Goal: Information Seeking & Learning: Check status

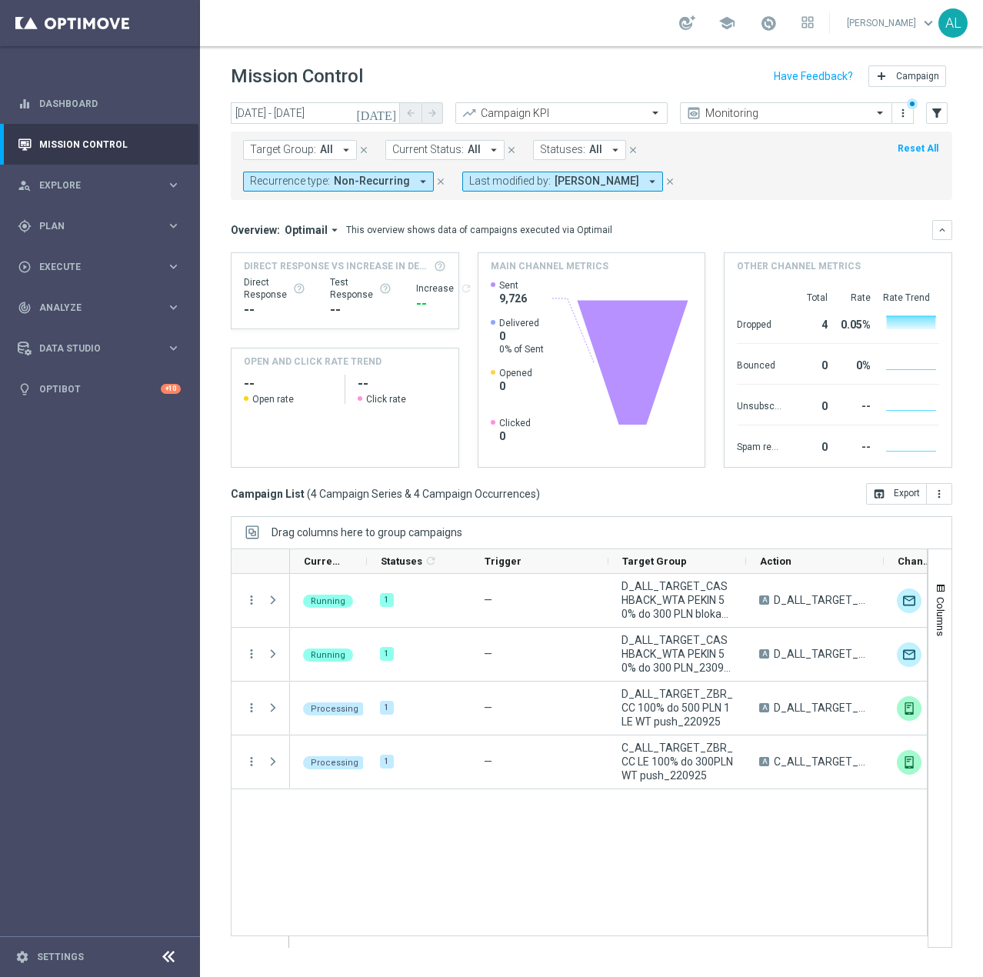
click at [410, 175] on span "Non-Recurring" at bounding box center [372, 181] width 76 height 13
click at [325, 262] on label "Non-Recurring" at bounding box center [295, 266] width 58 height 9
click at [356, 228] on div "(All) Clear" at bounding box center [303, 237] width 105 height 19
click at [821, 198] on div "Target Group: All arrow_drop_down close Current Status: All arrow_drop_down clo…" at bounding box center [592, 166] width 722 height 68
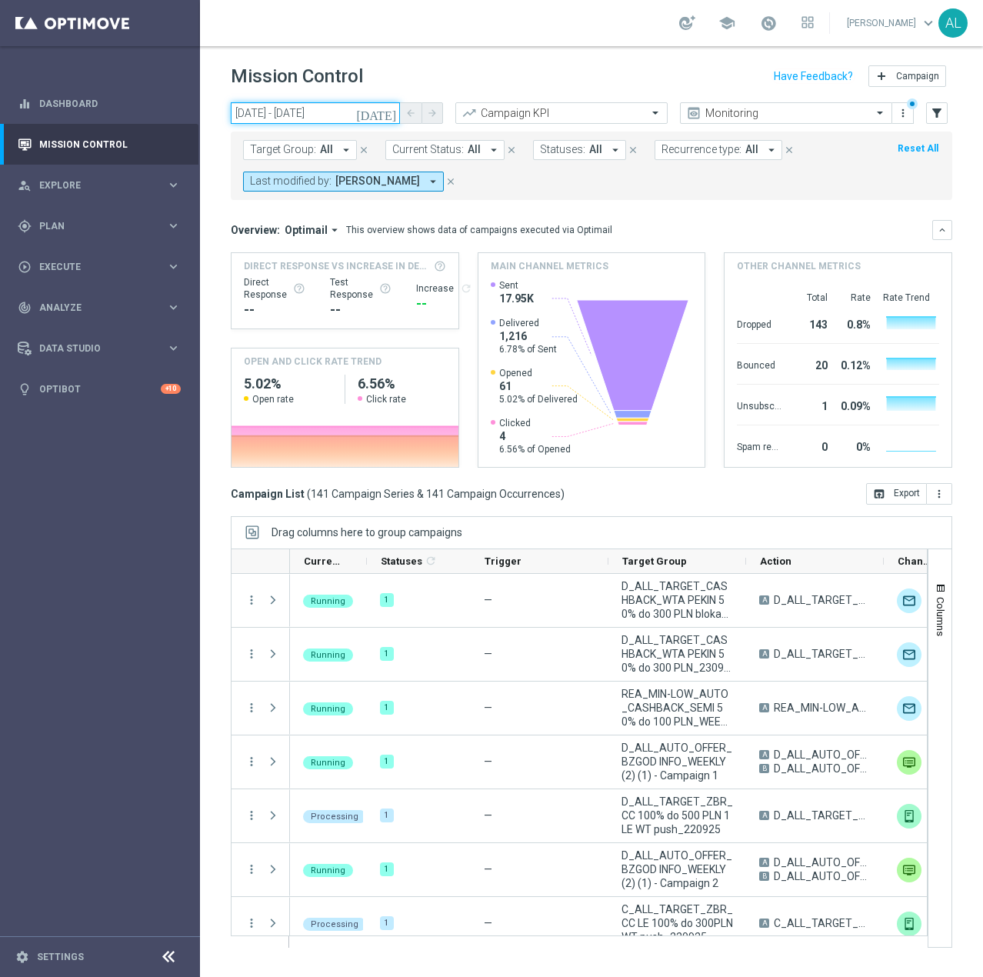
click at [257, 116] on input "23 Sep 2025 - 23 Sep 2025" at bounding box center [315, 113] width 169 height 22
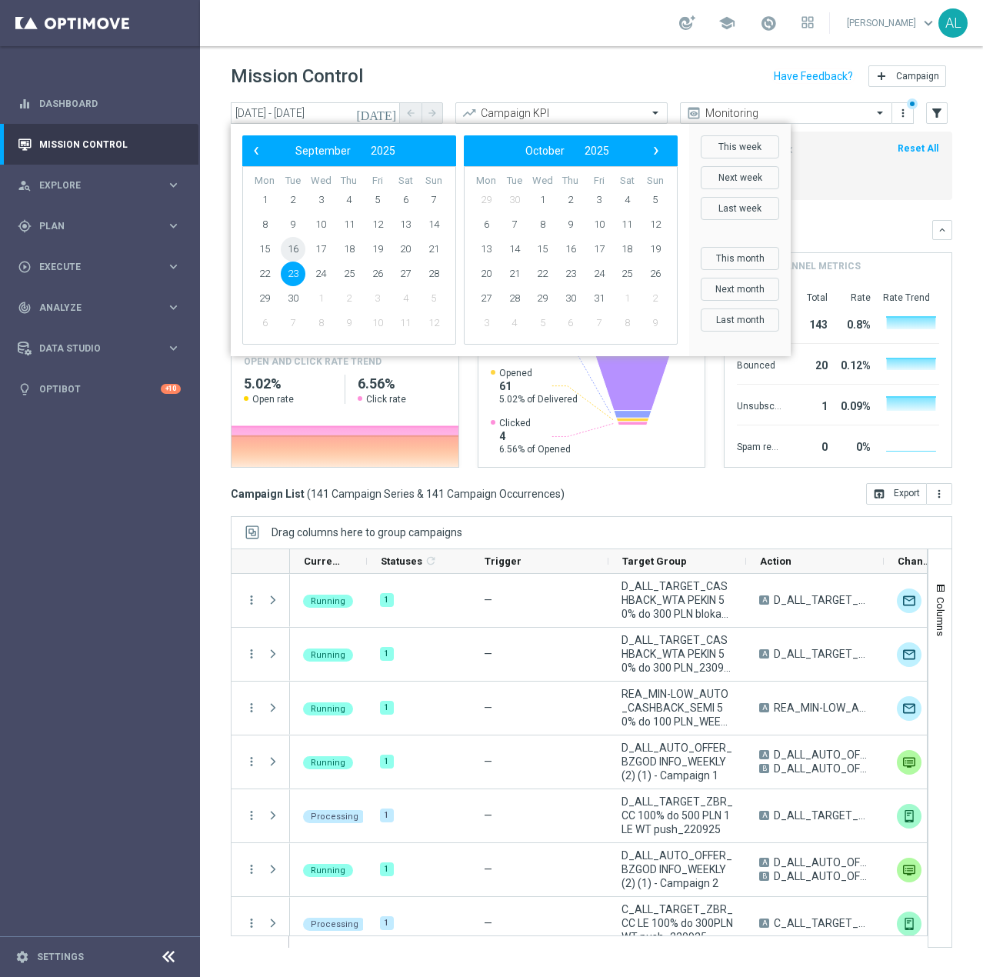
click at [296, 248] on span "16" at bounding box center [293, 249] width 25 height 25
click at [351, 248] on span "18" at bounding box center [349, 249] width 25 height 25
type input "[DATE] - [DATE]"
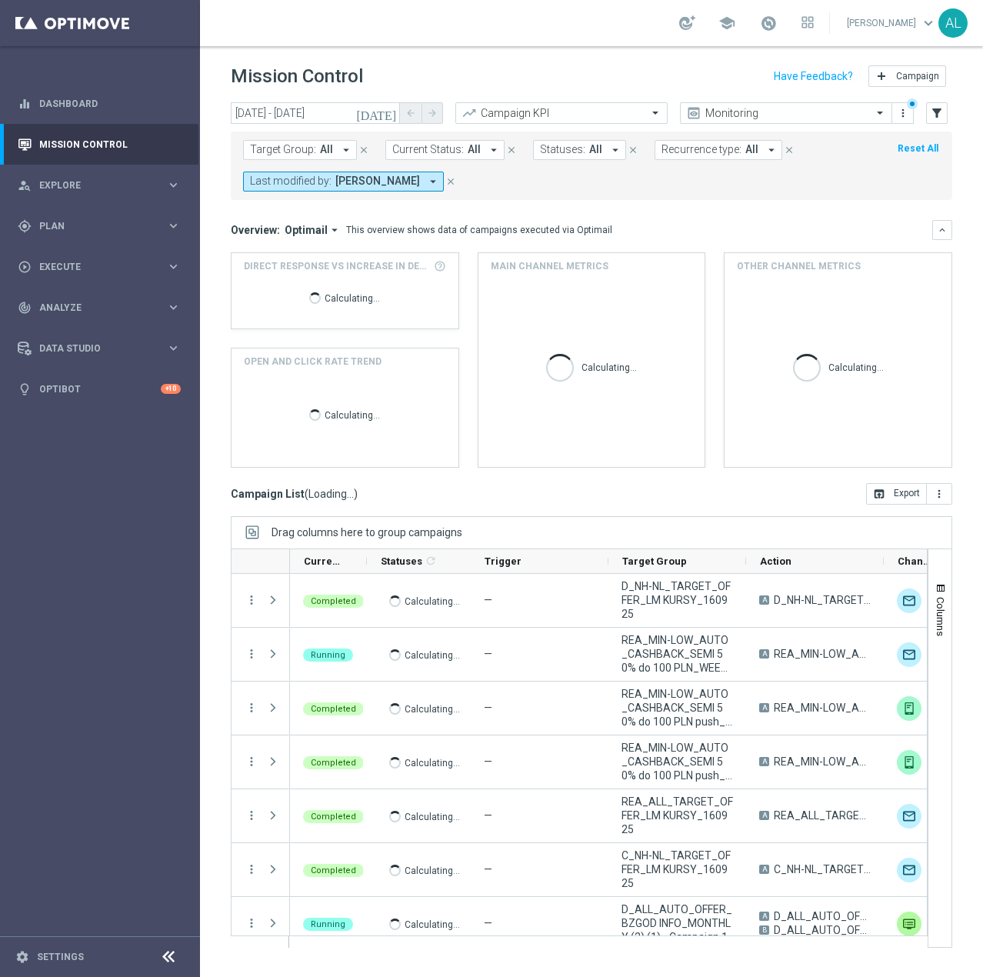
click at [283, 158] on button "Target Group: All arrow_drop_down" at bounding box center [300, 150] width 114 height 20
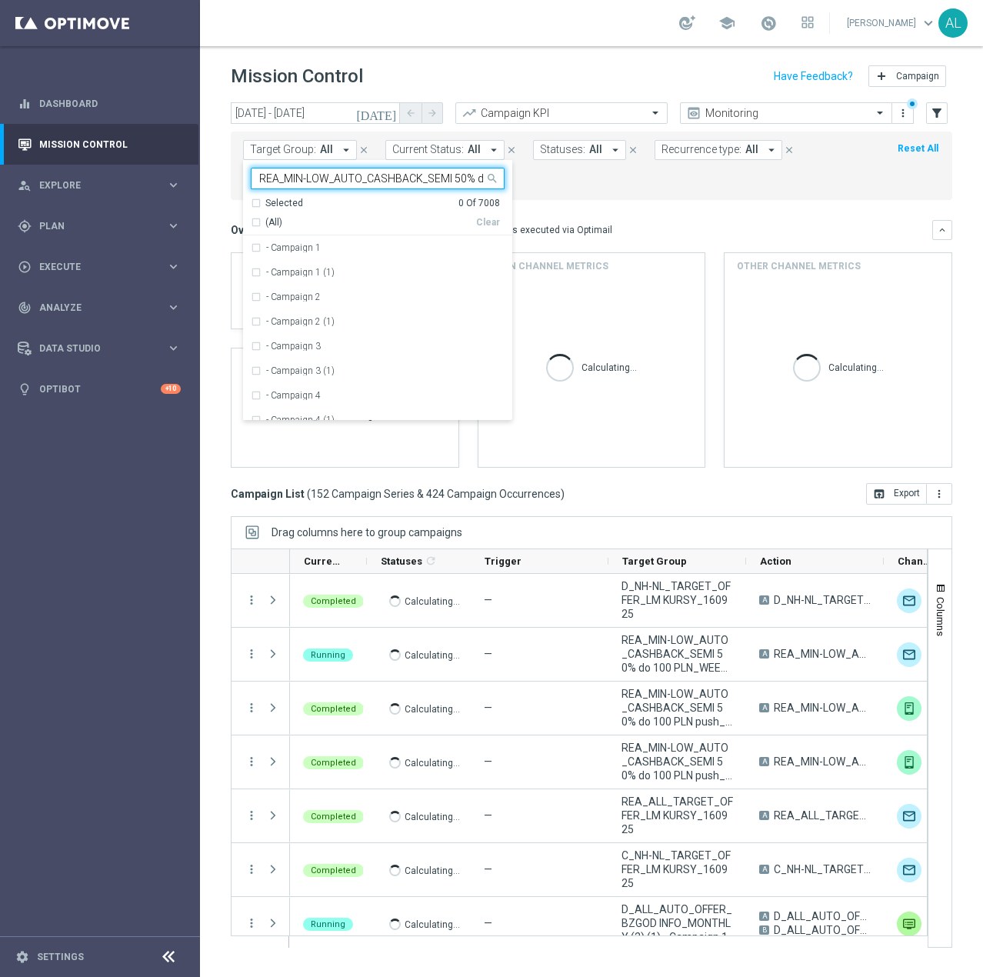
scroll to position [0, 89]
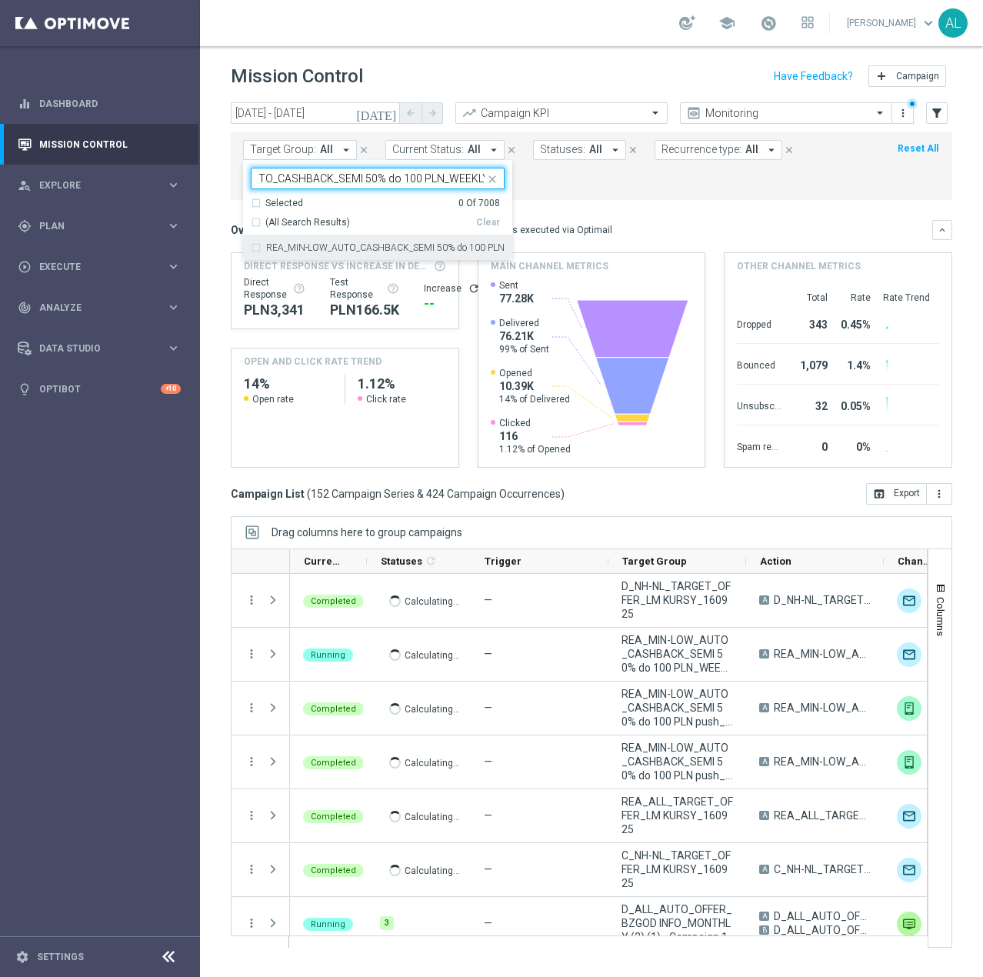
click at [362, 241] on div "REA_MIN-LOW_AUTO_CASHBACK_SEMI 50% do 100 PLN_WEEKLY" at bounding box center [378, 247] width 254 height 25
type input "REA_MIN-LOW_AUTO_CASHBACK_SEMI 50% do 100 PLN_WEEKLY"
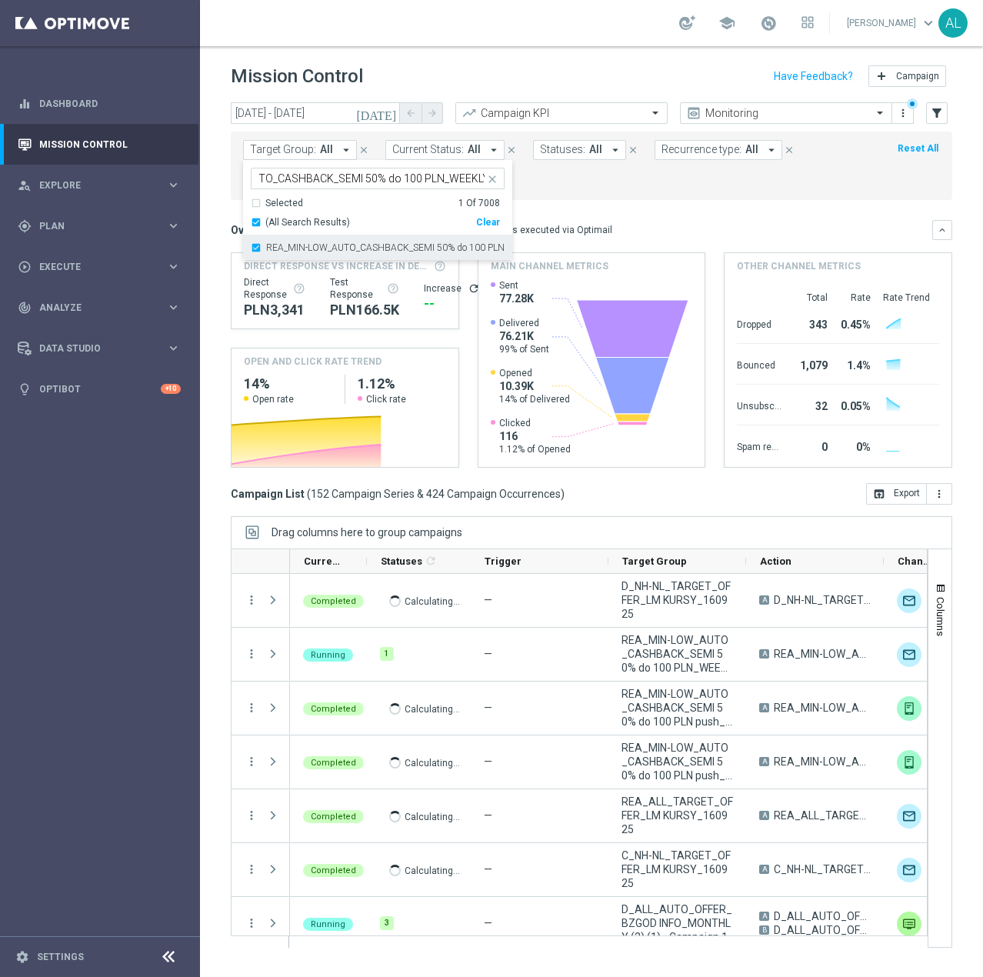
scroll to position [0, 0]
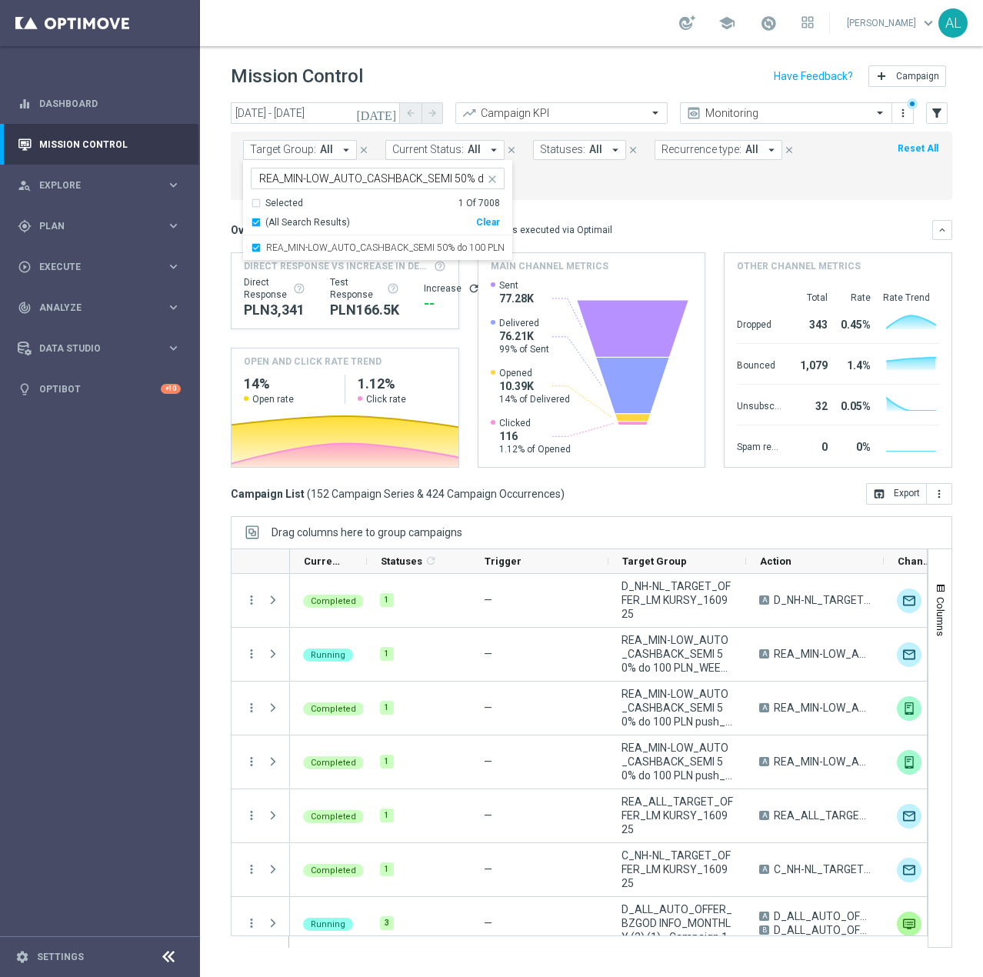
click at [607, 215] on mini-dashboard "Overview: Optimail arrow_drop_down This overview shows data of campaigns execut…" at bounding box center [592, 341] width 722 height 283
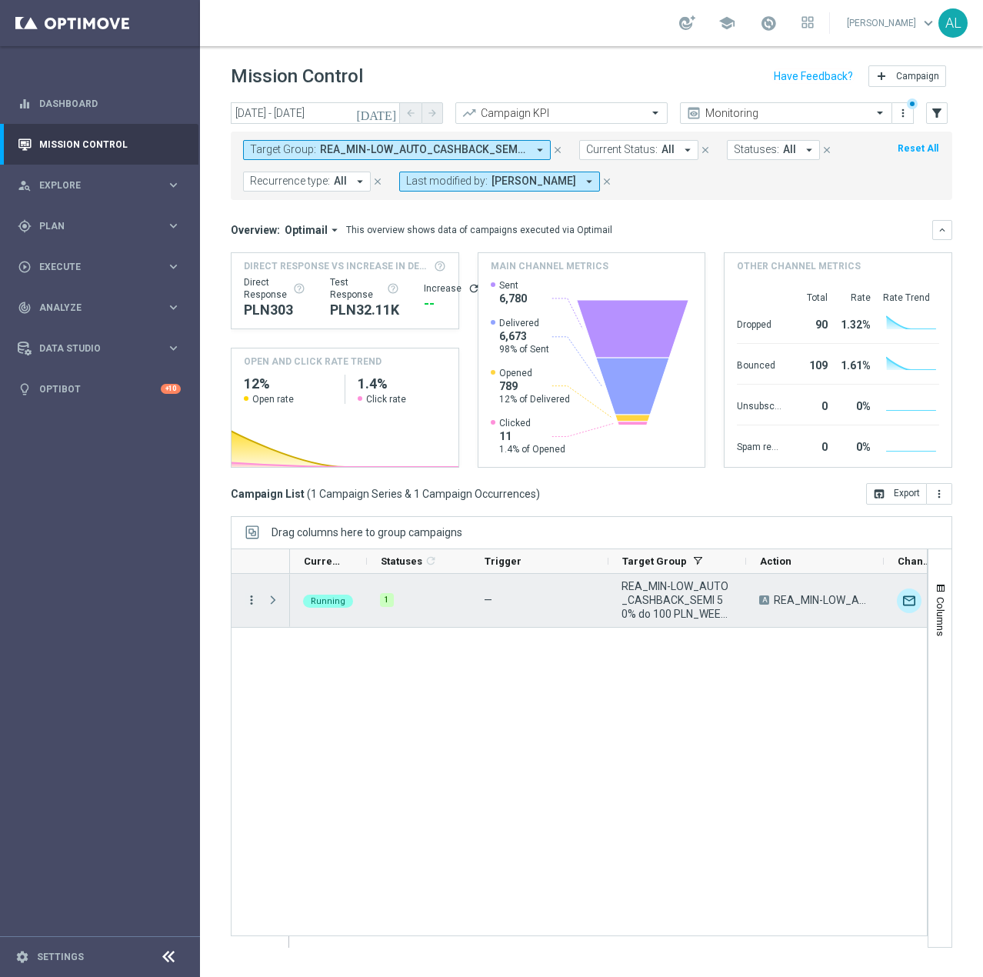
click at [255, 602] on icon "more_vert" at bounding box center [252, 600] width 14 height 14
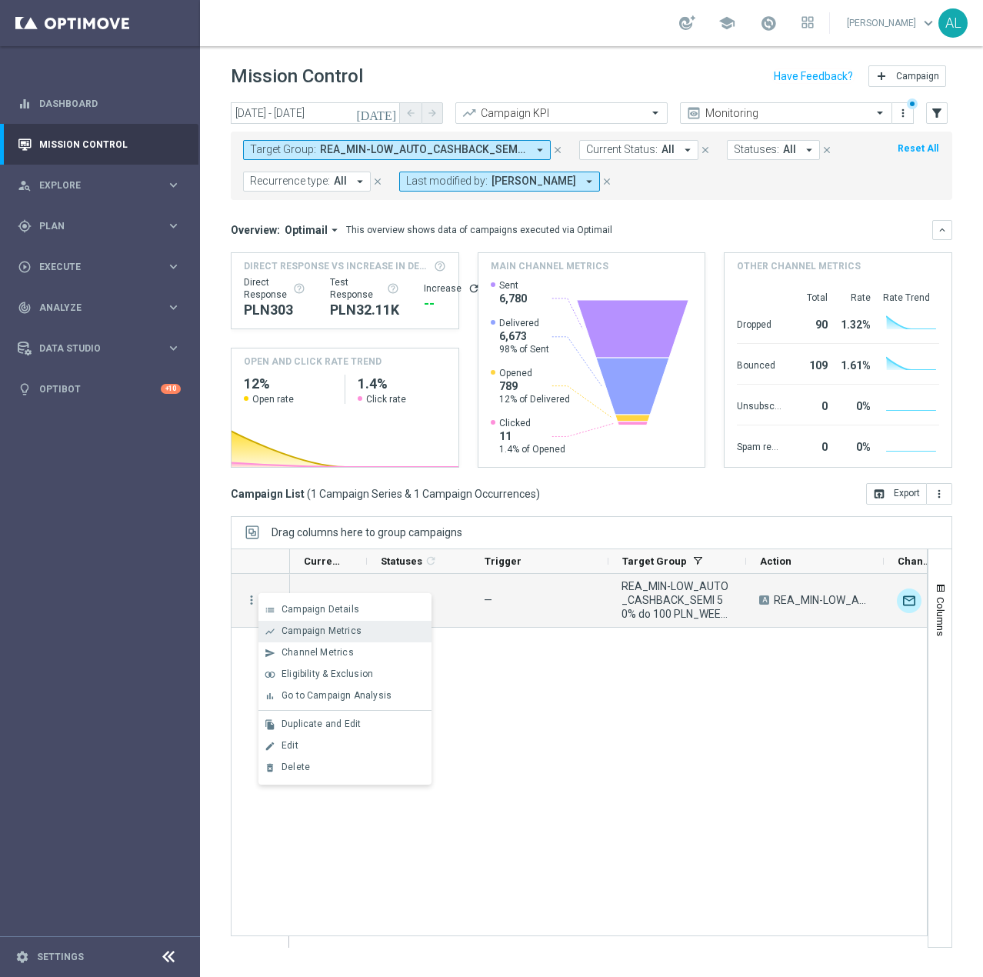
click at [331, 629] on span "Campaign Metrics" at bounding box center [322, 630] width 80 height 11
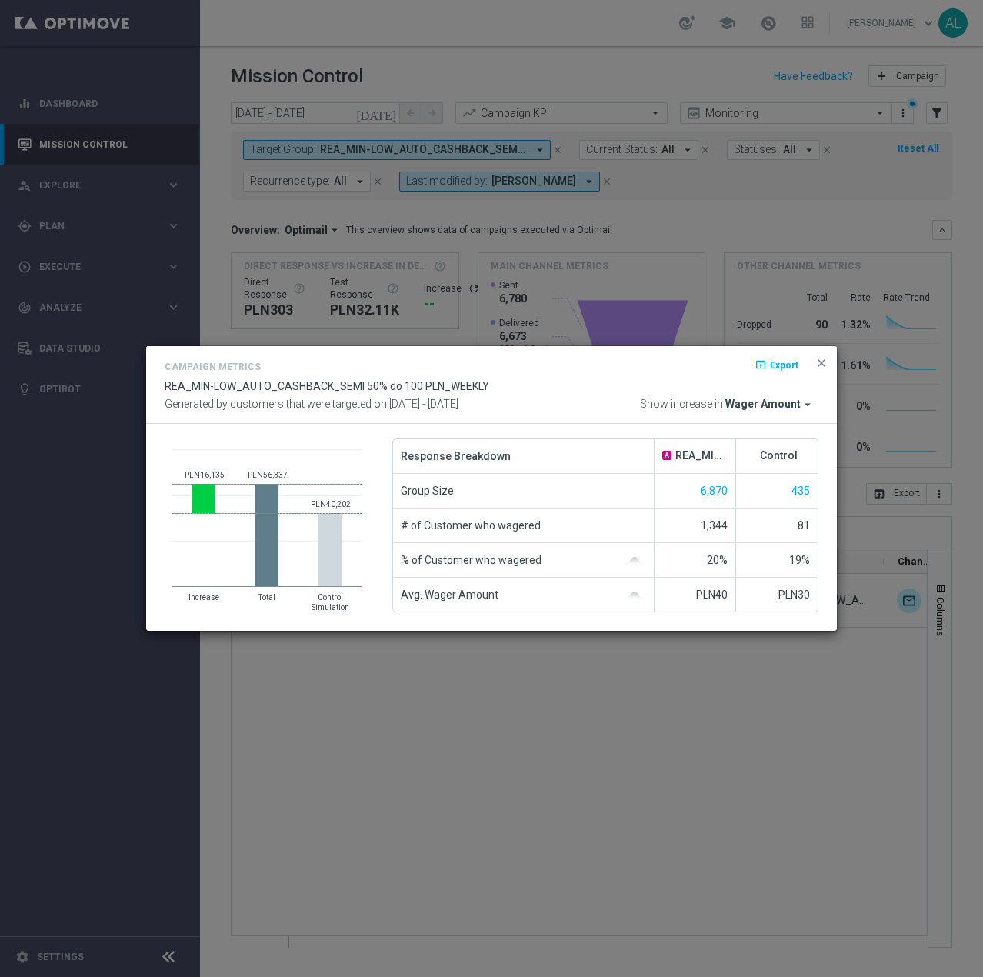
click at [749, 404] on span "Wager Amount" at bounding box center [762, 405] width 75 height 14
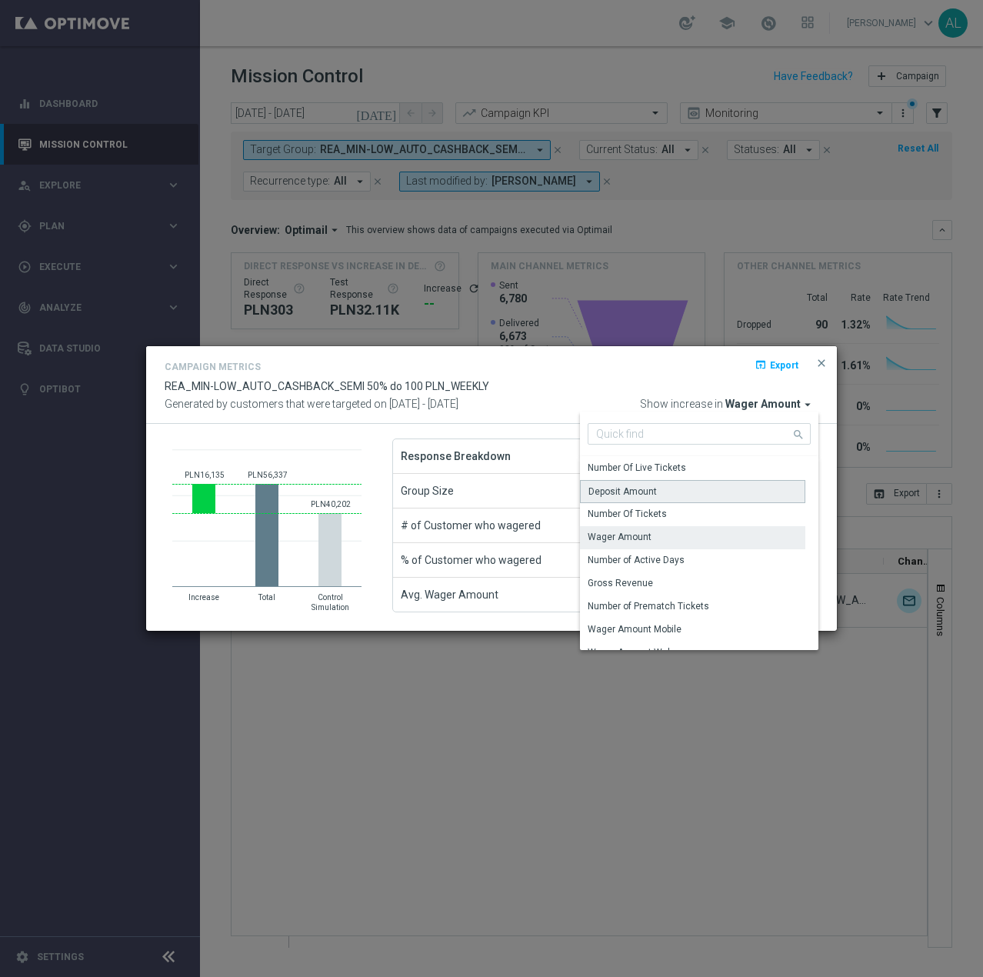
click at [638, 491] on div "Deposit Amount" at bounding box center [622, 492] width 68 height 14
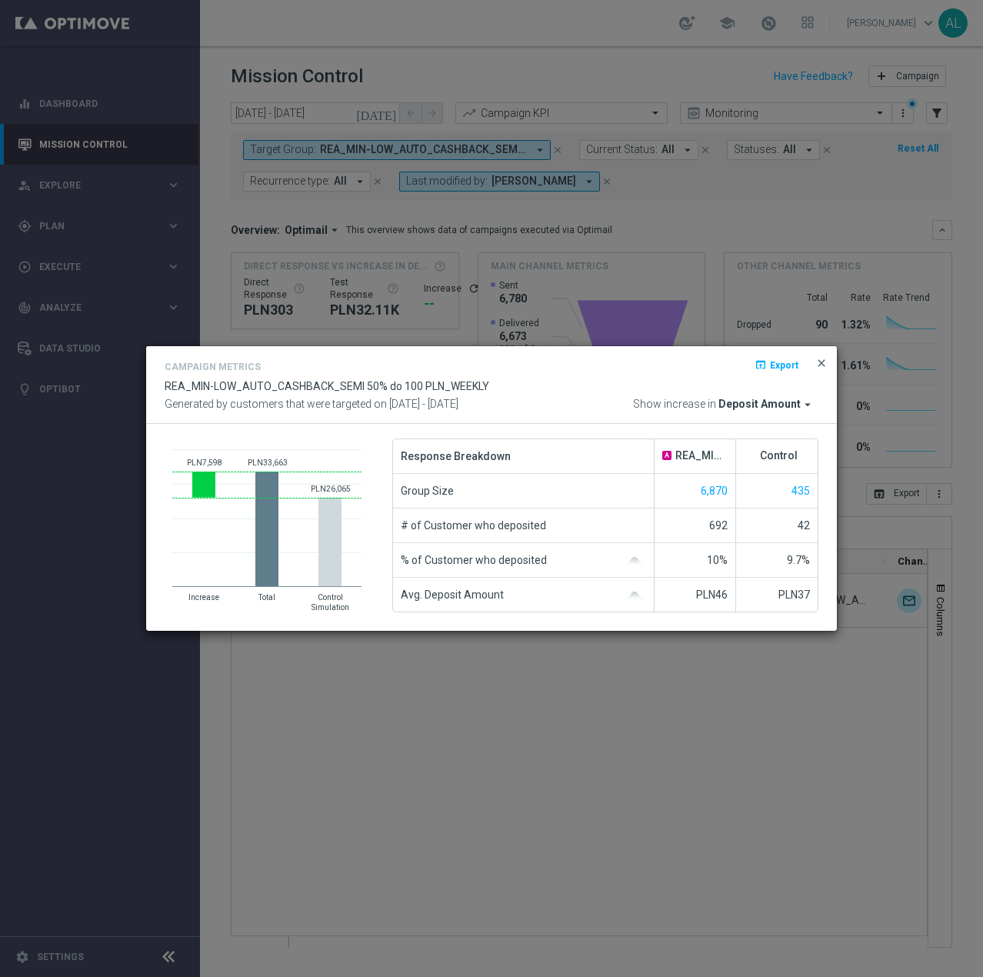
click at [826, 365] on span "close" at bounding box center [821, 363] width 12 height 12
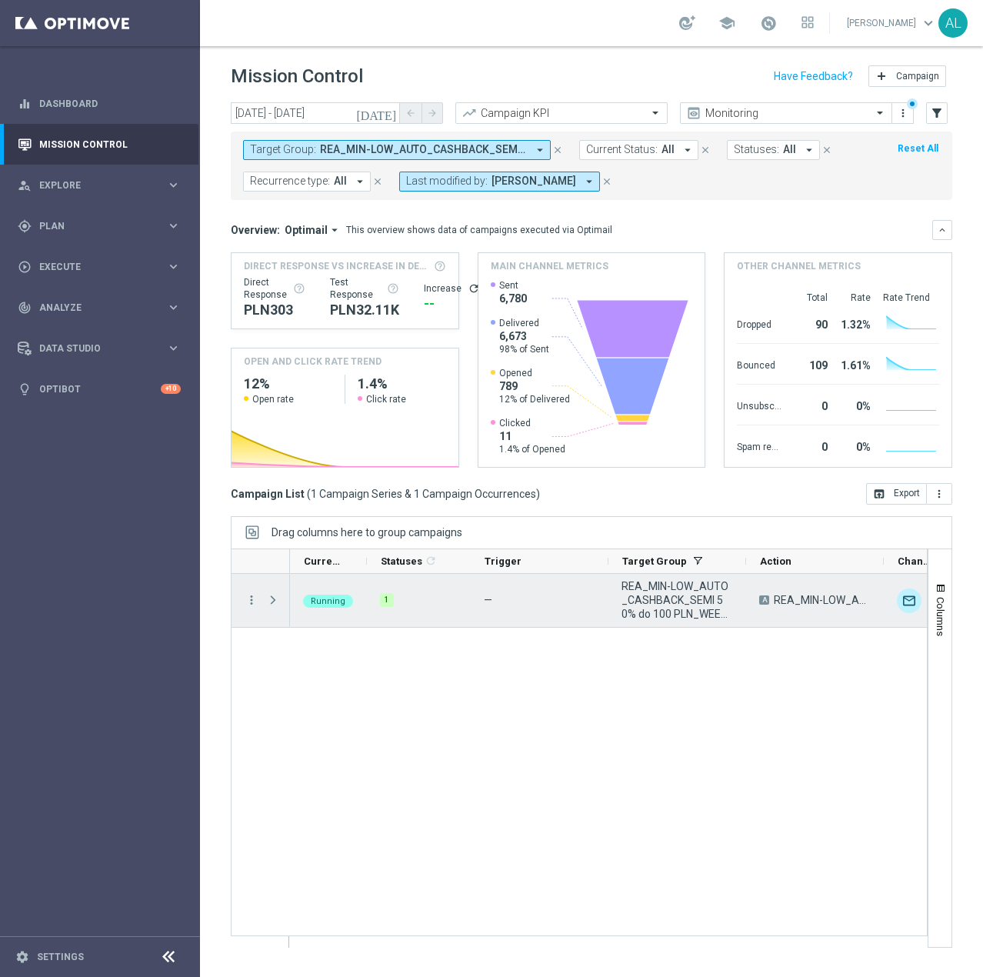
click at [243, 595] on div "more_vert" at bounding box center [246, 600] width 28 height 53
click at [251, 603] on icon "more_vert" at bounding box center [252, 600] width 14 height 14
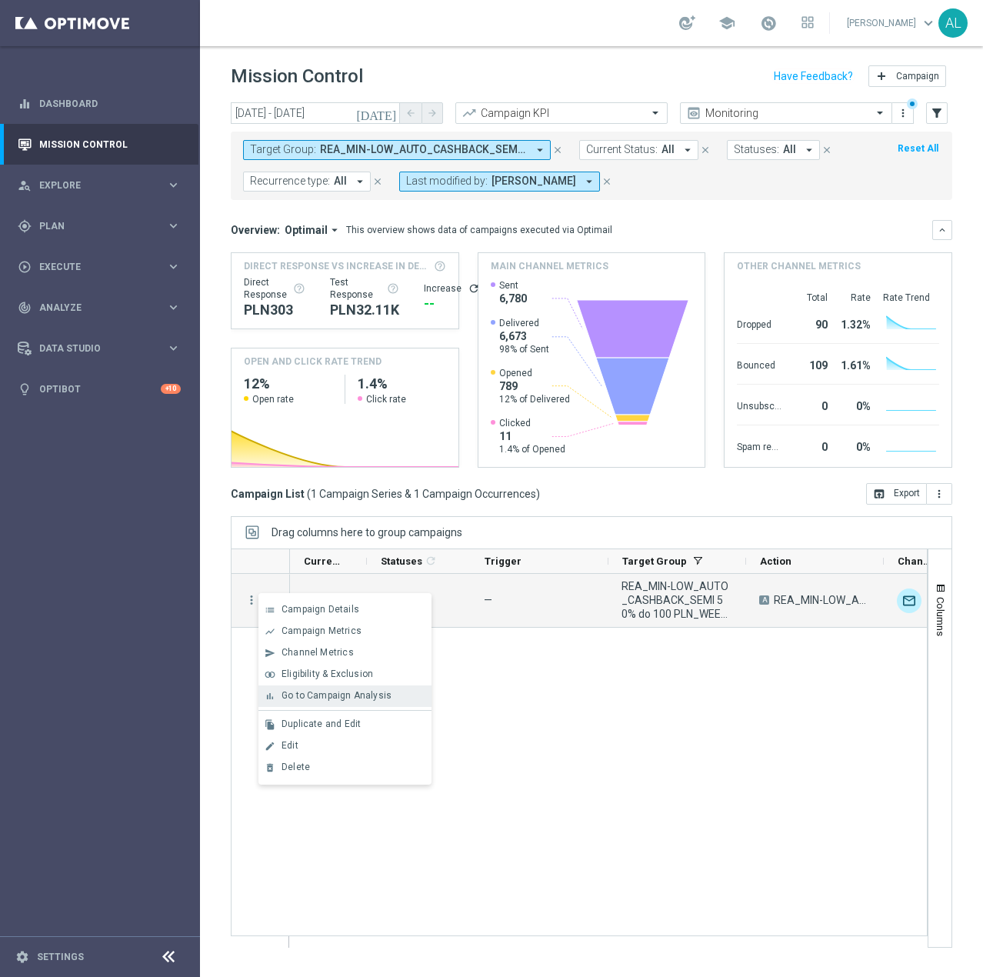
click at [315, 698] on span "Go to Campaign Analysis" at bounding box center [337, 695] width 110 height 11
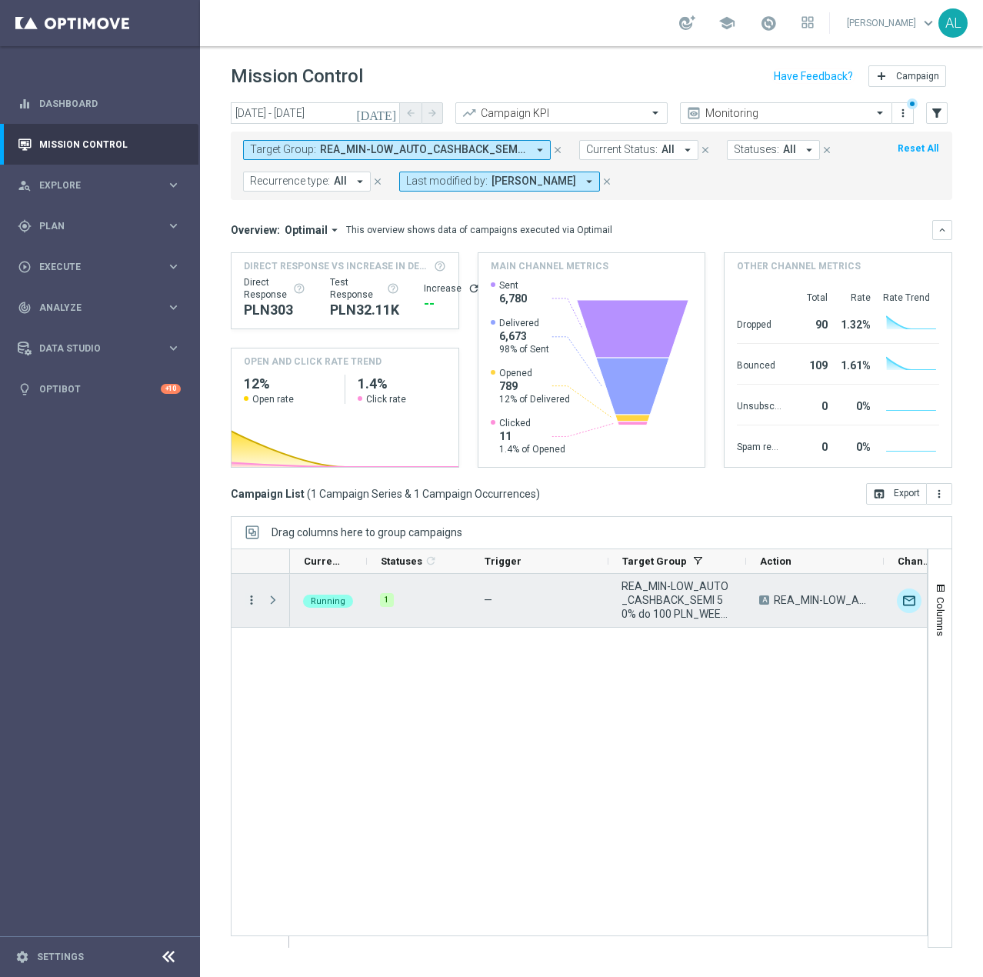
click at [255, 605] on icon "more_vert" at bounding box center [252, 600] width 14 height 14
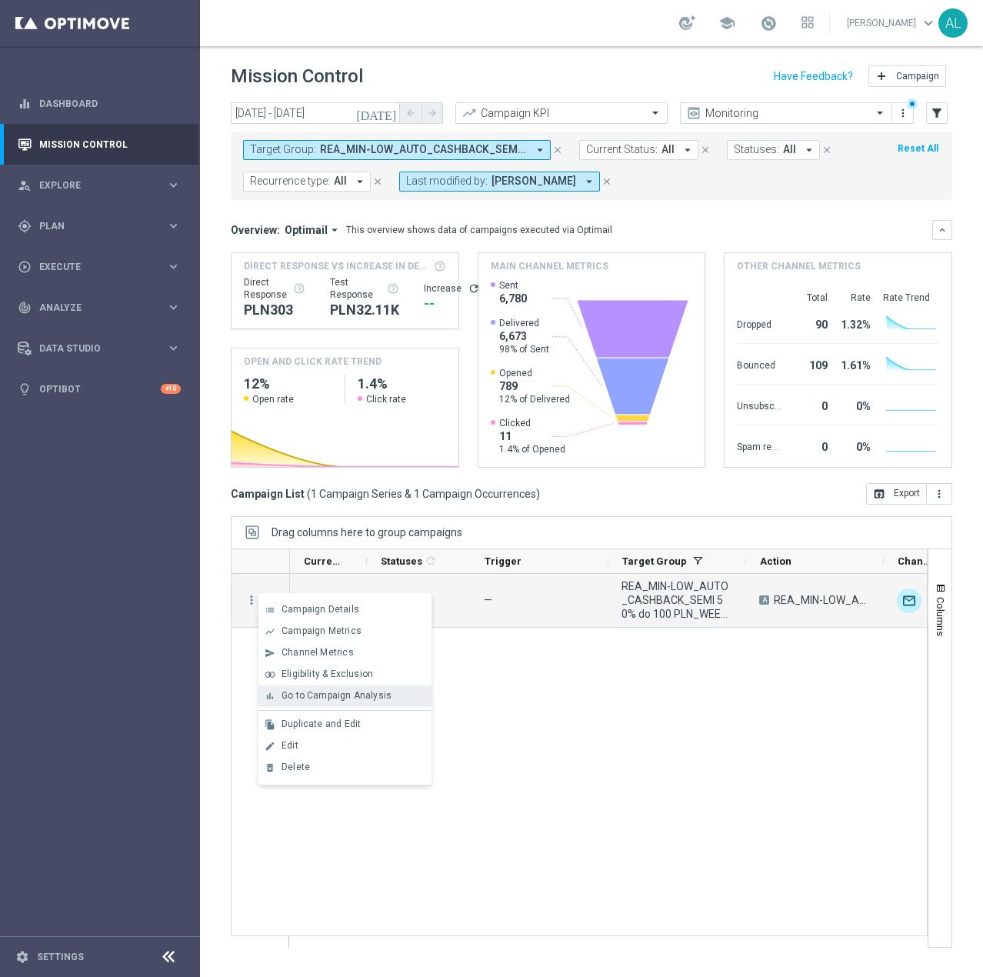
click at [308, 694] on span "Go to Campaign Analysis" at bounding box center [337, 695] width 110 height 11
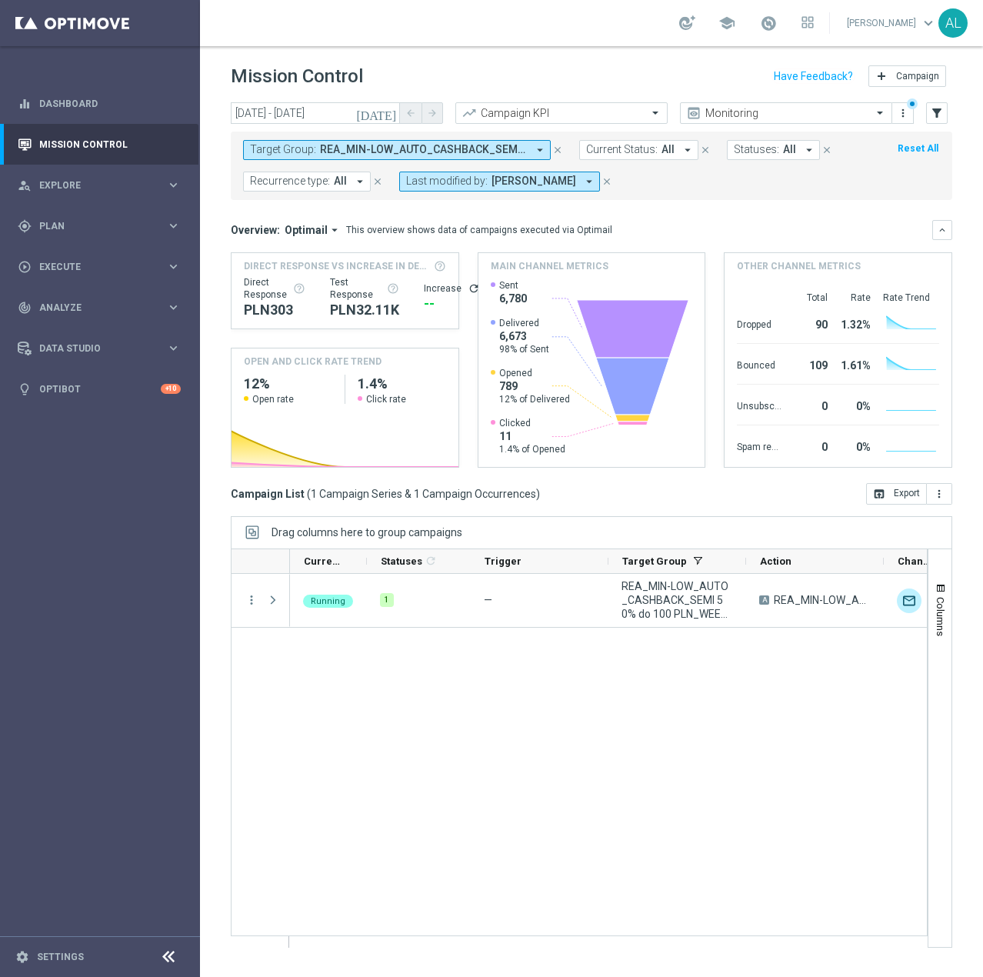
click at [364, 144] on span "REA_MIN-LOW_AUTO_CASHBACK_SEMI 50% do 100 PLN_WEEKLY" at bounding box center [423, 149] width 207 height 13
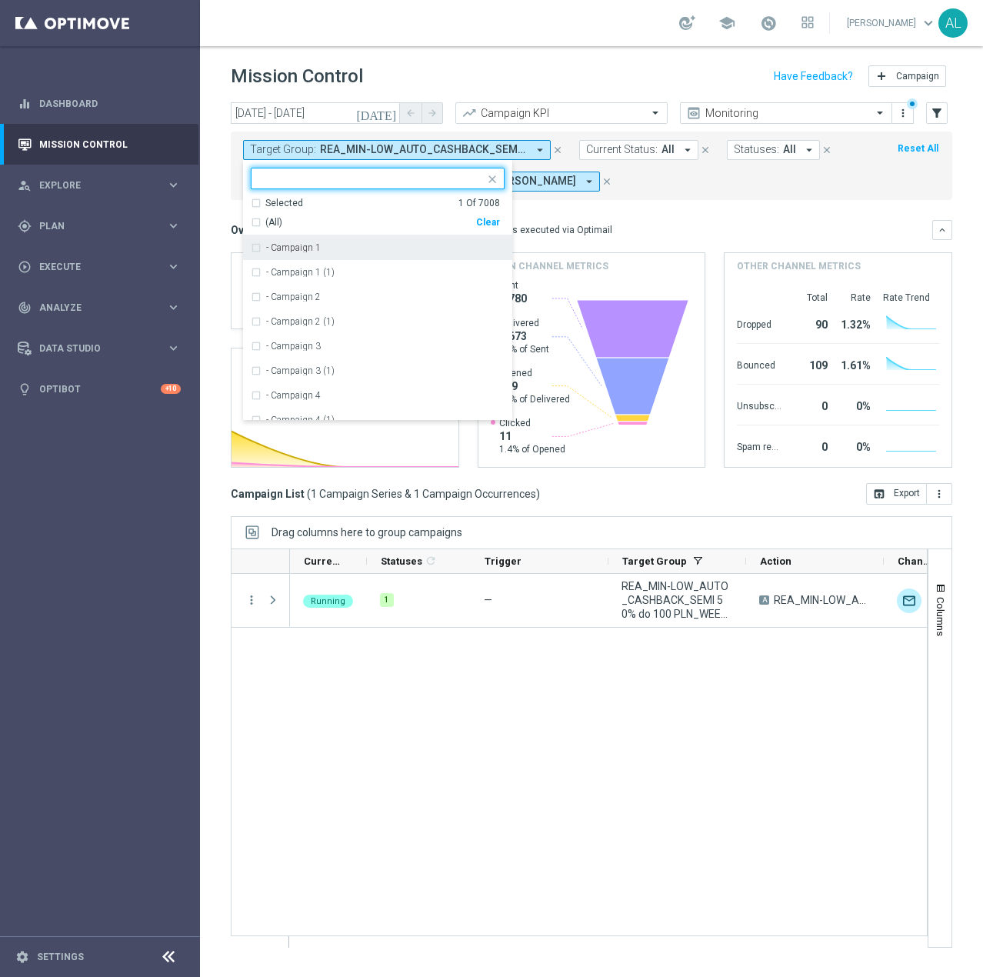
click at [0, 0] on div "Clear" at bounding box center [0, 0] width 0 height 0
click at [304, 178] on input "text" at bounding box center [371, 178] width 225 height 13
paste input "REA_MED-HIGH_AUTO_CASHBACK_SEMI 50% do 300 PLN_WEEKLY"
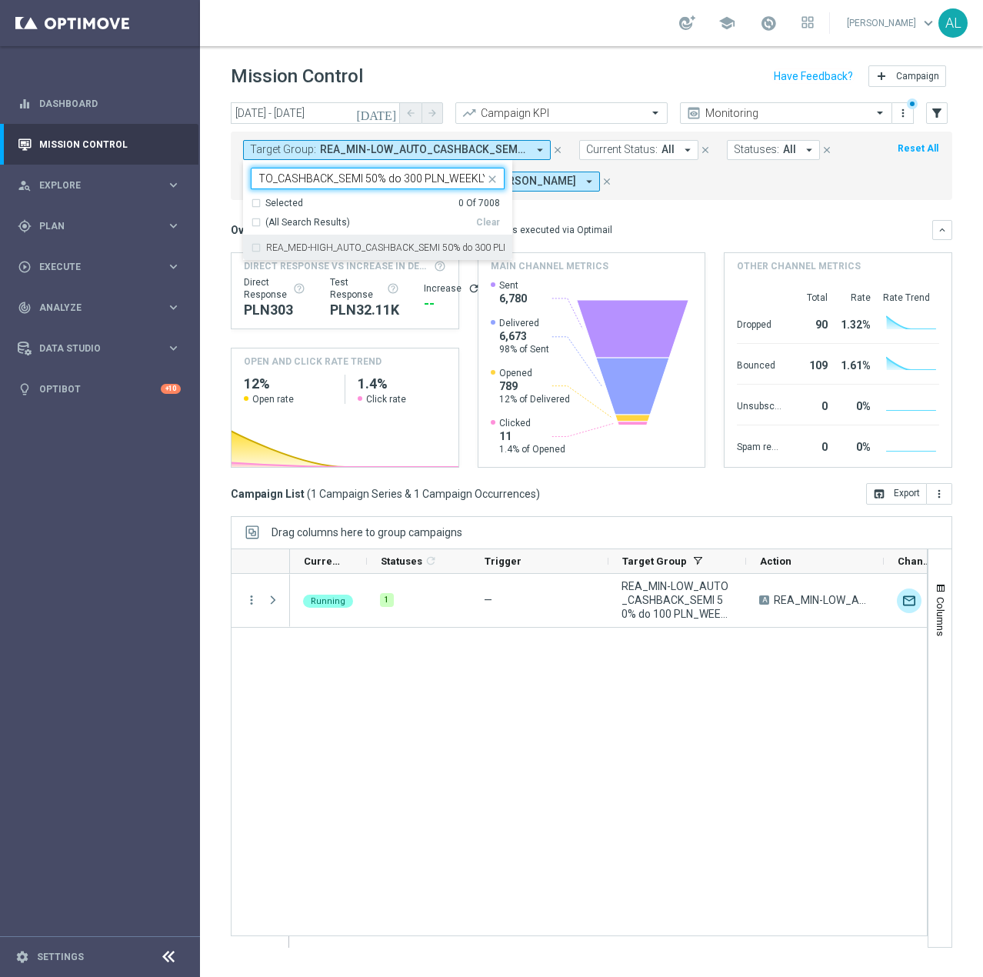
click at [355, 246] on label "REA_MED-HIGH_AUTO_CASHBACK_SEMI 50% do 300 PLN_WEEKLY" at bounding box center [385, 247] width 238 height 9
type input "REA_MED-HIGH_AUTO_CASHBACK_SEMI 50% do 300 PLN_WEEKLY"
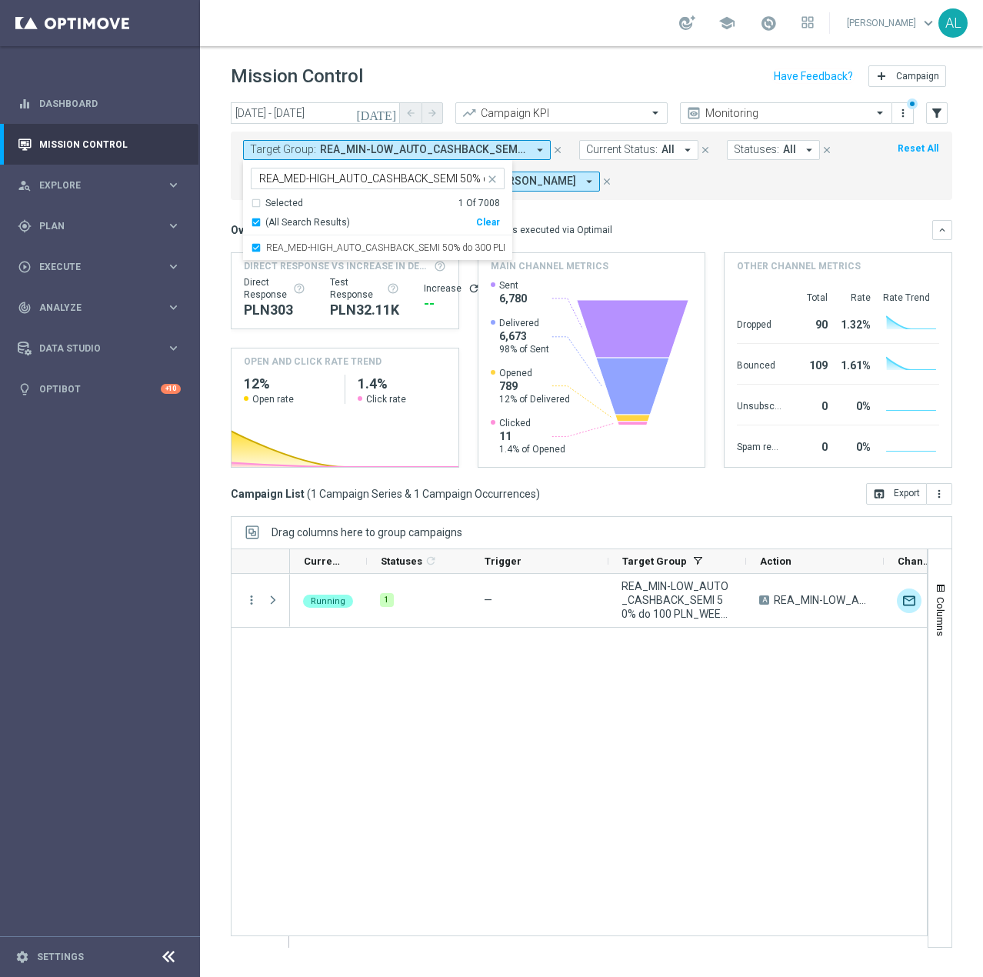
click at [655, 221] on div "Overview: Optimail arrow_drop_down This overview shows data of campaigns execut…" at bounding box center [592, 230] width 722 height 20
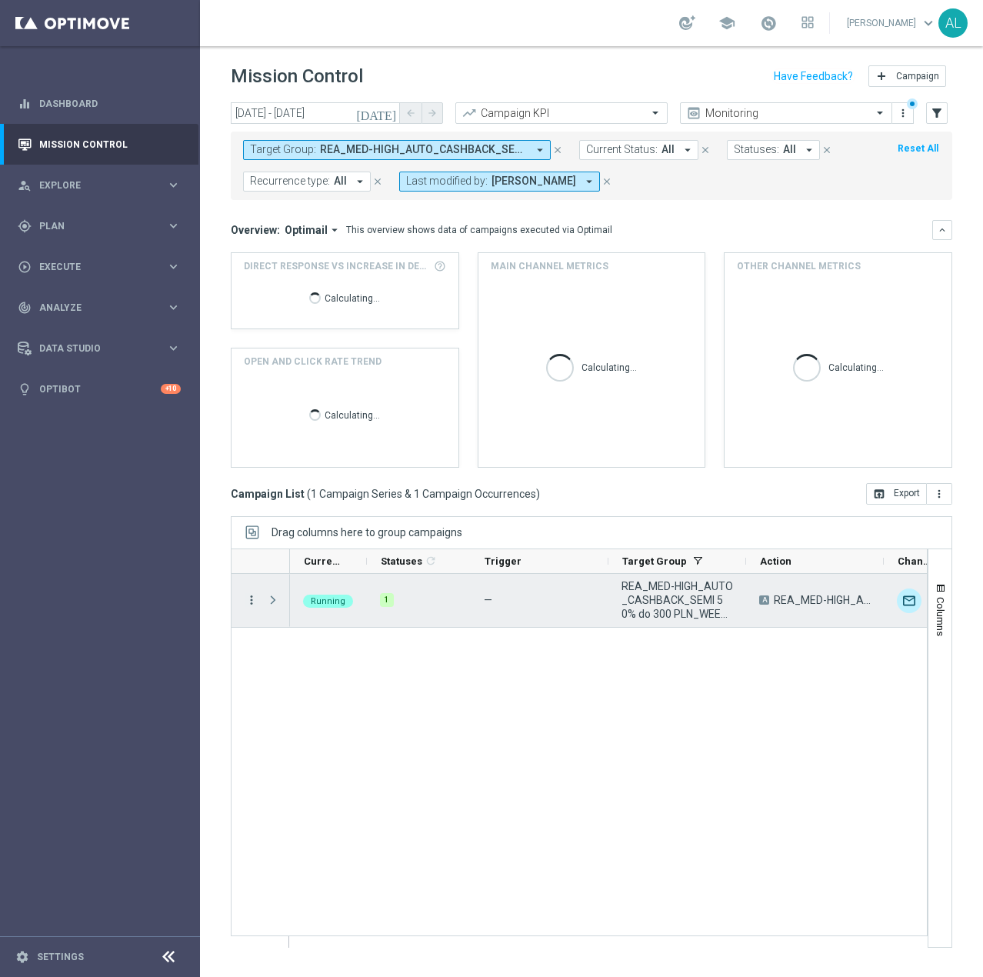
click at [245, 598] on icon "more_vert" at bounding box center [252, 600] width 14 height 14
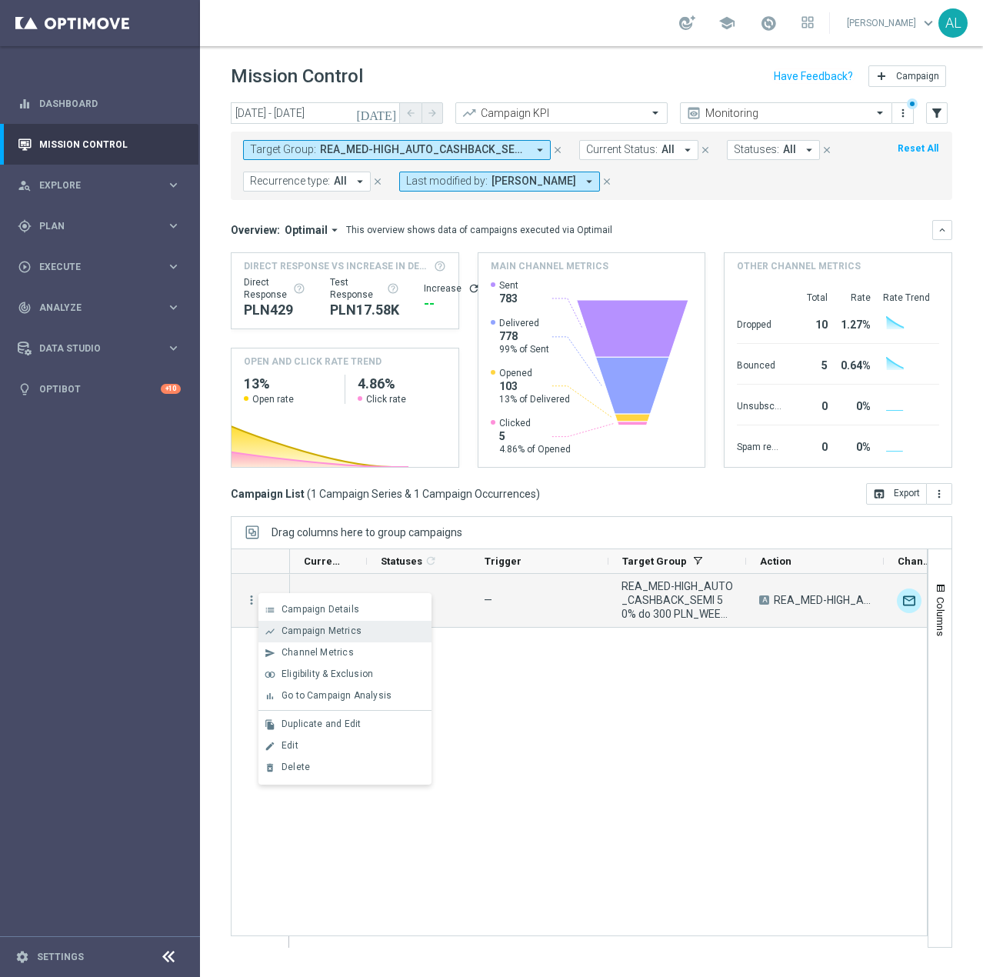
click at [303, 631] on span "Campaign Metrics" at bounding box center [322, 630] width 80 height 11
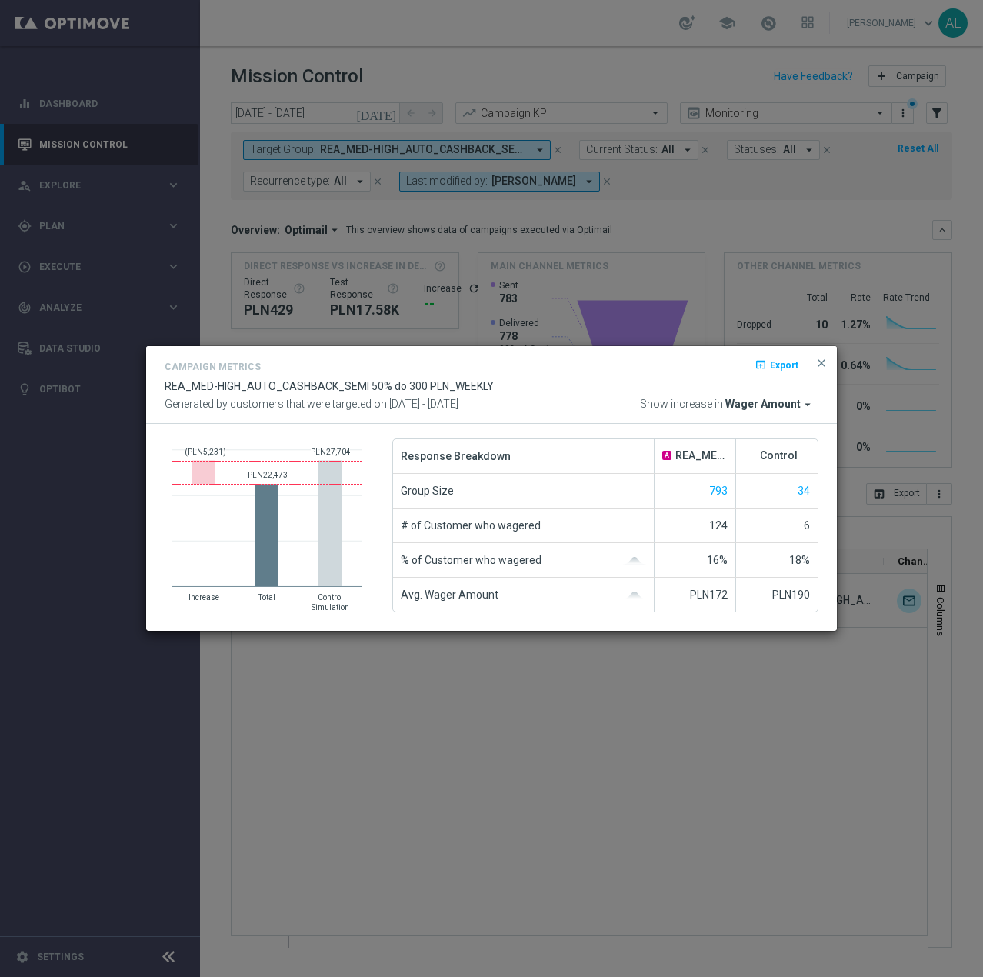
click at [750, 408] on span "Wager Amount" at bounding box center [762, 405] width 75 height 14
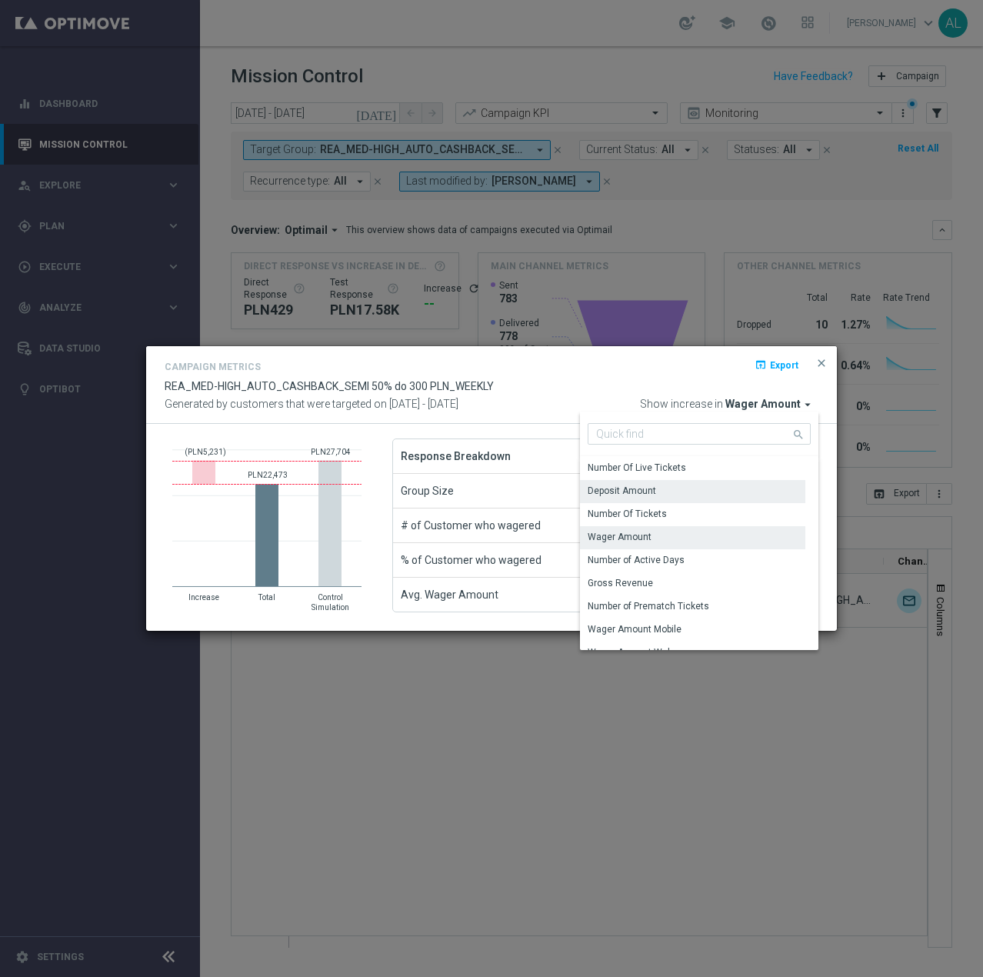
click at [648, 498] on div "Deposit Amount" at bounding box center [622, 491] width 68 height 14
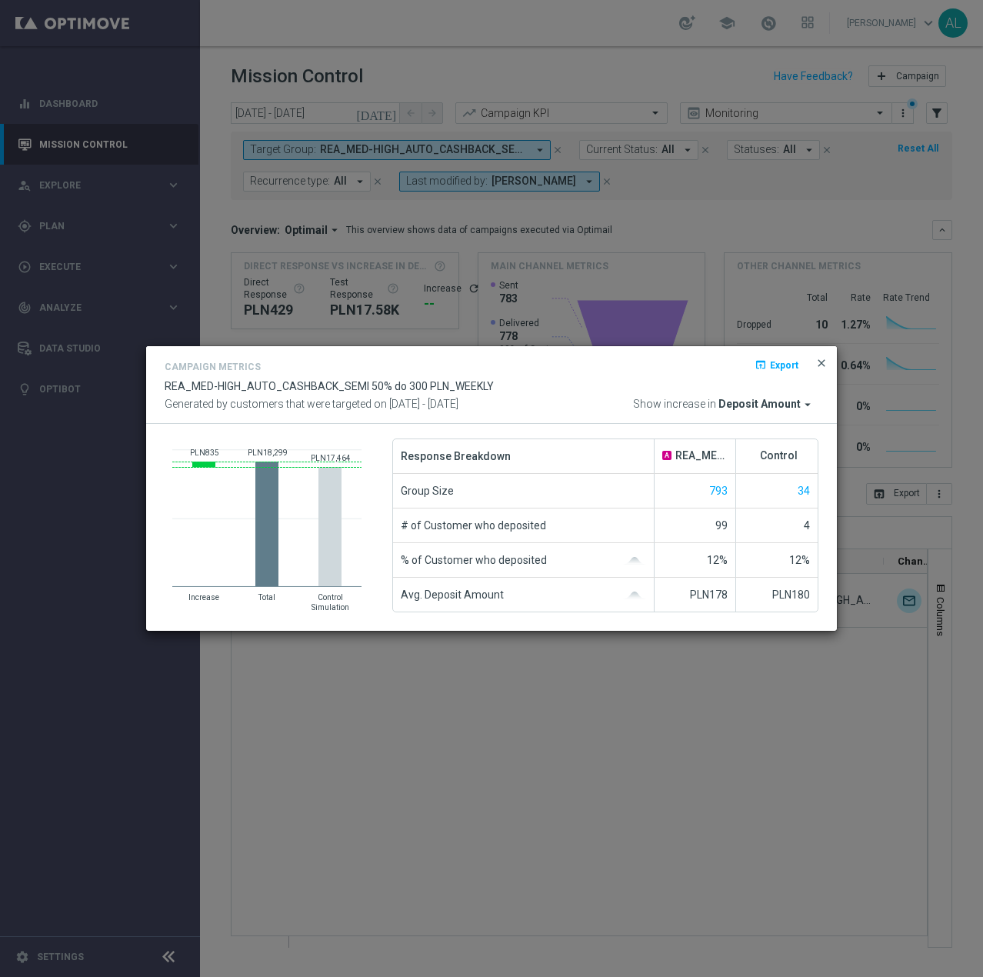
click at [824, 362] on span "close" at bounding box center [821, 363] width 12 height 12
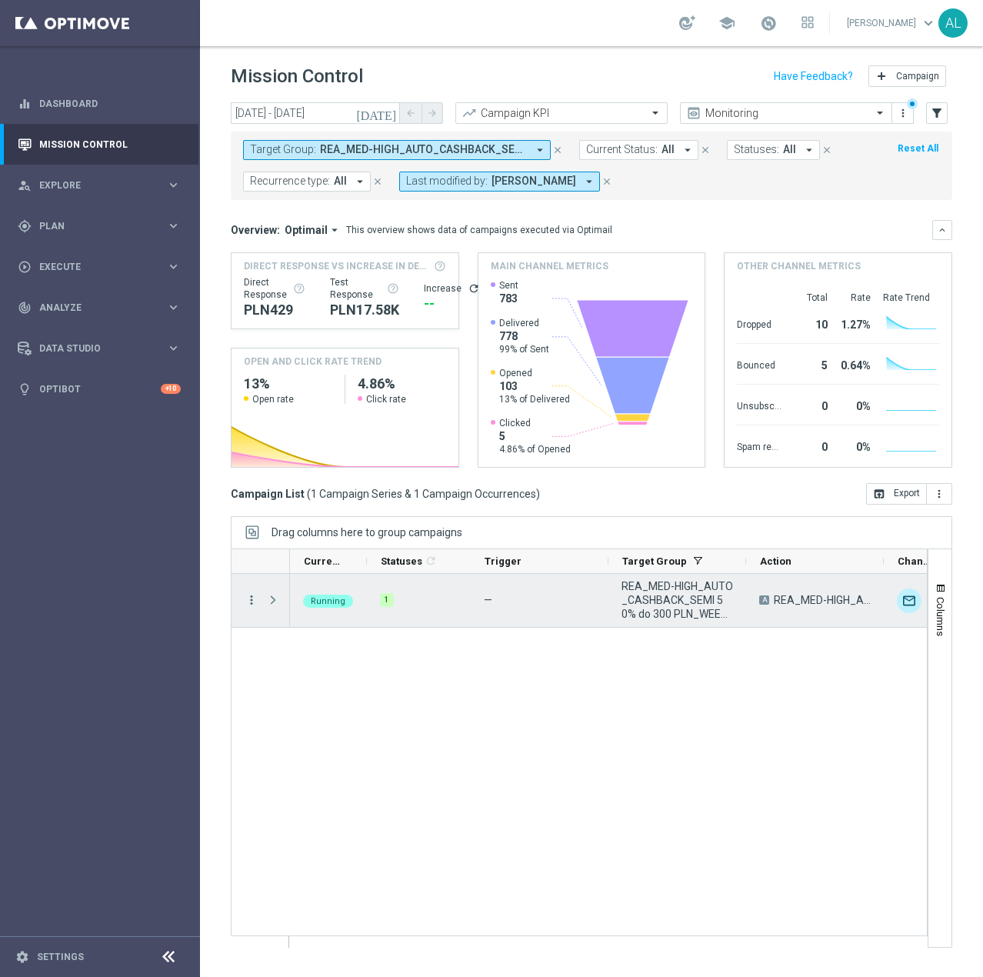
click at [256, 605] on icon "more_vert" at bounding box center [252, 600] width 14 height 14
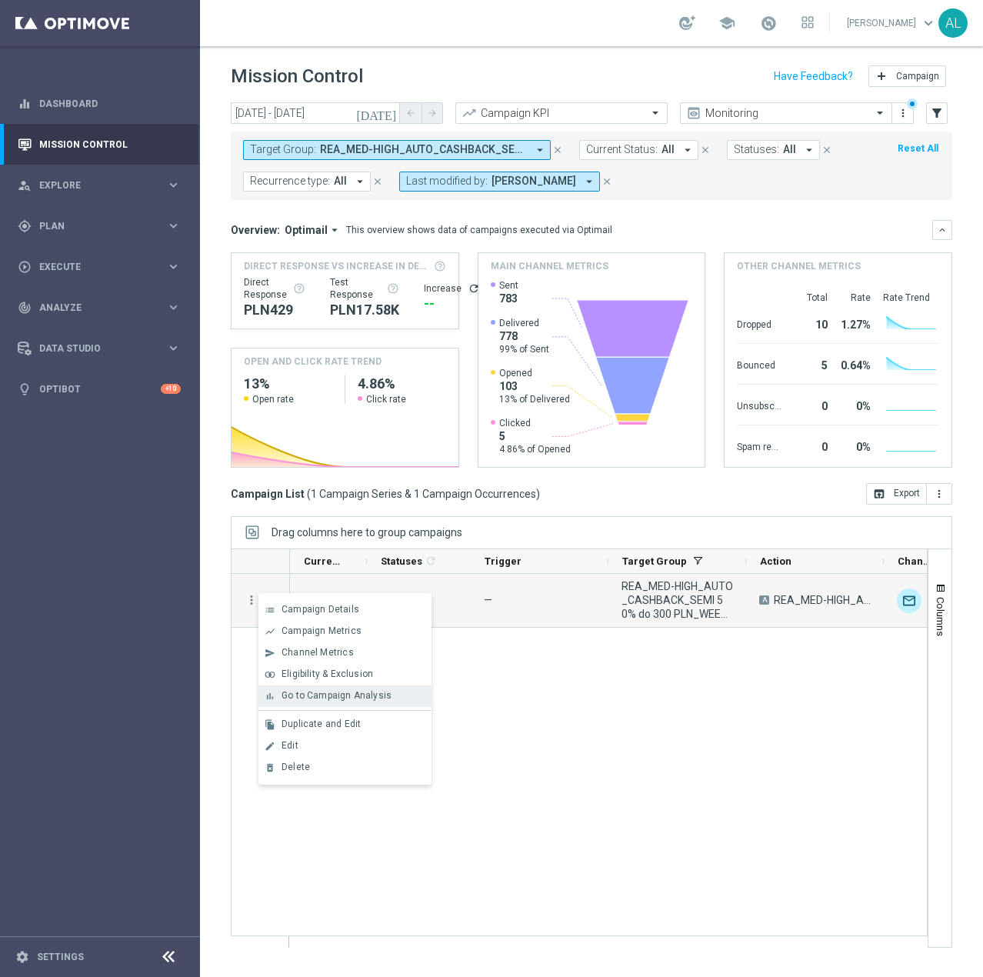
click at [315, 693] on span "Go to Campaign Analysis" at bounding box center [337, 695] width 110 height 11
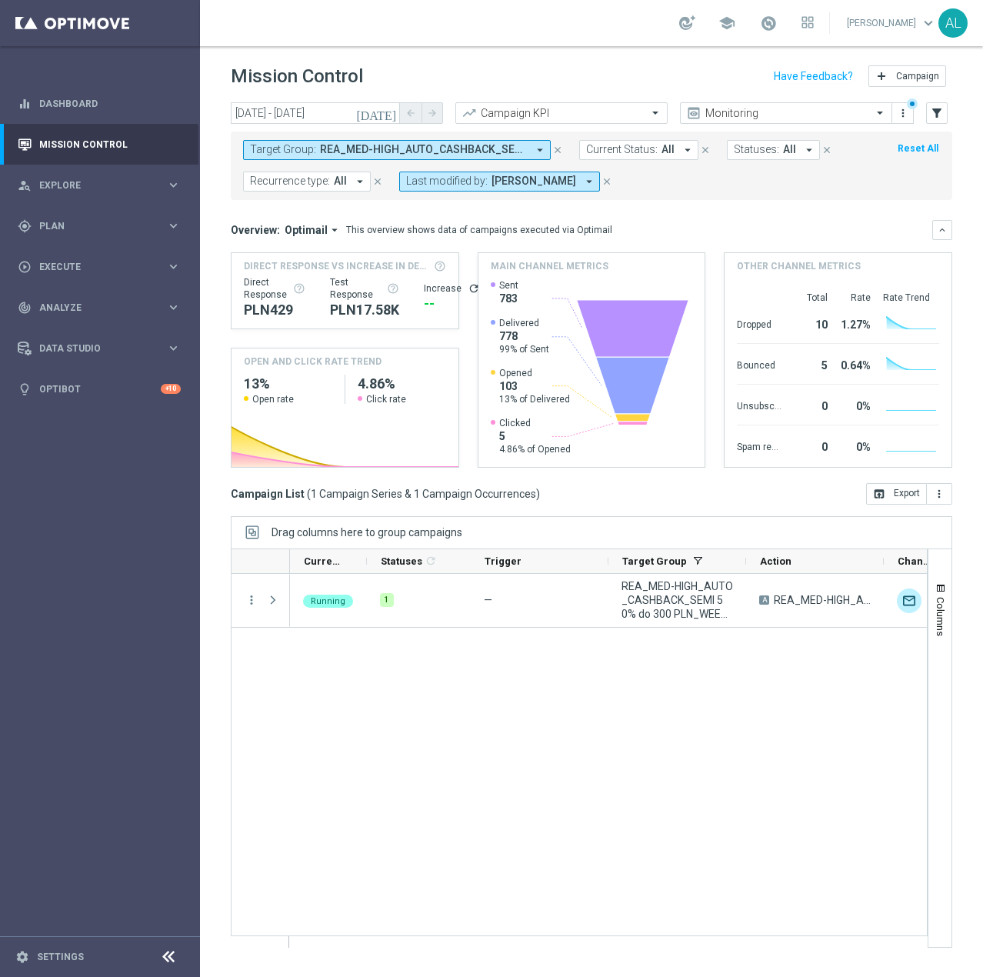
click at [378, 150] on span "REA_MED-HIGH_AUTO_CASHBACK_SEMI 50% do 300 PLN_WEEKLY" at bounding box center [423, 149] width 207 height 13
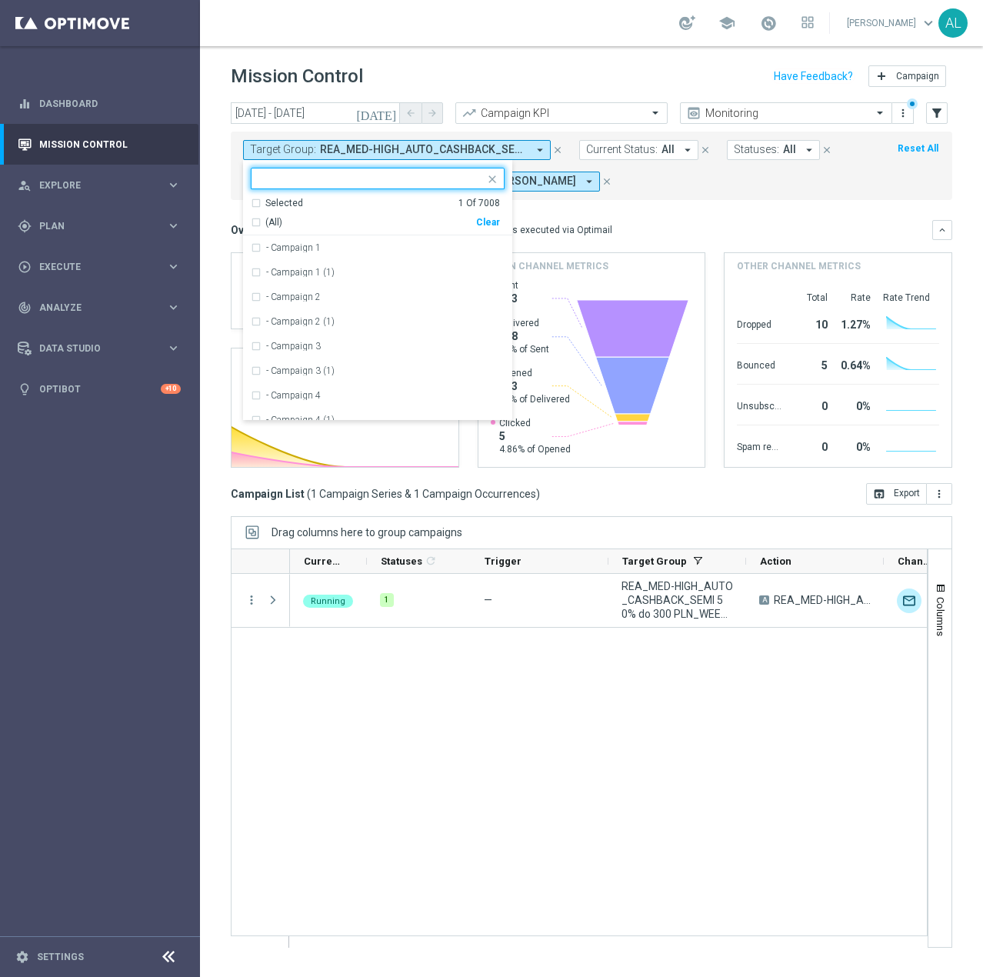
click at [0, 0] on div "Clear" at bounding box center [0, 0] width 0 height 0
click at [408, 175] on input "text" at bounding box center [371, 178] width 225 height 13
paste input "REA_ALL_TARGET_WAGER_CC EP 100% do 200 PLN_180925"
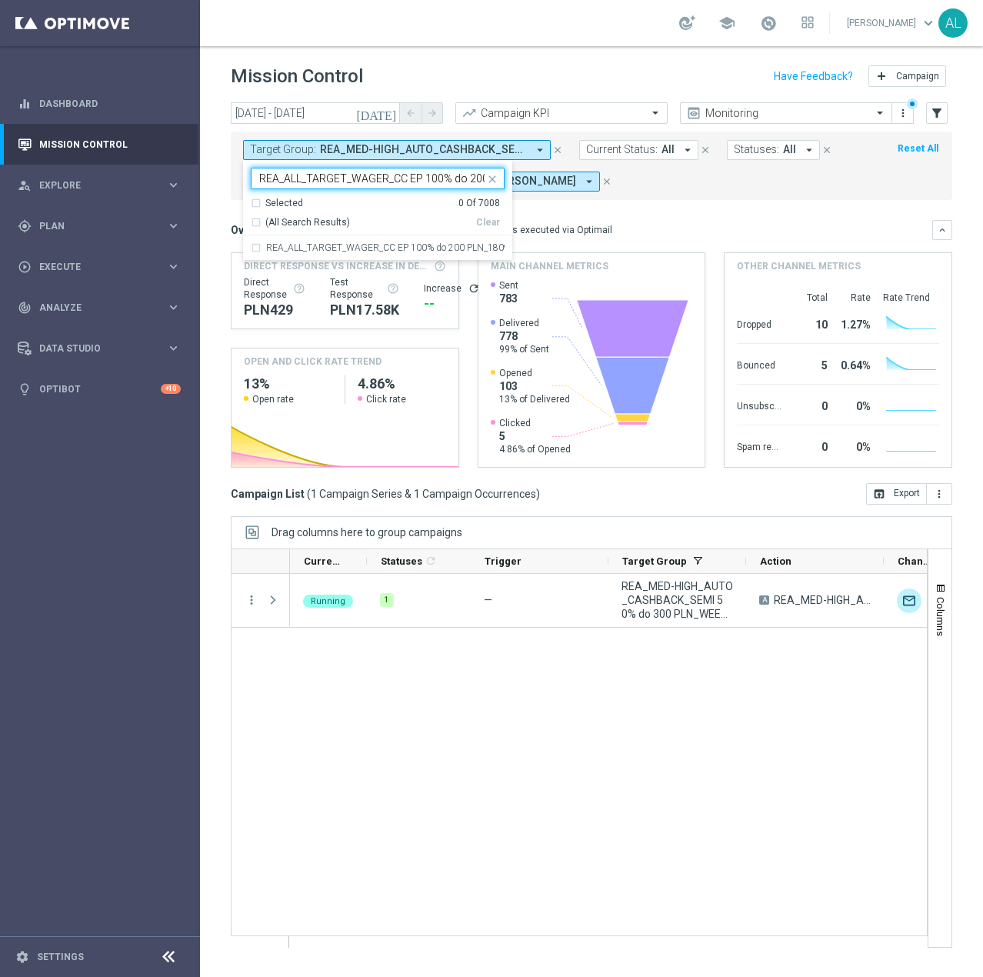
scroll to position [0, 63]
click at [325, 236] on div "REA_ALL_TARGET_WAGER_CC EP 100% do 200 PLN_180925" at bounding box center [378, 247] width 254 height 25
type input "REA_ALL_TARGET_WAGER_CC EP 100% do 200 PLN_180925"
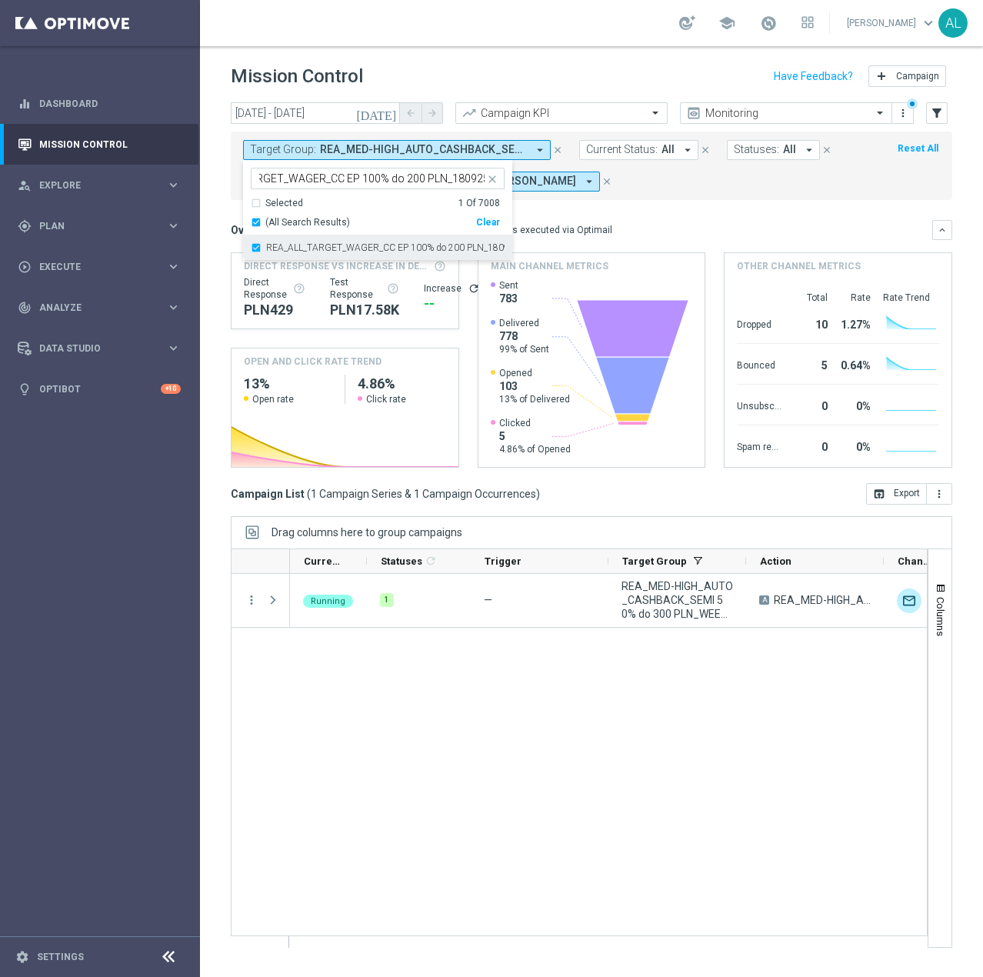
scroll to position [0, 0]
click at [594, 203] on mini-dashboard "Overview: Optimail arrow_drop_down This overview shows data of campaigns execut…" at bounding box center [592, 341] width 722 height 283
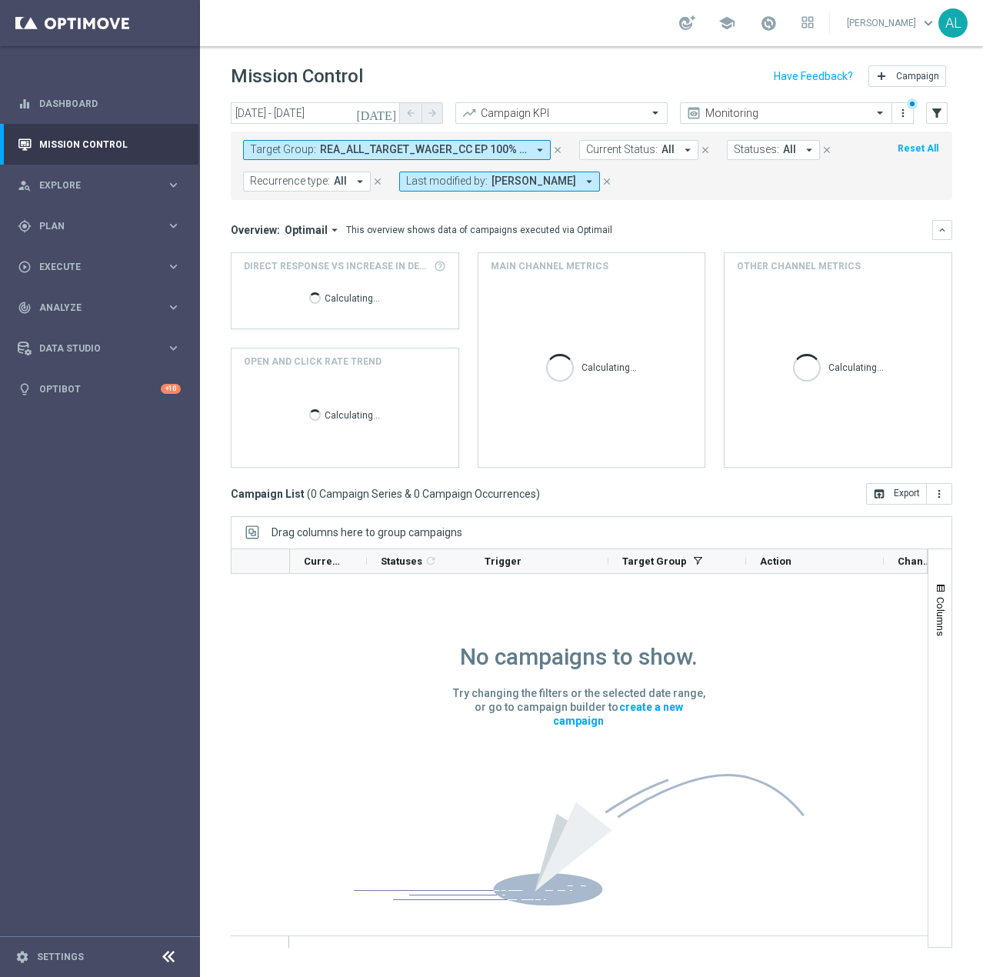
click at [560, 182] on span "[PERSON_NAME]" at bounding box center [534, 181] width 85 height 13
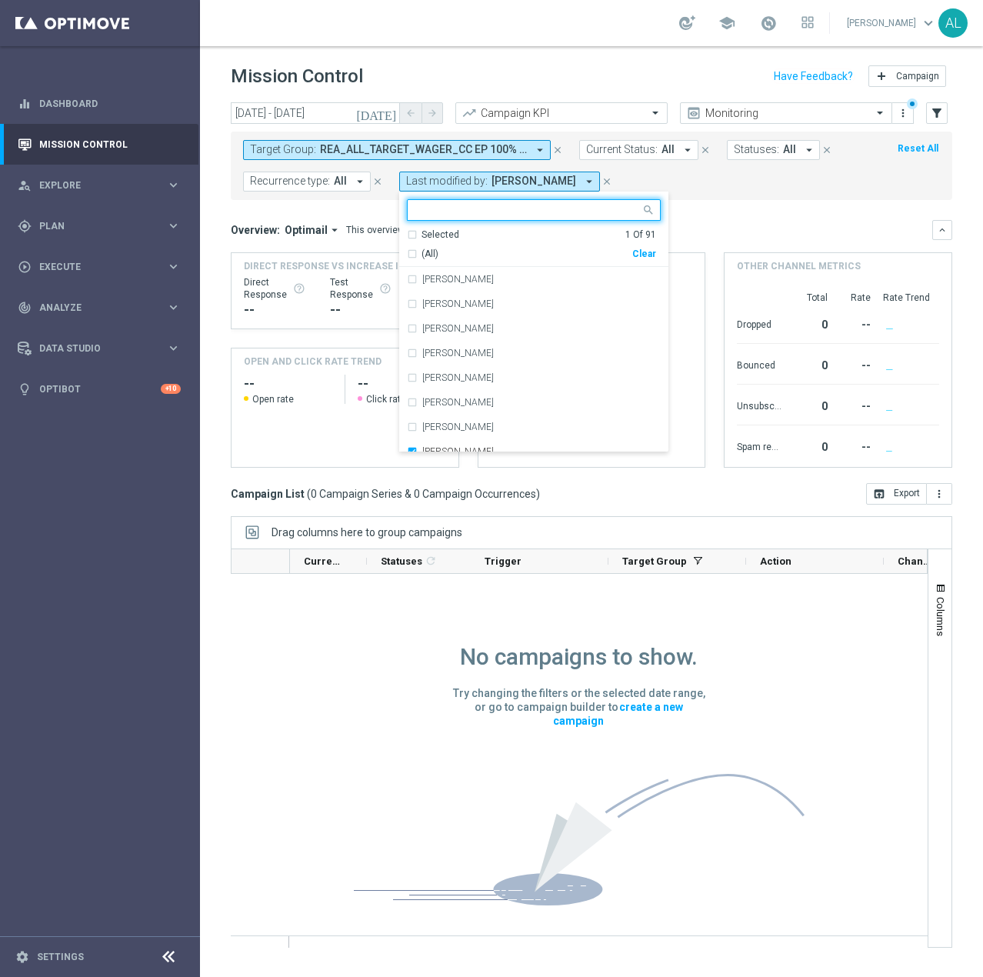
click at [0, 0] on div "Clear" at bounding box center [0, 0] width 0 height 0
click at [672, 183] on form "Target Group: REA_ALL_TARGET_WAGER_CC EP 100% do 200 PLN_180925 arrow_drop_down…" at bounding box center [557, 166] width 628 height 52
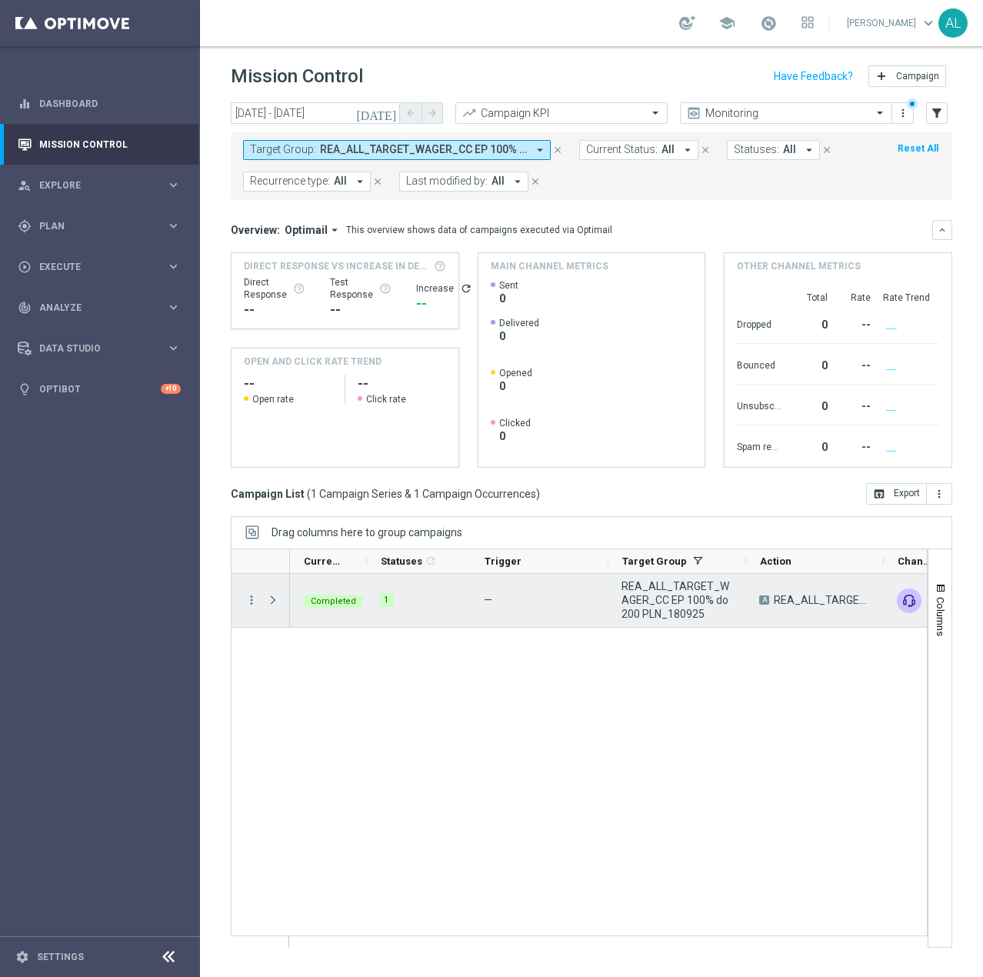
click at [258, 598] on div "more_vert" at bounding box center [246, 600] width 28 height 53
click at [255, 602] on icon "more_vert" at bounding box center [252, 600] width 14 height 14
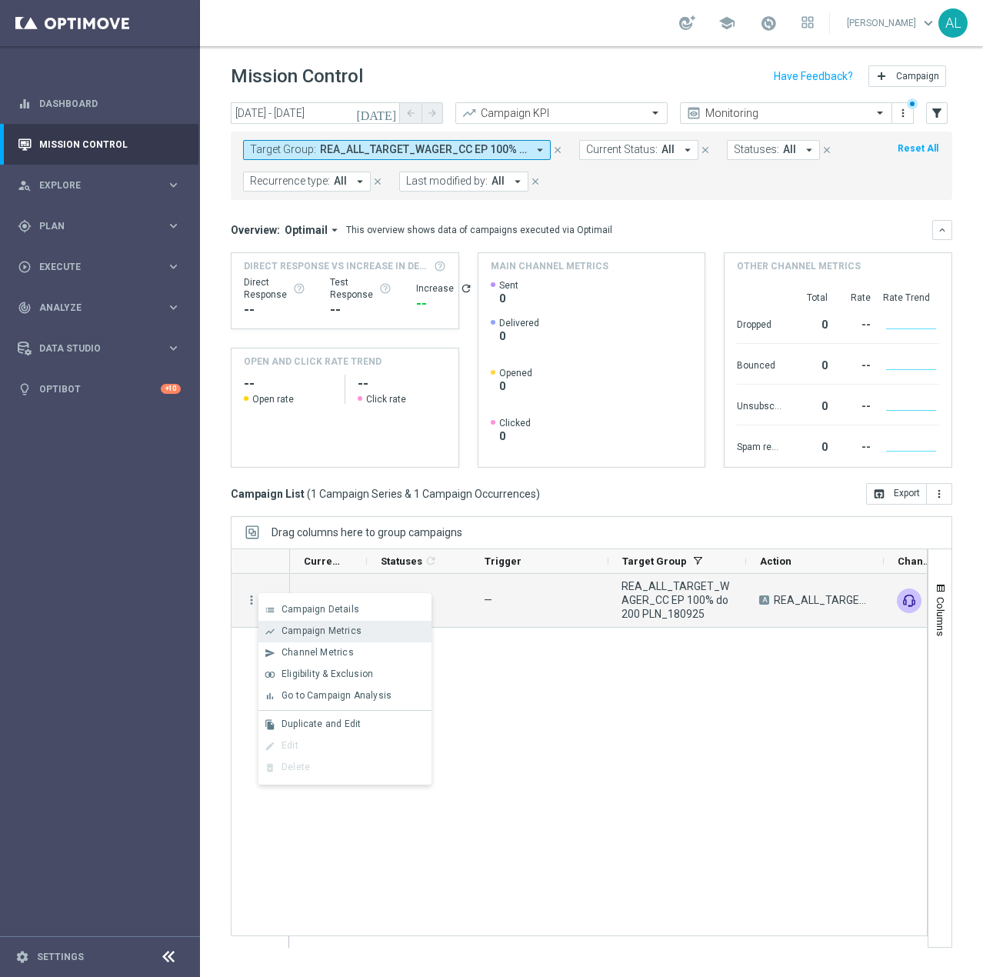
click at [285, 628] on span "Campaign Metrics" at bounding box center [322, 630] width 80 height 11
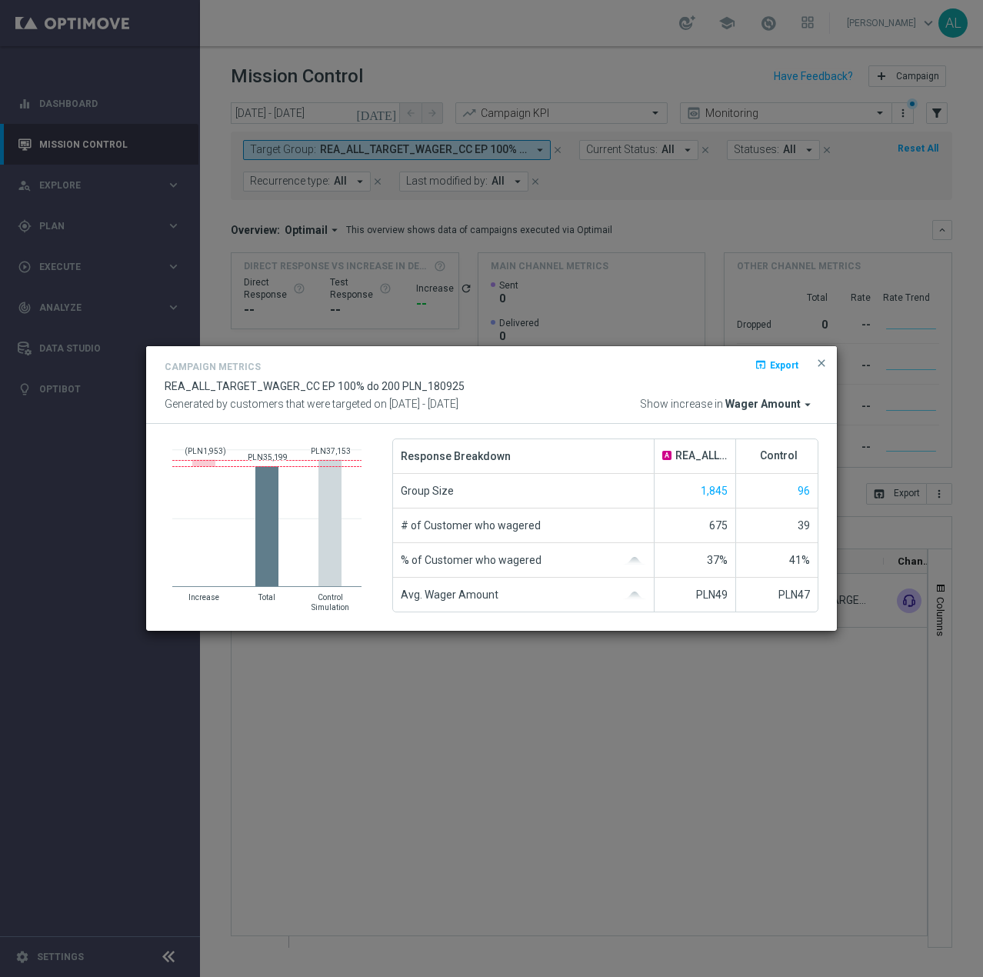
click at [749, 398] on span "Wager Amount" at bounding box center [762, 405] width 75 height 14
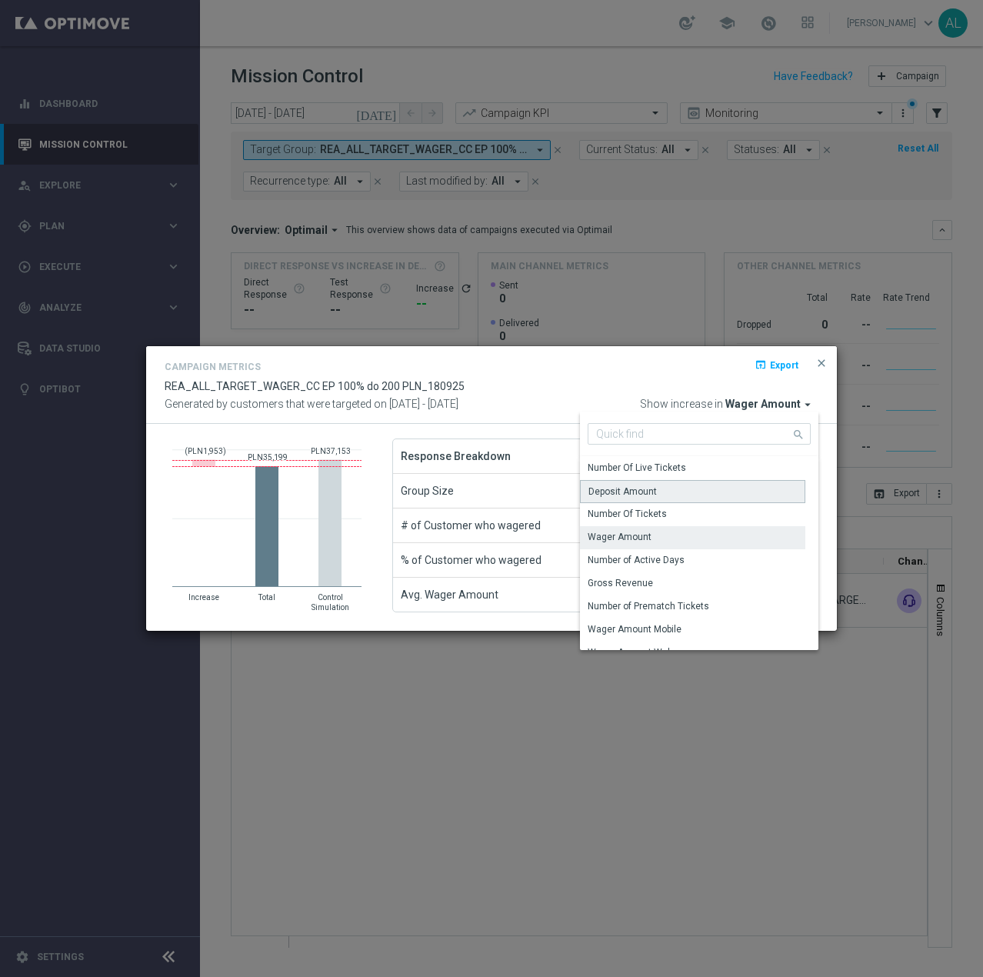
click at [649, 485] on div "Deposit Amount" at bounding box center [622, 492] width 68 height 14
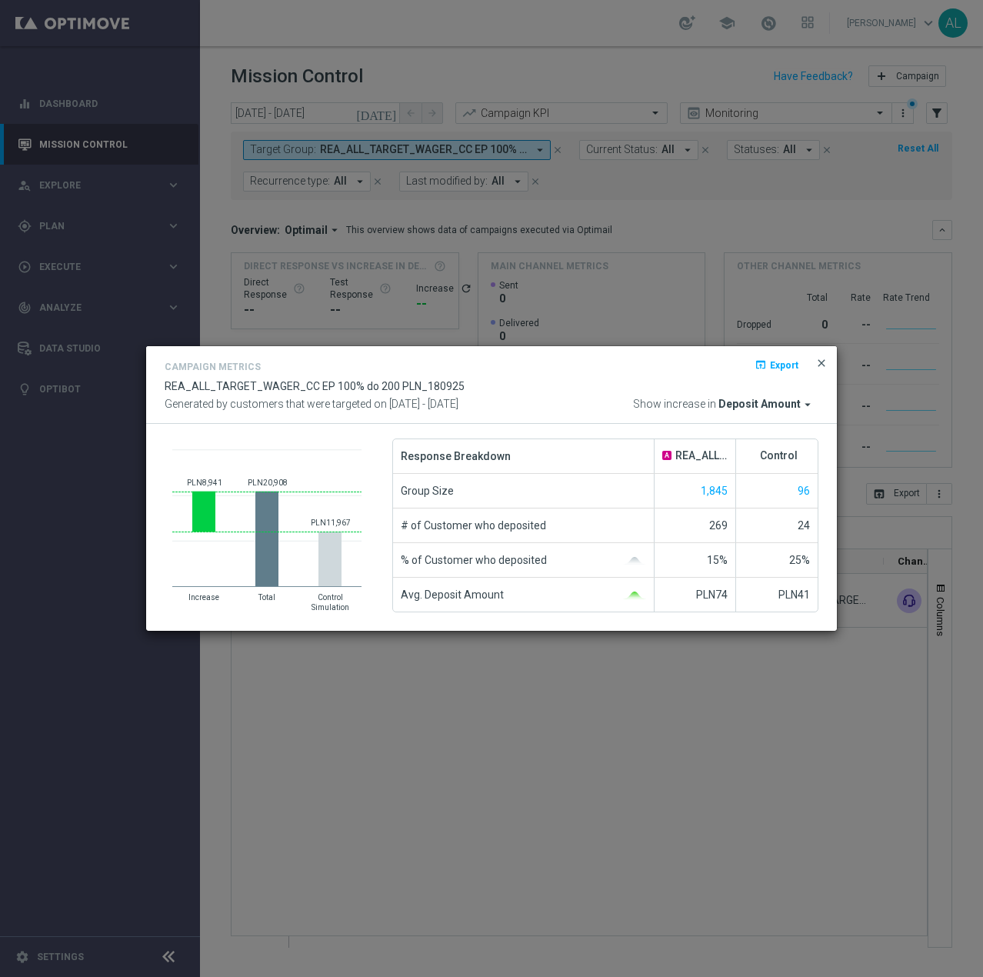
click at [821, 366] on span "close" at bounding box center [821, 363] width 12 height 12
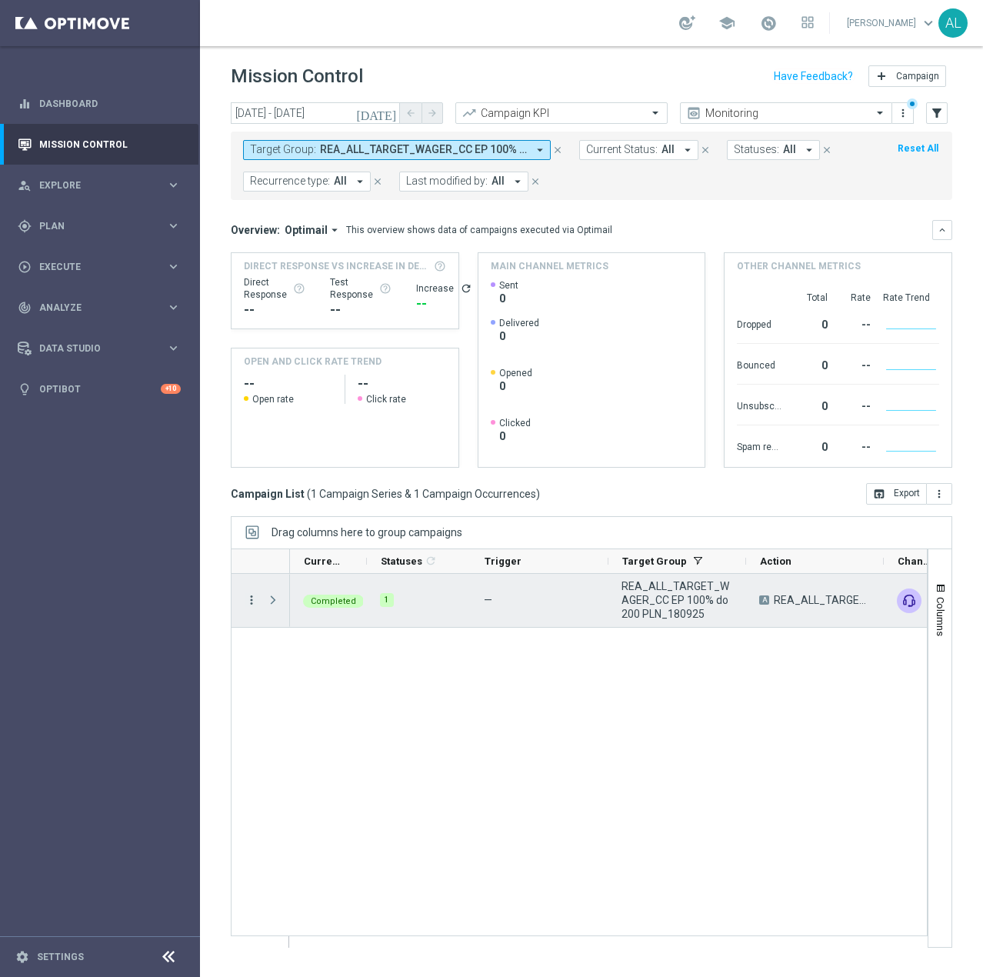
click at [245, 602] on icon "more_vert" at bounding box center [252, 600] width 14 height 14
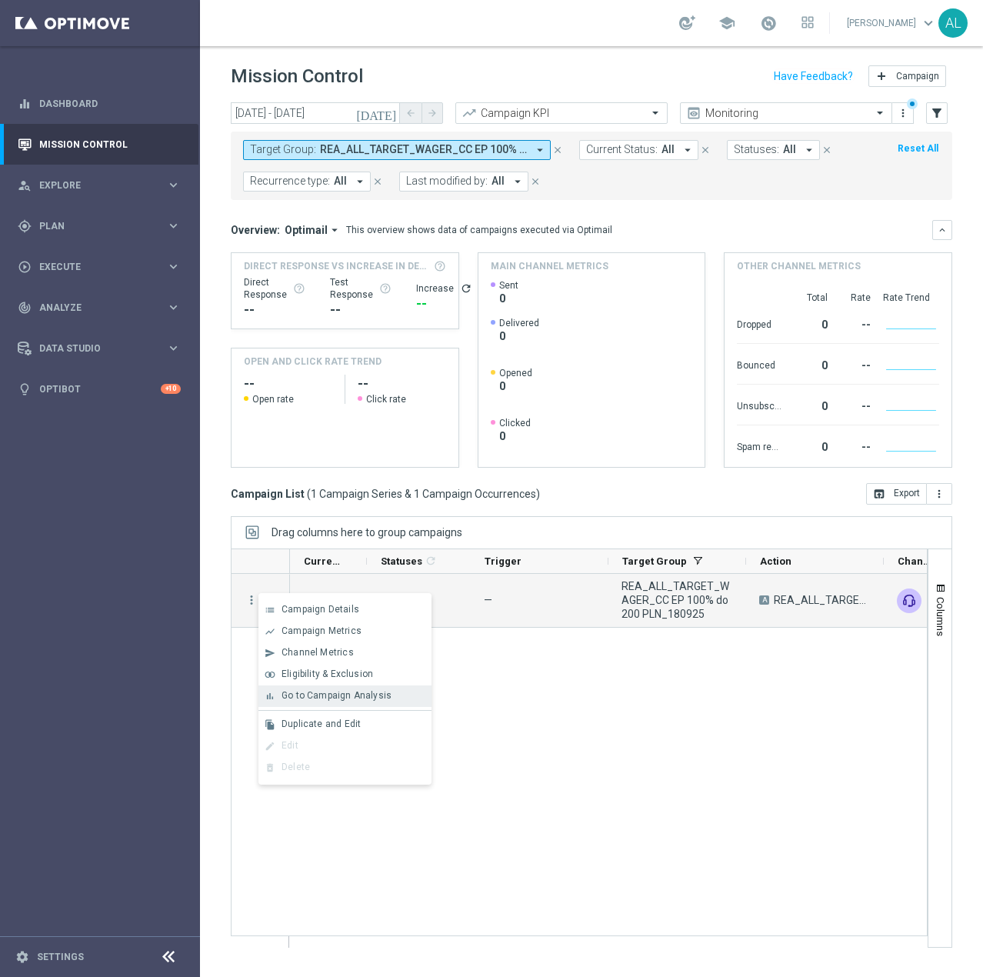
click at [308, 688] on div "bar_chart Go to Campaign Analysis" at bounding box center [344, 696] width 173 height 22
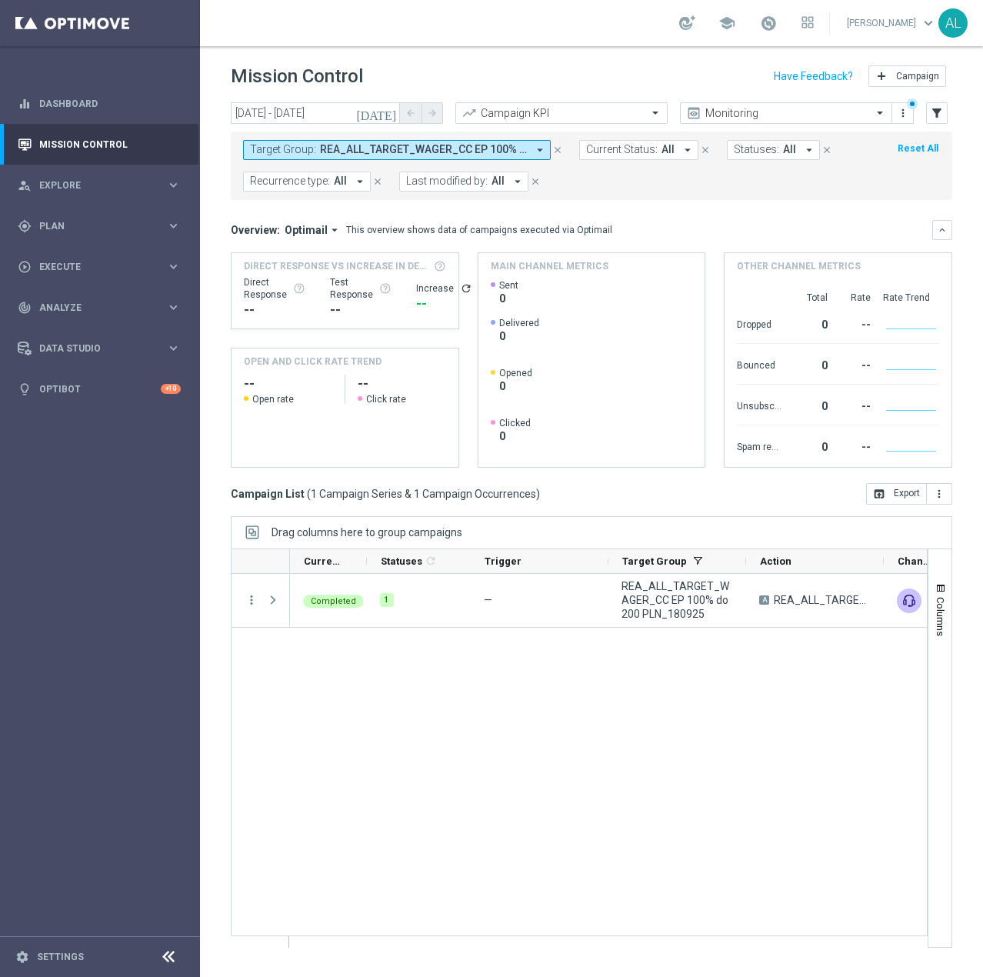
click at [322, 155] on span "REA_ALL_TARGET_WAGER_CC EP 100% do 200 PLN_180925" at bounding box center [423, 149] width 207 height 13
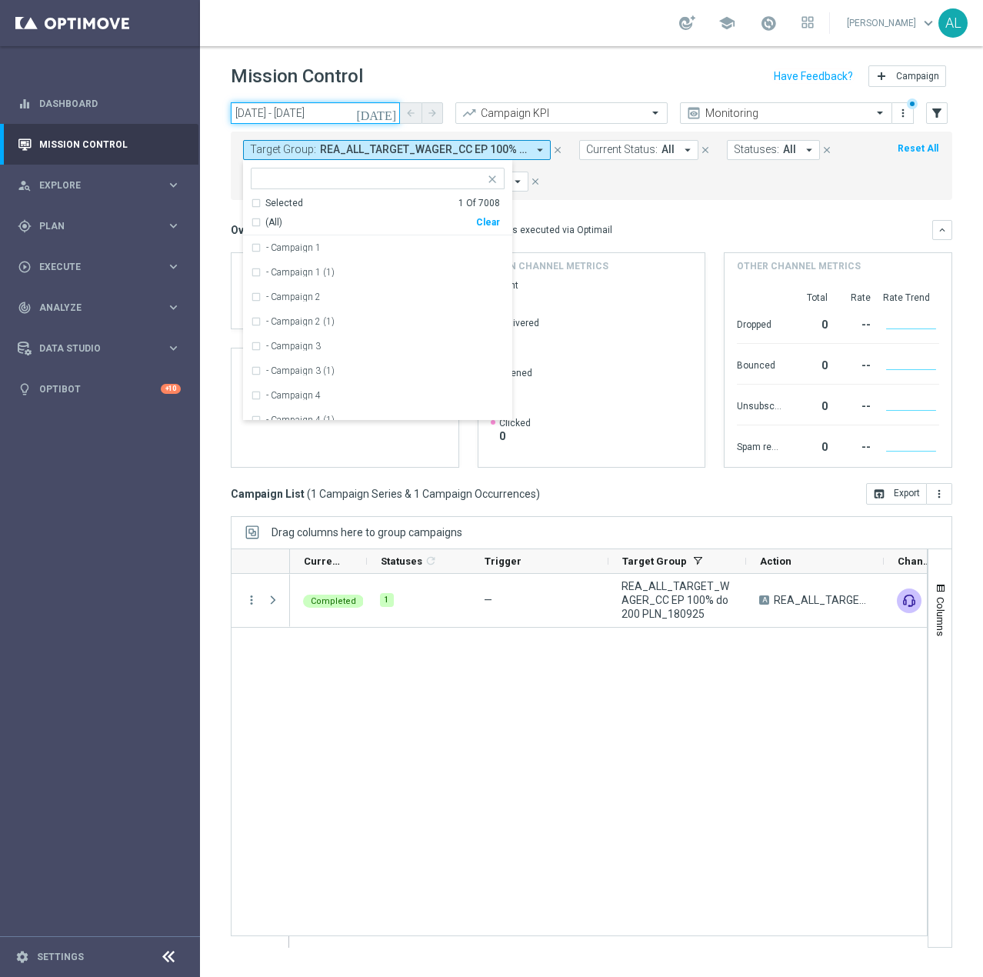
click at [323, 112] on input "16 Sep 2025 - 18 Sep 2025" at bounding box center [315, 113] width 169 height 22
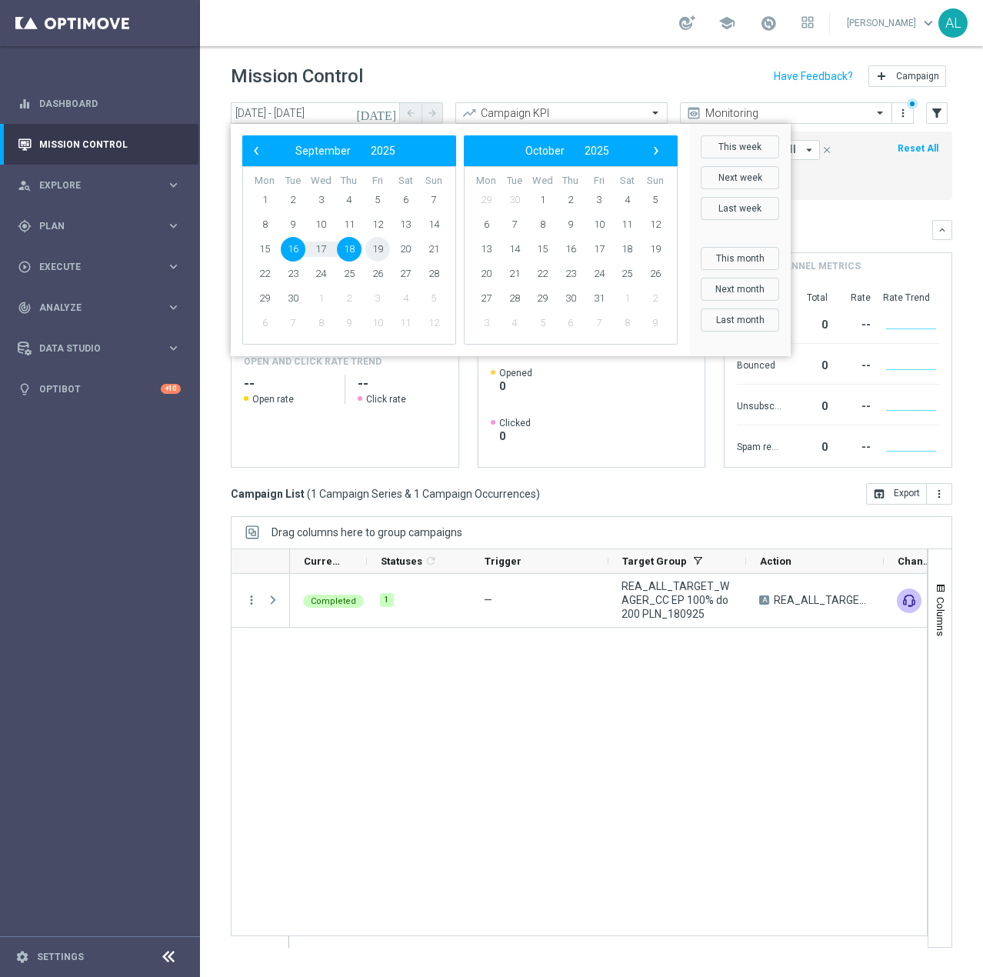
click at [380, 250] on span "19" at bounding box center [377, 249] width 25 height 25
click at [426, 249] on span "21" at bounding box center [434, 249] width 25 height 25
type input "19 Sep 2025 - 21 Sep 2025"
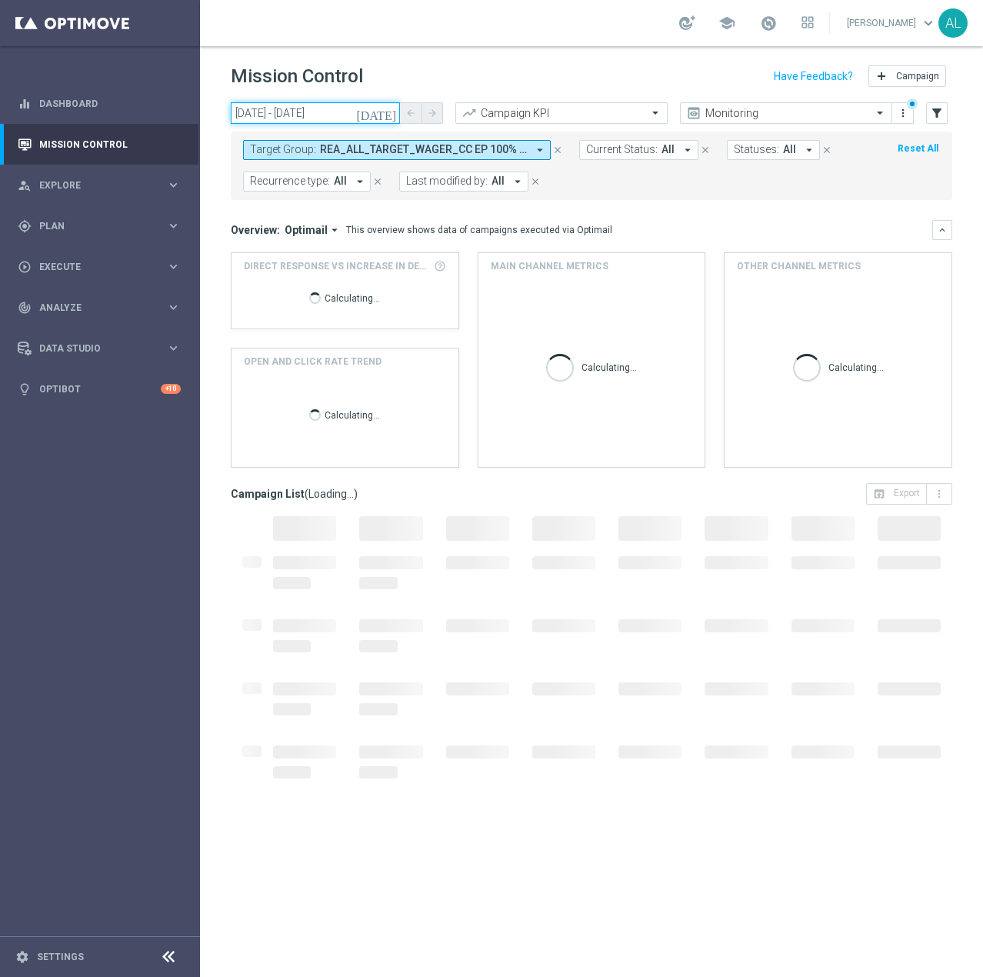
click at [300, 121] on input "19 Sep 2025 - 21 Sep 2025" at bounding box center [315, 113] width 169 height 22
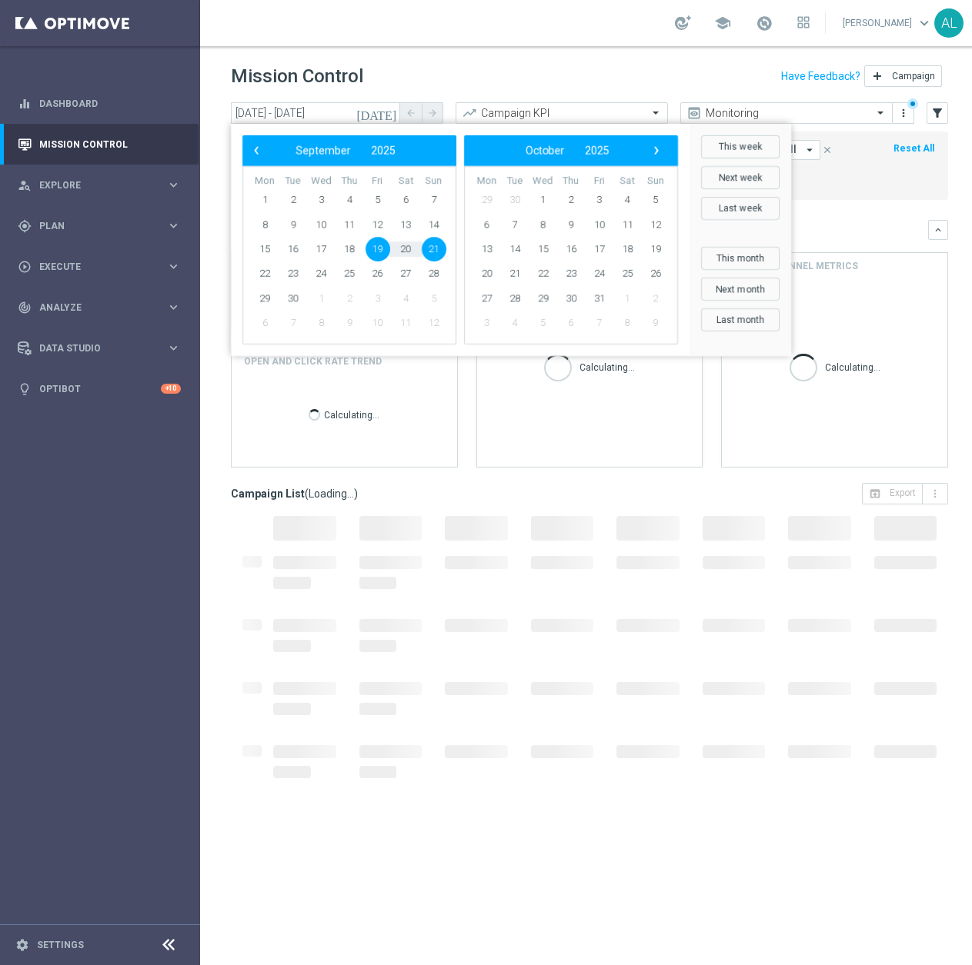
click at [473, 75] on div "Mission Control add Campaign" at bounding box center [589, 77] width 717 height 30
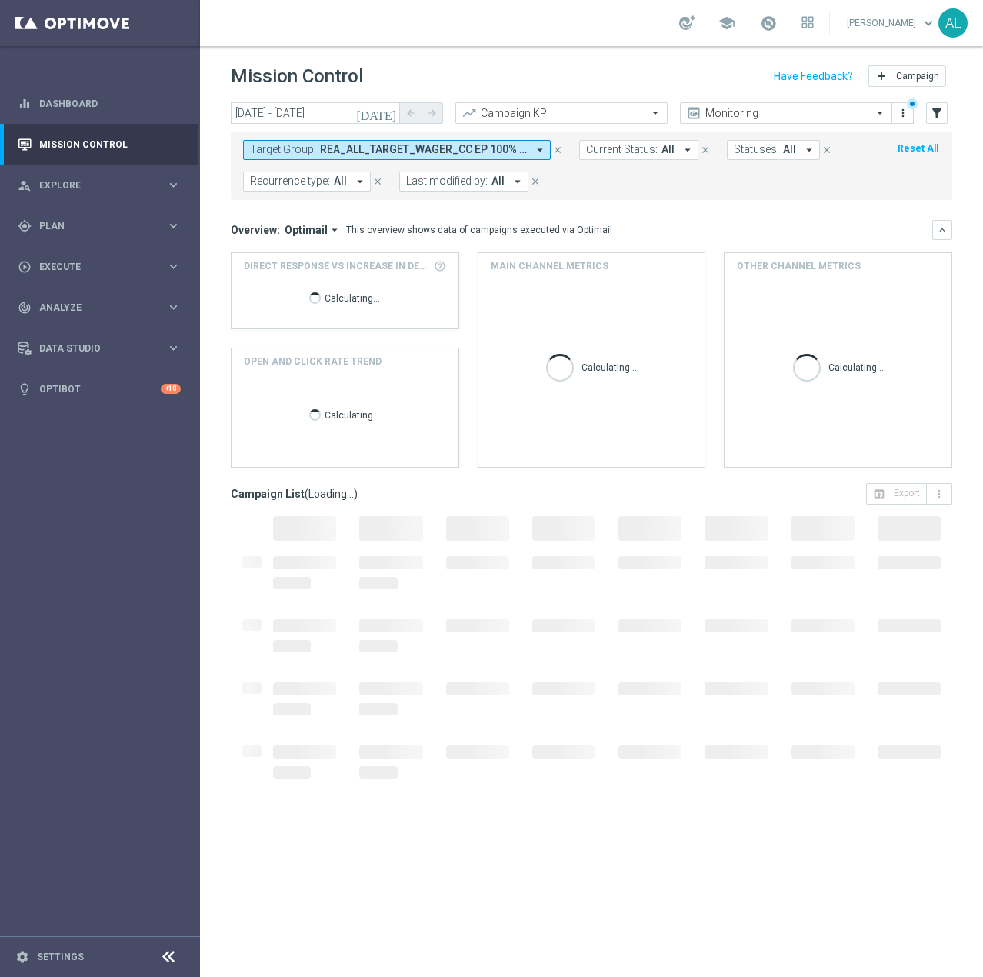
click at [372, 152] on span "REA_ALL_TARGET_WAGER_CC EP 100% do 200 PLN_180925" at bounding box center [423, 149] width 207 height 13
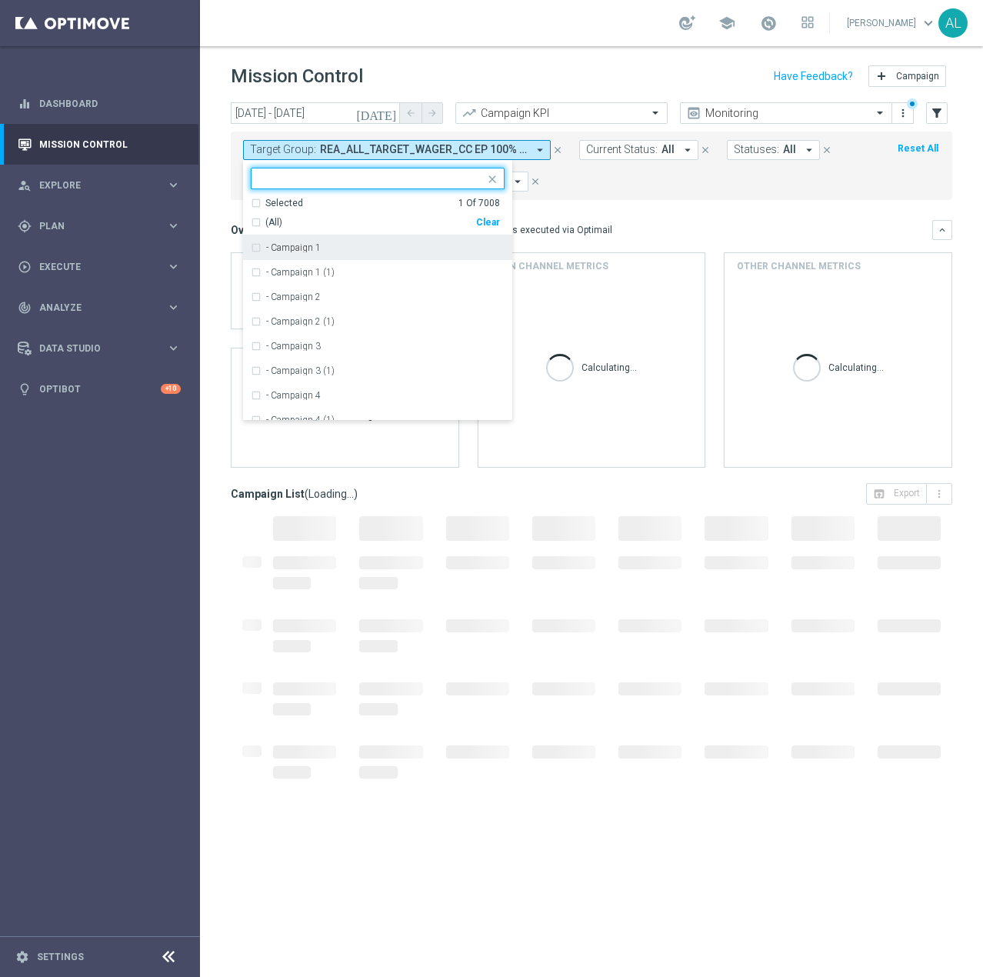
click at [0, 0] on div "Clear" at bounding box center [0, 0] width 0 height 0
click at [302, 171] on div at bounding box center [368, 177] width 233 height 19
paste input "REA_MIN-LOW_AUTO_WAGER_SEMI 50% do 100 PLN_WEEKLY"
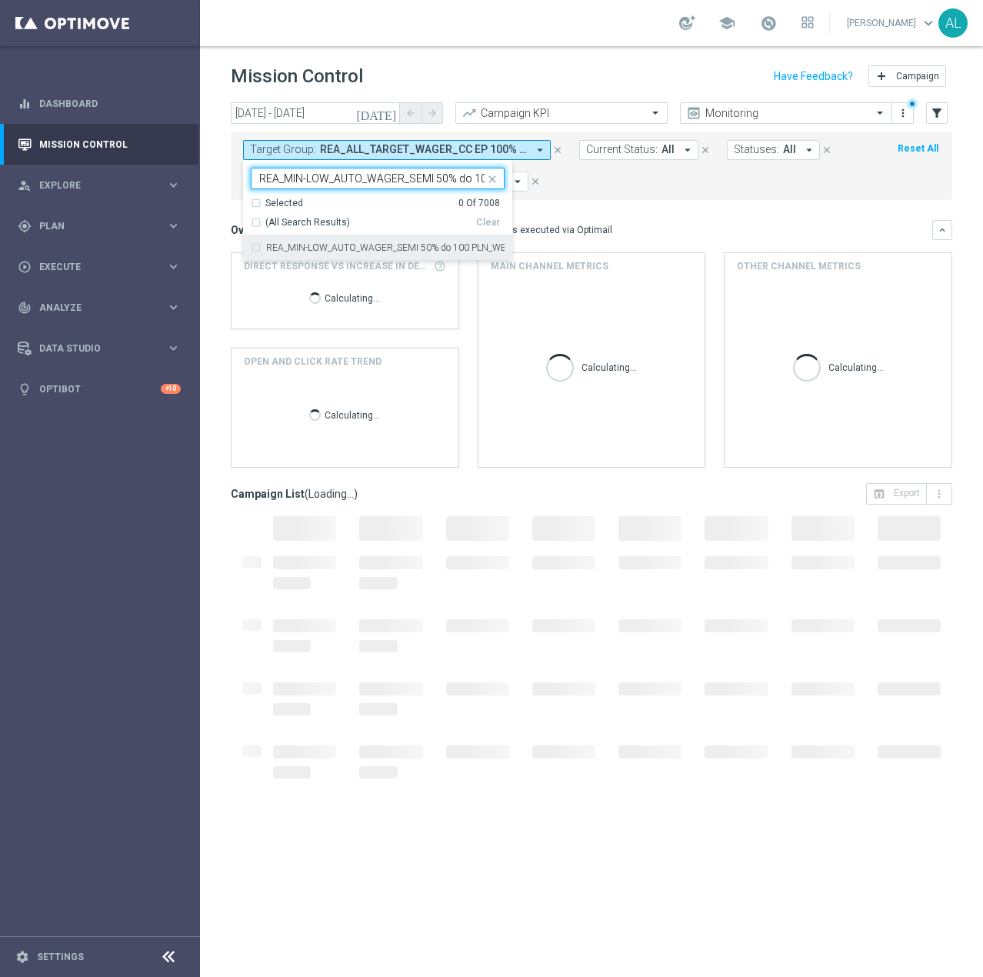
scroll to position [0, 71]
click at [298, 245] on label "REA_MIN-LOW_AUTO_WAGER_SEMI 50% do 100 PLN_WEEKLY" at bounding box center [385, 247] width 238 height 9
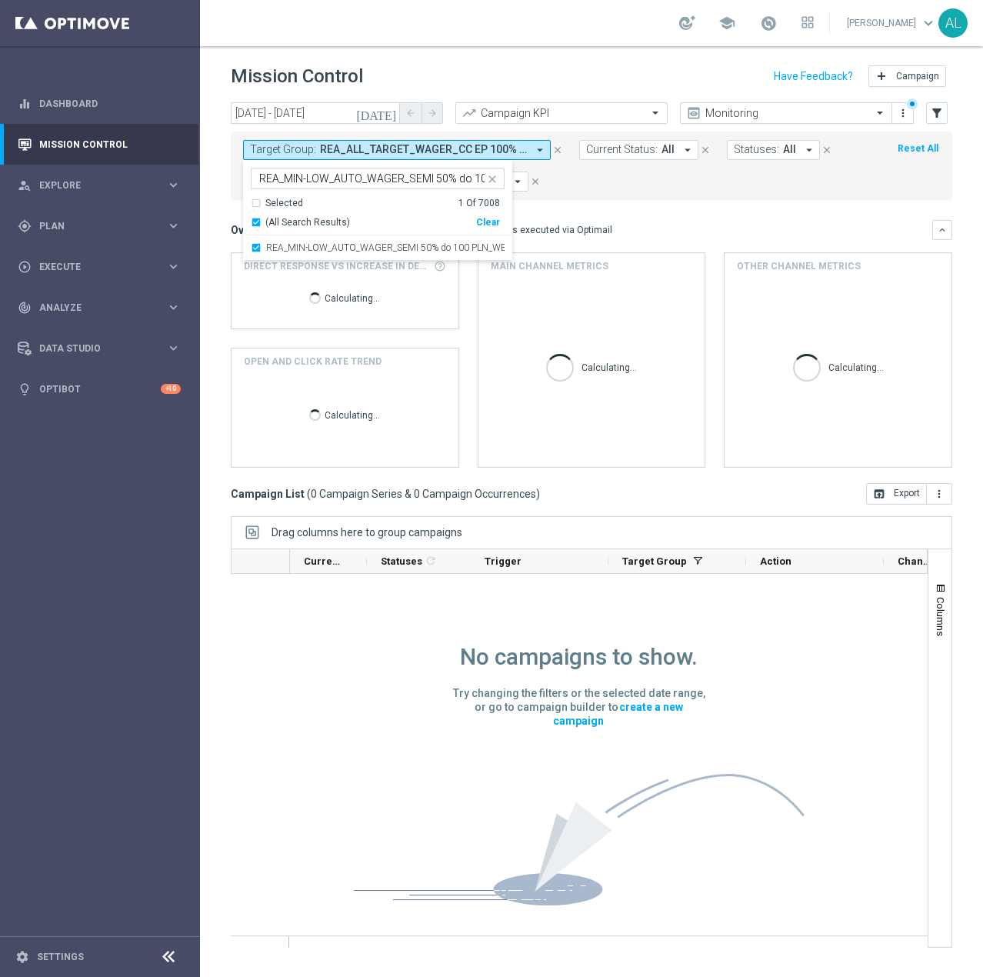
click at [404, 169] on div "REA_MIN-LOW_AUTO_WAGER_SEMI 50% do 100 PLN_WEEKLY REA_MIN-LOW_AUTO_WAGER_SEMI 5…" at bounding box center [368, 177] width 233 height 19
click at [401, 177] on input "REA_MIN-LOW_AUTO_WAGER_SEMI 50% do 100 PLN_WEEKLY" at bounding box center [371, 178] width 225 height 13
click at [400, 178] on input "REA_MIN-LOW_AUTO_WAGER_SEMI 50% do 100 PLN_WEEKLY" at bounding box center [371, 178] width 225 height 13
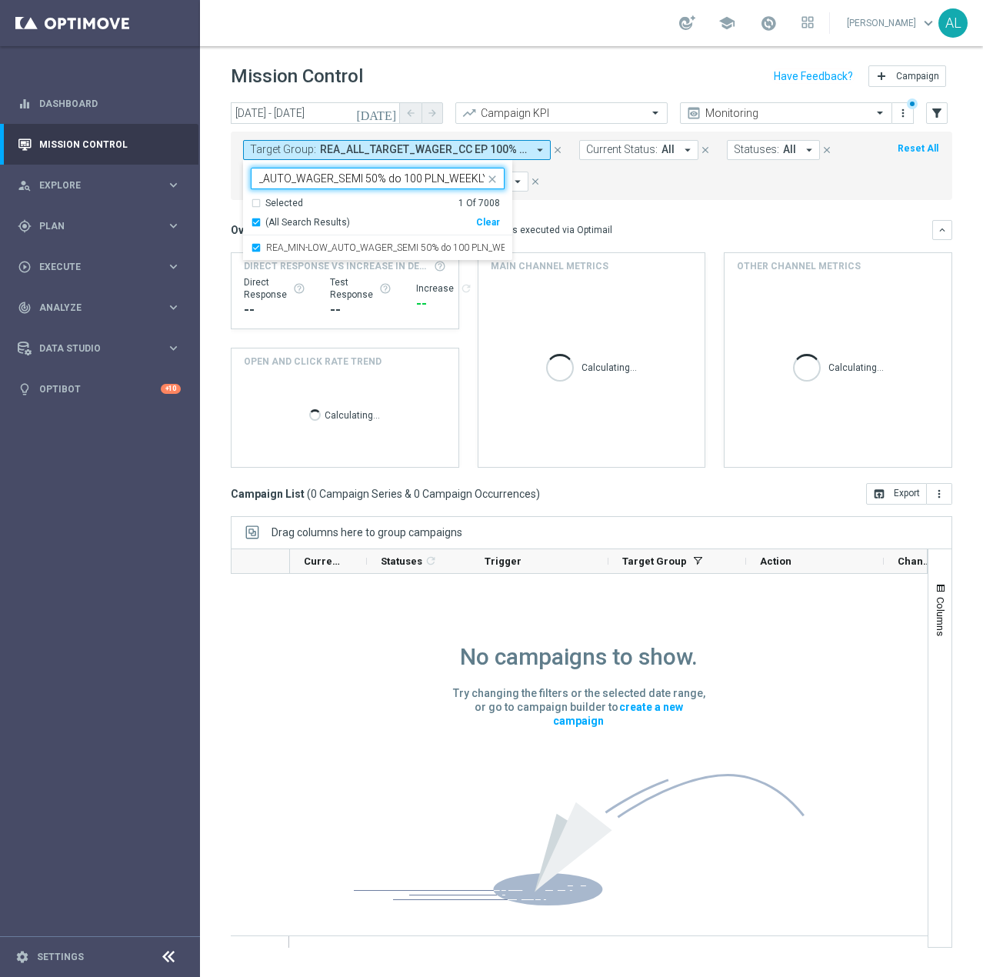
click at [400, 178] on input "REA_MIN-LOW_AUTO_WAGER_SEMI 50% do 100 PLN_WEEKLY" at bounding box center [371, 178] width 225 height 13
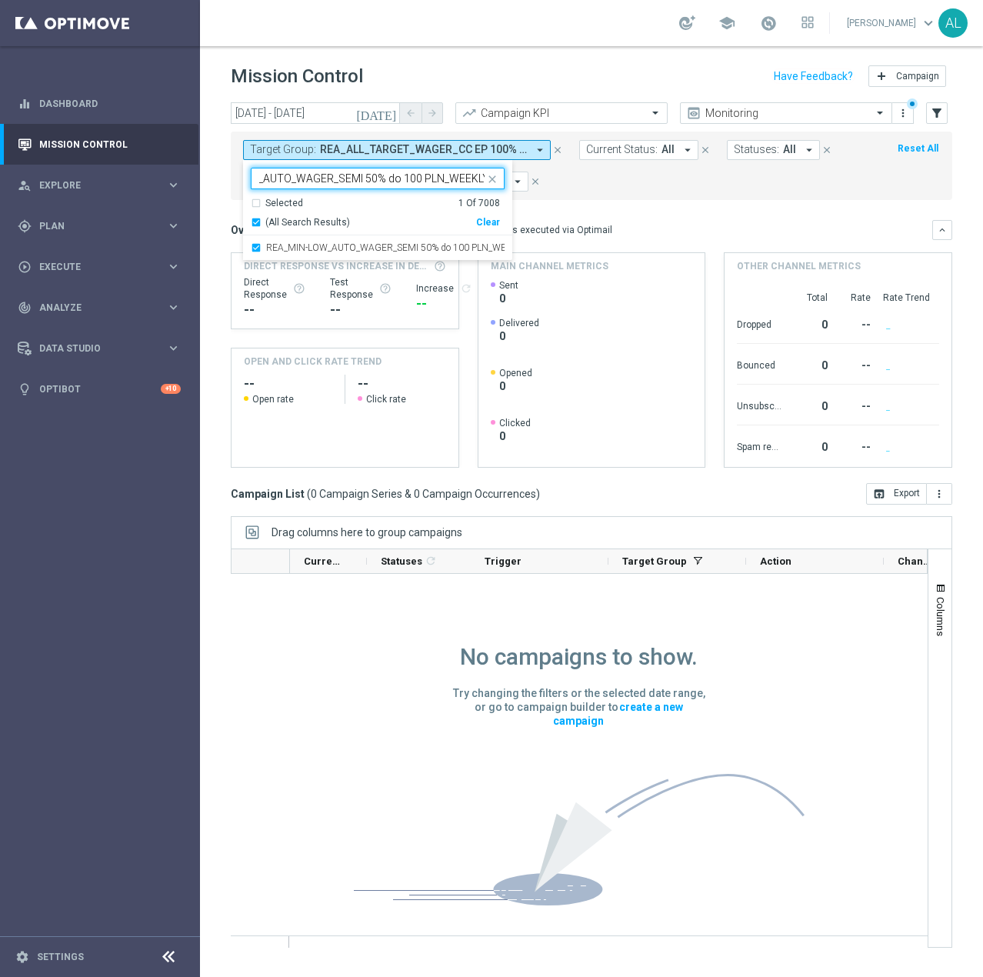
paste input "ED-HIGH_AUTO_WAGER_SEMI 50% do 3"
click at [348, 246] on label "REA_MED-HIGH_AUTO_WAGER_SEMI 50% do 300 PLN_WEEKLY" at bounding box center [385, 247] width 238 height 9
type input "REA_MED-HIGH_AUTO_WAGER_SEMI 50% do 300 PLN_WEEKLY"
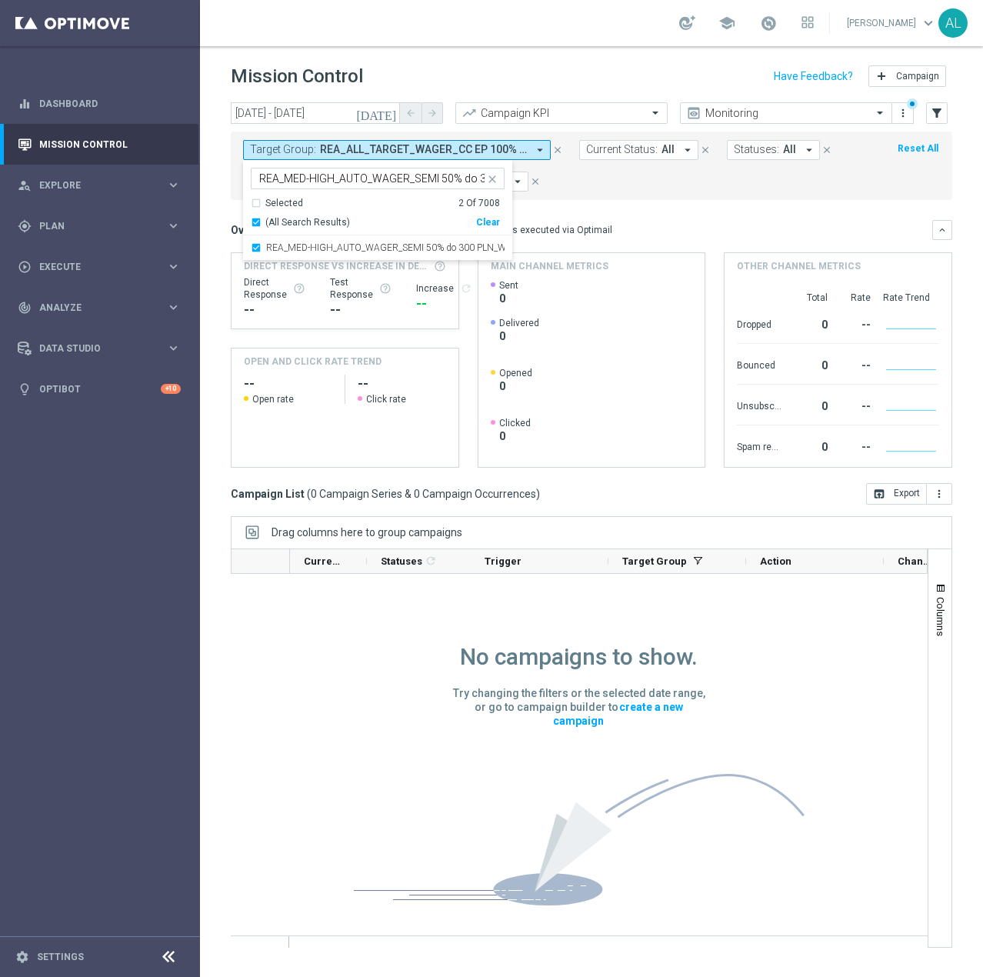
click at [679, 204] on mini-dashboard "Overview: Optimail arrow_drop_down This overview shows data of campaigns execut…" at bounding box center [592, 341] width 722 height 283
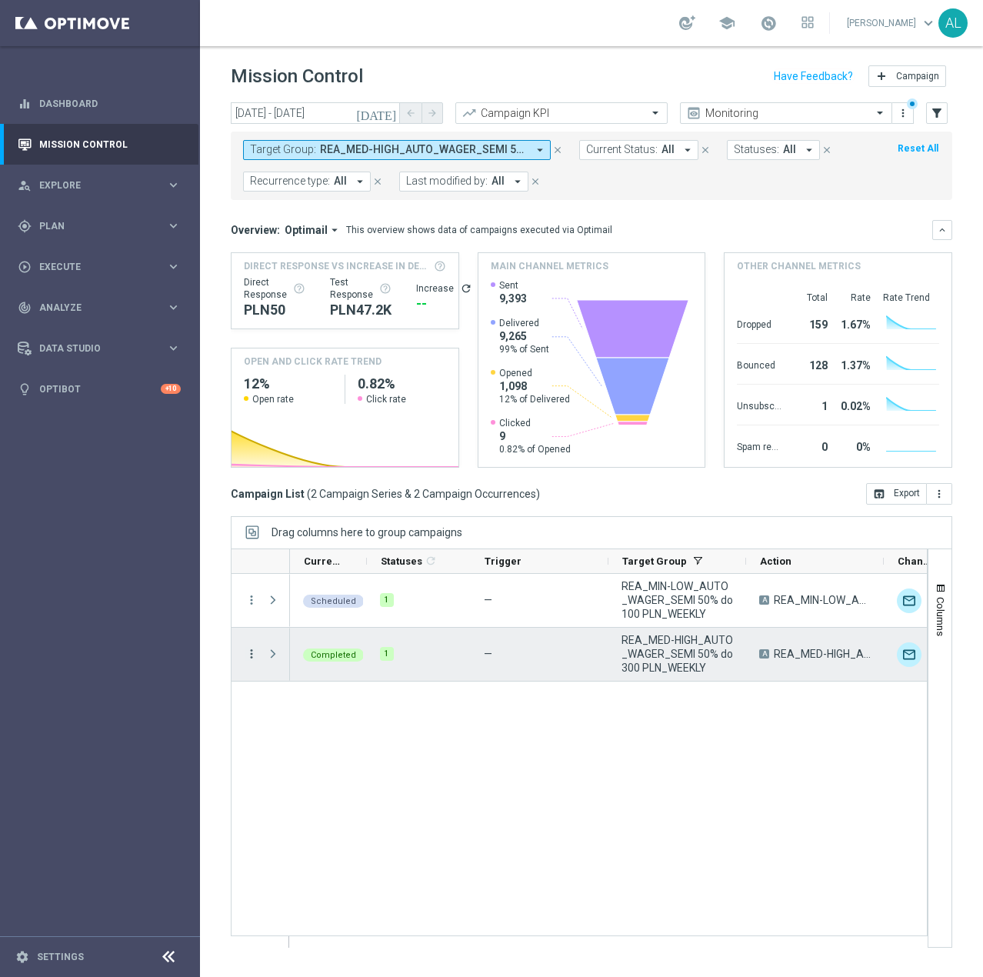
click at [248, 658] on icon "more_vert" at bounding box center [252, 654] width 14 height 14
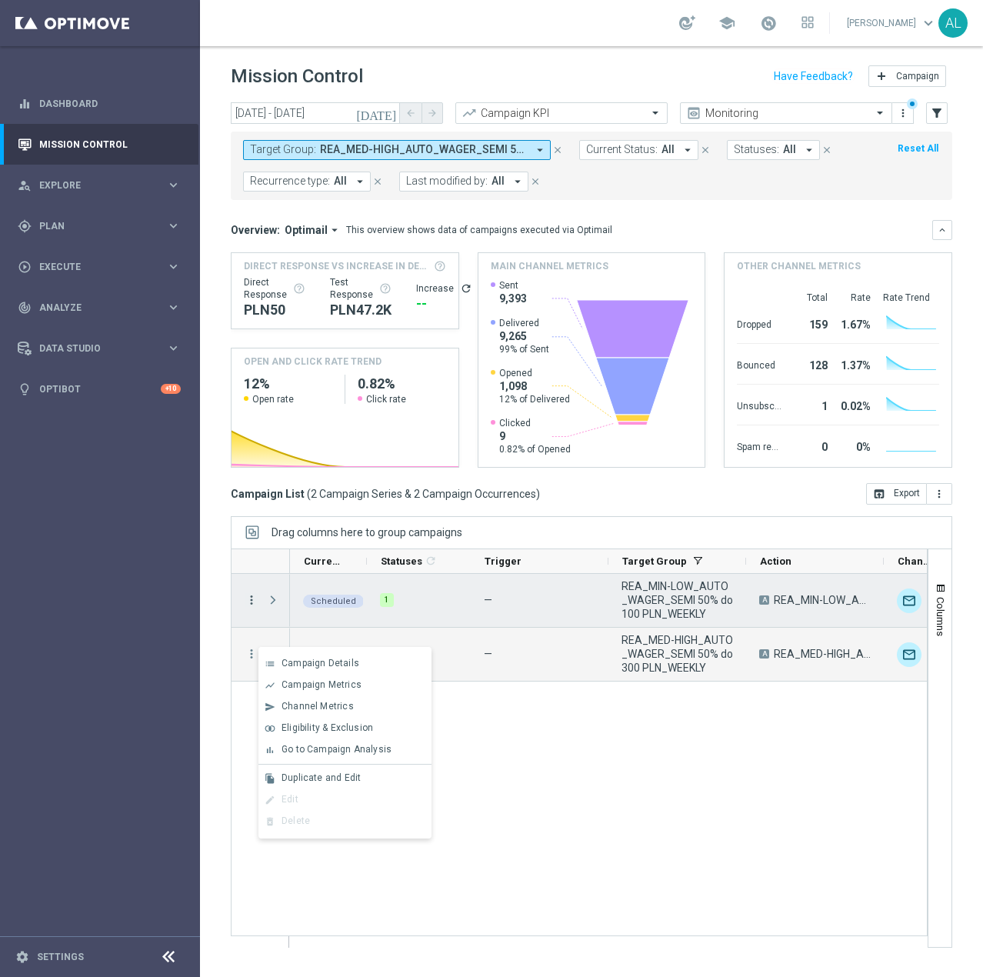
click at [252, 605] on icon "more_vert" at bounding box center [252, 600] width 14 height 14
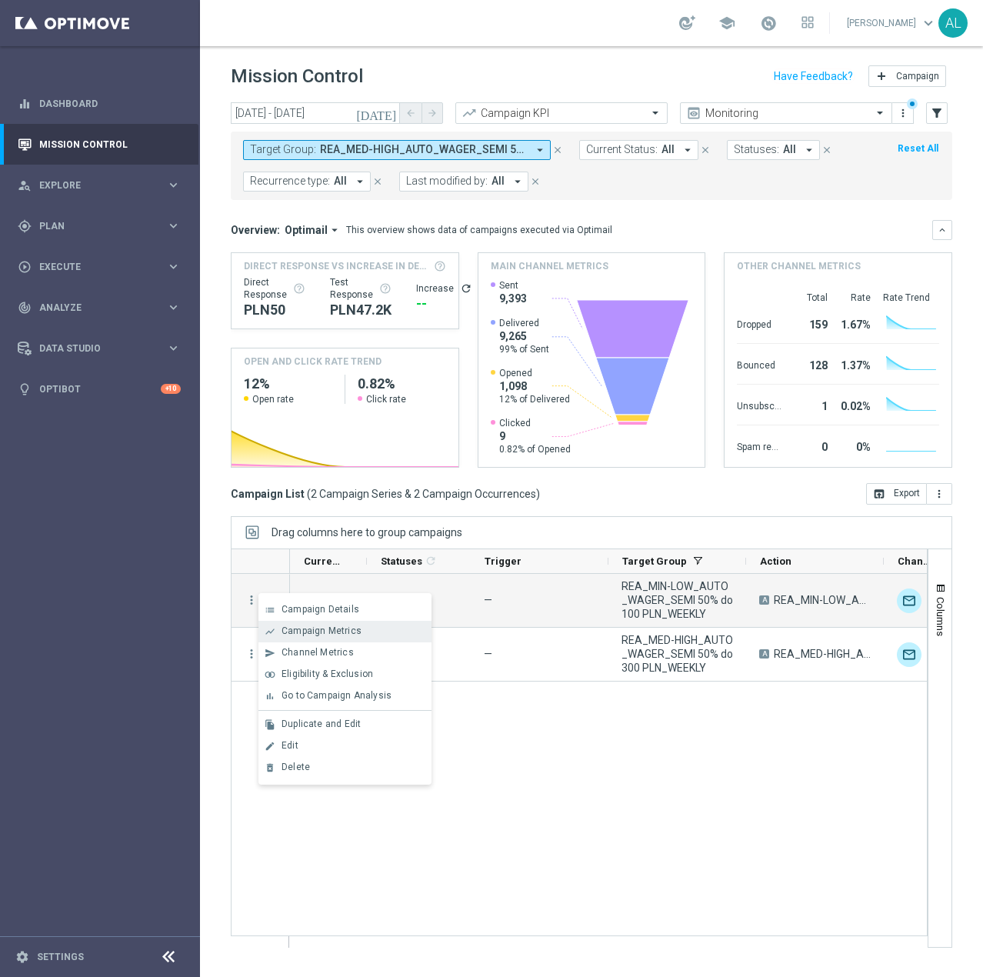
click at [306, 632] on span "Campaign Metrics" at bounding box center [322, 630] width 80 height 11
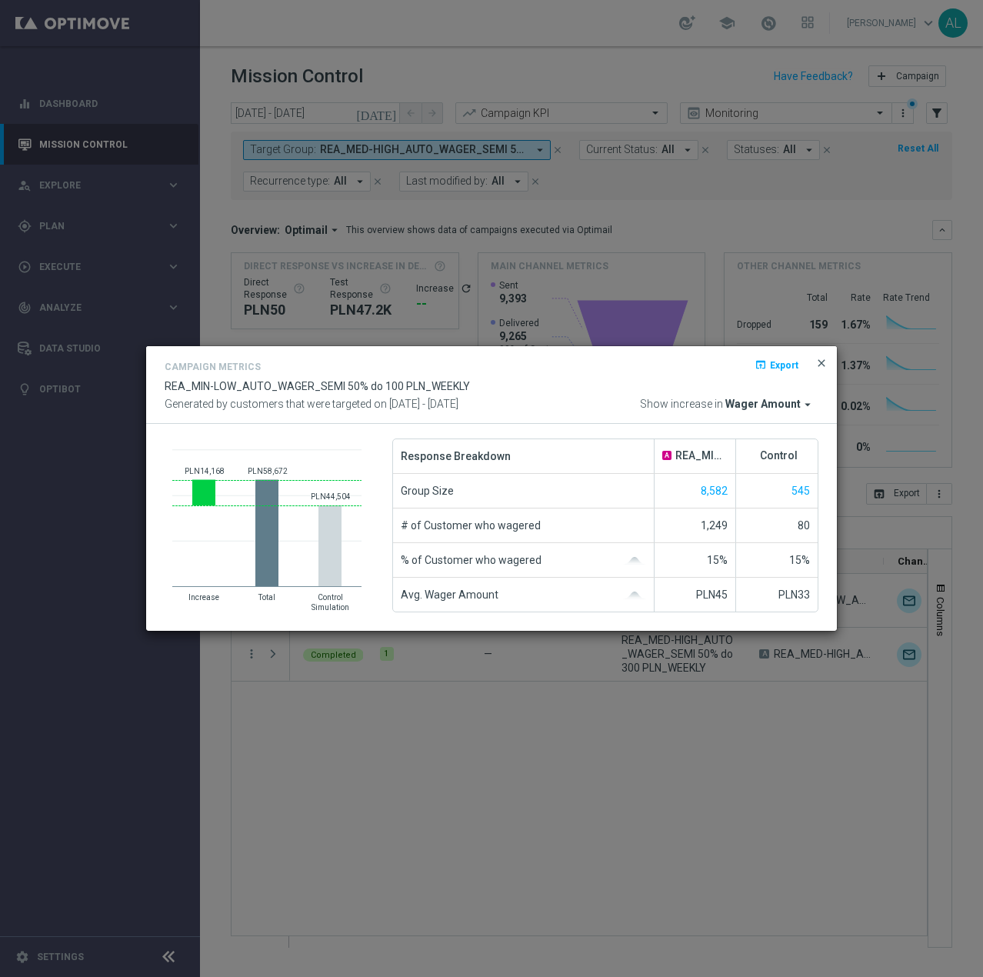
click at [825, 358] on span "close" at bounding box center [821, 363] width 12 height 12
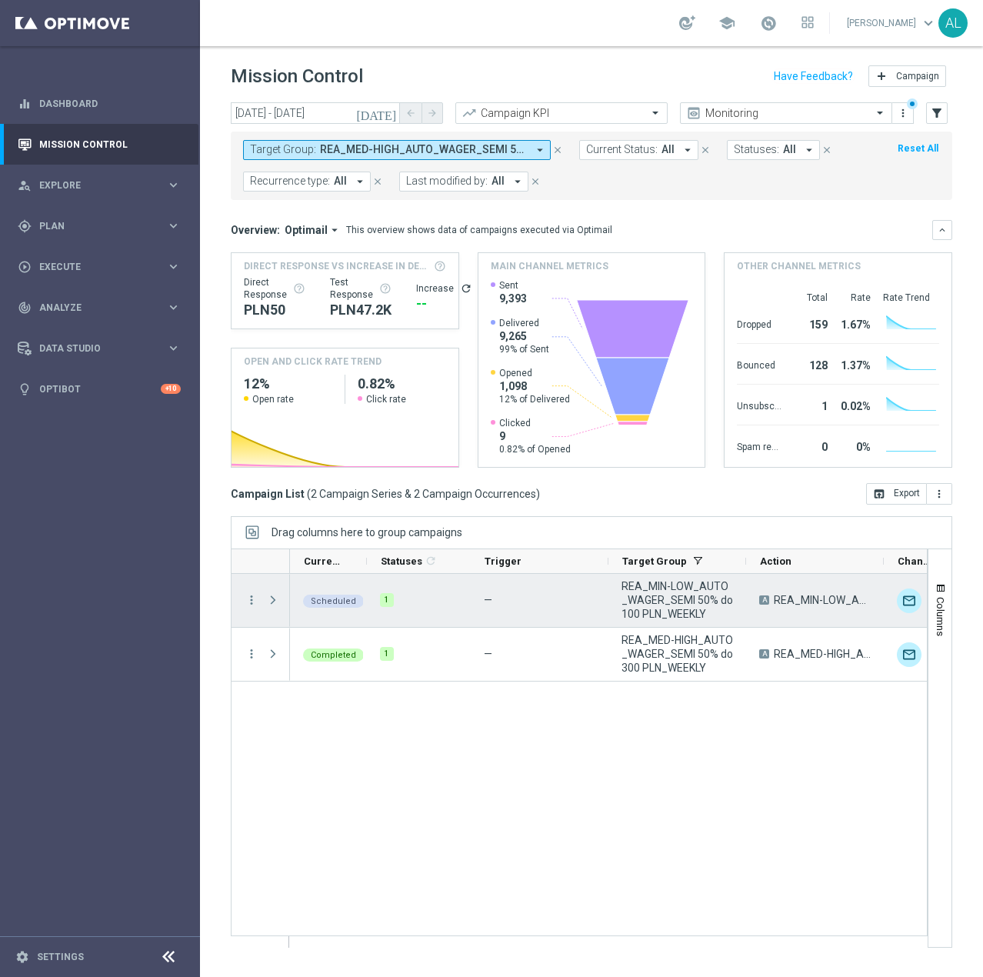
click at [262, 605] on div "Press SPACE to select this row." at bounding box center [274, 600] width 31 height 53
click at [276, 597] on span "Press SPACE to select this row." at bounding box center [273, 600] width 14 height 12
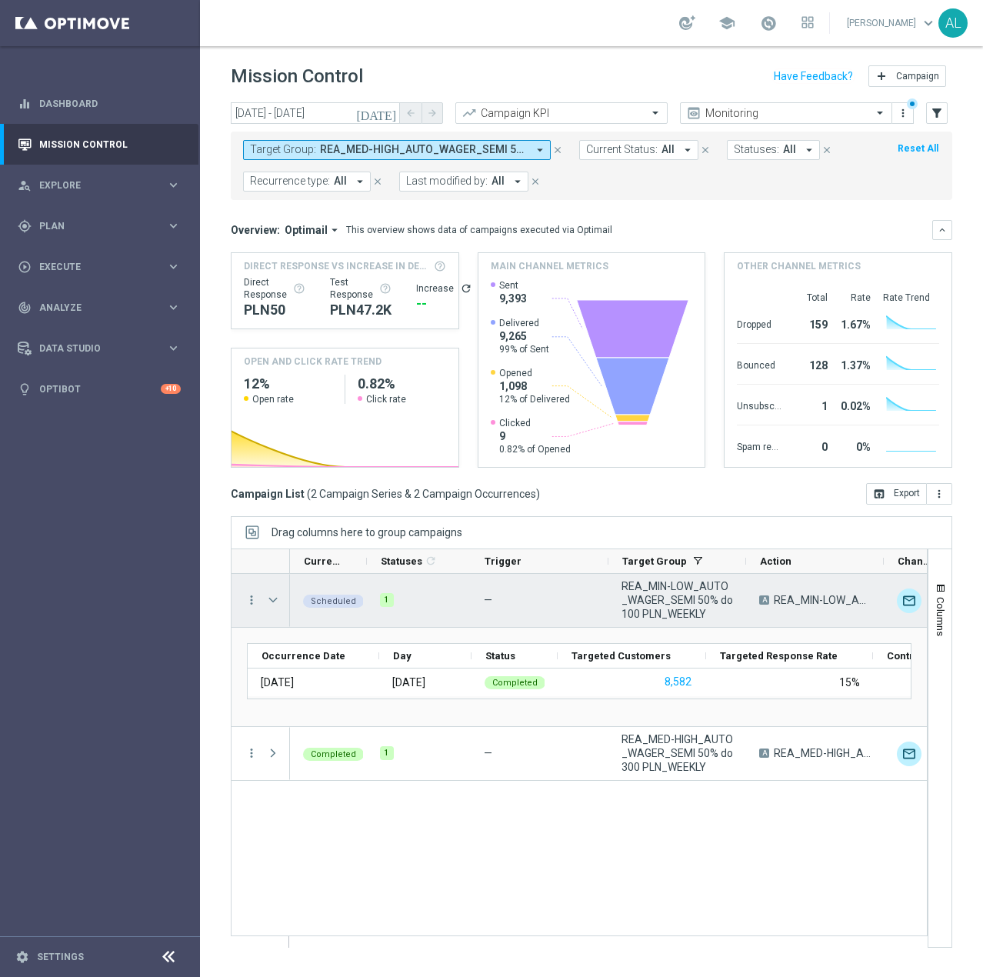
click at [330, 602] on span "Scheduled" at bounding box center [333, 601] width 45 height 10
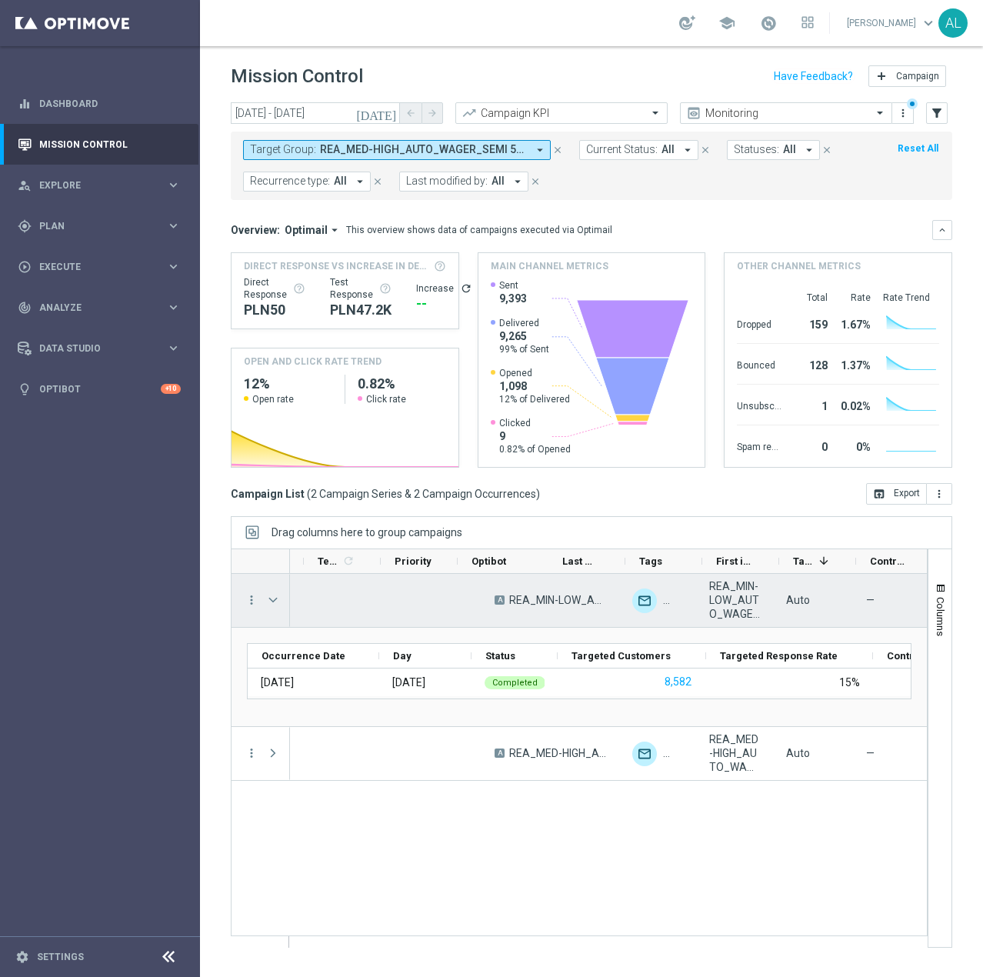
scroll to position [0, 662]
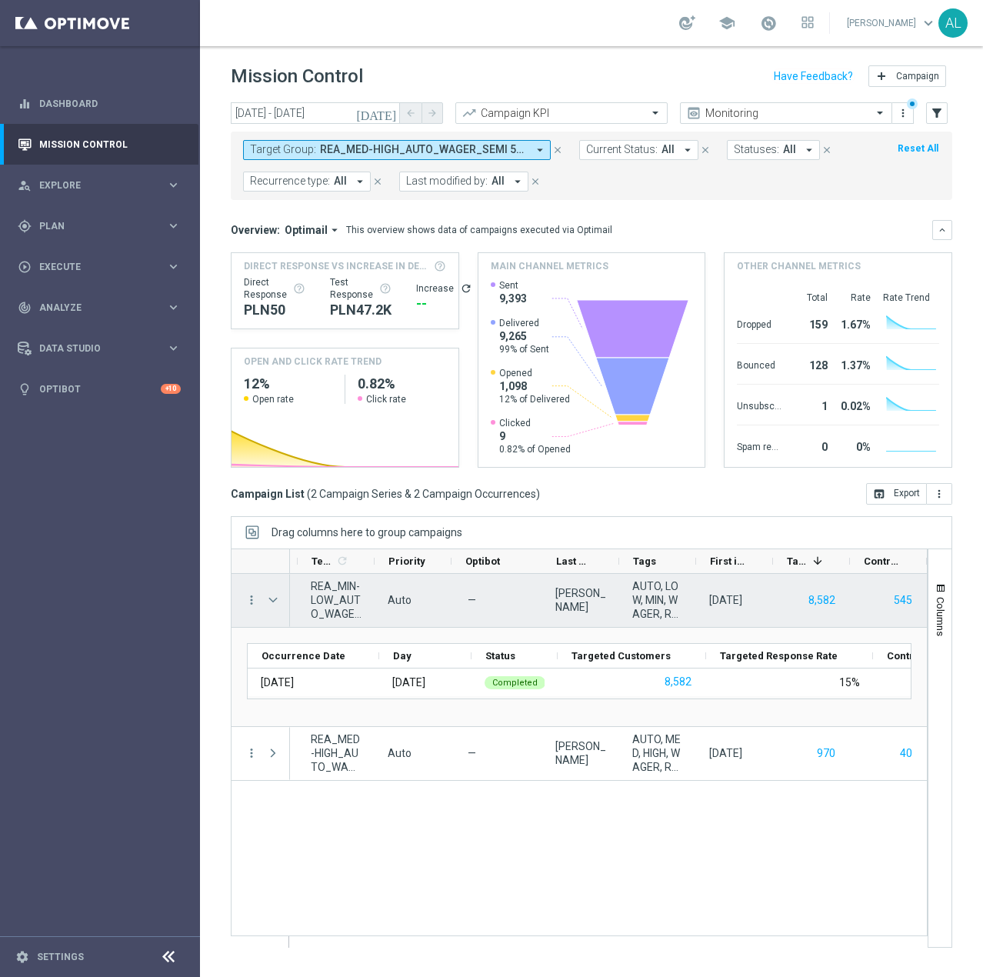
click at [244, 599] on div "more_vert" at bounding box center [246, 600] width 28 height 53
click at [250, 600] on icon "more_vert" at bounding box center [252, 600] width 14 height 14
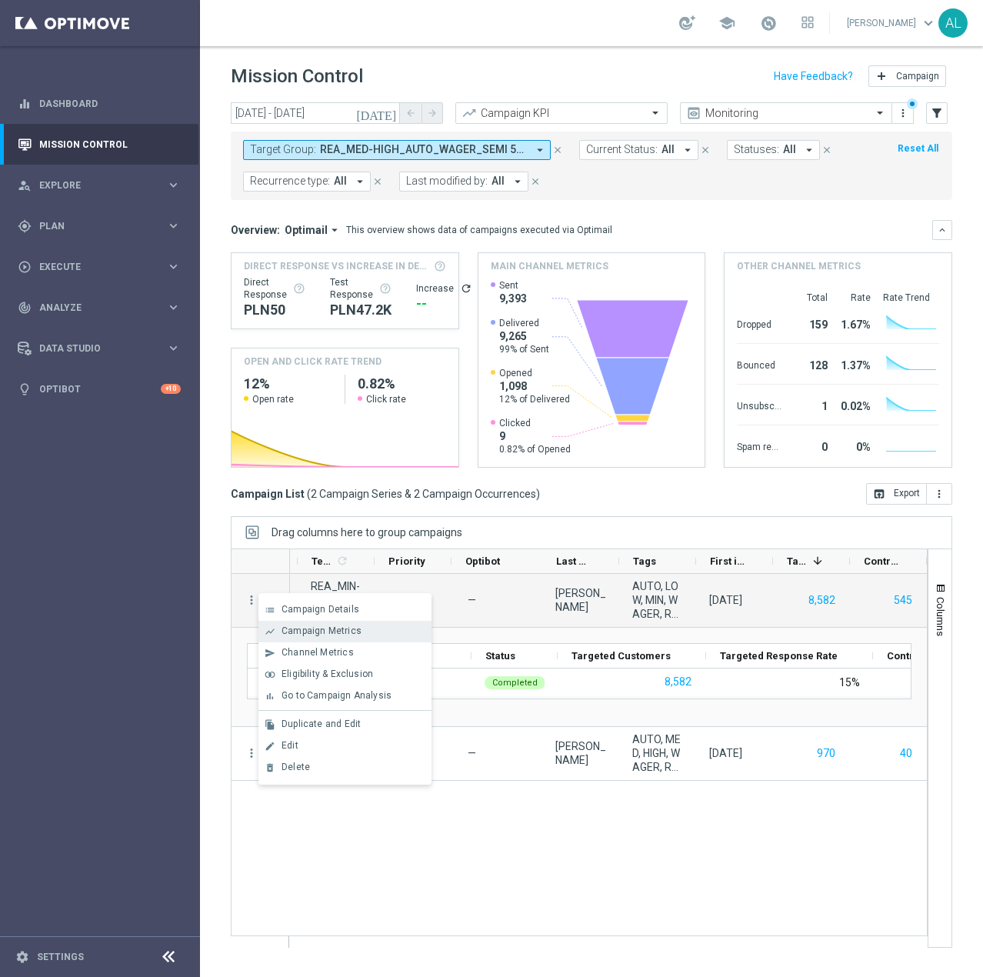
click at [302, 627] on span "Campaign Metrics" at bounding box center [322, 630] width 80 height 11
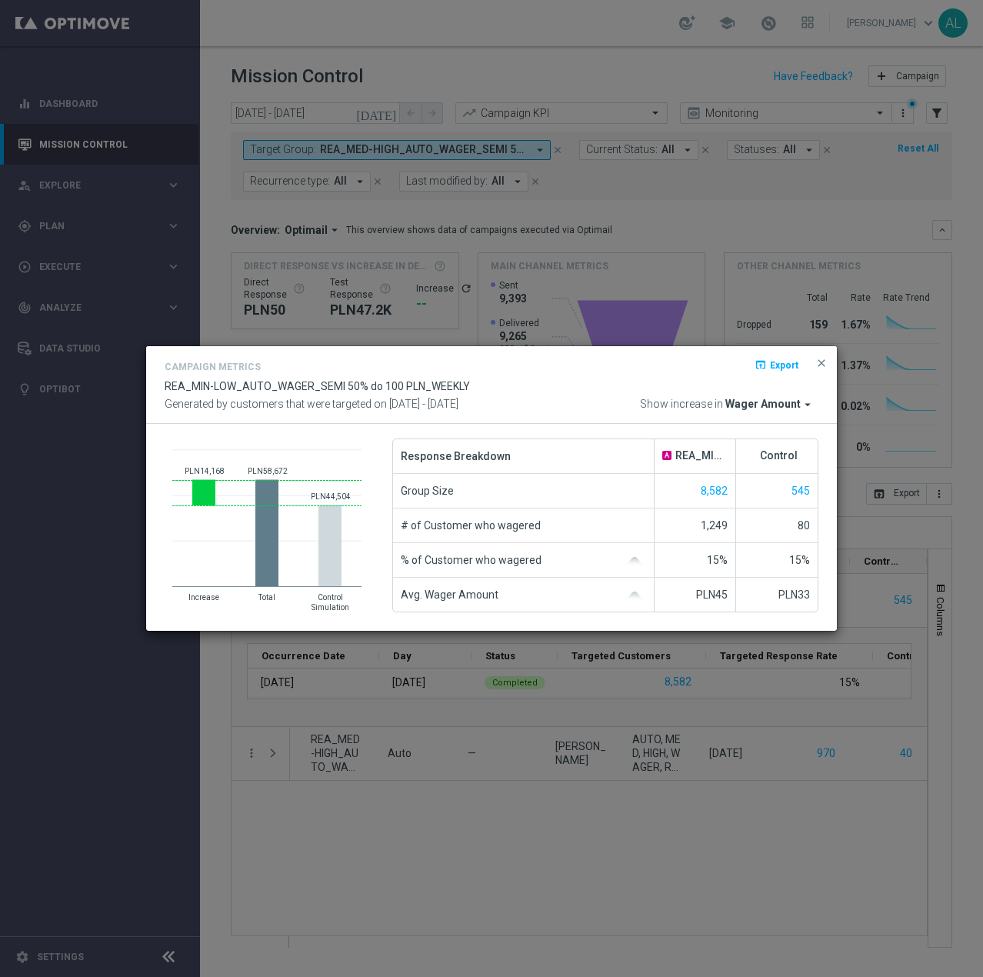
click at [775, 406] on span "Wager Amount" at bounding box center [762, 405] width 75 height 14
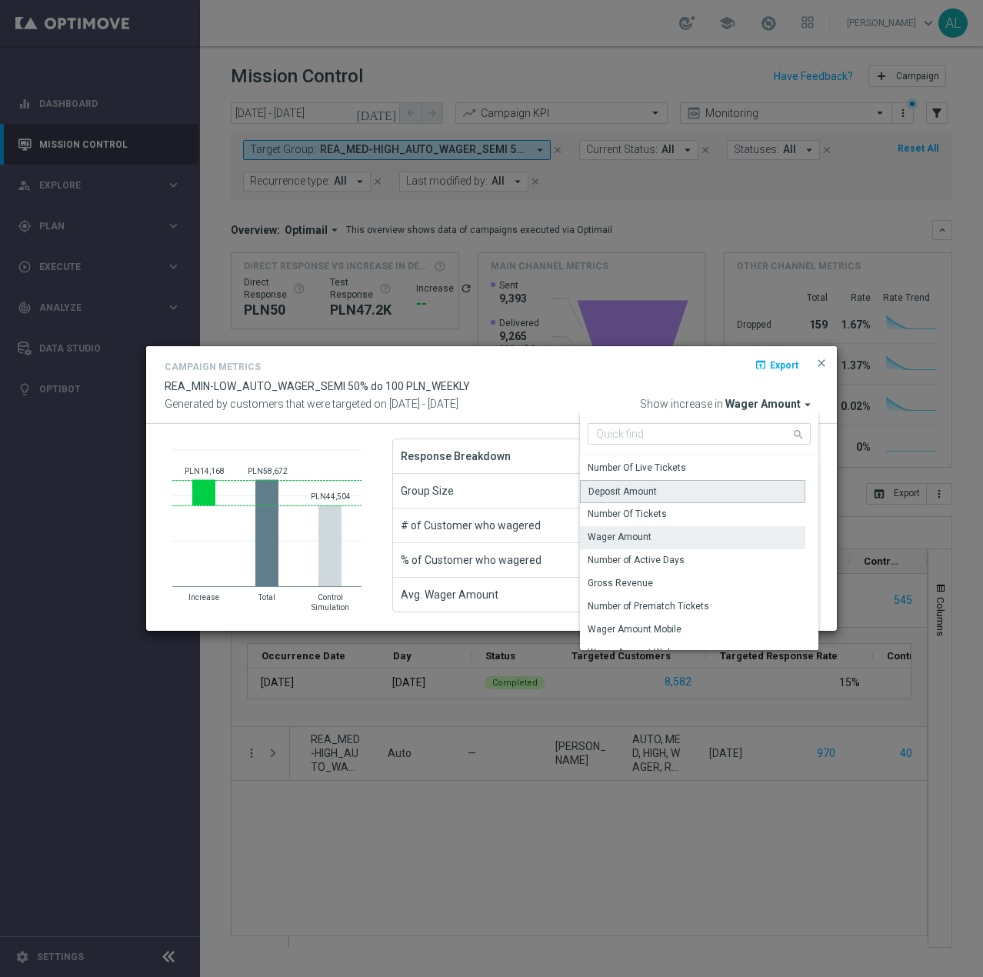
click at [648, 498] on div "Deposit Amount" at bounding box center [692, 491] width 225 height 23
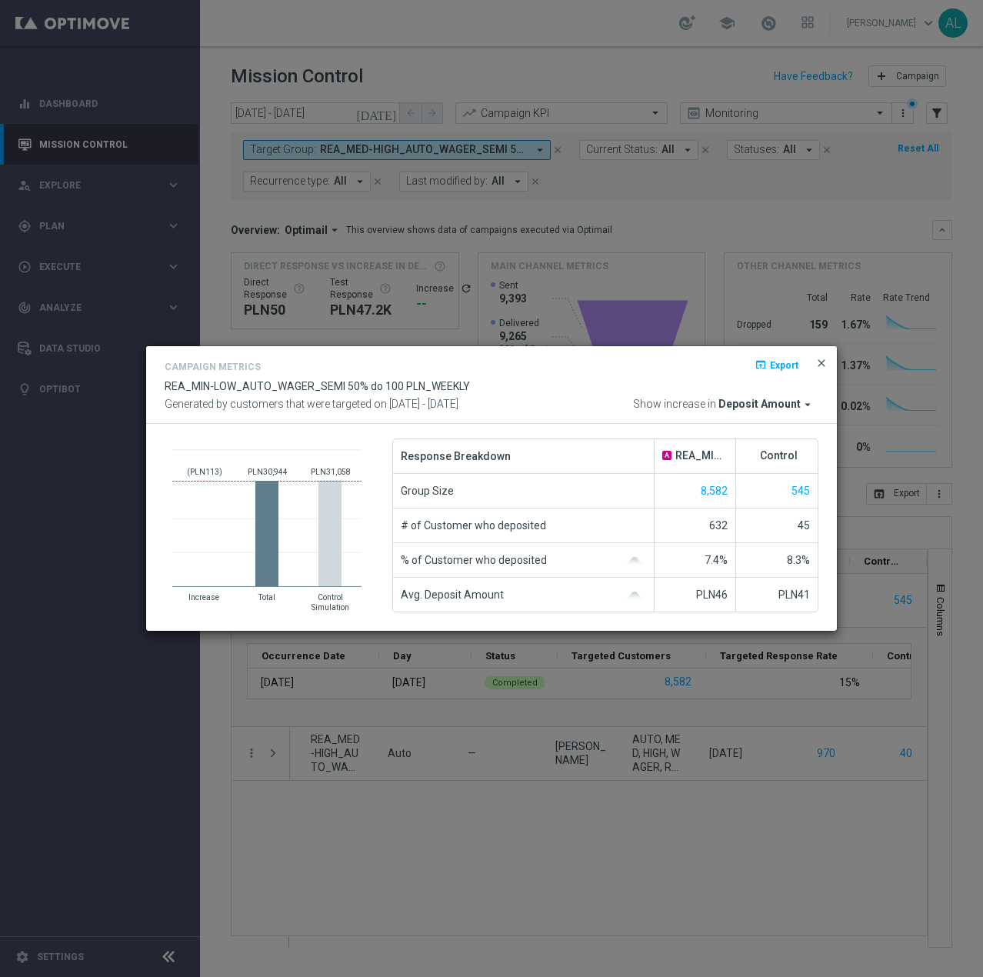
click at [825, 363] on span "close" at bounding box center [821, 363] width 12 height 12
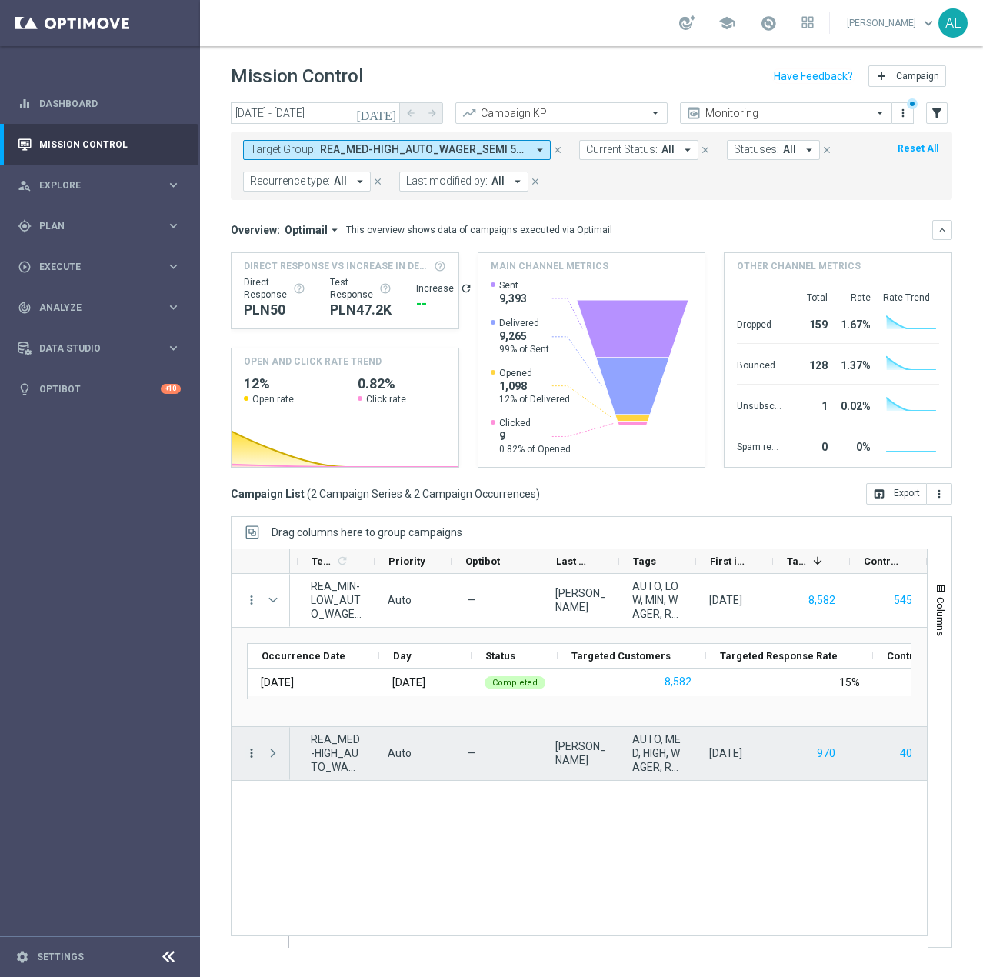
click at [245, 755] on icon "more_vert" at bounding box center [252, 753] width 14 height 14
click at [322, 788] on span "Campaign Metrics" at bounding box center [322, 784] width 80 height 11
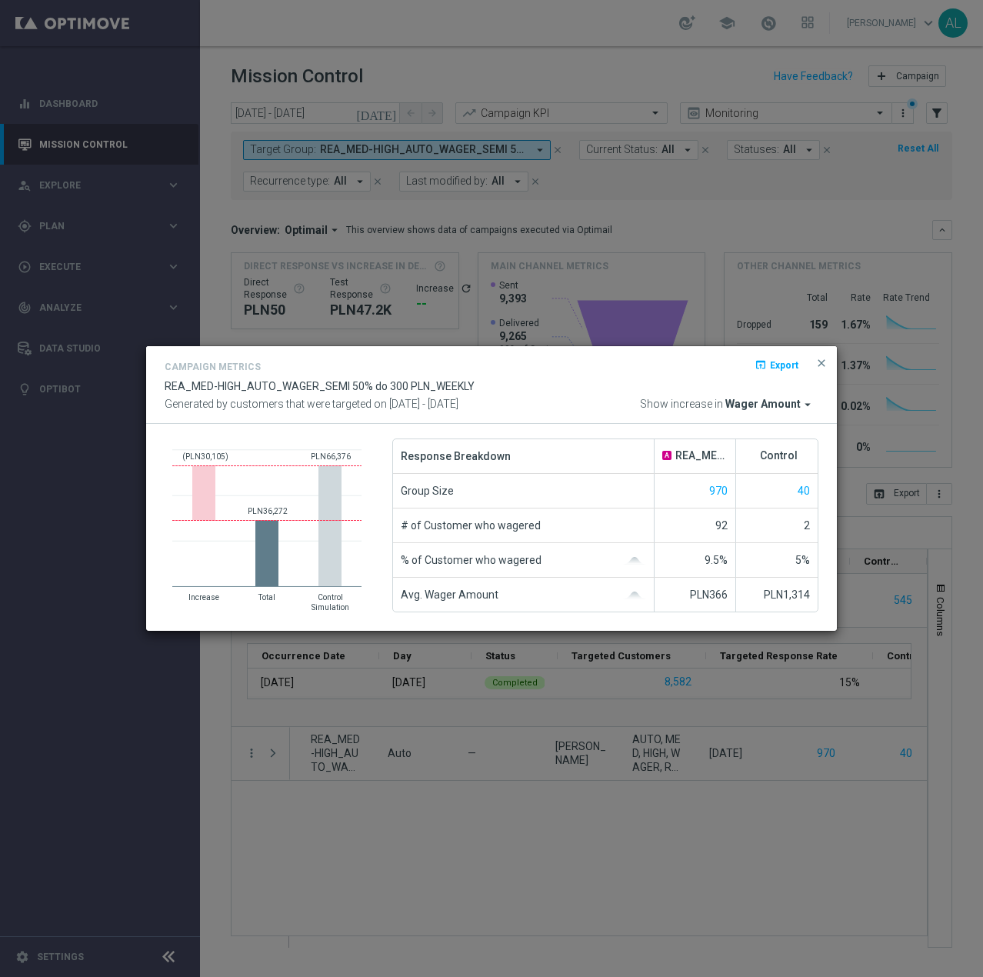
click at [794, 408] on span "Wager Amount" at bounding box center [762, 405] width 75 height 14
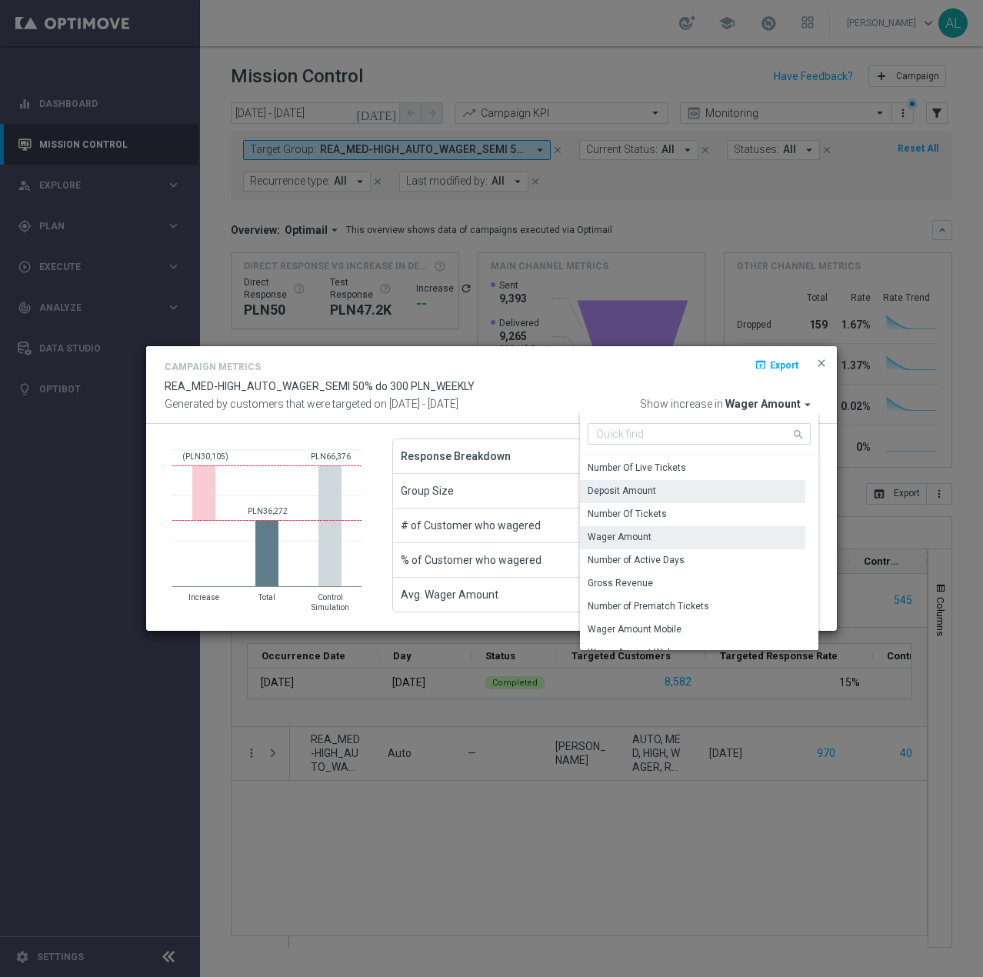
click at [636, 490] on div "Deposit Amount" at bounding box center [622, 491] width 68 height 14
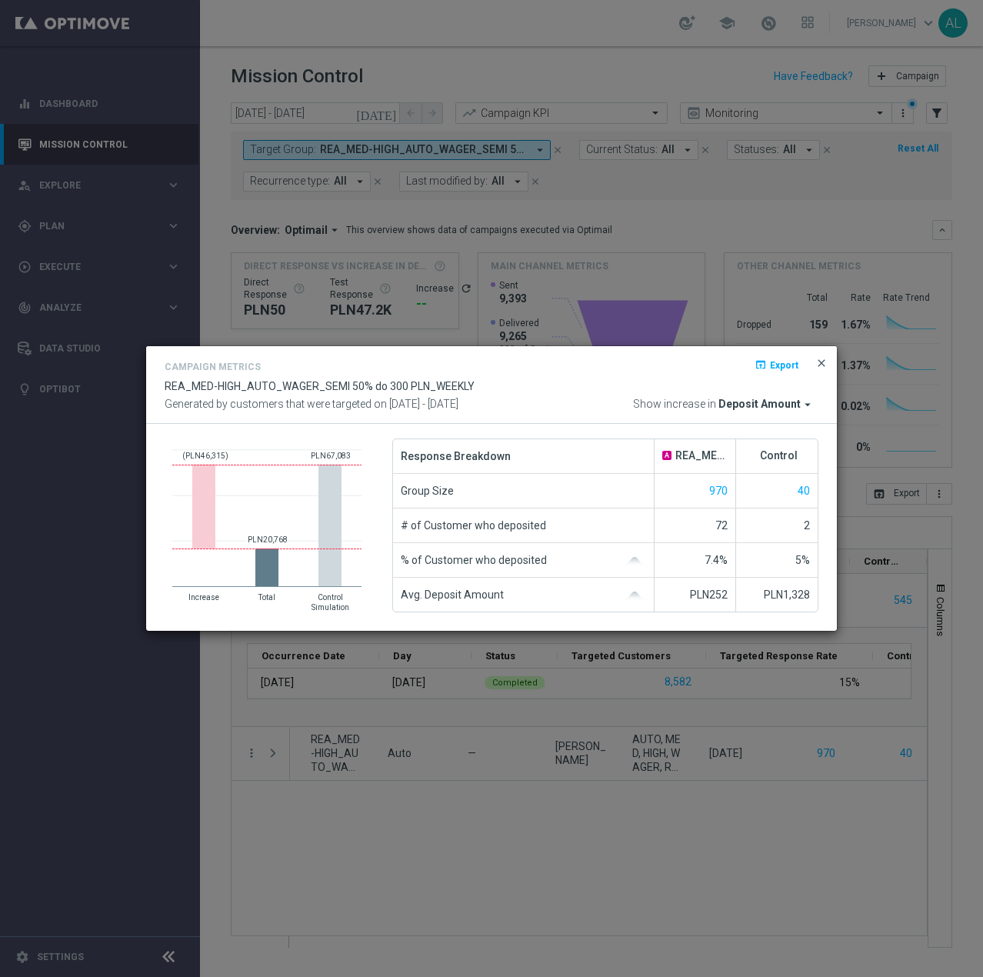
click at [825, 363] on span "close" at bounding box center [821, 363] width 12 height 12
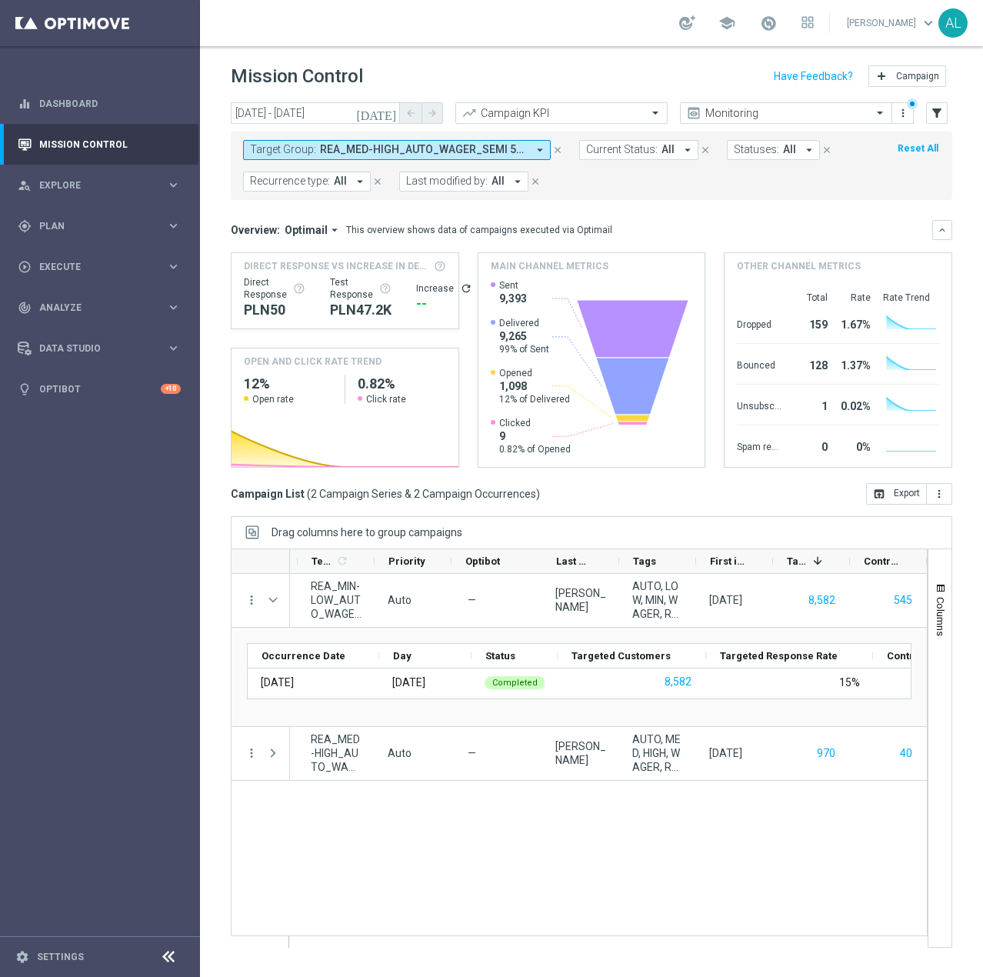
click at [453, 834] on div "Scheduled A REA_MIN-LOW_AUTO_WAGER_SEMI 50% do 100 PLN_WEEKLY unfold_more REA_M…" at bounding box center [608, 760] width 637 height 373
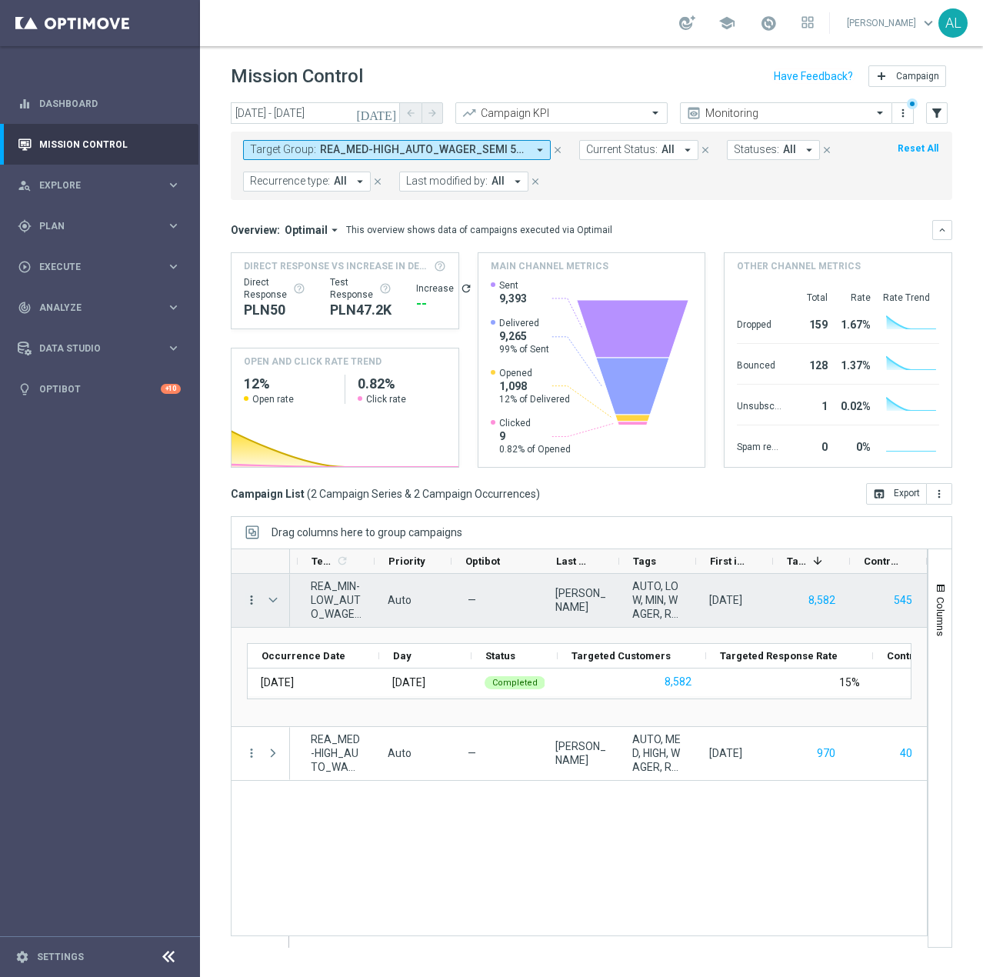
click at [251, 604] on icon "more_vert" at bounding box center [252, 600] width 14 height 14
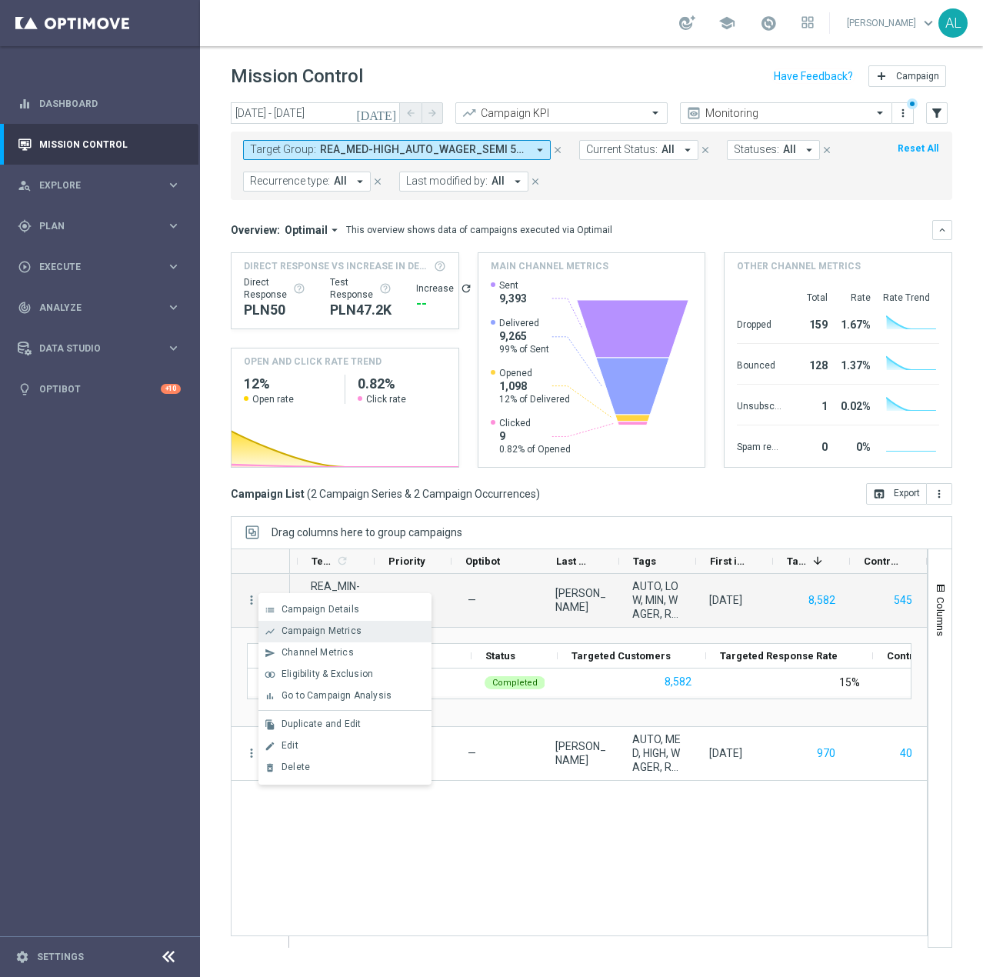
click at [306, 634] on span "Campaign Metrics" at bounding box center [322, 630] width 80 height 11
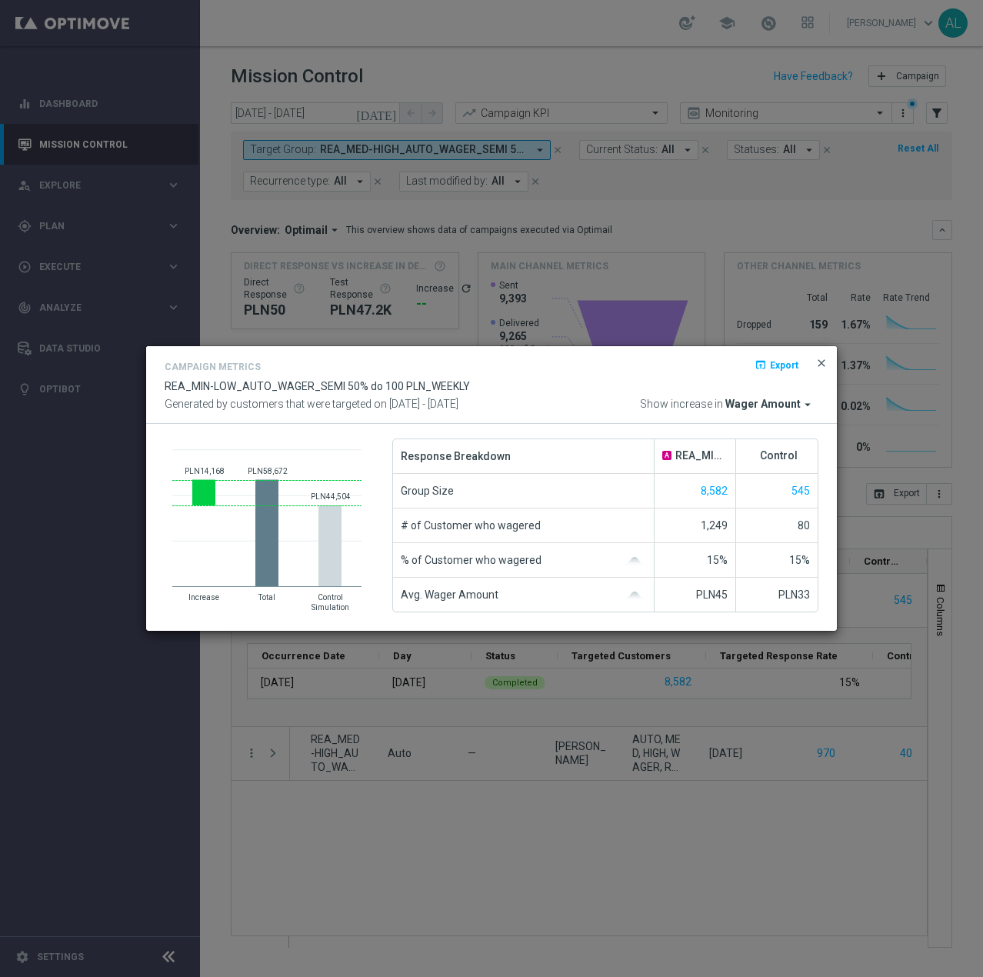
click at [826, 362] on span "close" at bounding box center [821, 363] width 12 height 12
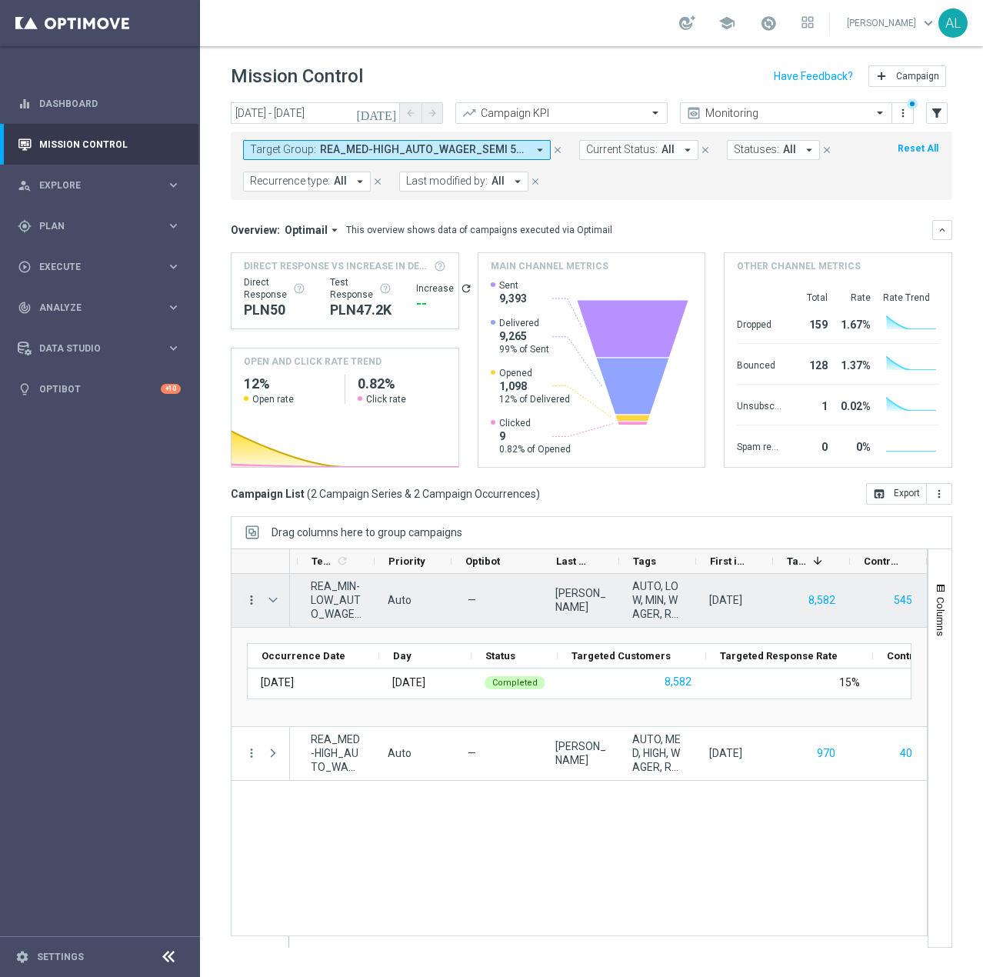
click at [248, 602] on icon "more_vert" at bounding box center [252, 600] width 14 height 14
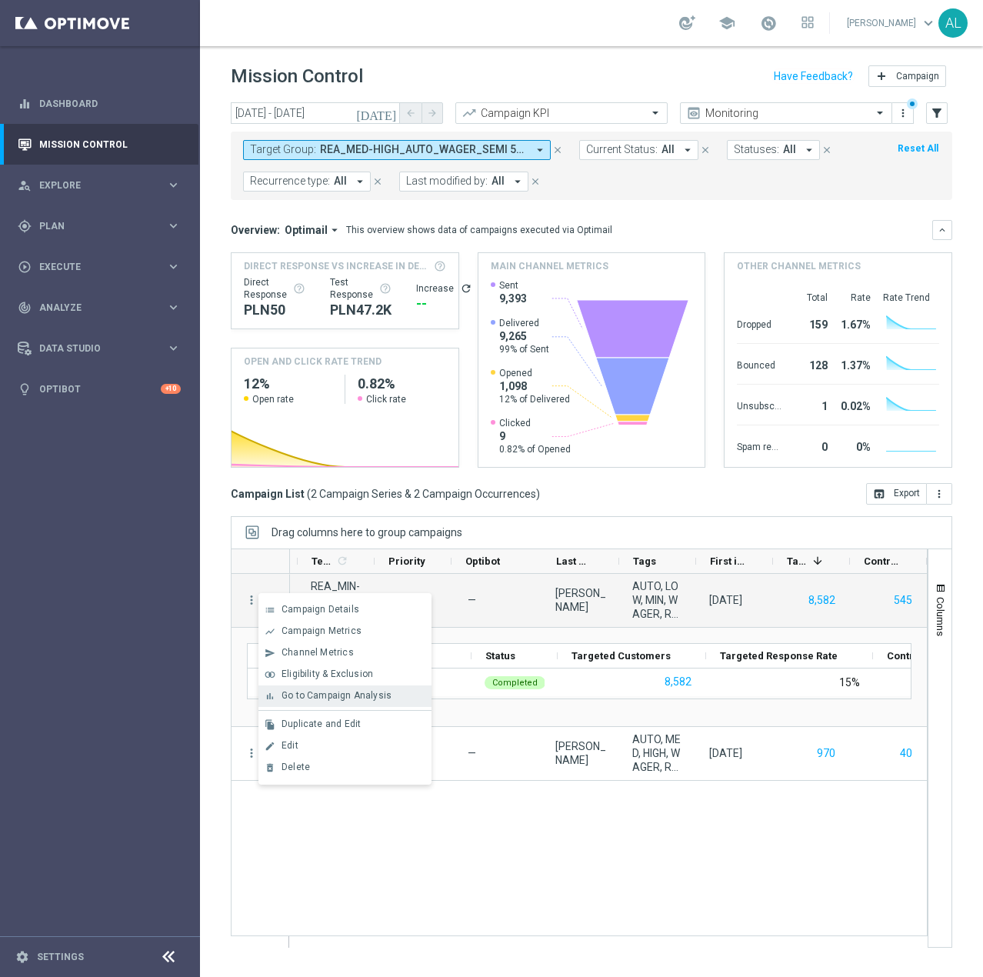
click at [323, 691] on span "Go to Campaign Analysis" at bounding box center [337, 695] width 110 height 11
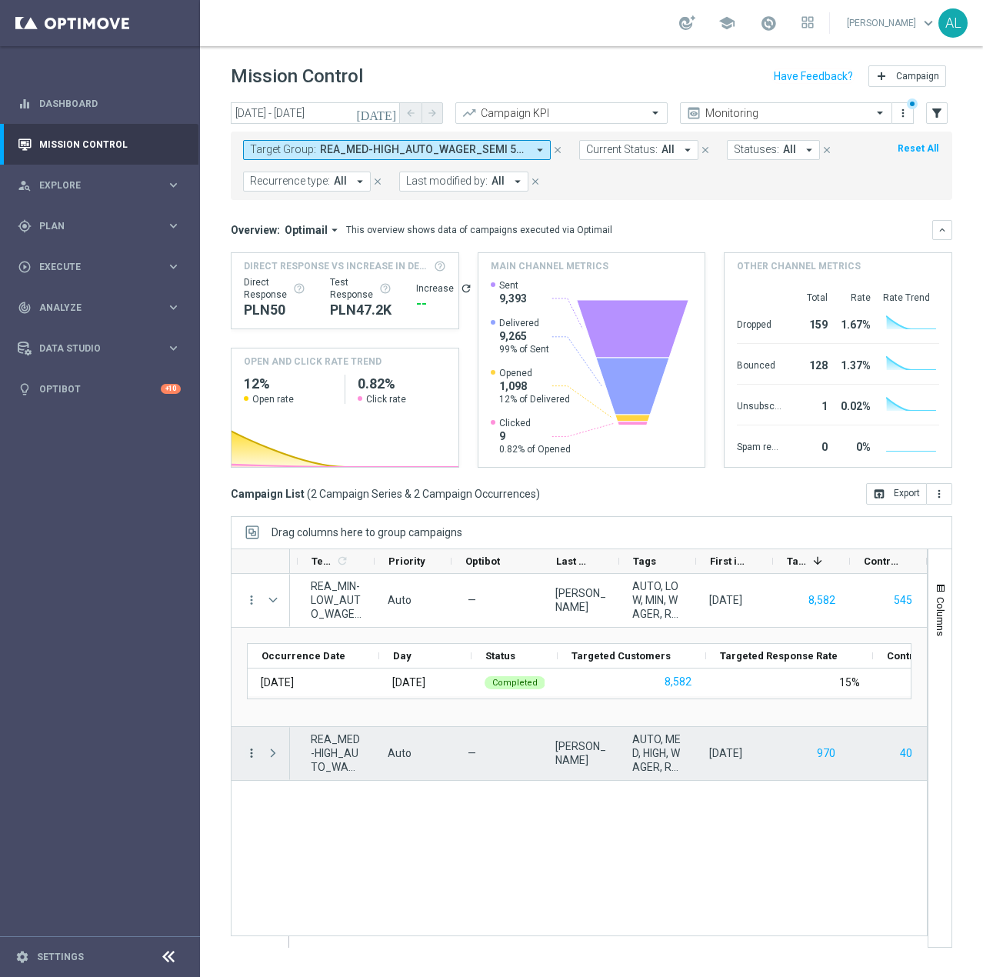
click at [245, 755] on icon "more_vert" at bounding box center [252, 753] width 14 height 14
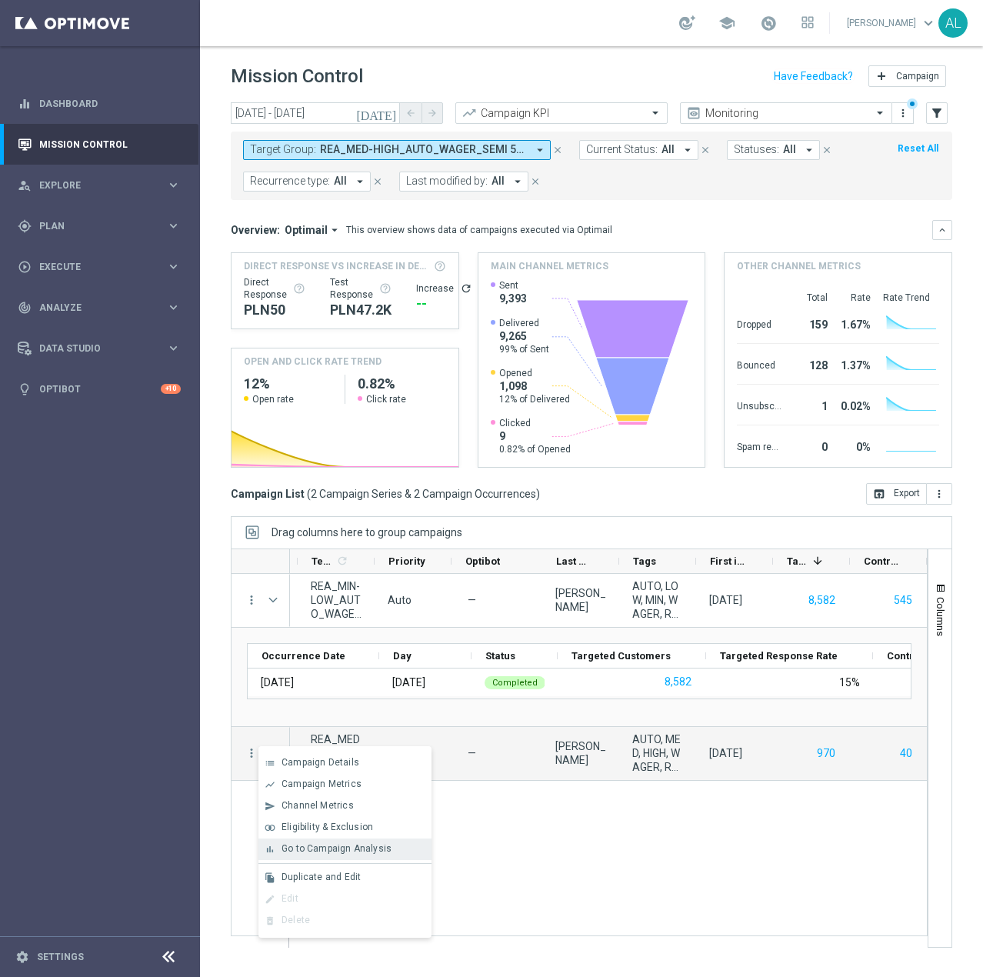
click at [296, 842] on div "bar_chart Go to Campaign Analysis" at bounding box center [344, 850] width 173 height 22
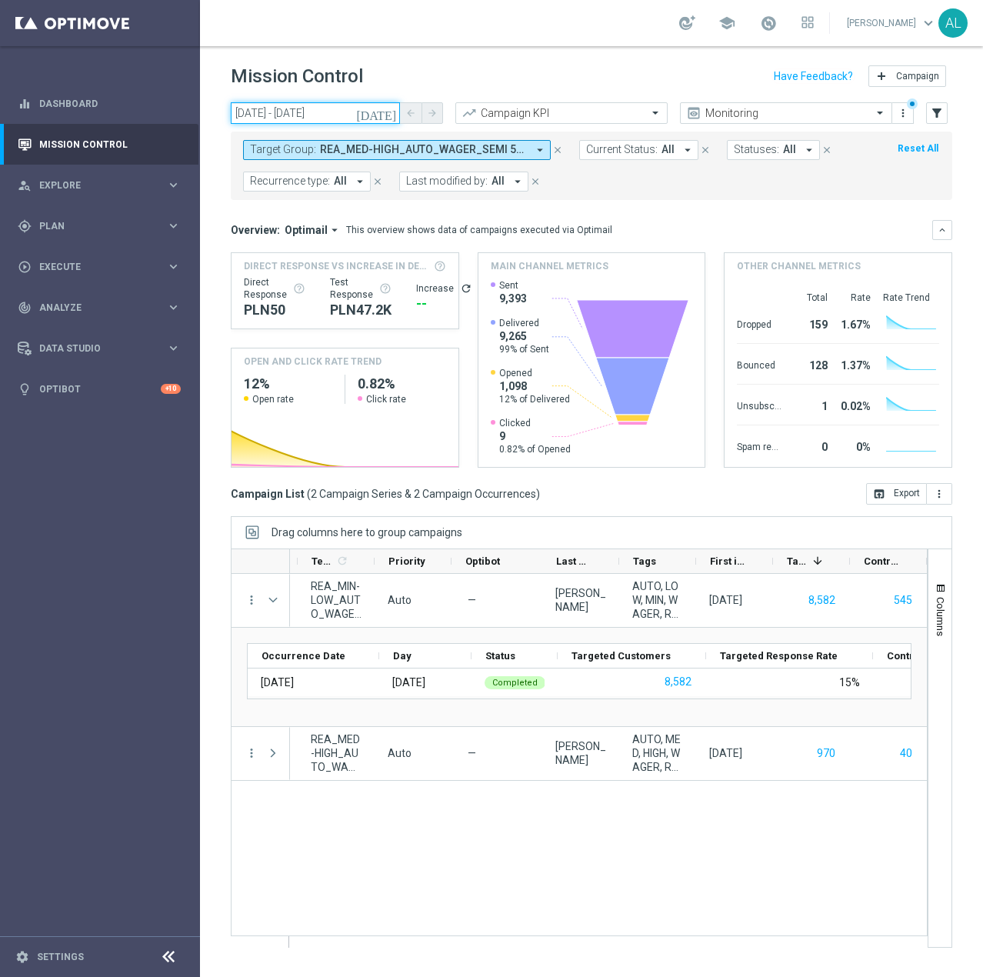
click at [283, 108] on input "19 Sep 2025 - 21 Sep 2025" at bounding box center [315, 113] width 169 height 22
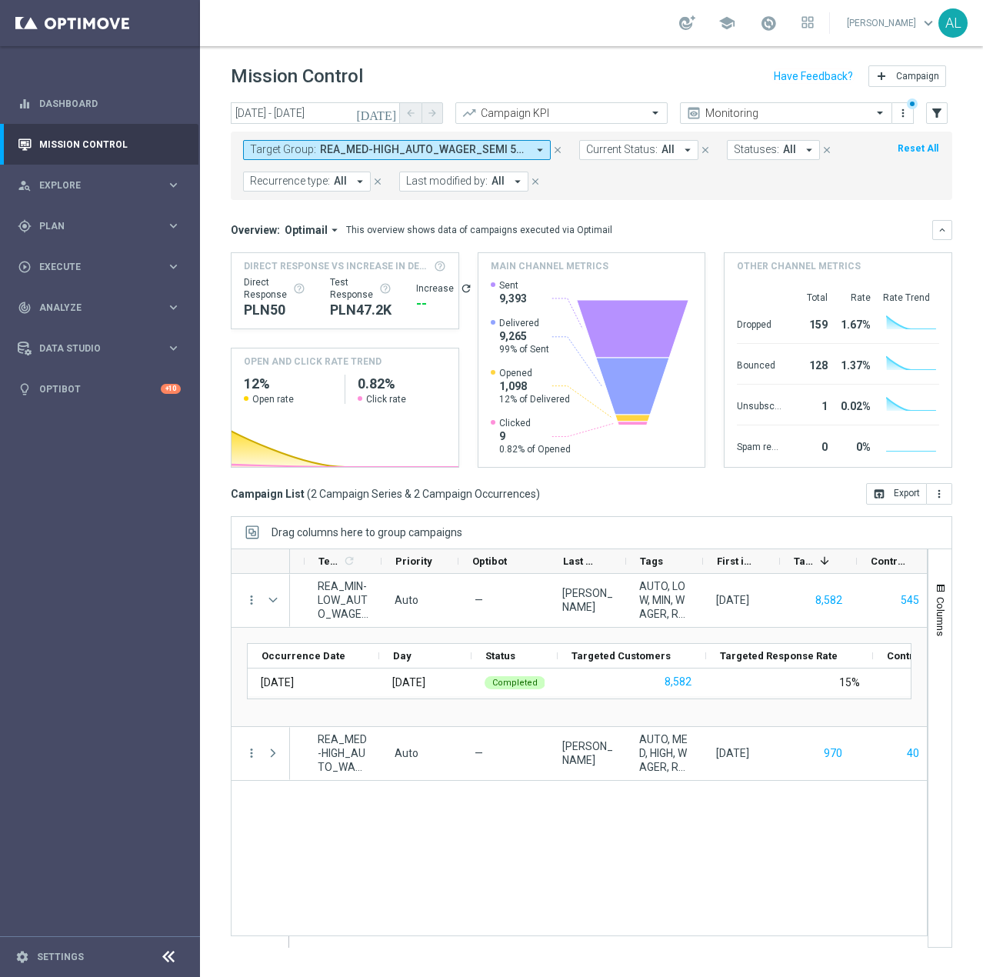
click at [325, 163] on form "Target Group: REA_MED-HIGH_AUTO_WAGER_SEMI 50% do 300 PLN_WEEKLY, REA_MIN-LOW_A…" at bounding box center [557, 166] width 628 height 52
click at [325, 152] on span "REA_MED-HIGH_AUTO_WAGER_SEMI 50% do 300 PLN_WEEKLY, REA_MIN-LOW_AUTO_WAGER_SEMI…" at bounding box center [423, 149] width 207 height 13
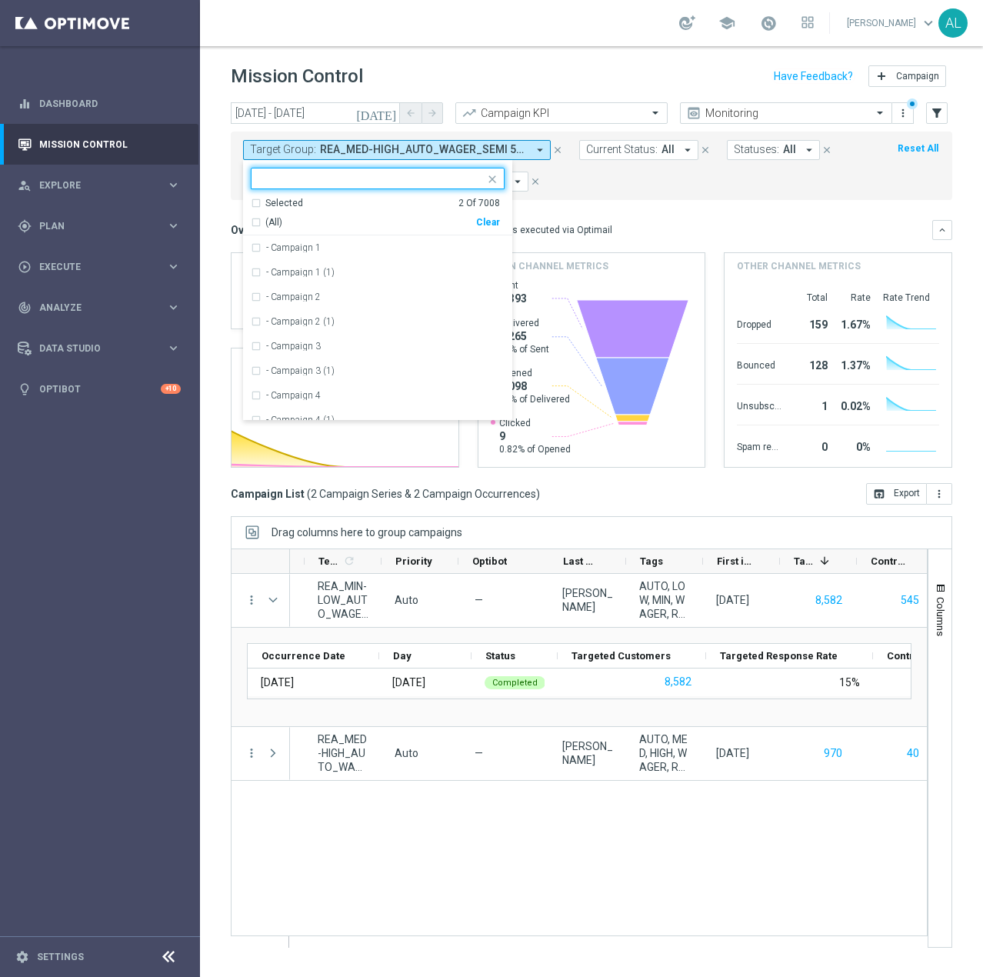
click at [0, 0] on div "Clear" at bounding box center [0, 0] width 0 height 0
click at [382, 186] on div at bounding box center [371, 179] width 228 height 15
paste input "REA_MED-HIGH_AUTO_WAGER_SEMI 50% do 300 PLN_WEEKLY"
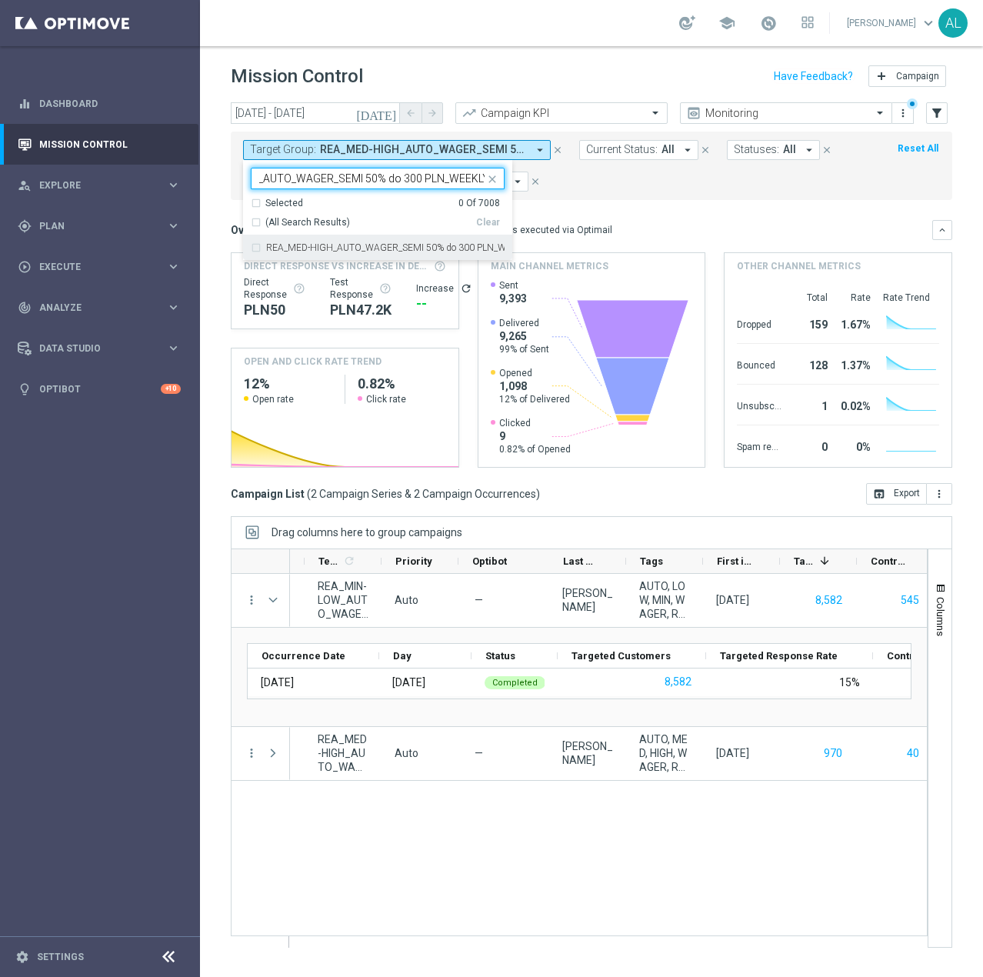
click at [428, 248] on label "REA_MED-HIGH_AUTO_WAGER_SEMI 50% do 300 PLN_WEEKLY" at bounding box center [385, 247] width 238 height 9
type input "REA_MED-HIGH_AUTO_WAGER_SEMI 50% do 300 PLN_WEEKLY"
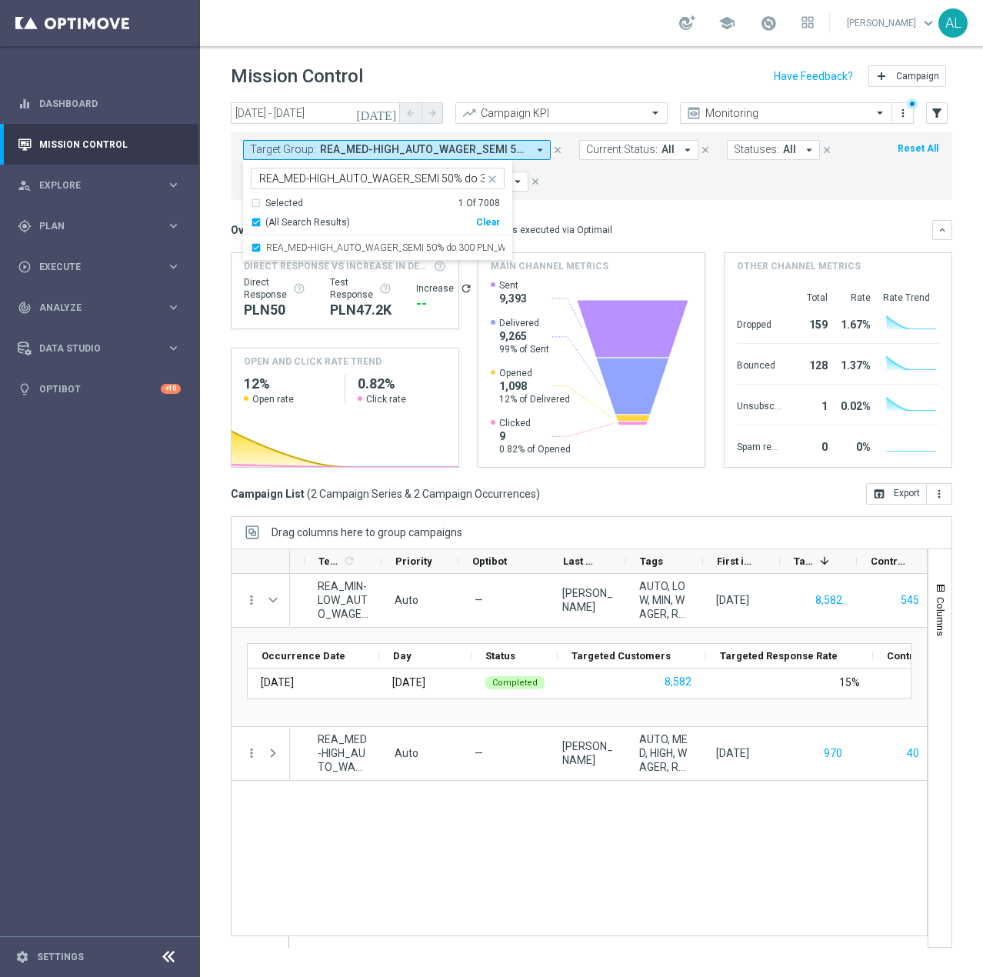
click at [601, 222] on div "Overview: Optimail arrow_drop_down This overview shows data of campaigns execut…" at bounding box center [592, 230] width 722 height 20
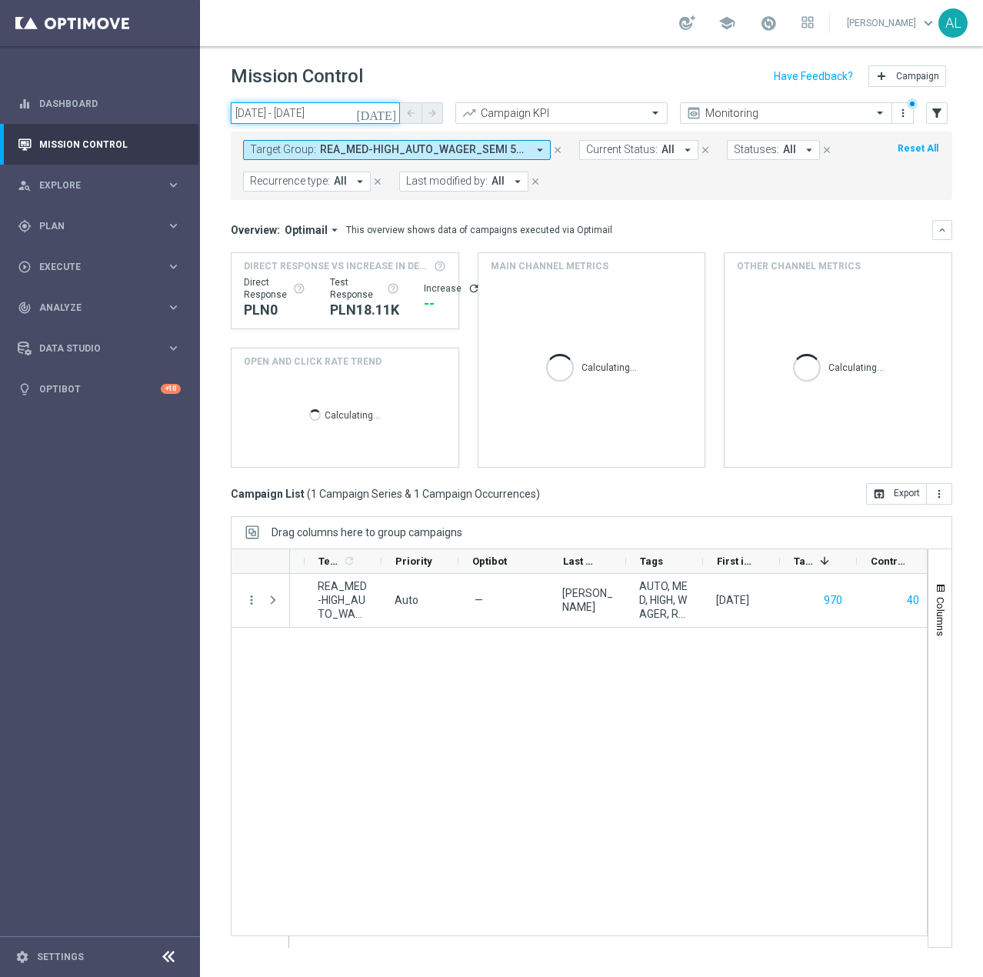
click at [265, 116] on input "19 Sep 2025 - 21 Sep 2025" at bounding box center [315, 113] width 169 height 22
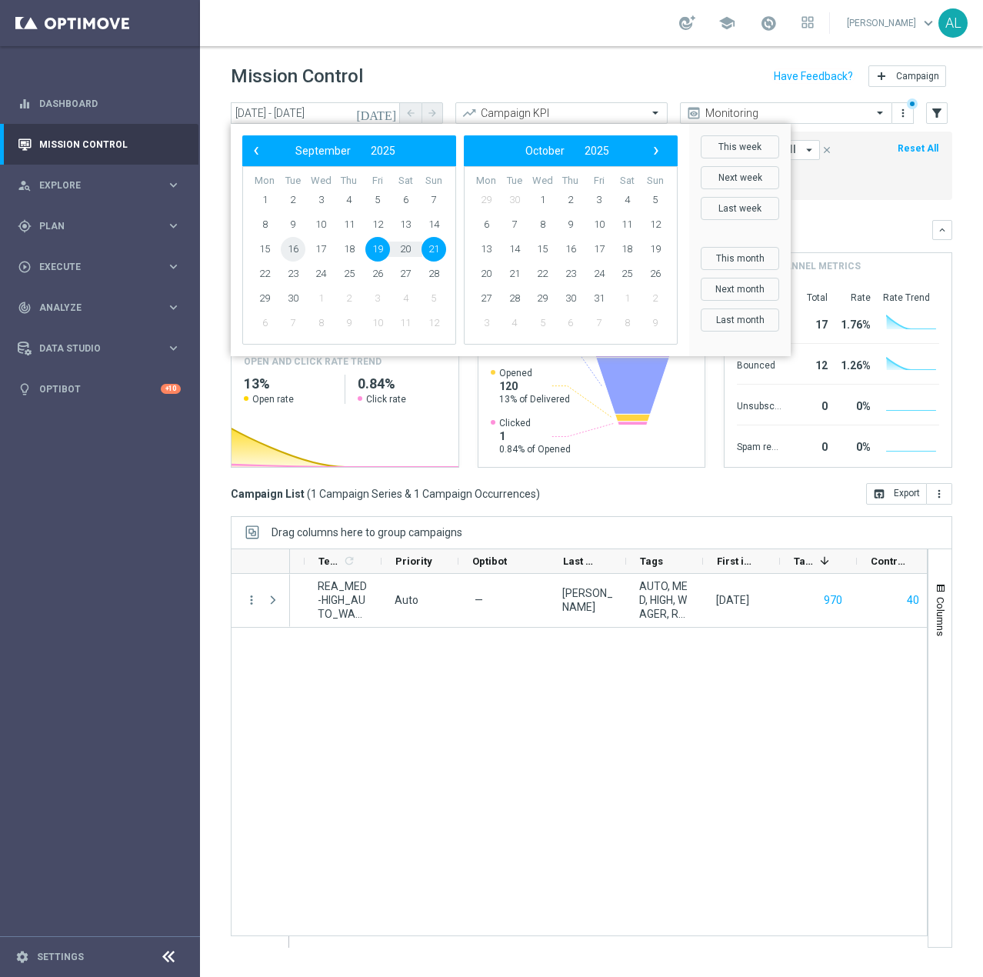
click at [296, 246] on span "16" at bounding box center [293, 249] width 25 height 25
click at [432, 247] on span "21" at bounding box center [434, 249] width 25 height 25
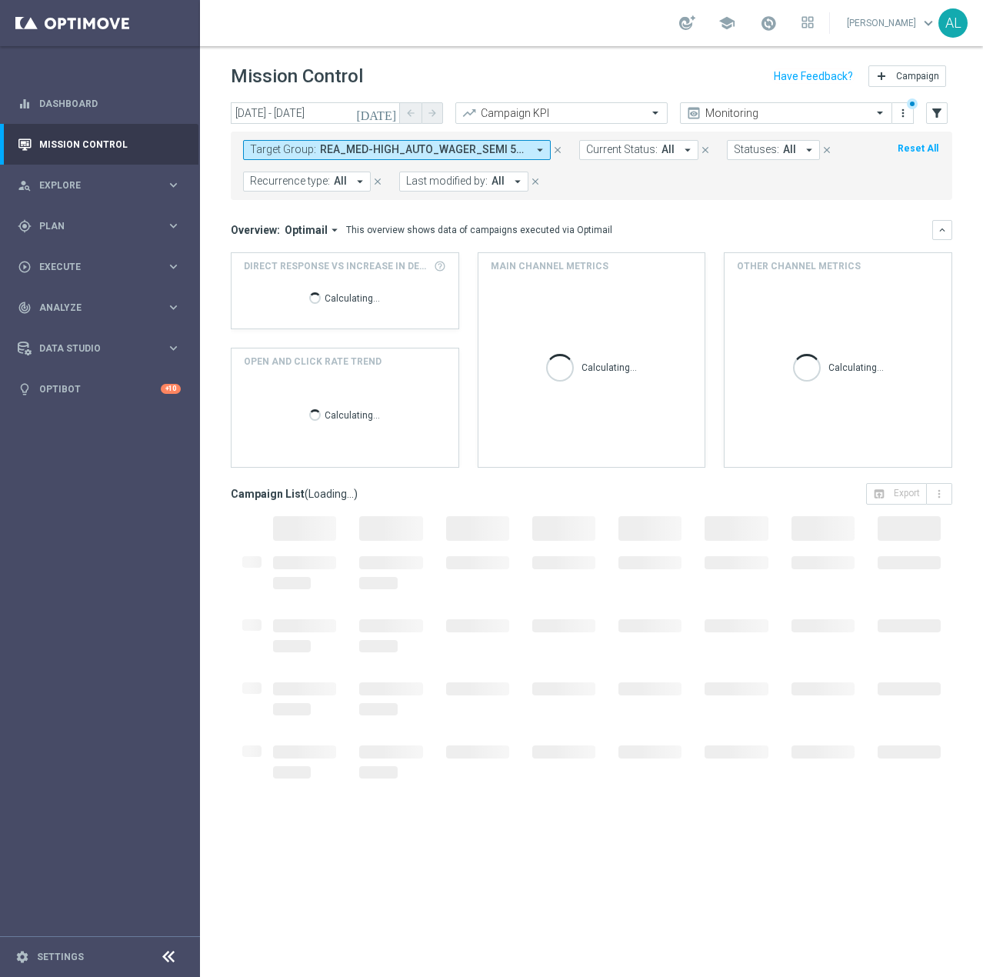
click at [622, 208] on mini-dashboard "Overview: Optimail arrow_drop_down This overview shows data of campaigns execut…" at bounding box center [592, 341] width 722 height 283
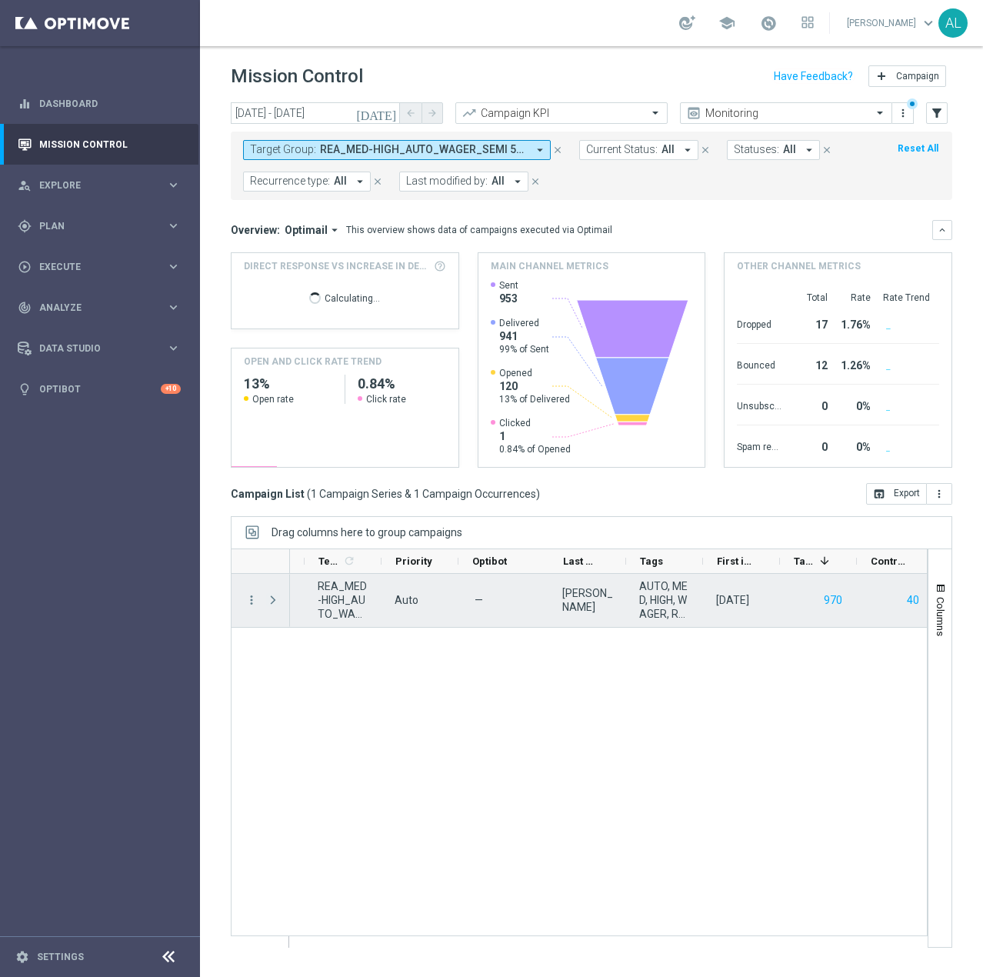
drag, startPoint x: 265, startPoint y: 604, endPoint x: 274, endPoint y: 605, distance: 9.4
click at [265, 604] on div "Press SPACE to select this row." at bounding box center [274, 600] width 31 height 53
click at [276, 605] on span "Press SPACE to select this row." at bounding box center [273, 600] width 14 height 12
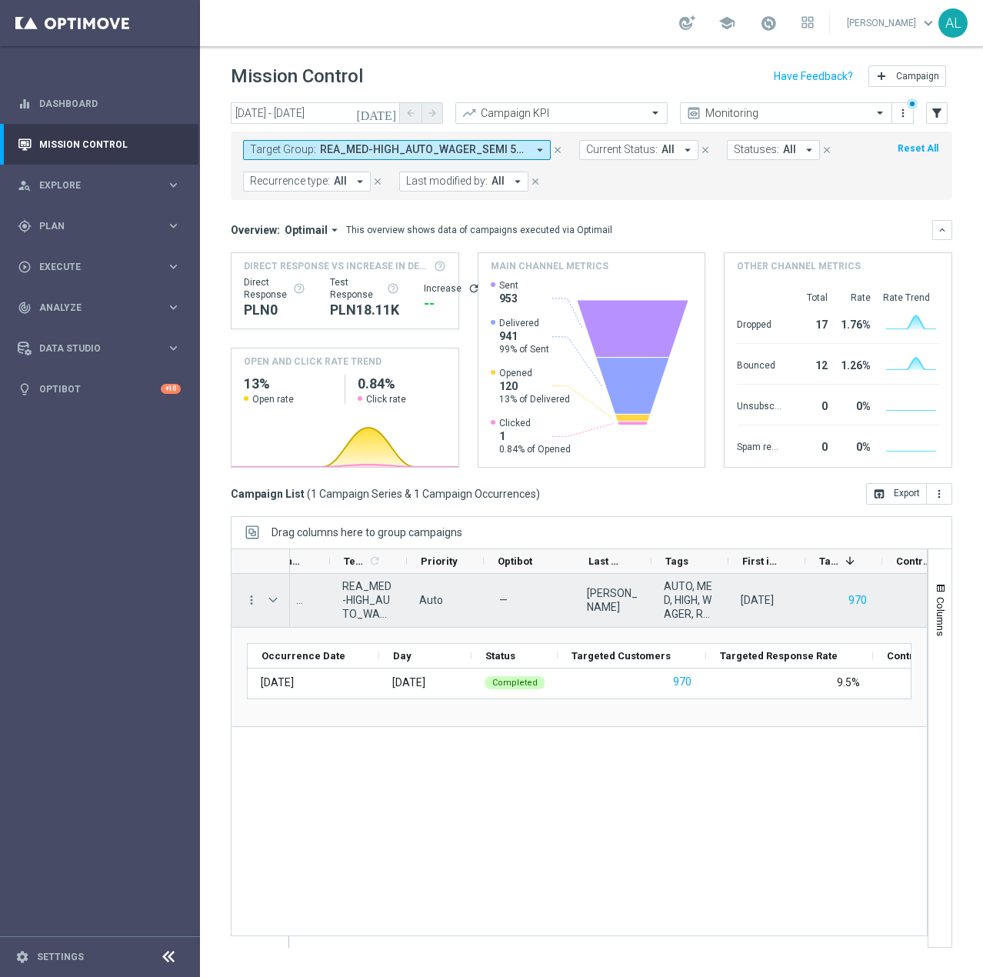
scroll to position [0, 631]
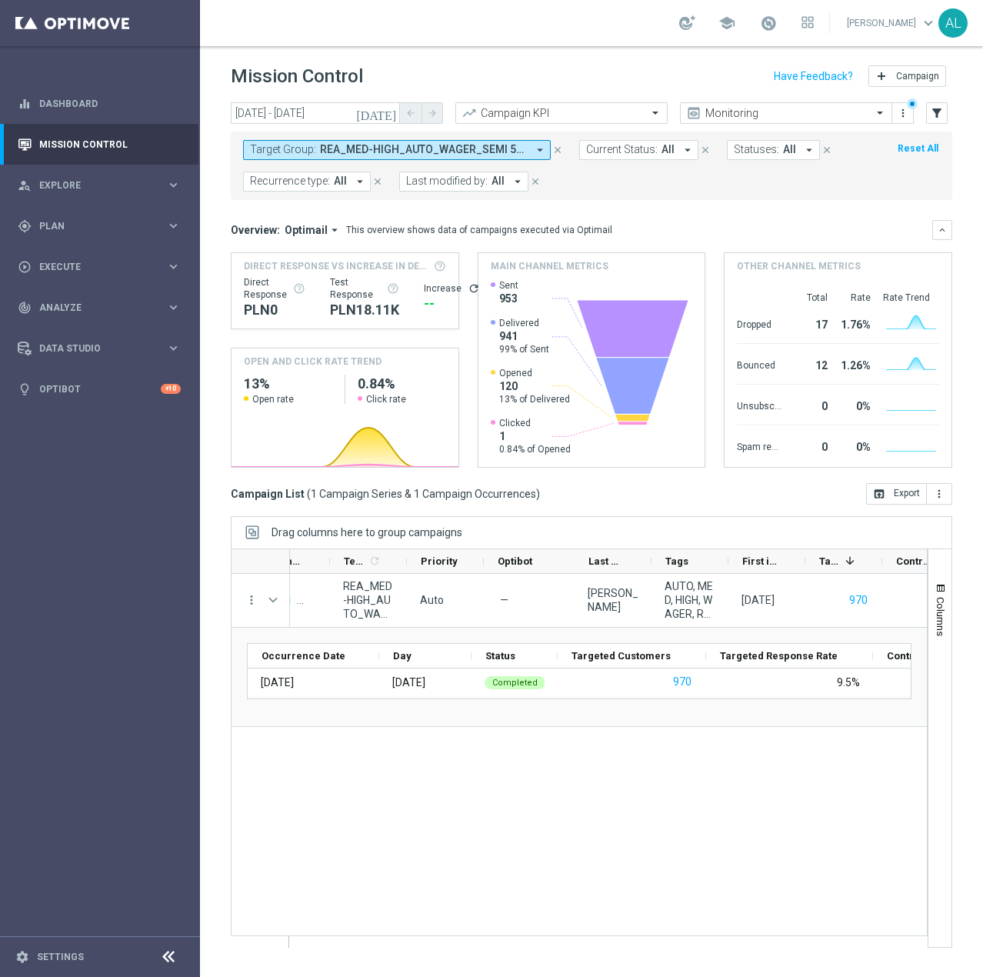
click at [321, 156] on span "REA_MED-HIGH_AUTO_WAGER_SEMI 50% do 300 PLN_WEEKLY" at bounding box center [423, 149] width 207 height 13
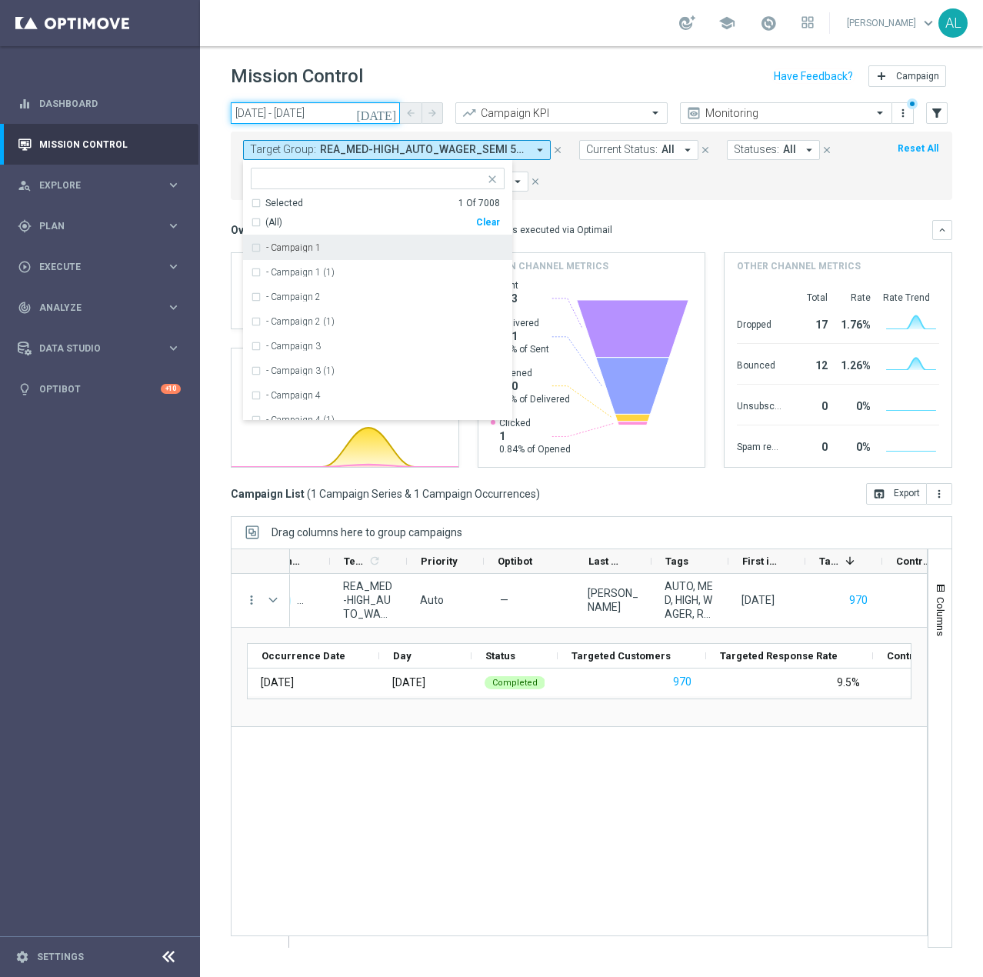
click at [292, 118] on input "16 Sep 2025 - 21 Sep 2025" at bounding box center [315, 113] width 169 height 22
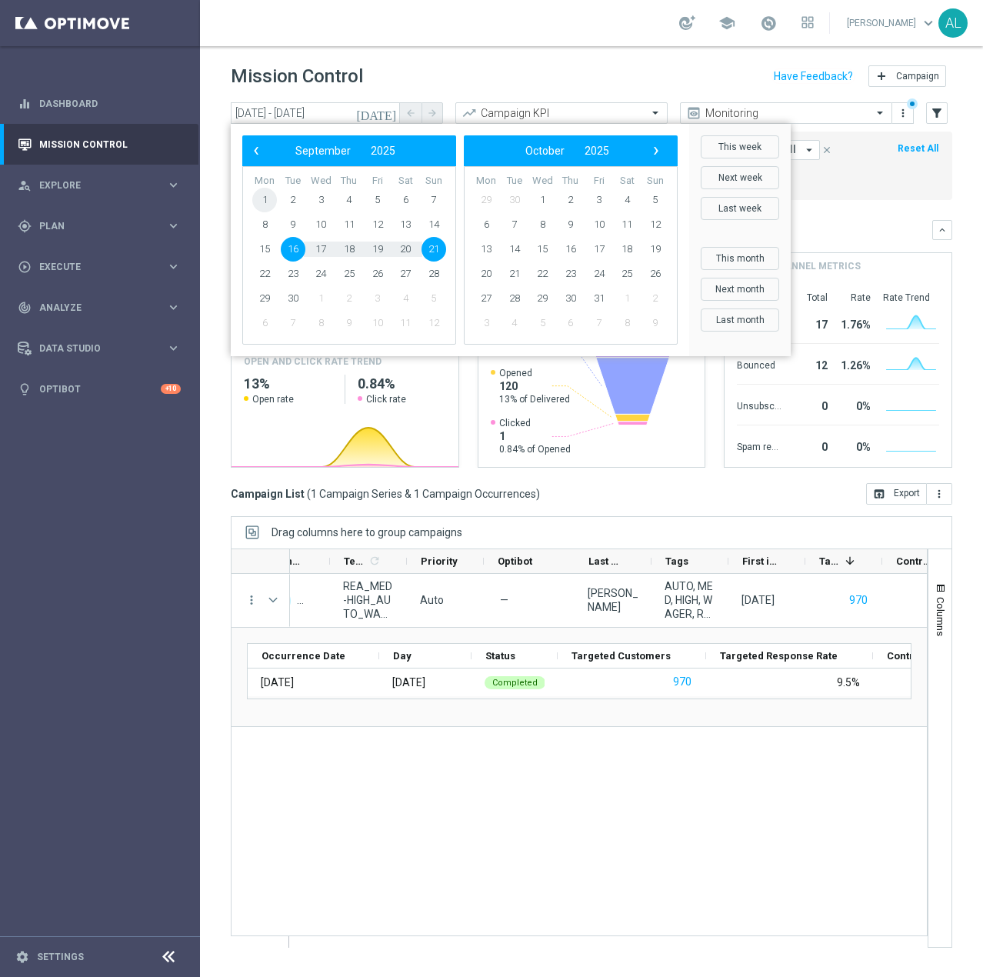
click at [268, 205] on span "1" at bounding box center [264, 200] width 25 height 25
click at [293, 275] on span "23" at bounding box center [293, 274] width 25 height 25
type input "01 Sep 2025 - 23 Sep 2025"
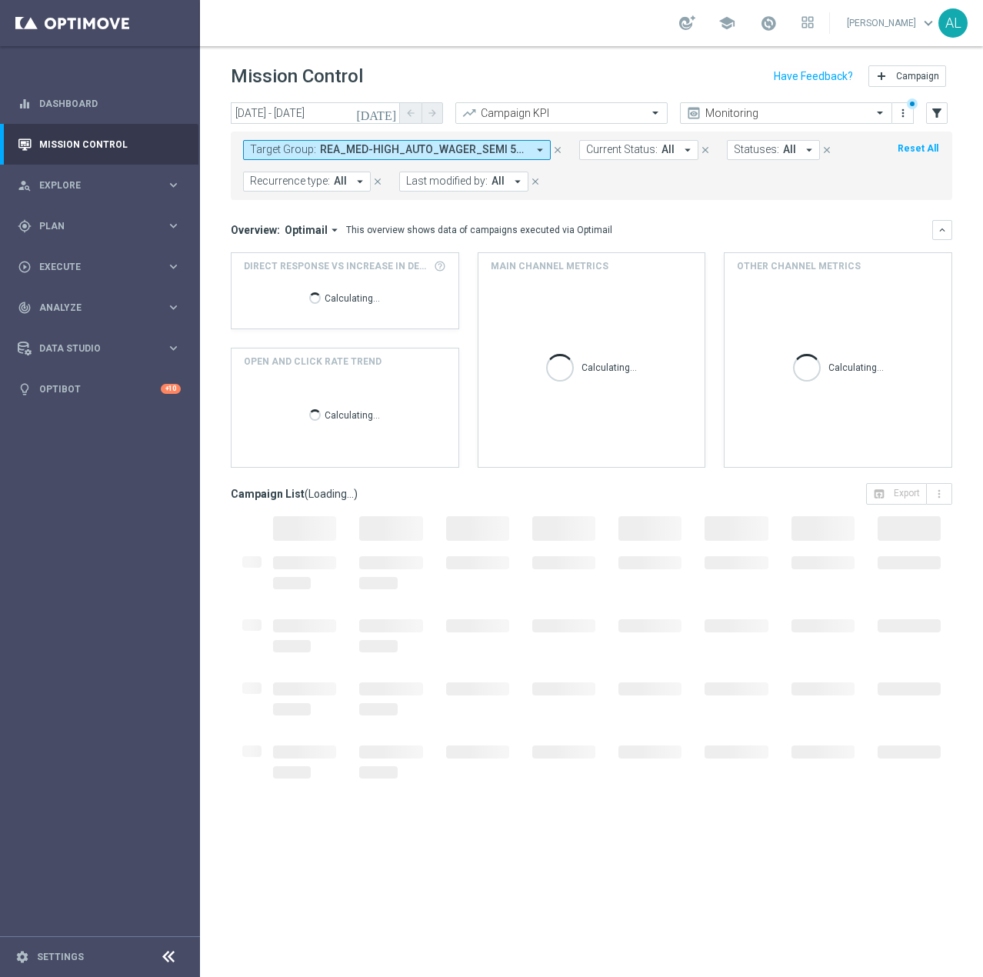
click at [373, 148] on span "REA_MED-HIGH_AUTO_WAGER_SEMI 50% do 300 PLN_WEEKLY" at bounding box center [423, 149] width 207 height 13
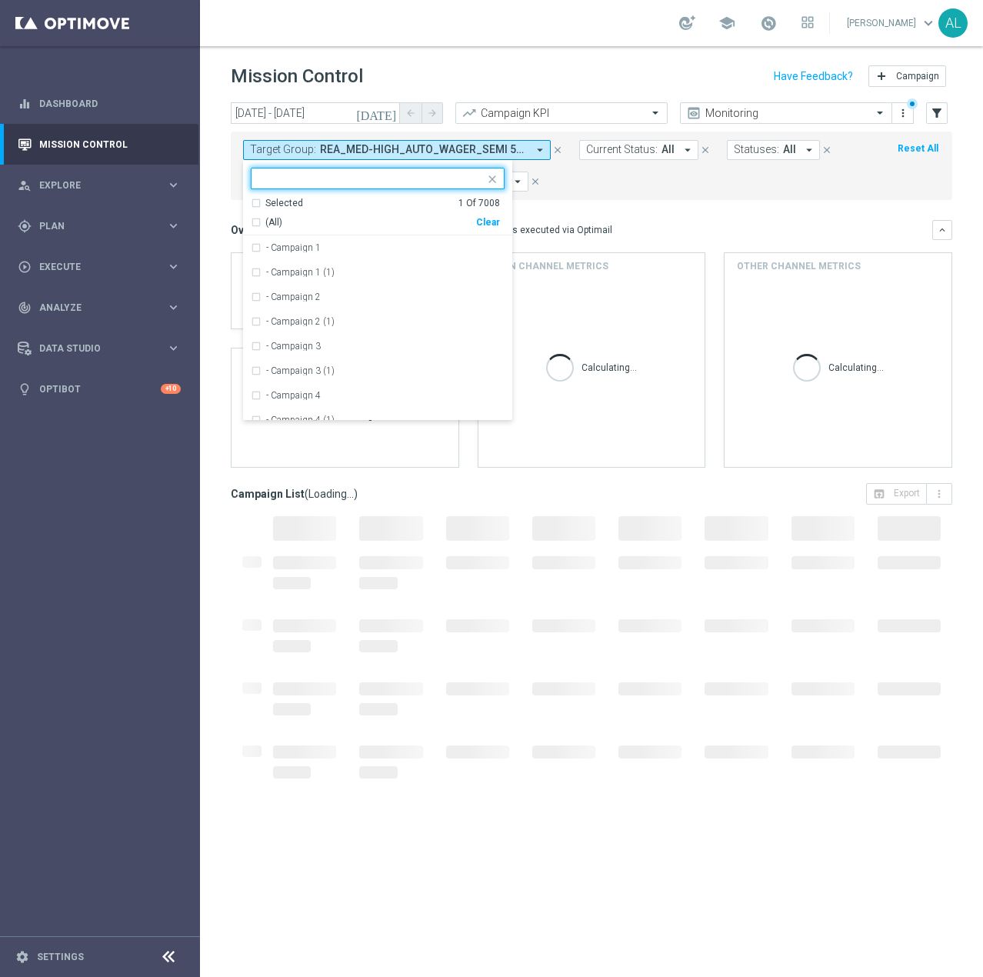
click at [0, 0] on div "Clear" at bounding box center [0, 0] width 0 height 0
click at [603, 193] on div "Target Group: REA_MED-HIGH_AUTO_WAGER_SEMI 50% do 300 PLN_WEEKLY arrow_drop_dow…" at bounding box center [592, 166] width 722 height 68
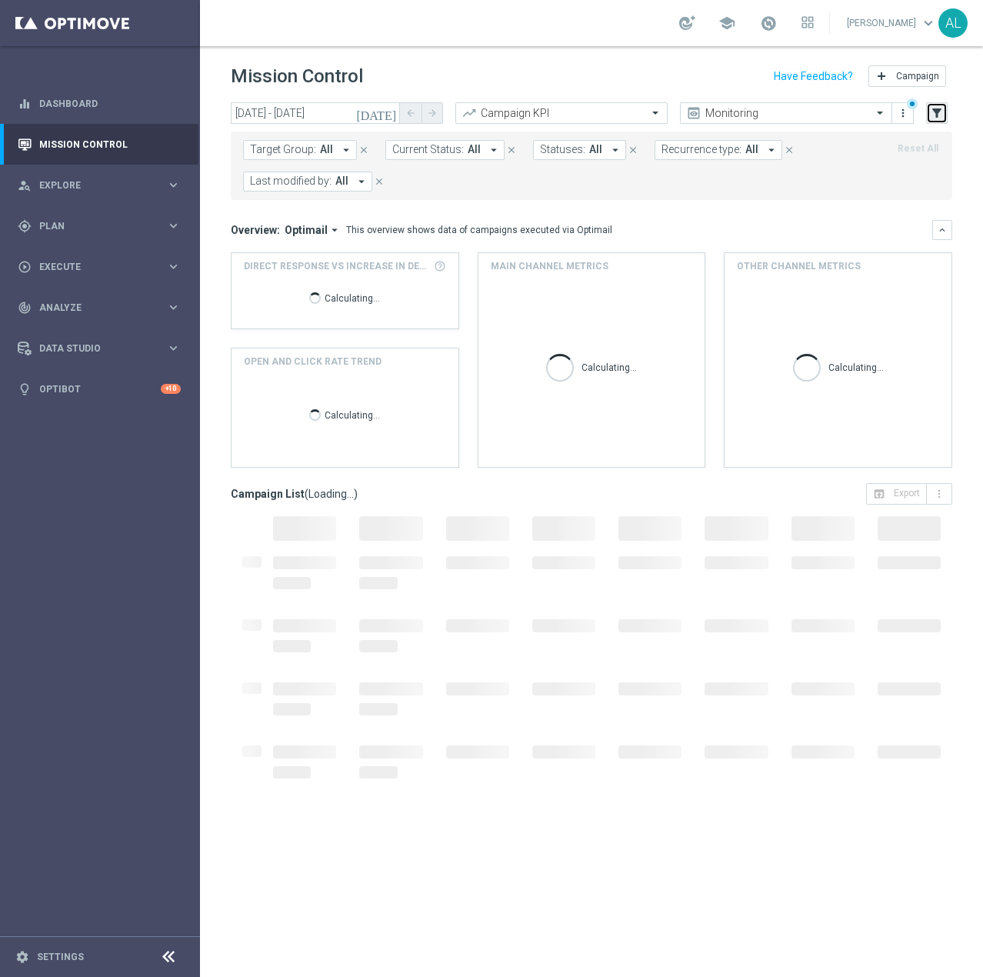
click at [937, 116] on icon "filter_alt" at bounding box center [937, 113] width 14 height 14
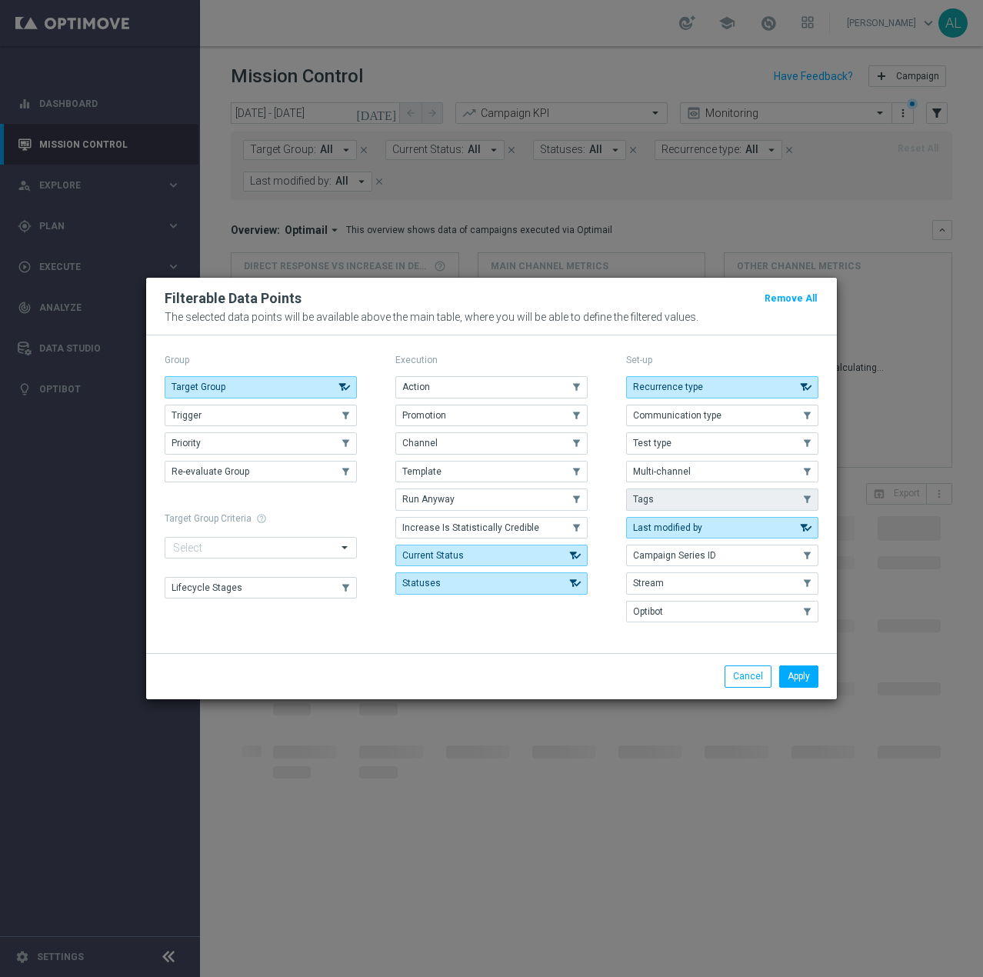
click at [677, 502] on button "Tags" at bounding box center [722, 499] width 192 height 22
click at [795, 673] on button "Apply" at bounding box center [798, 676] width 39 height 22
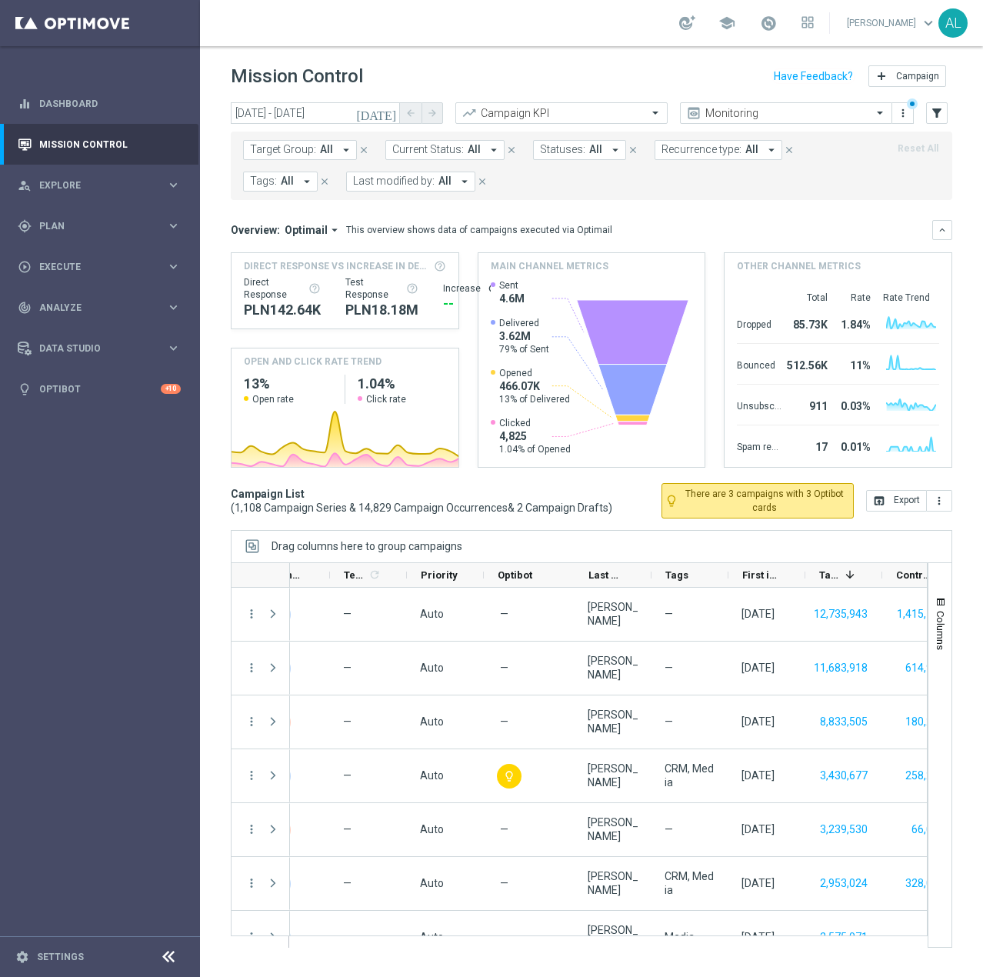
click at [303, 149] on span "Target Group:" at bounding box center [283, 149] width 66 height 13
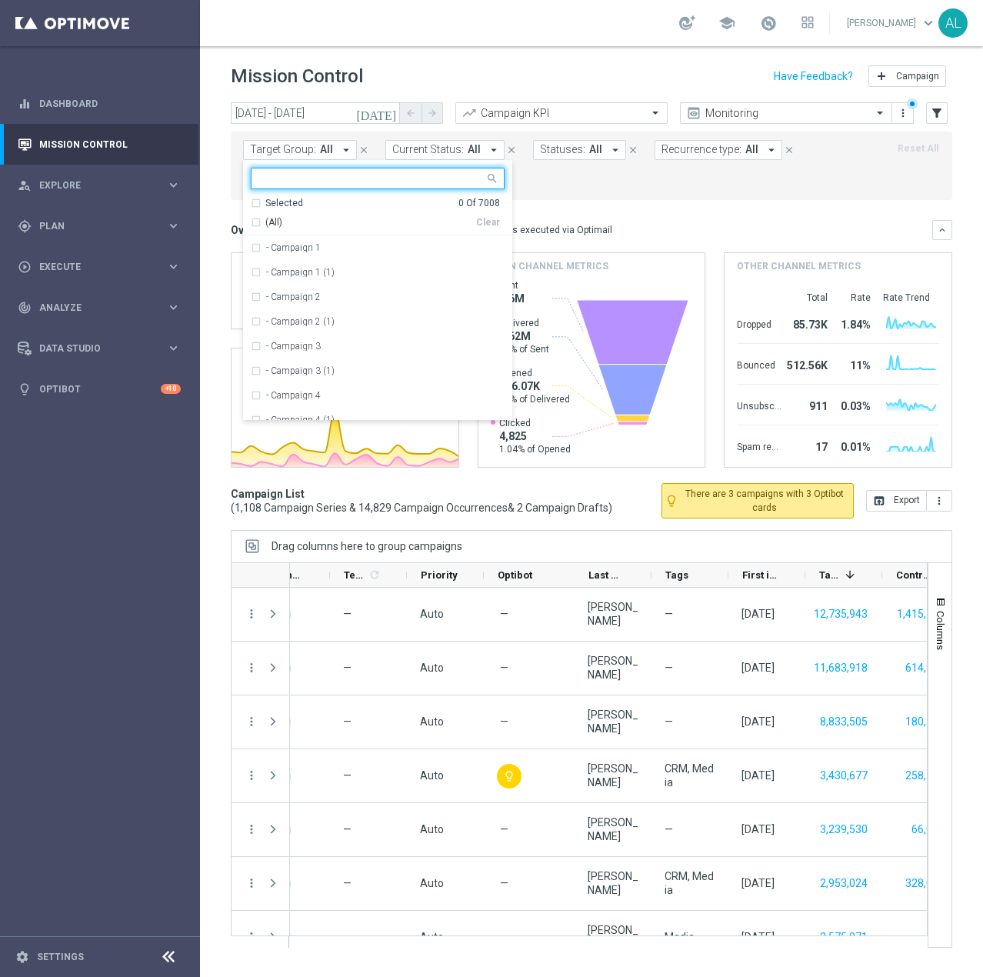
type input "S"
click at [659, 197] on div "Target Group: All arrow_drop_down Selected 0 Of 7008 (All) Clear - Campaign 1 -…" at bounding box center [592, 166] width 722 height 68
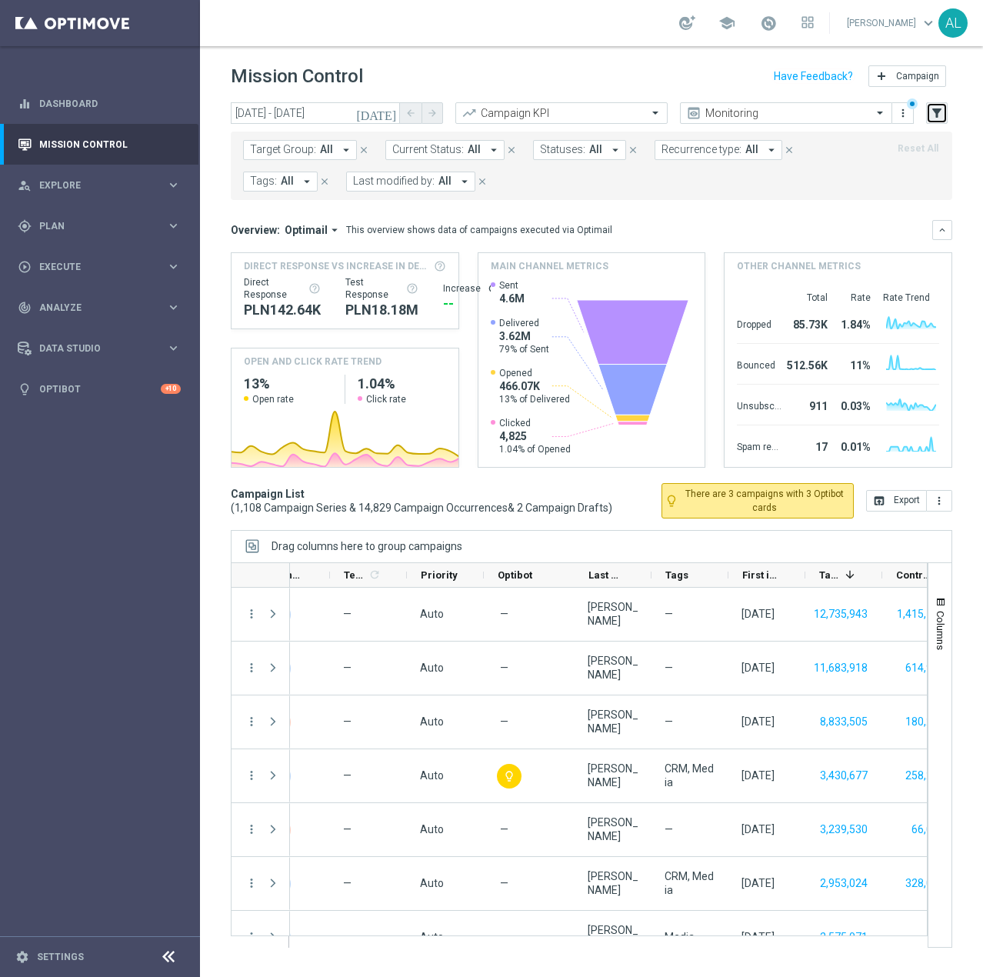
click at [933, 113] on icon "filter_alt" at bounding box center [937, 113] width 14 height 14
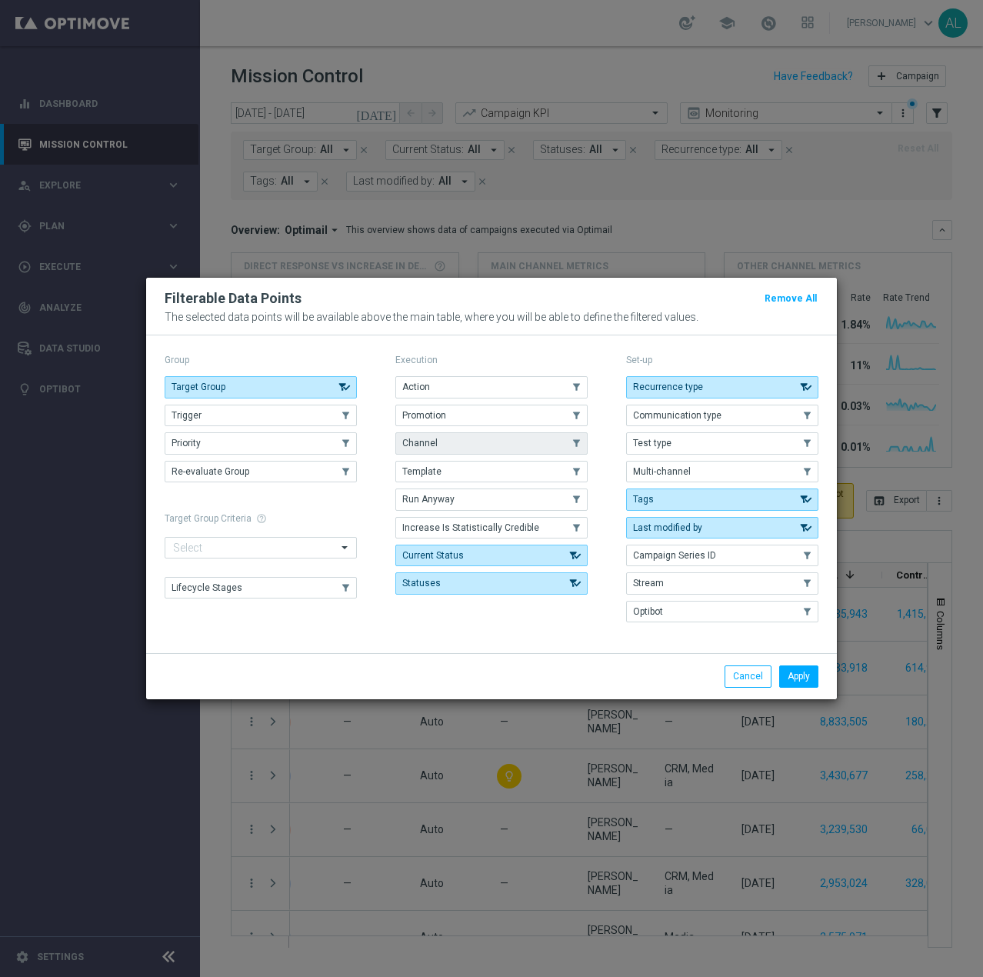
click at [452, 448] on button "Channel" at bounding box center [491, 443] width 192 height 22
click at [805, 675] on button "Apply" at bounding box center [798, 676] width 39 height 22
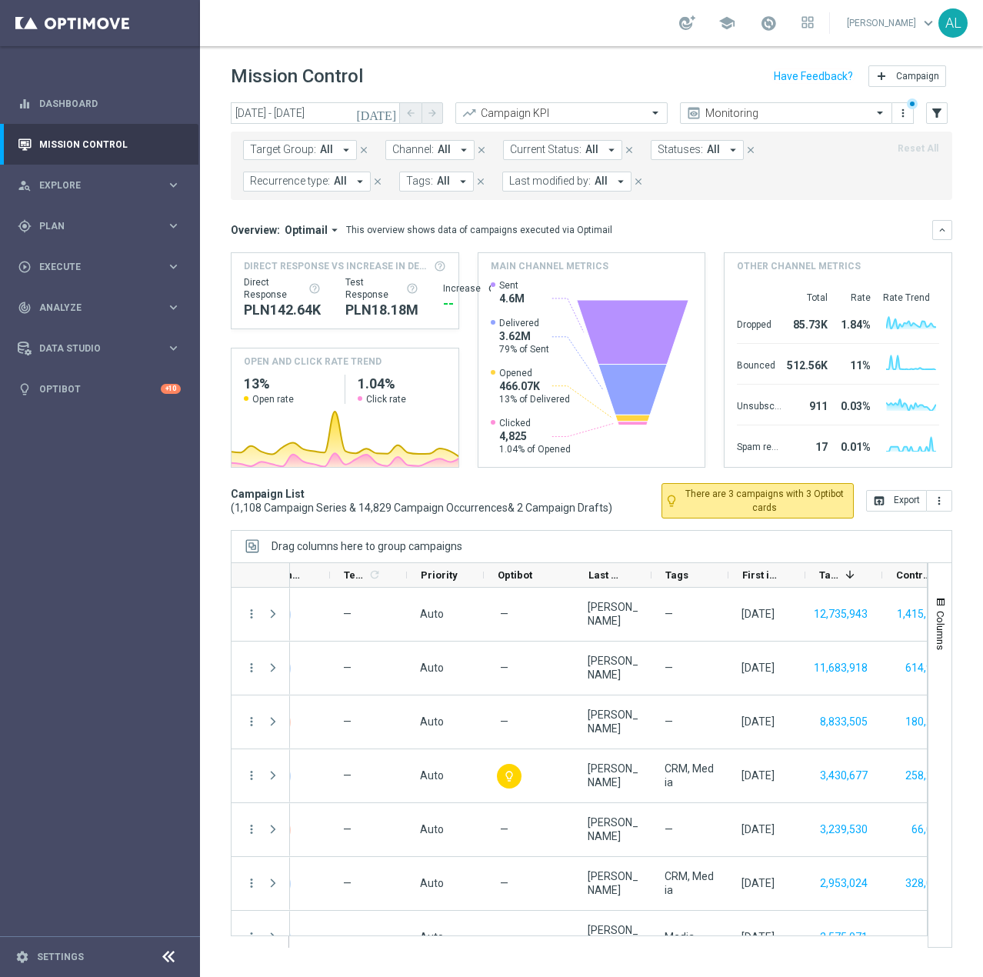
click at [432, 152] on button "Channel: All arrow_drop_down" at bounding box center [429, 150] width 89 height 20
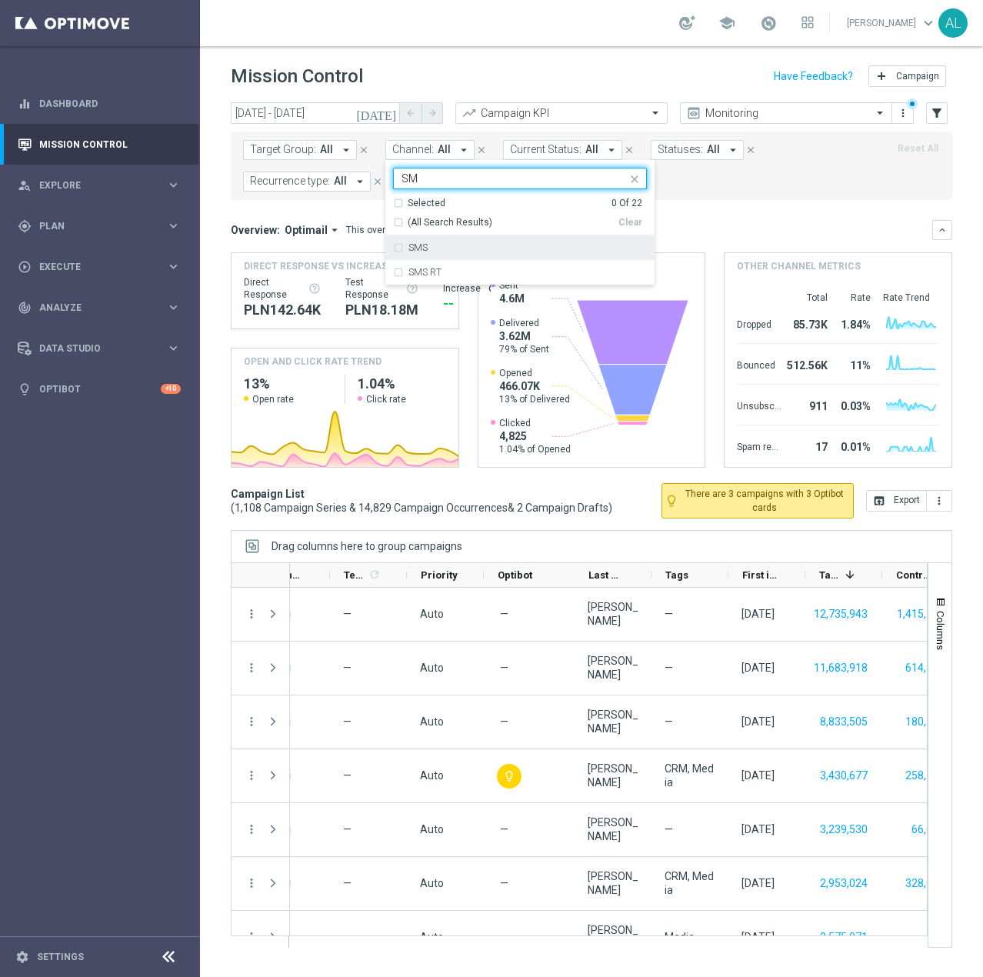
click at [436, 251] on div "SMS" at bounding box center [527, 247] width 238 height 9
type input "SM"
click at [769, 210] on mini-dashboard "Overview: Optimail arrow_drop_down This overview shows data of campaigns execut…" at bounding box center [592, 341] width 722 height 283
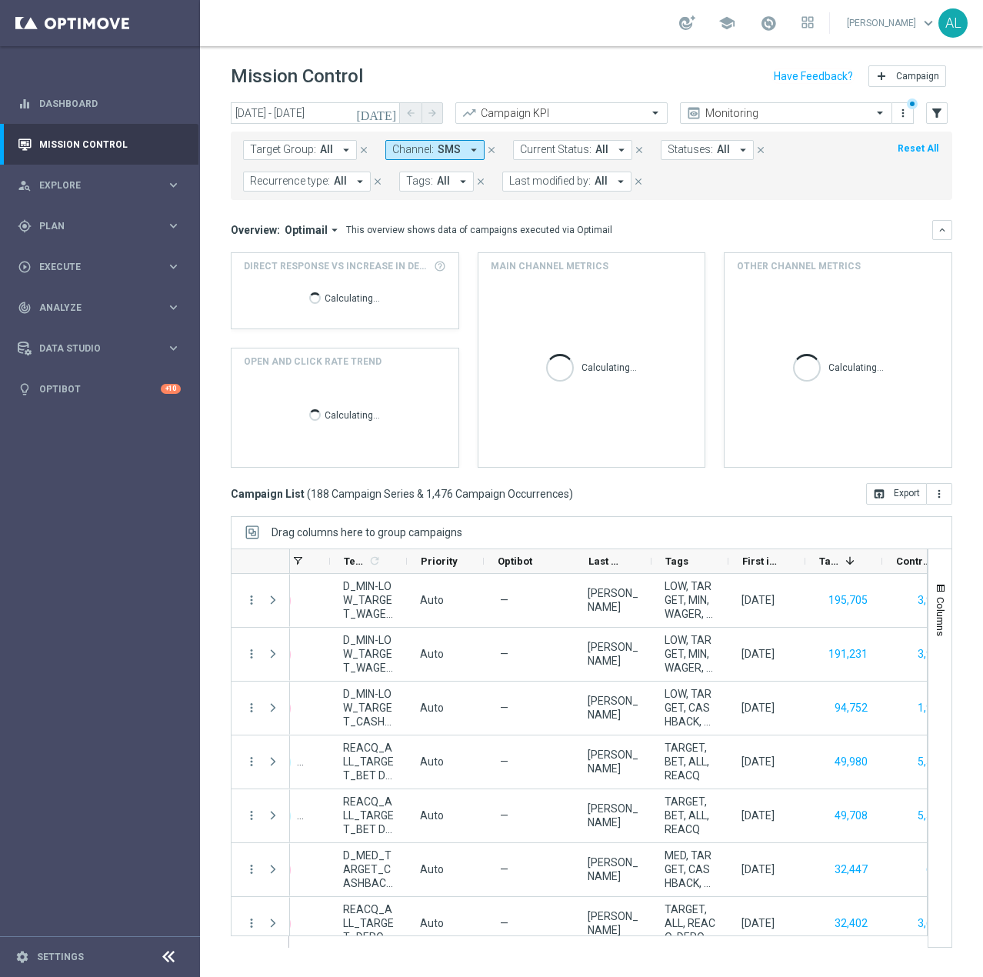
click at [419, 190] on button "Tags: All arrow_drop_down" at bounding box center [436, 182] width 75 height 20
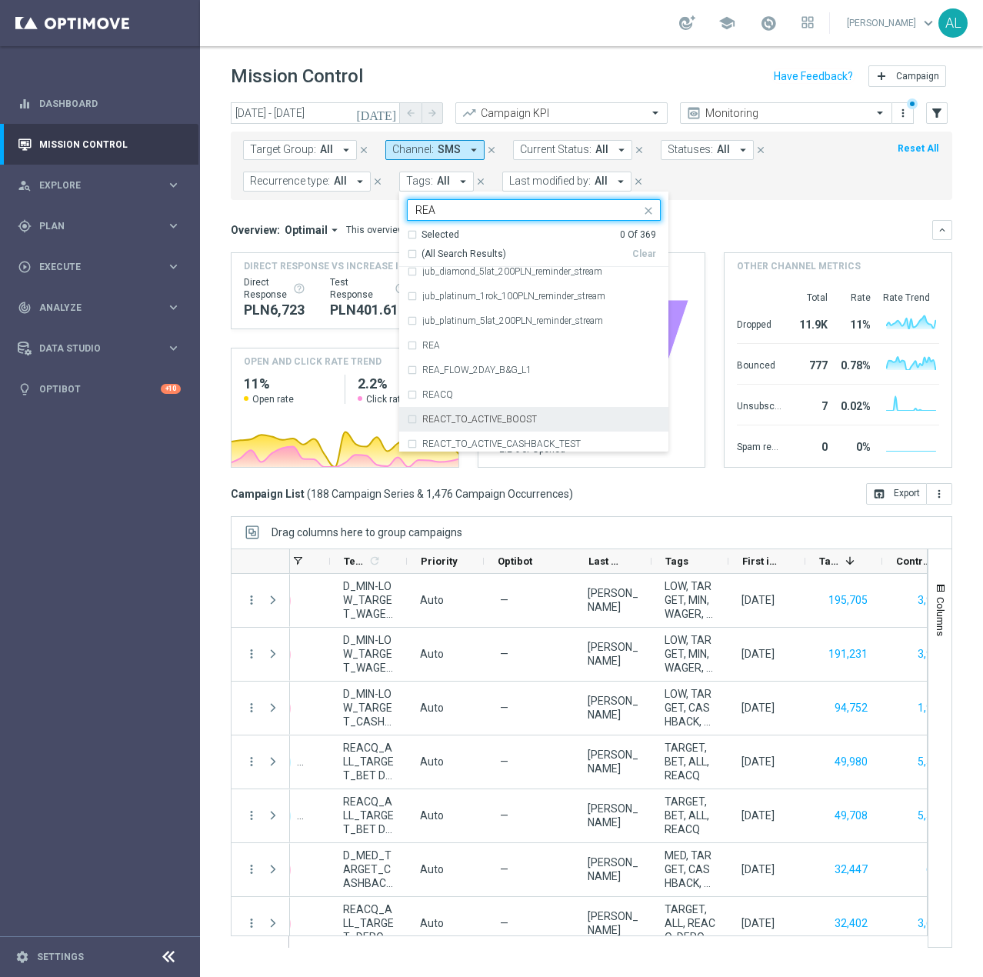
scroll to position [935, 0]
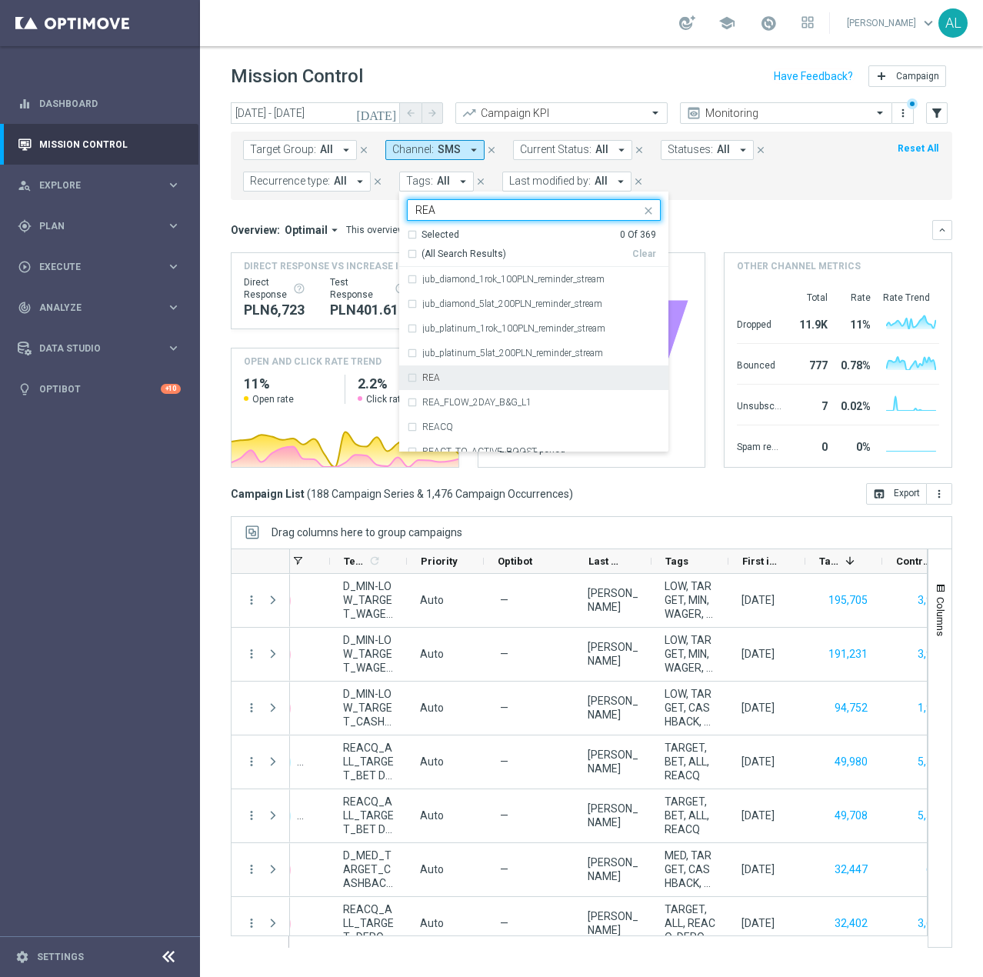
click at [451, 380] on div "REA" at bounding box center [541, 377] width 238 height 9
type input "REA"
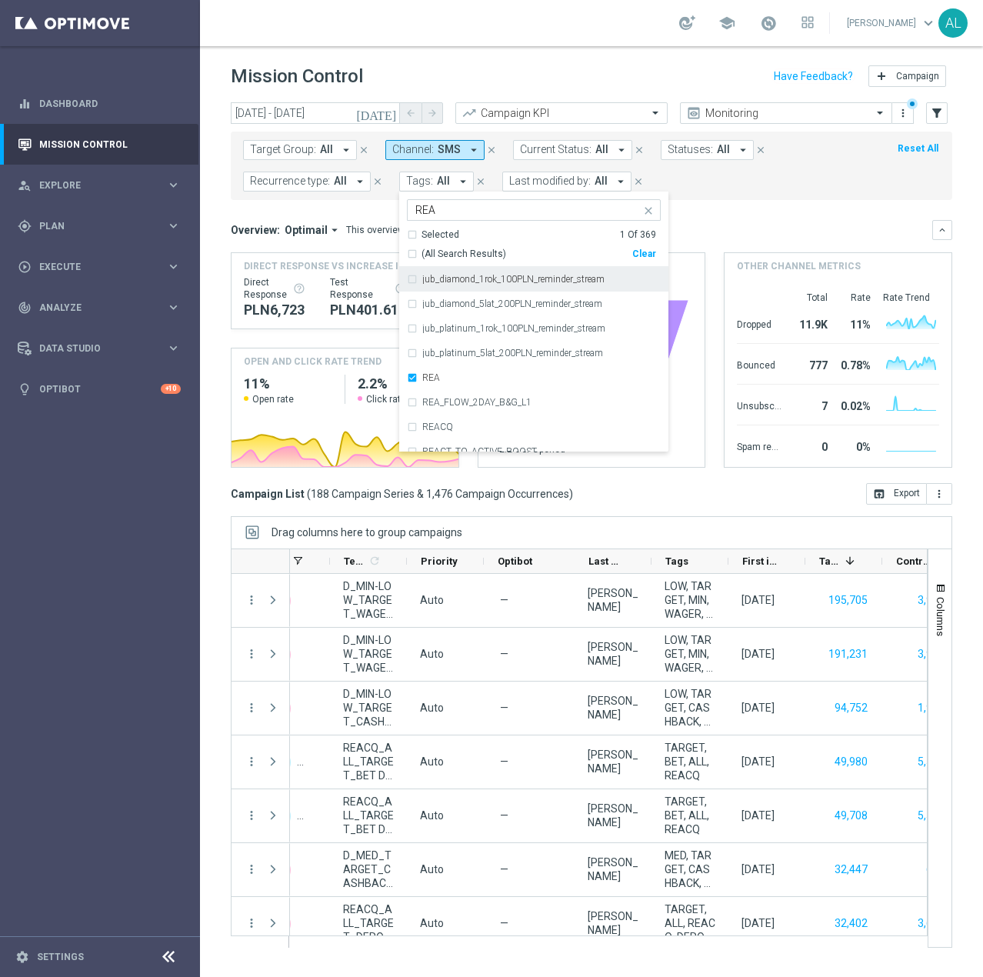
click at [776, 216] on mini-dashboard "Overview: Optimail arrow_drop_down This overview shows data of campaigns execut…" at bounding box center [592, 341] width 722 height 283
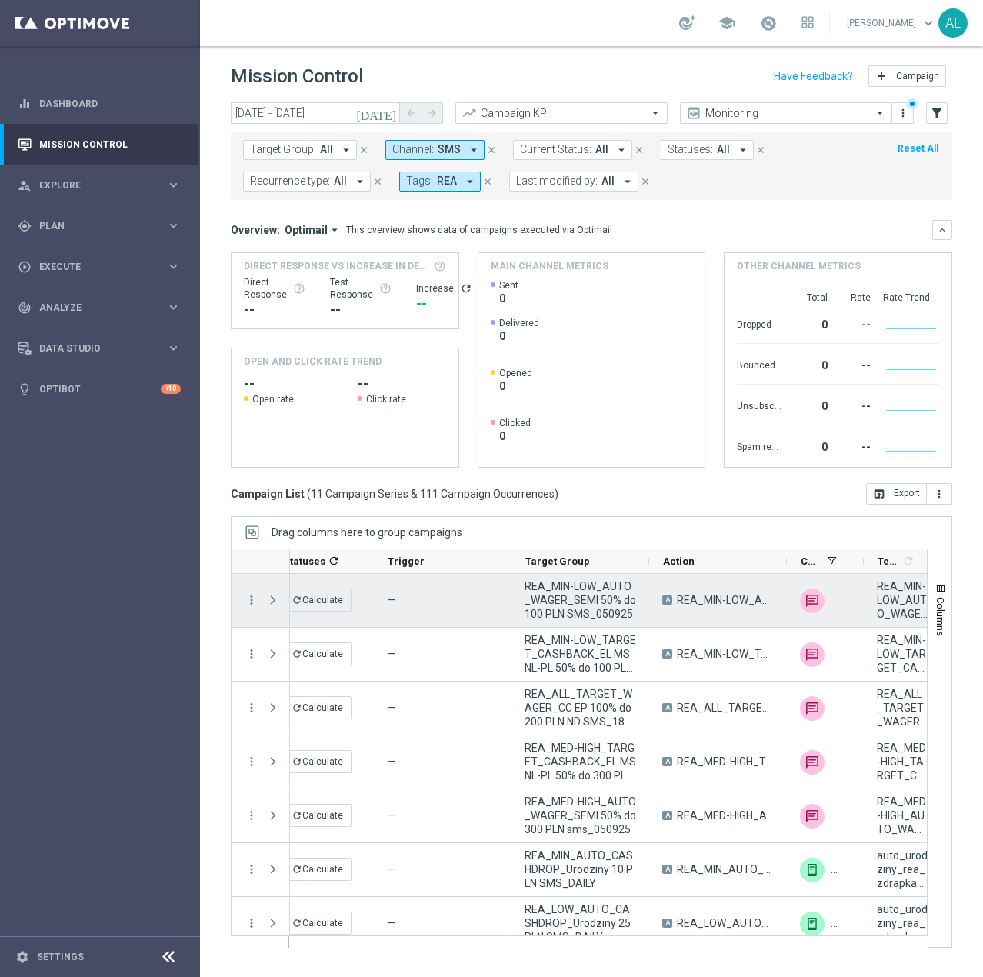
scroll to position [0, 0]
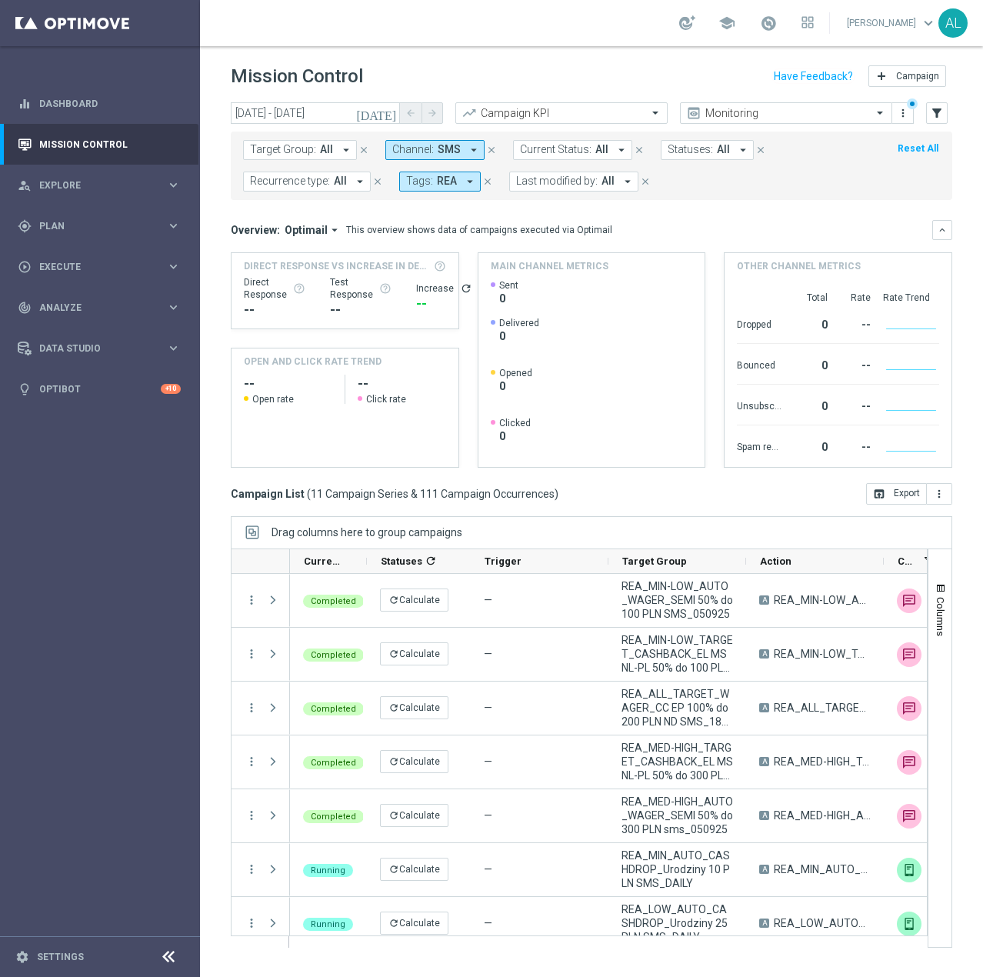
click at [329, 183] on button "Recurrence type: All arrow_drop_down" at bounding box center [307, 182] width 128 height 20
click at [305, 258] on div "Non-Recurring" at bounding box center [306, 267] width 110 height 25
click at [615, 223] on div "Overview: Optimail arrow_drop_down This overview shows data of campaigns execut…" at bounding box center [582, 230] width 702 height 14
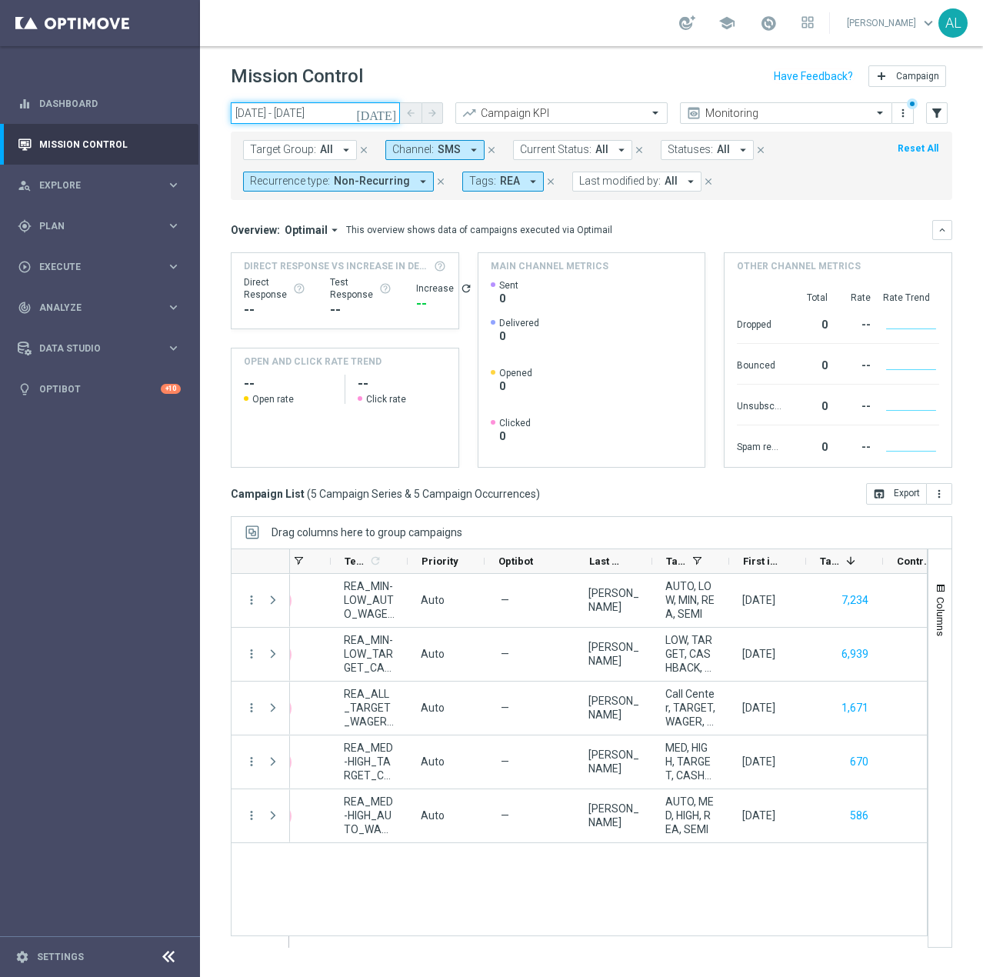
click at [308, 118] on input "01 Sep 2025 - 23 Sep 2025" at bounding box center [315, 113] width 169 height 22
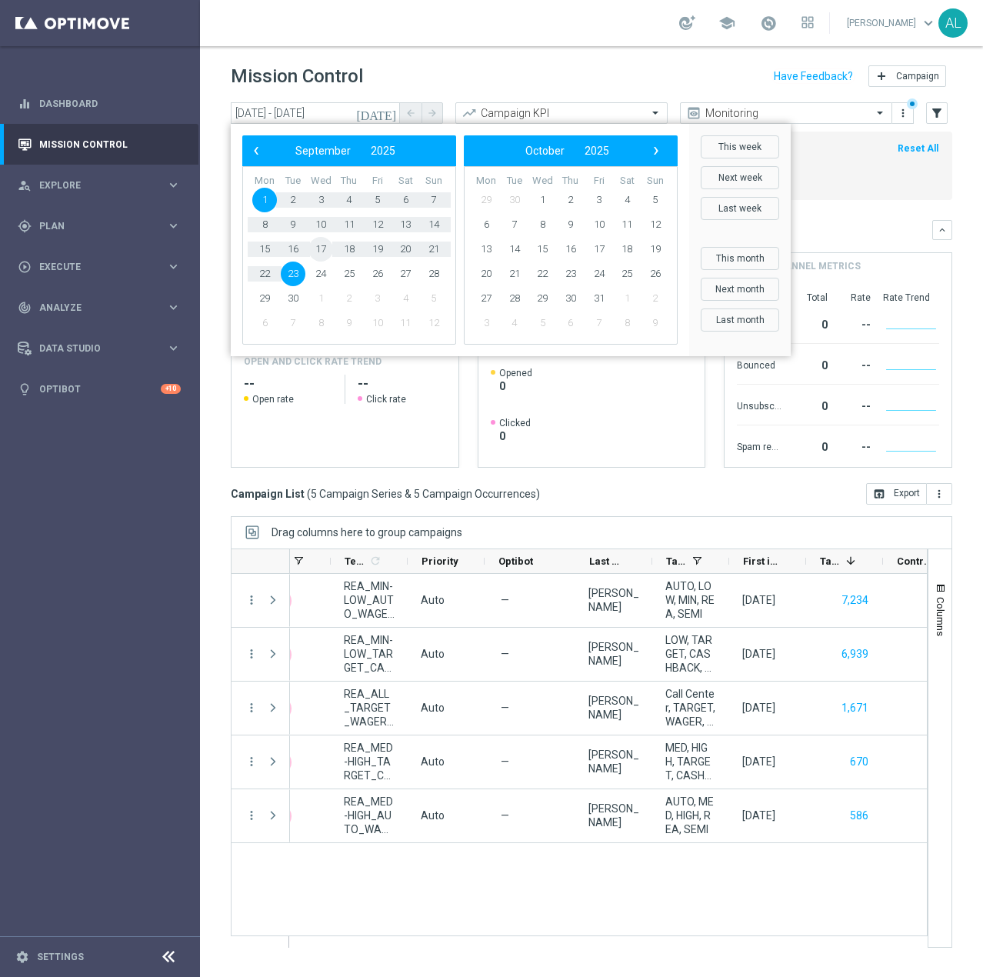
click at [314, 252] on span "17" at bounding box center [320, 249] width 25 height 25
click at [257, 275] on span "22" at bounding box center [264, 274] width 25 height 25
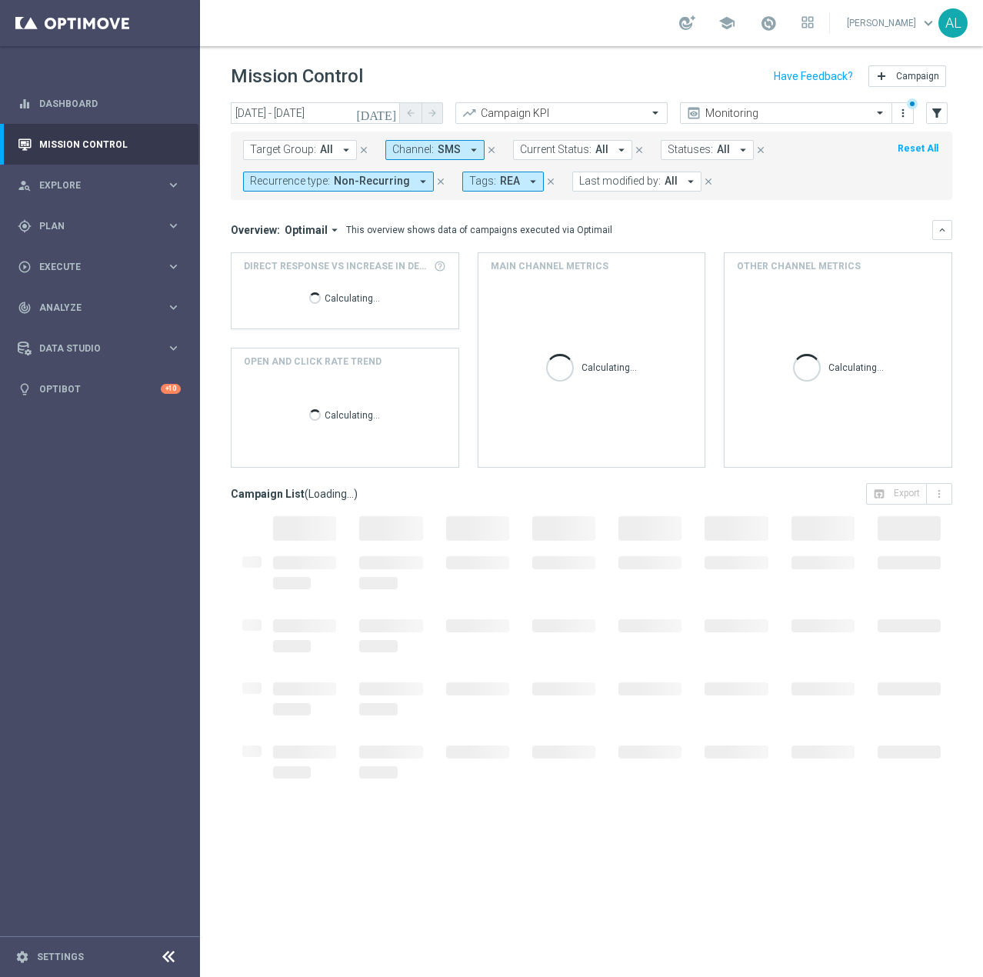
click at [467, 152] on icon "arrow_drop_down" at bounding box center [474, 150] width 14 height 14
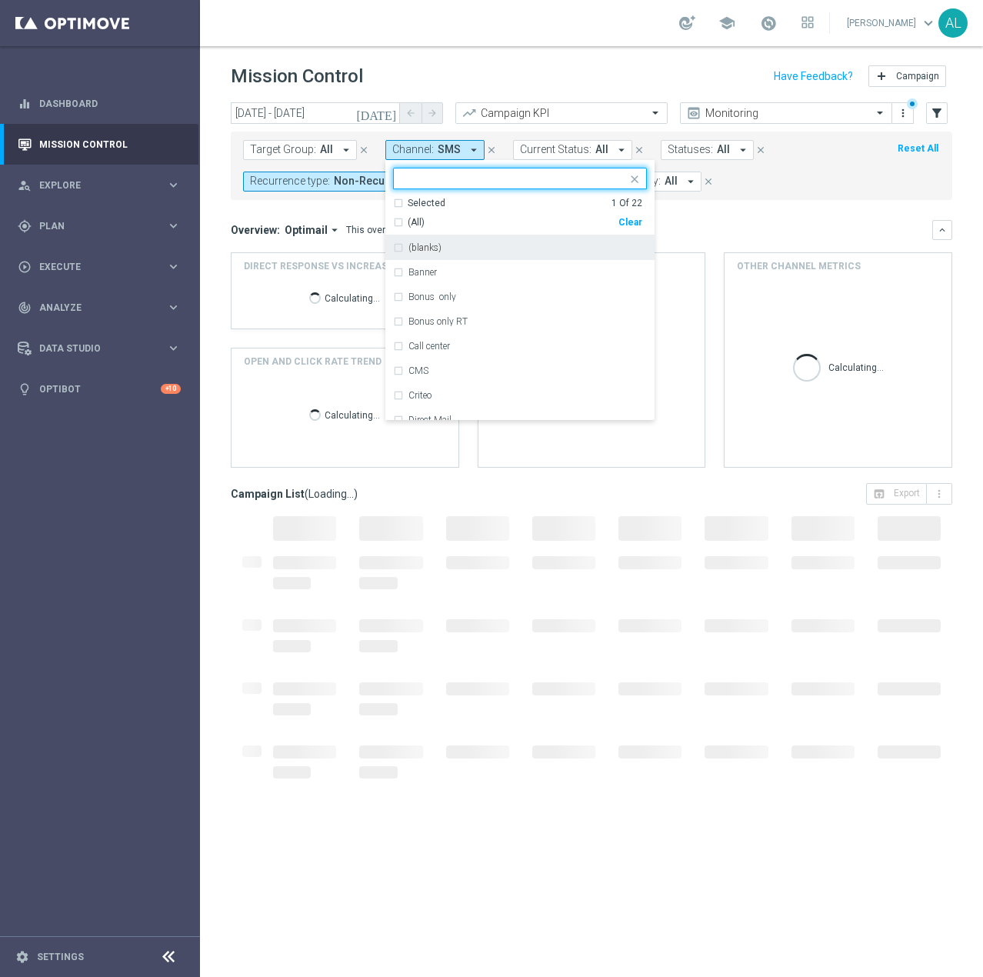
click at [0, 0] on div "Clear" at bounding box center [0, 0] width 0 height 0
click at [721, 224] on div "Overview: Optimail arrow_drop_down This overview shows data of campaigns execut…" at bounding box center [582, 230] width 702 height 14
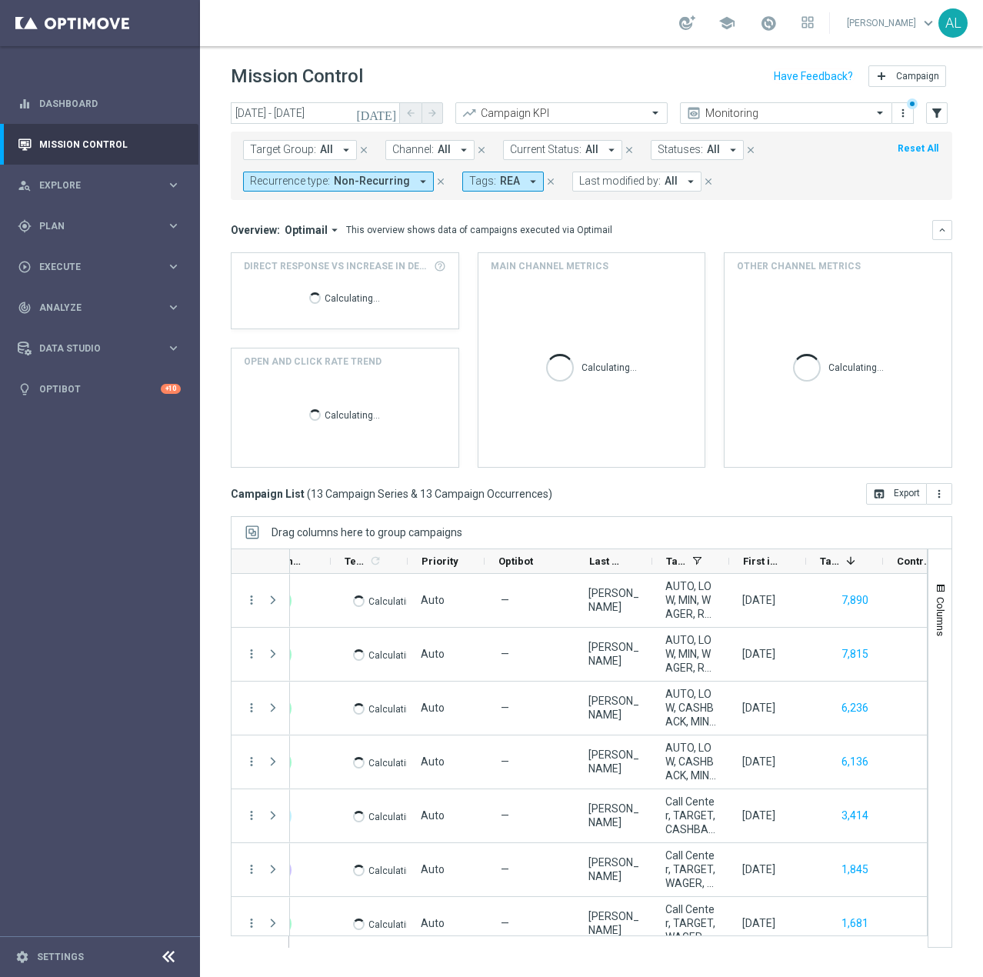
click at [416, 183] on icon "arrow_drop_down" at bounding box center [423, 182] width 14 height 14
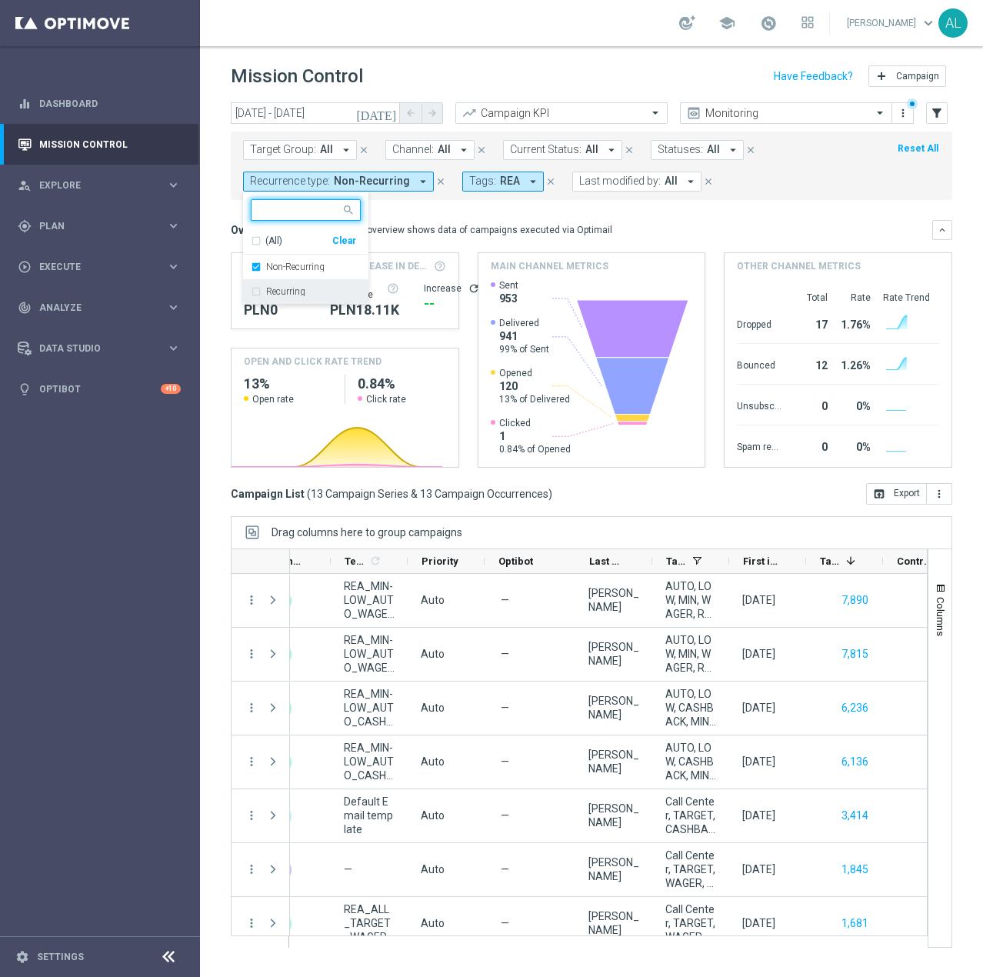
click at [295, 295] on label "Recurring" at bounding box center [285, 291] width 39 height 9
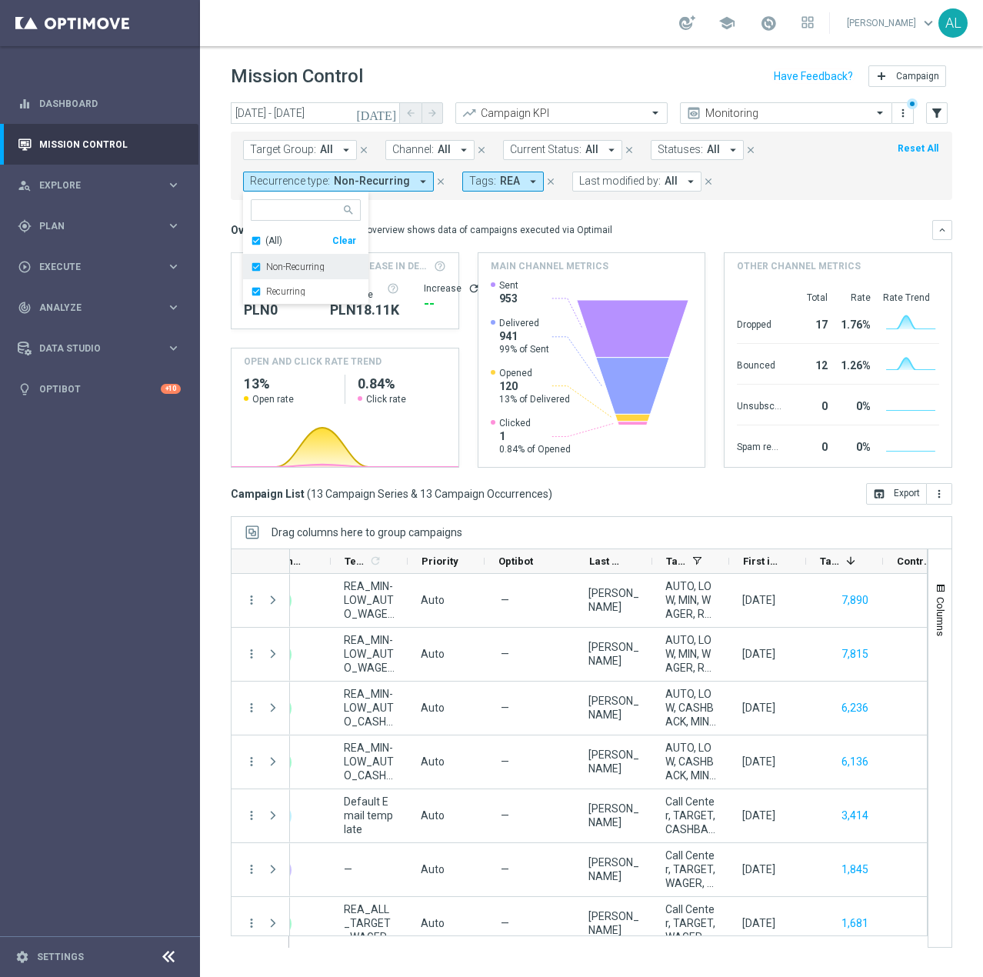
click at [310, 264] on label "Non-Recurring" at bounding box center [295, 266] width 58 height 9
click at [498, 213] on mini-dashboard "Overview: Optimail arrow_drop_down This overview shows data of campaigns execut…" at bounding box center [592, 341] width 722 height 283
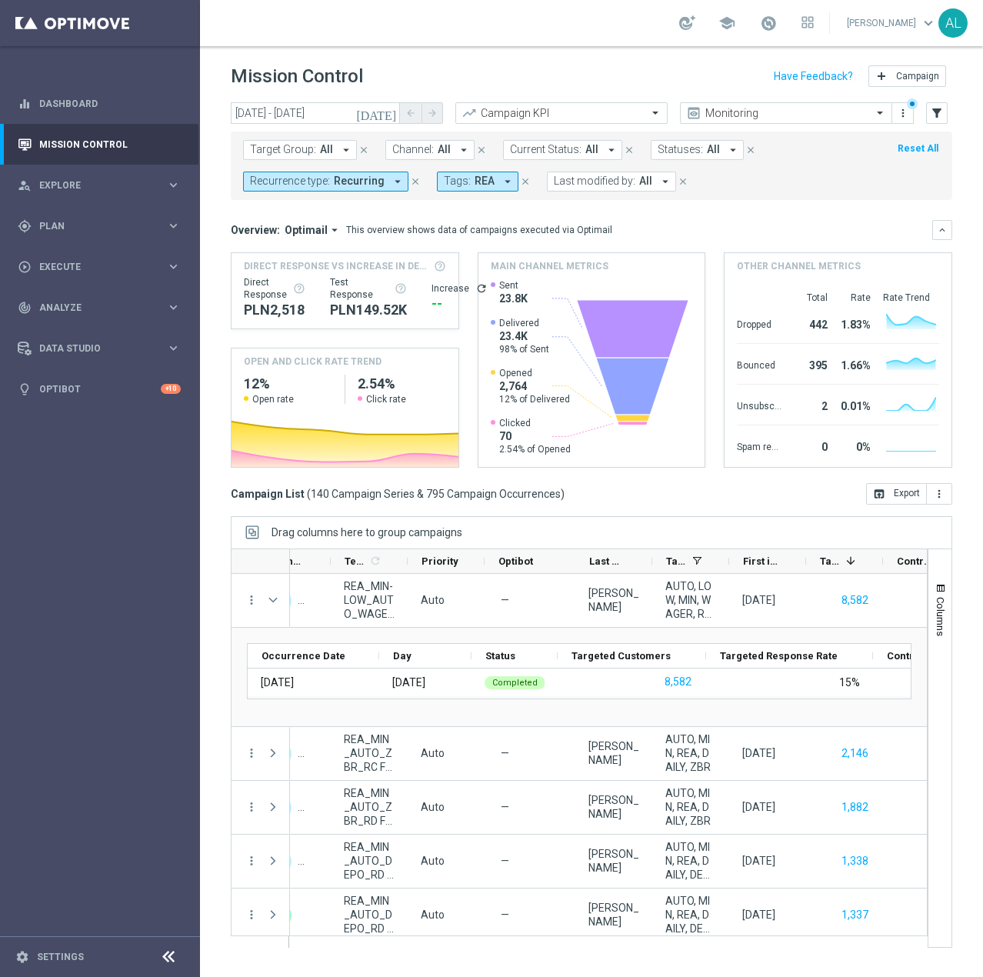
click at [370, 182] on span "Recurring" at bounding box center [359, 181] width 51 height 13
click at [312, 272] on div "Non-Recurring" at bounding box center [306, 267] width 110 height 25
click at [295, 290] on label "Recurring" at bounding box center [285, 291] width 39 height 9
click at [489, 232] on div "This overview shows data of campaigns executed via Optimail" at bounding box center [479, 230] width 266 height 14
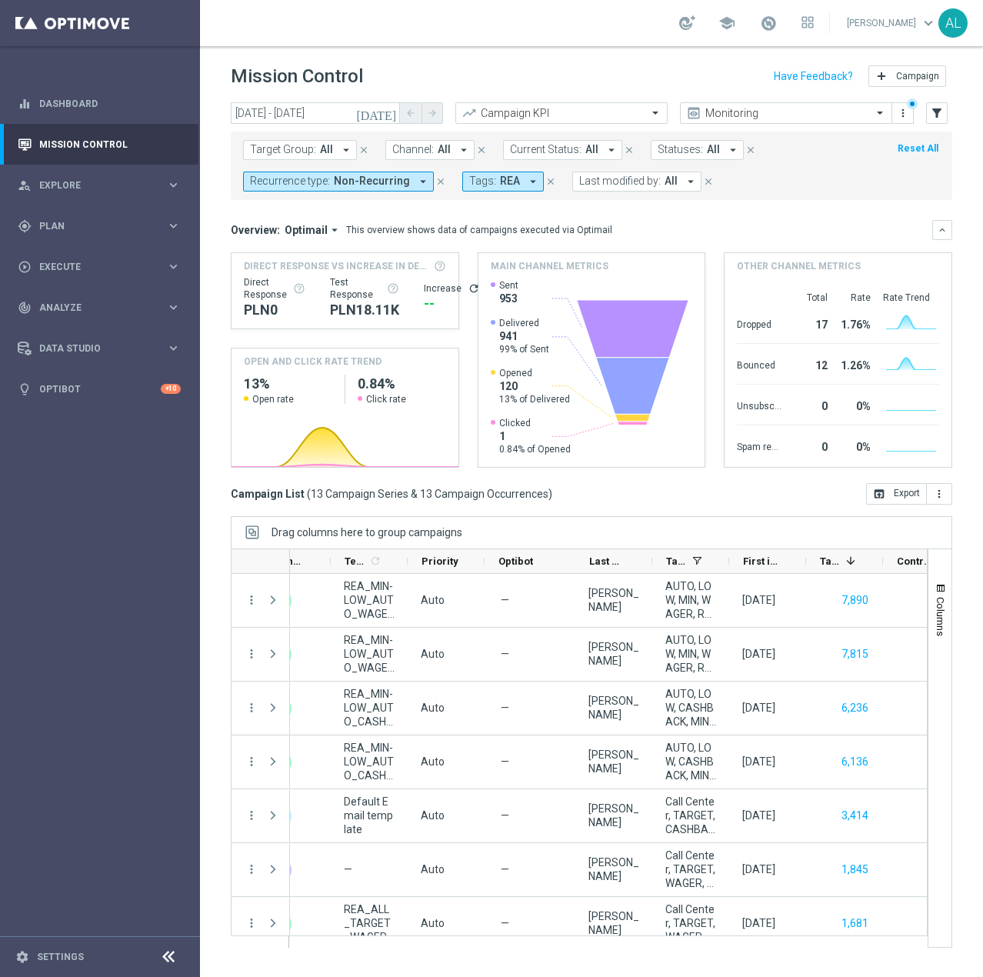
click at [433, 148] on button "Channel: All arrow_drop_down" at bounding box center [429, 150] width 89 height 20
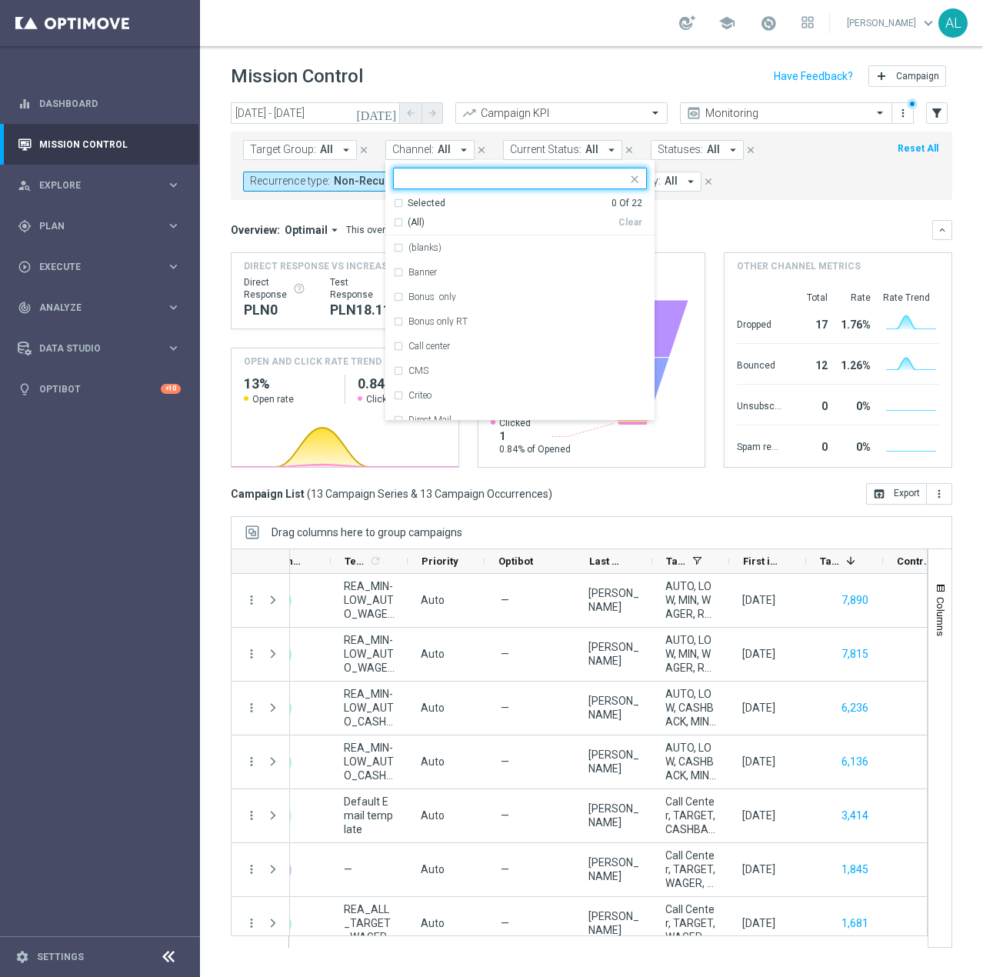
click at [765, 214] on mini-dashboard "Overview: Optimail arrow_drop_down This overview shows data of campaigns execut…" at bounding box center [592, 341] width 722 height 283
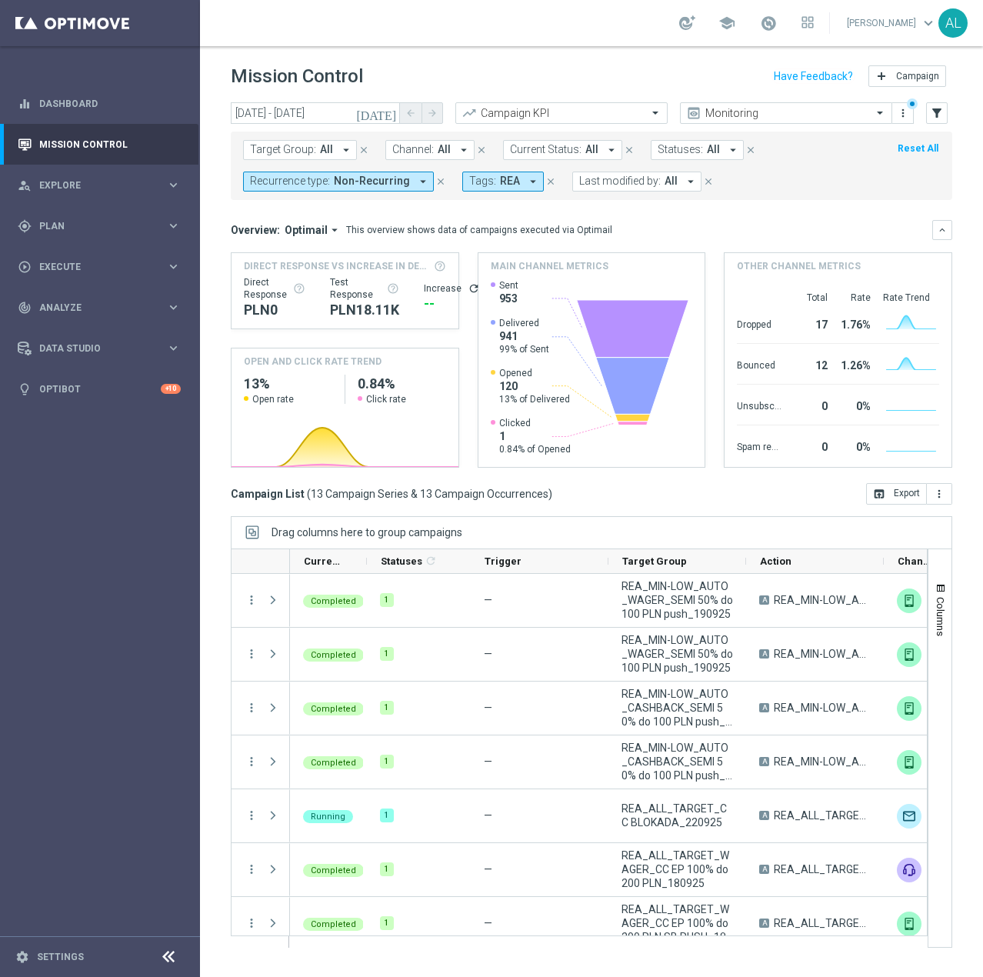
click at [438, 153] on span "All" at bounding box center [444, 149] width 13 height 13
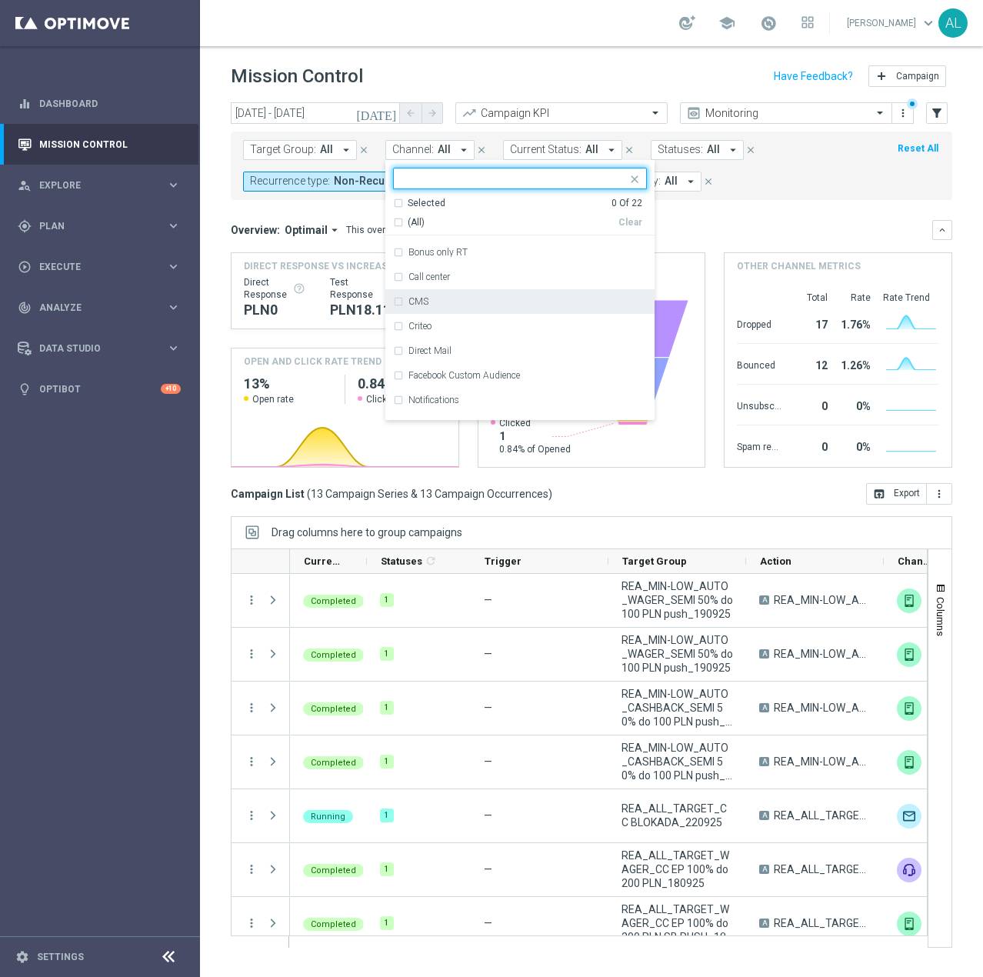
scroll to position [154, 0]
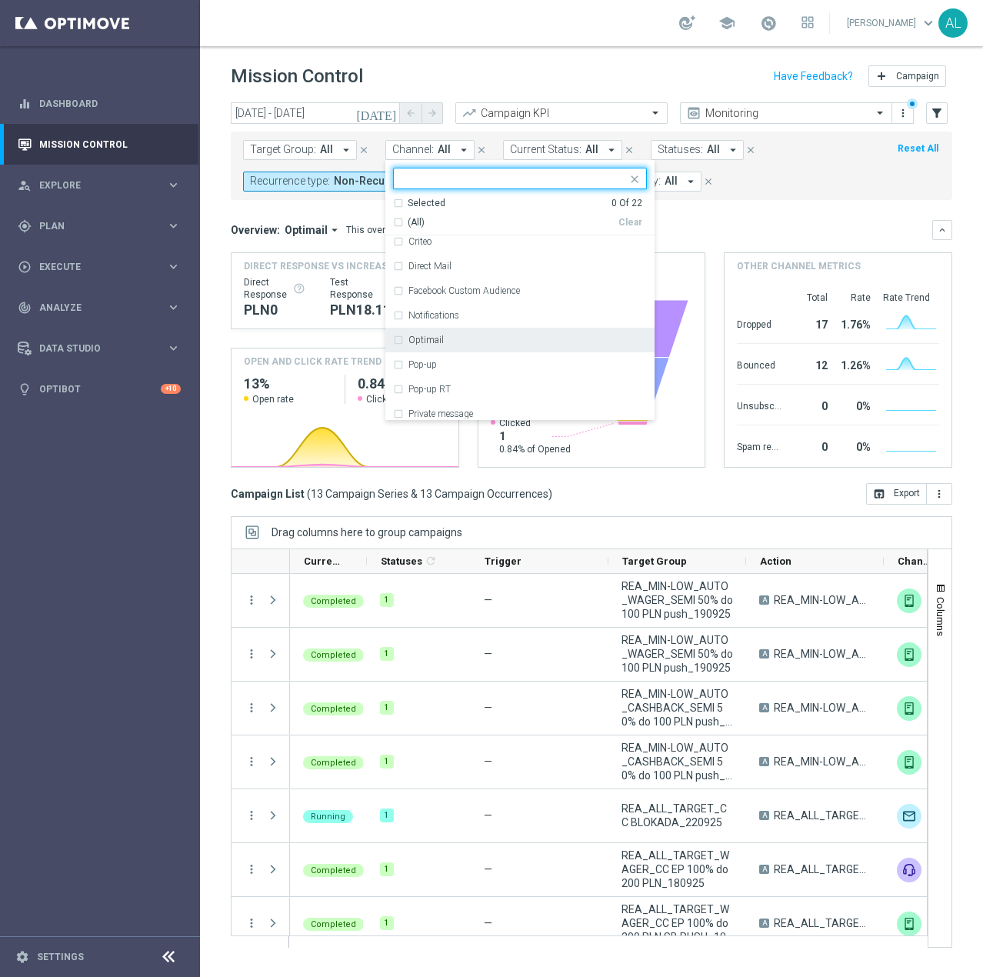
click at [466, 334] on div "Optimail" at bounding box center [520, 340] width 254 height 25
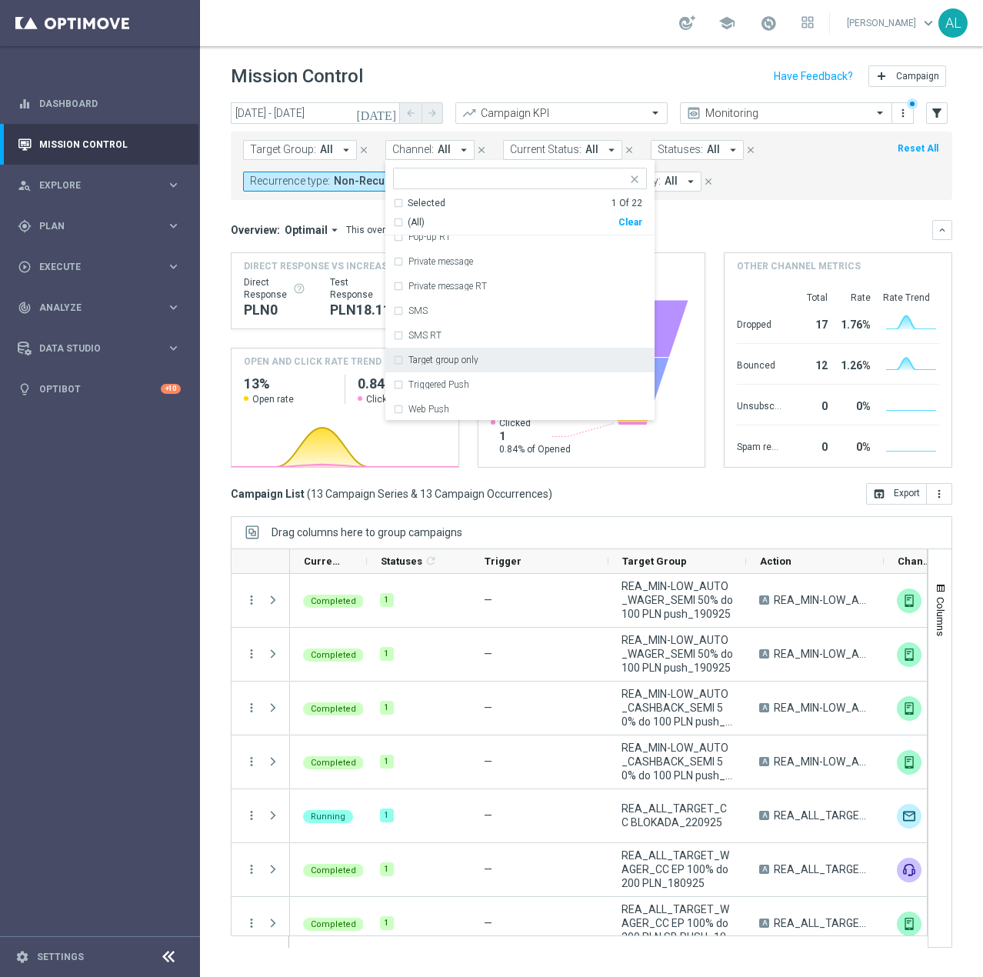
scroll to position [308, 0]
click at [486, 268] on div "Private message" at bounding box center [520, 260] width 254 height 25
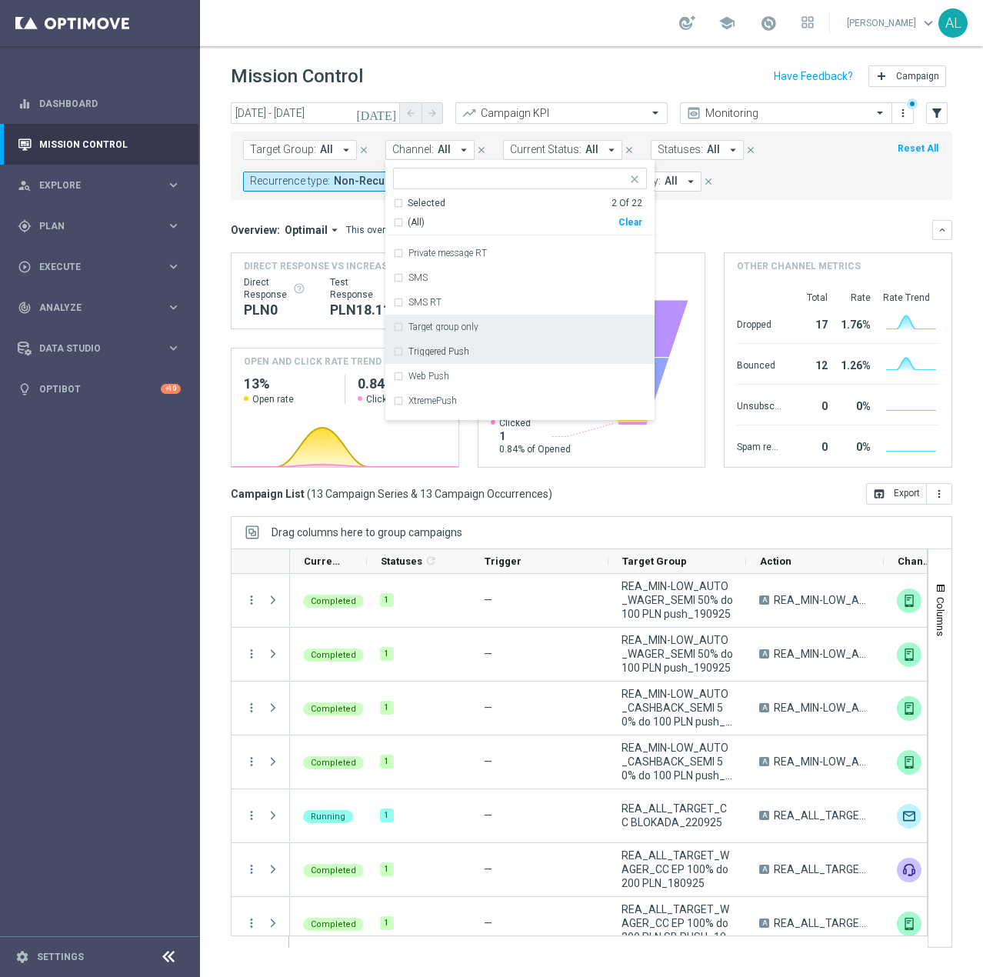
scroll to position [357, 0]
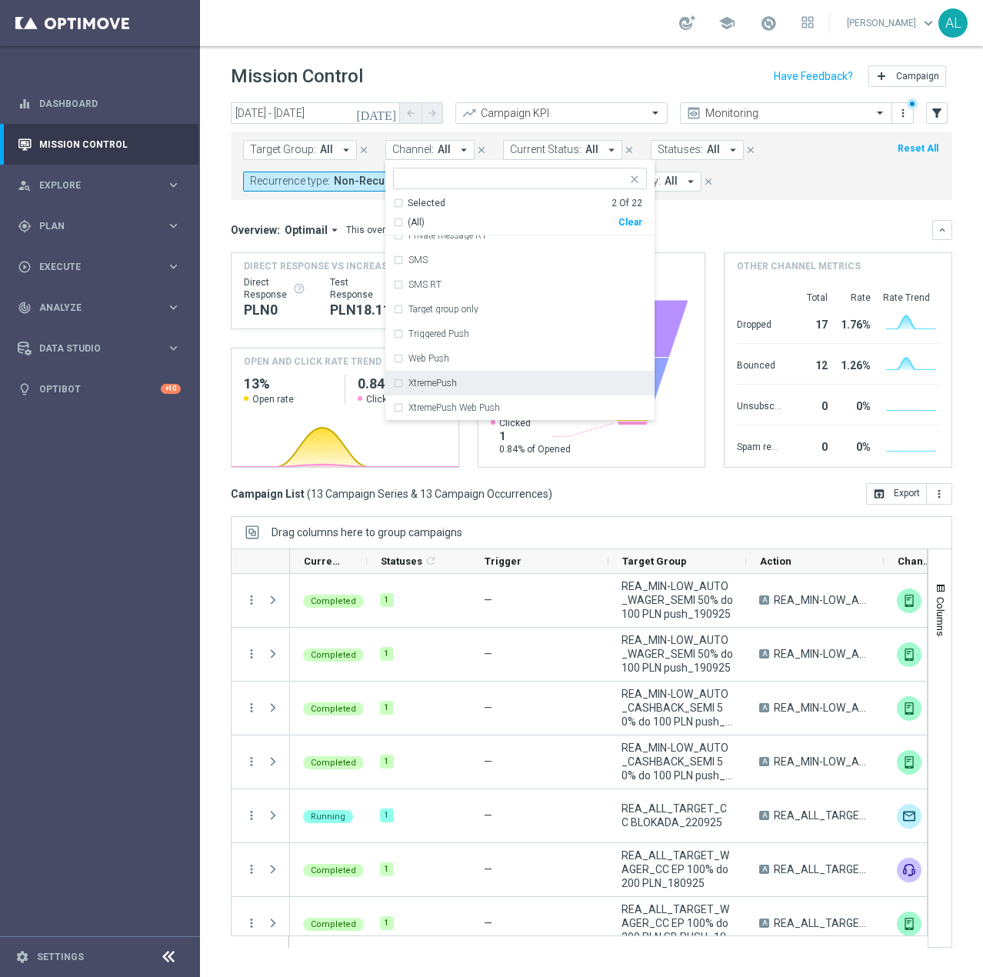
click at [473, 385] on div "XtremePush" at bounding box center [527, 382] width 238 height 9
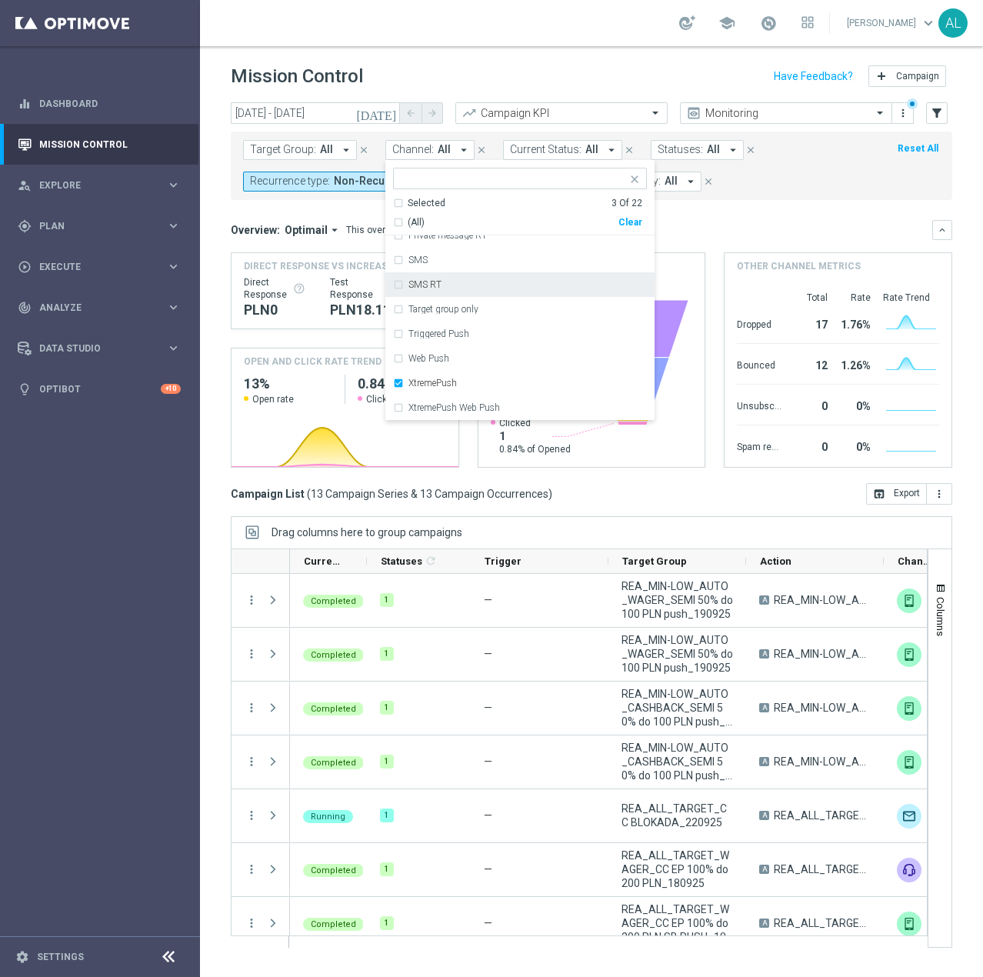
click at [769, 223] on div "Overview: Optimail arrow_drop_down This overview shows data of campaigns execut…" at bounding box center [582, 230] width 702 height 14
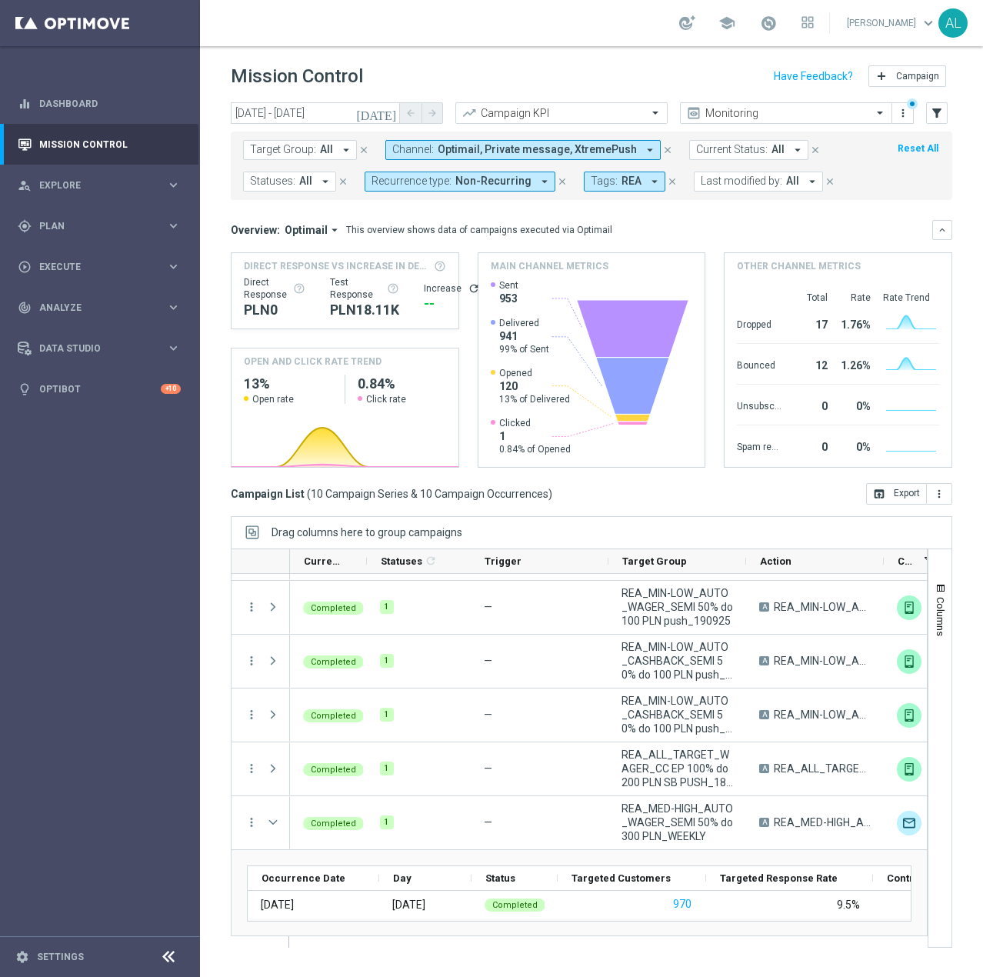
scroll to position [0, 0]
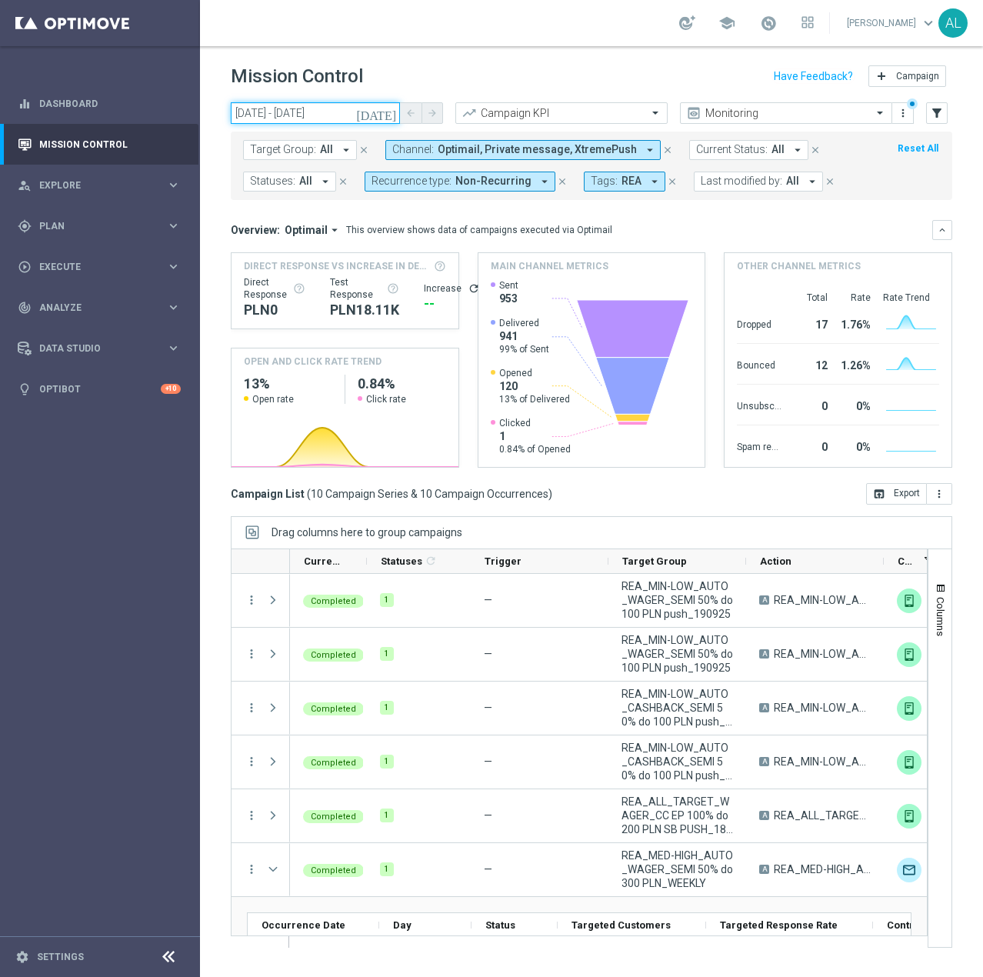
click at [277, 115] on input "17 Sep 2025 - 22 Sep 2025" at bounding box center [315, 113] width 169 height 22
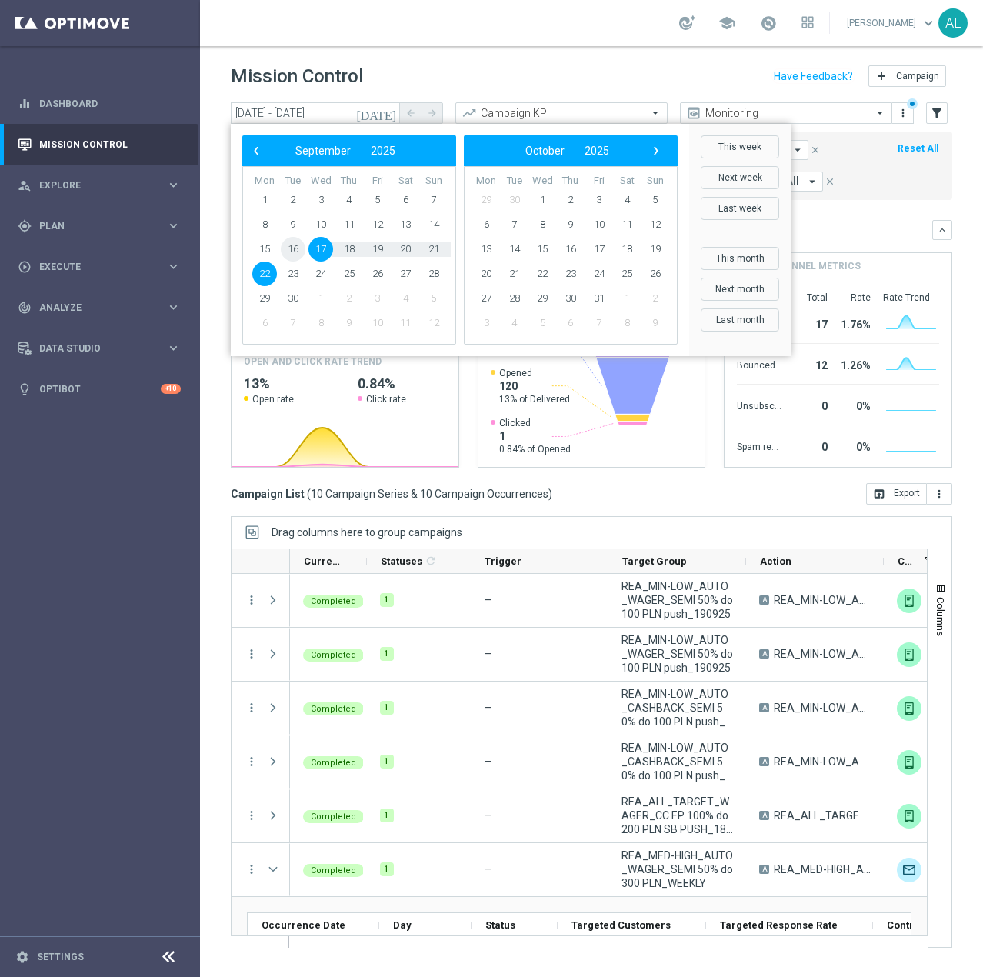
click at [295, 249] on span "16" at bounding box center [293, 249] width 25 height 25
click at [268, 275] on span "22" at bounding box center [264, 274] width 25 height 25
type input "16 Sep 2025 - 22 Sep 2025"
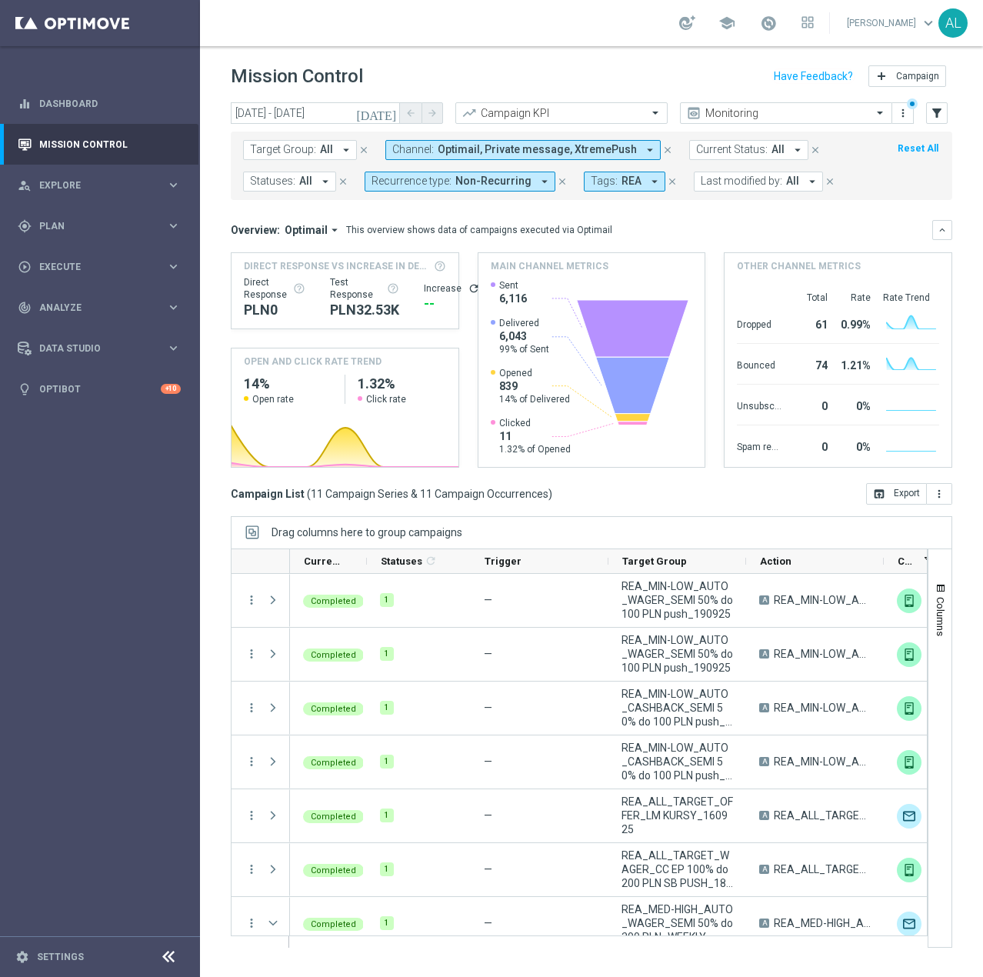
click at [928, 606] on div "Columns Set-up" at bounding box center [940, 747] width 25 height 399
click at [932, 612] on button "Columns" at bounding box center [940, 609] width 23 height 83
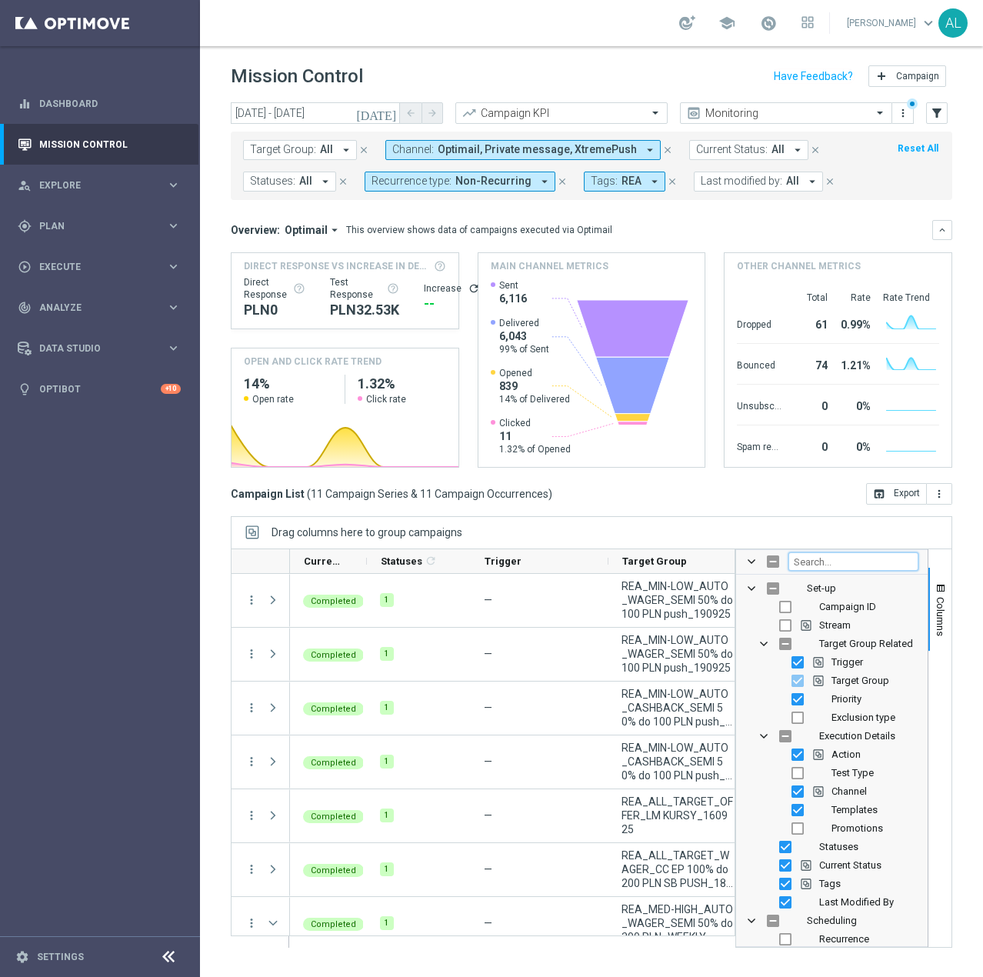
click at [834, 563] on input "Filter Columns Input" at bounding box center [854, 561] width 130 height 18
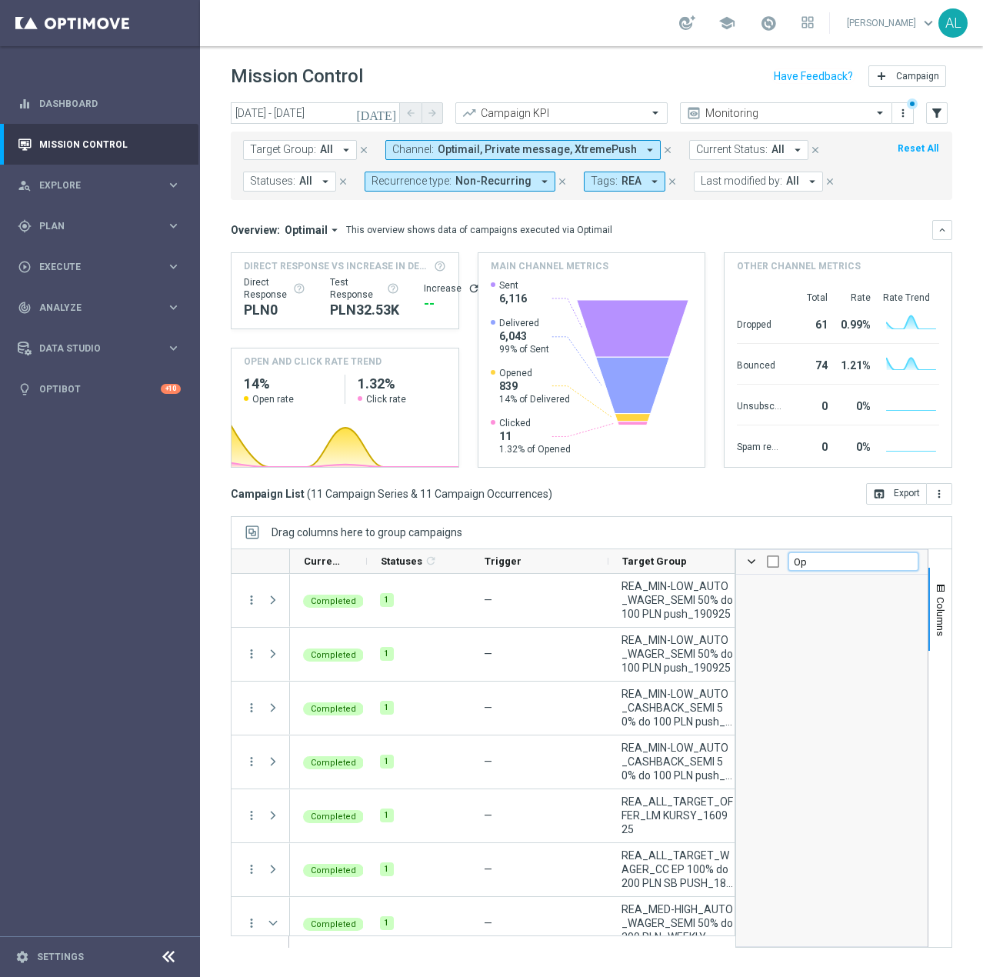
type input "Opt"
checkbox input "false"
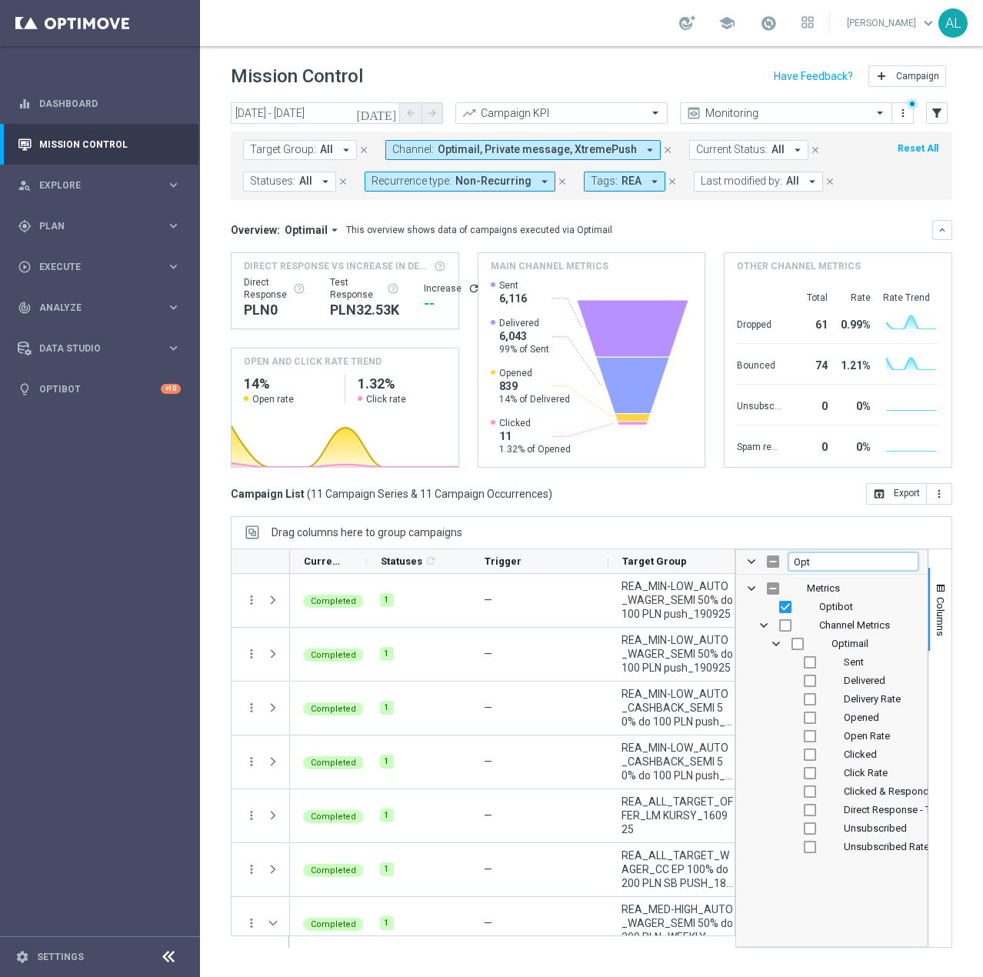
type input "Opt"
click at [801, 643] on input "Press SPACE to toggle visibility (hidden)" at bounding box center [798, 644] width 12 height 12
checkbox input "true"
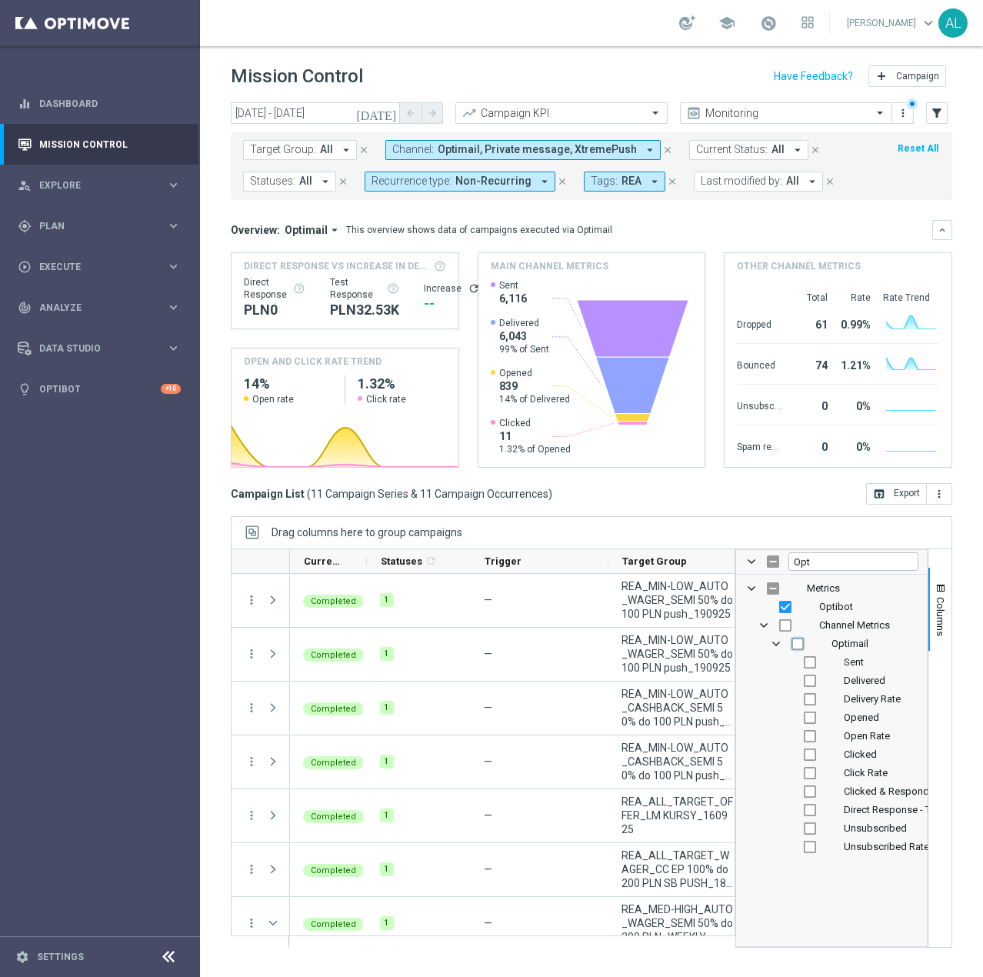
checkbox input "true"
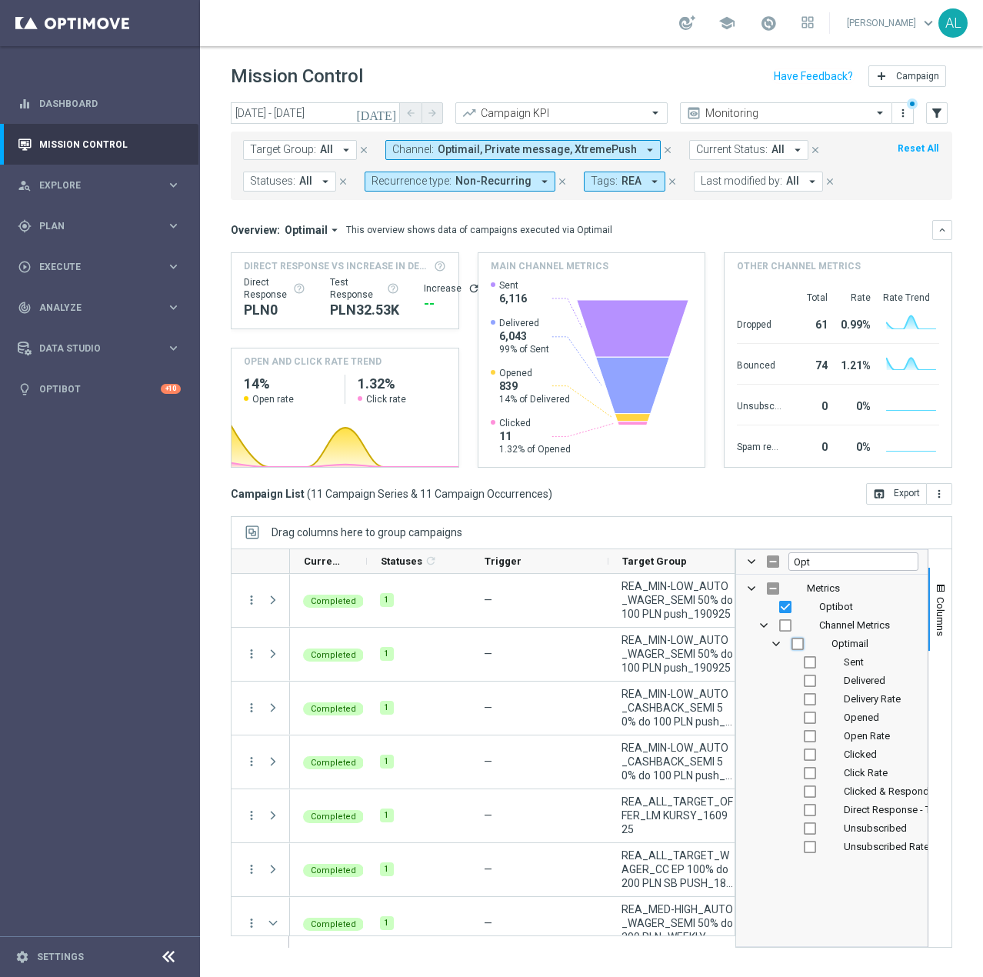
checkbox input "true"
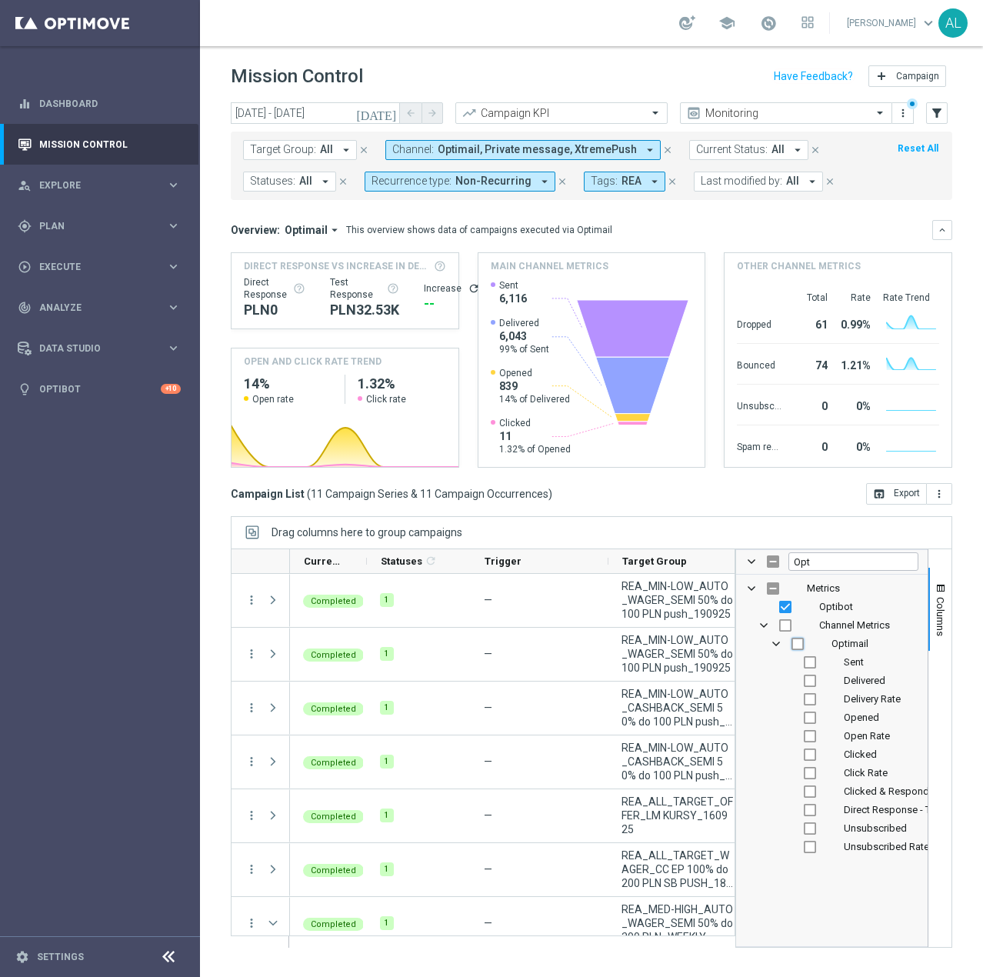
checkbox input "true"
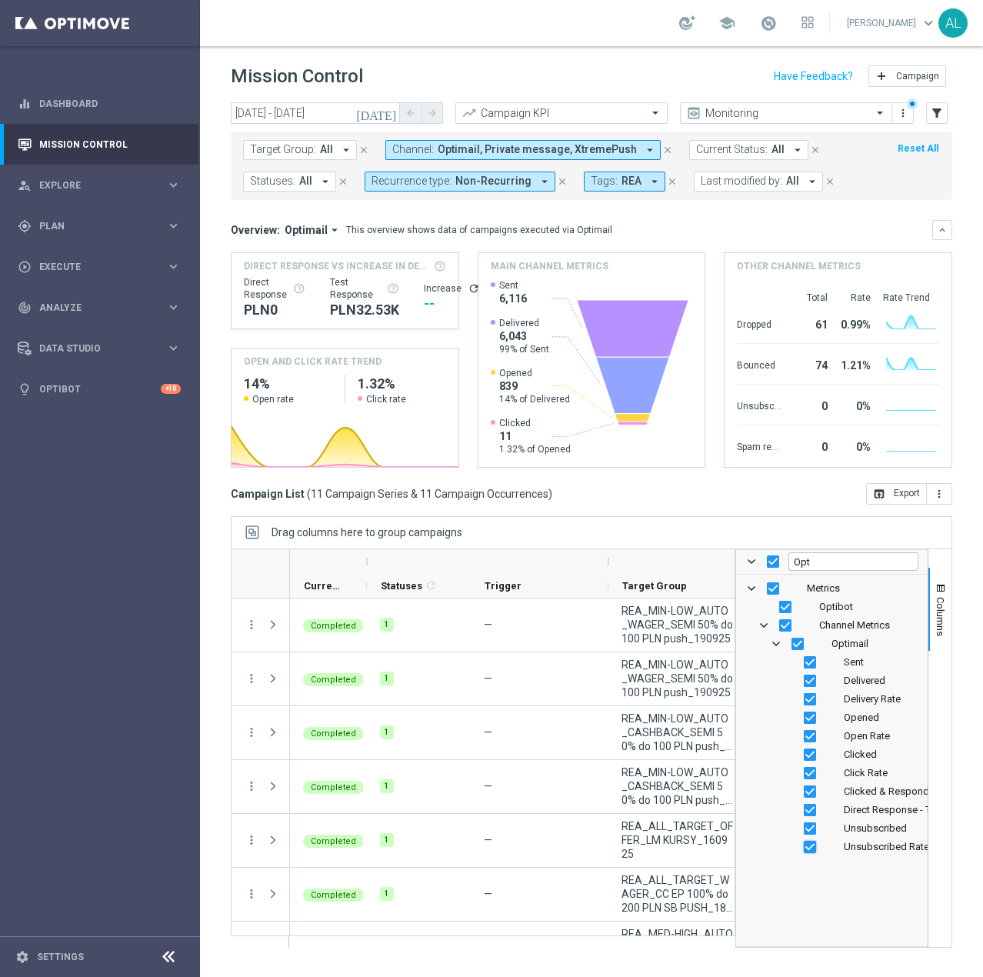
click at [812, 847] on input "Press SPACE to toggle visibility (visible)" at bounding box center [810, 847] width 12 height 12
checkbox input "false"
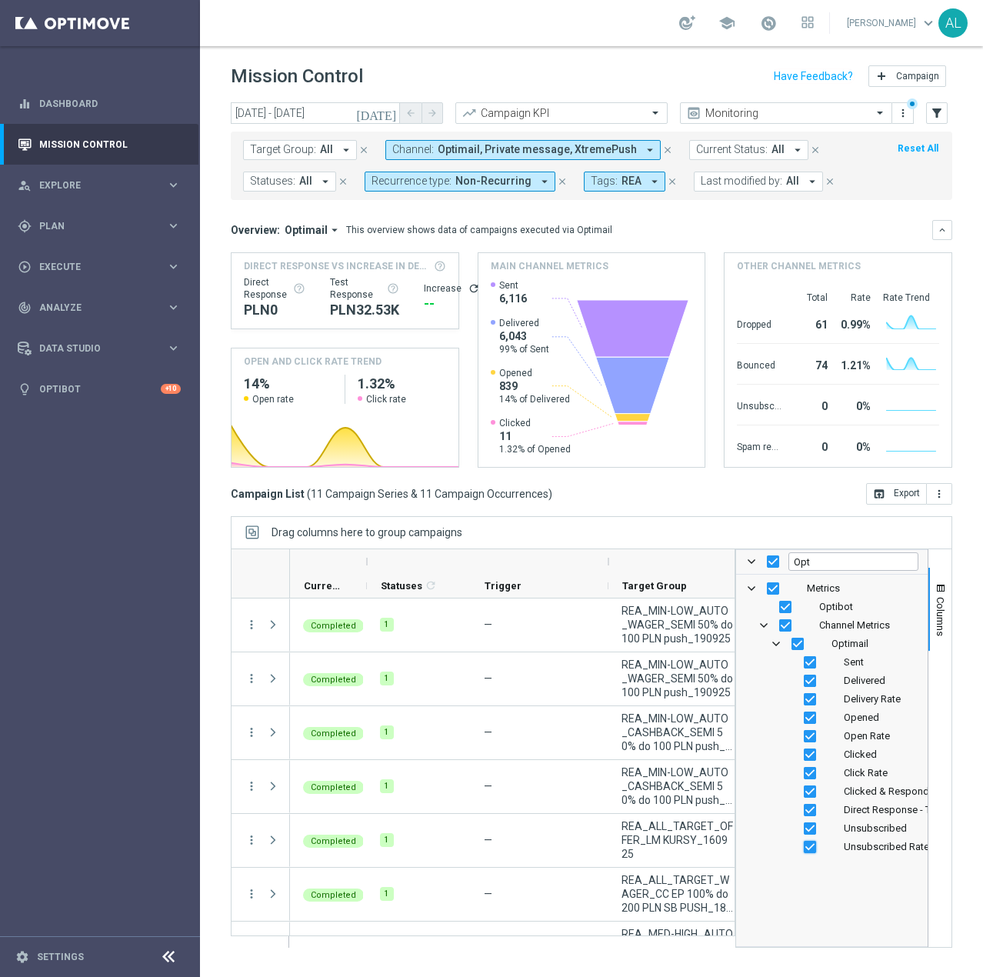
checkbox input "false"
click at [811, 814] on input "Press SPACE to toggle visibility (visible)" at bounding box center [810, 810] width 12 height 12
checkbox input "false"
click at [812, 827] on input "Press SPACE to toggle visibility (visible)" at bounding box center [810, 828] width 12 height 12
checkbox input "false"
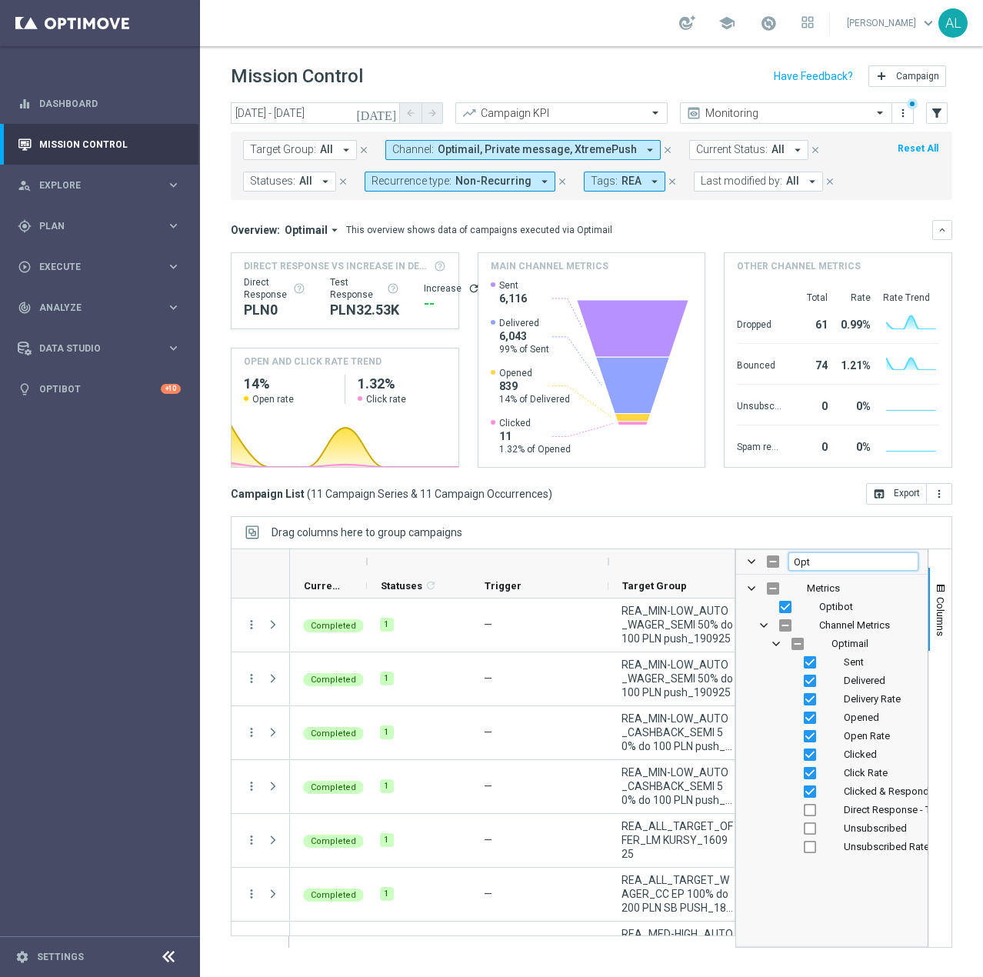
click at [821, 558] on input "Opt" at bounding box center [854, 561] width 130 height 18
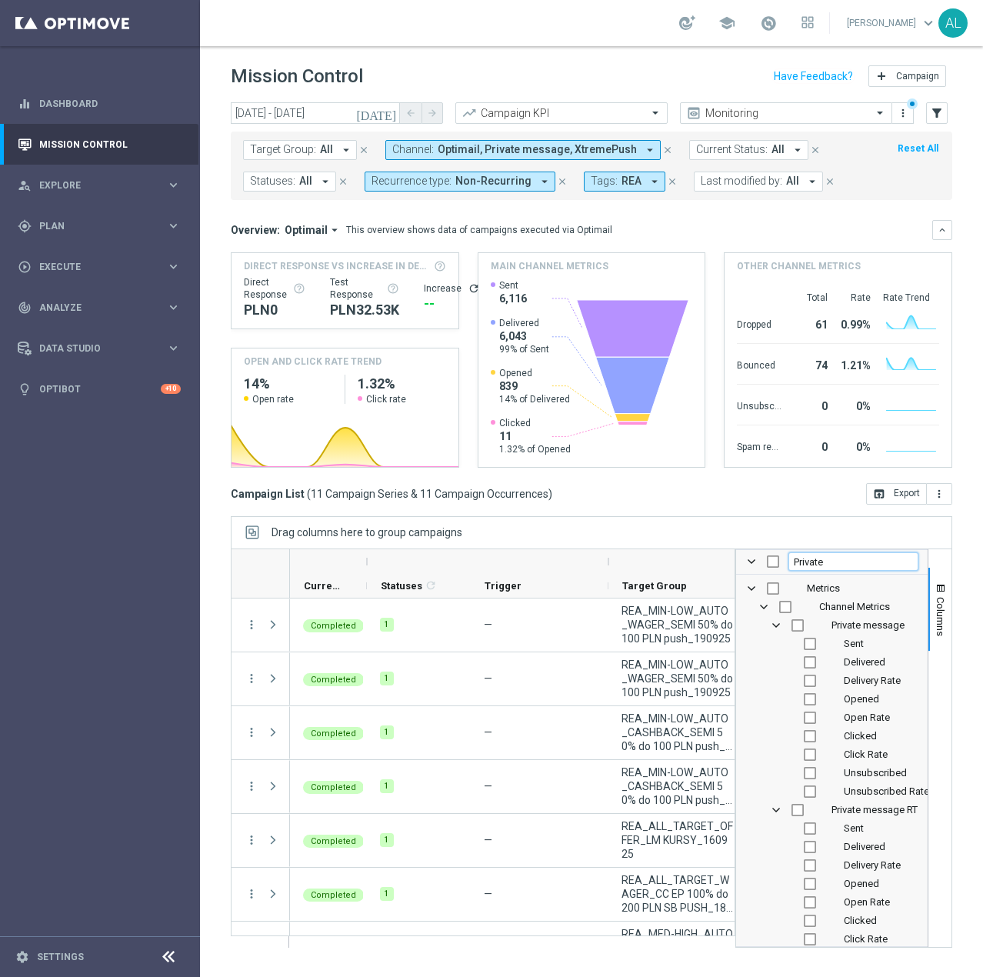
click at [839, 558] on input "Private" at bounding box center [854, 561] width 130 height 18
type input "X"
checkbox input "false"
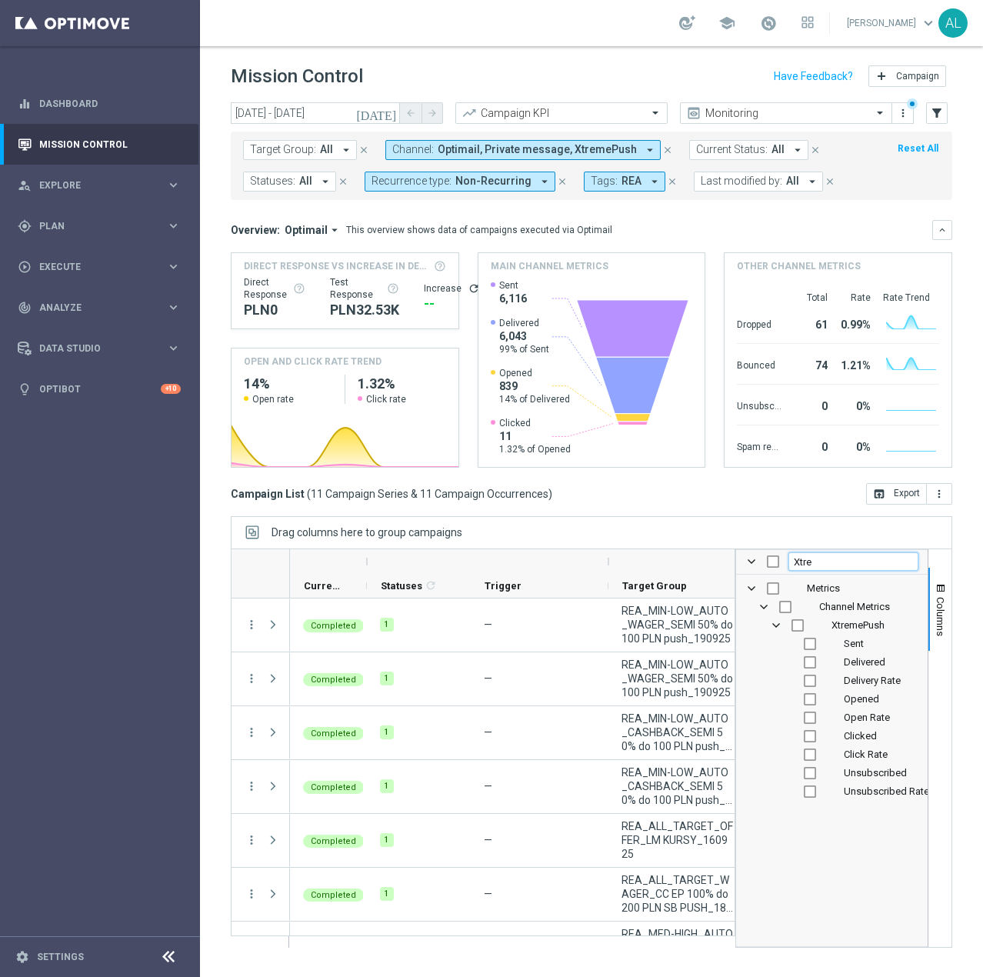
type input "Xtre"
click at [794, 624] on input "Press SPACE to toggle visibility (hidden)" at bounding box center [798, 625] width 12 height 12
checkbox input "true"
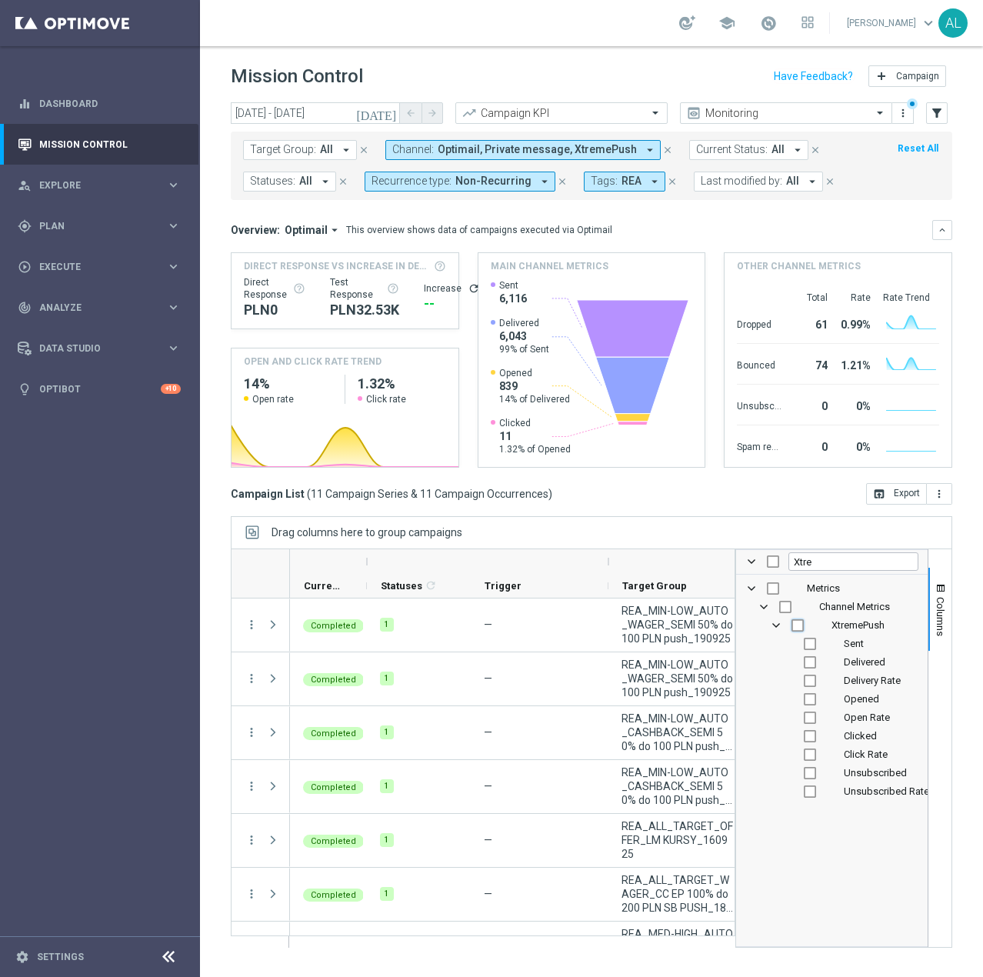
checkbox input "true"
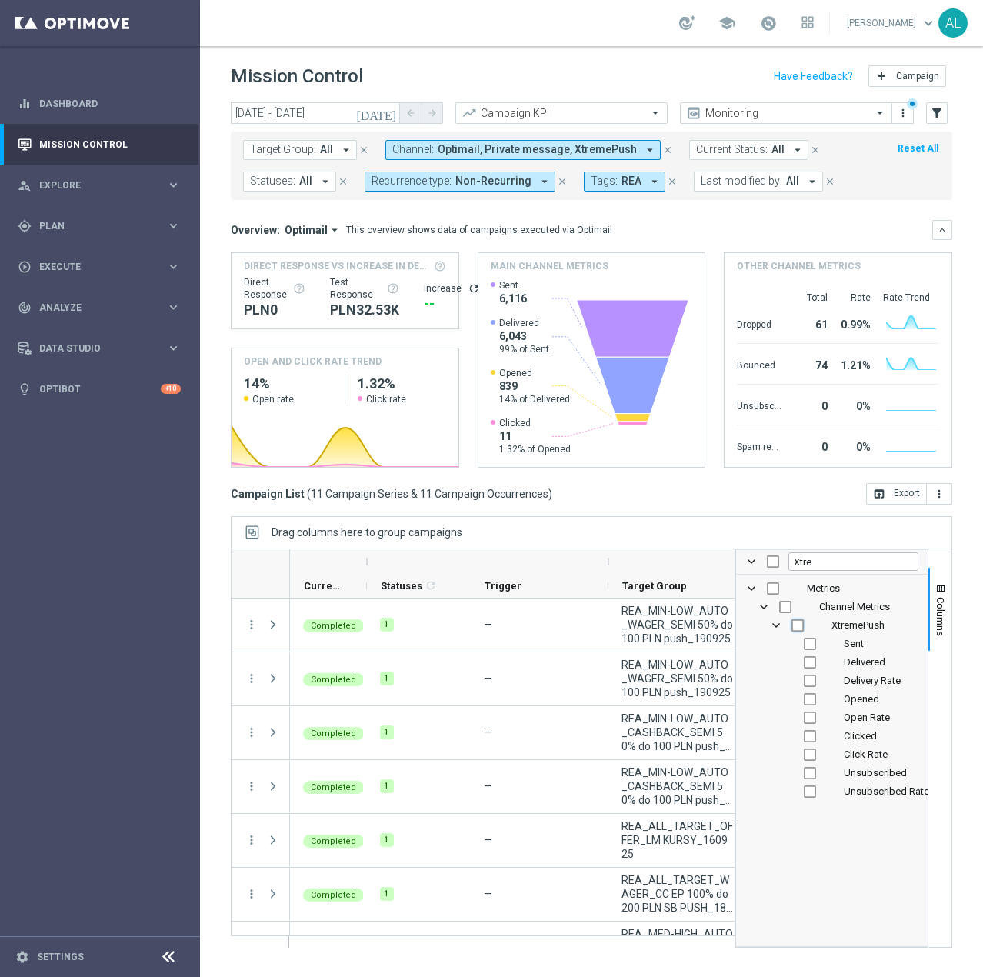
checkbox input "true"
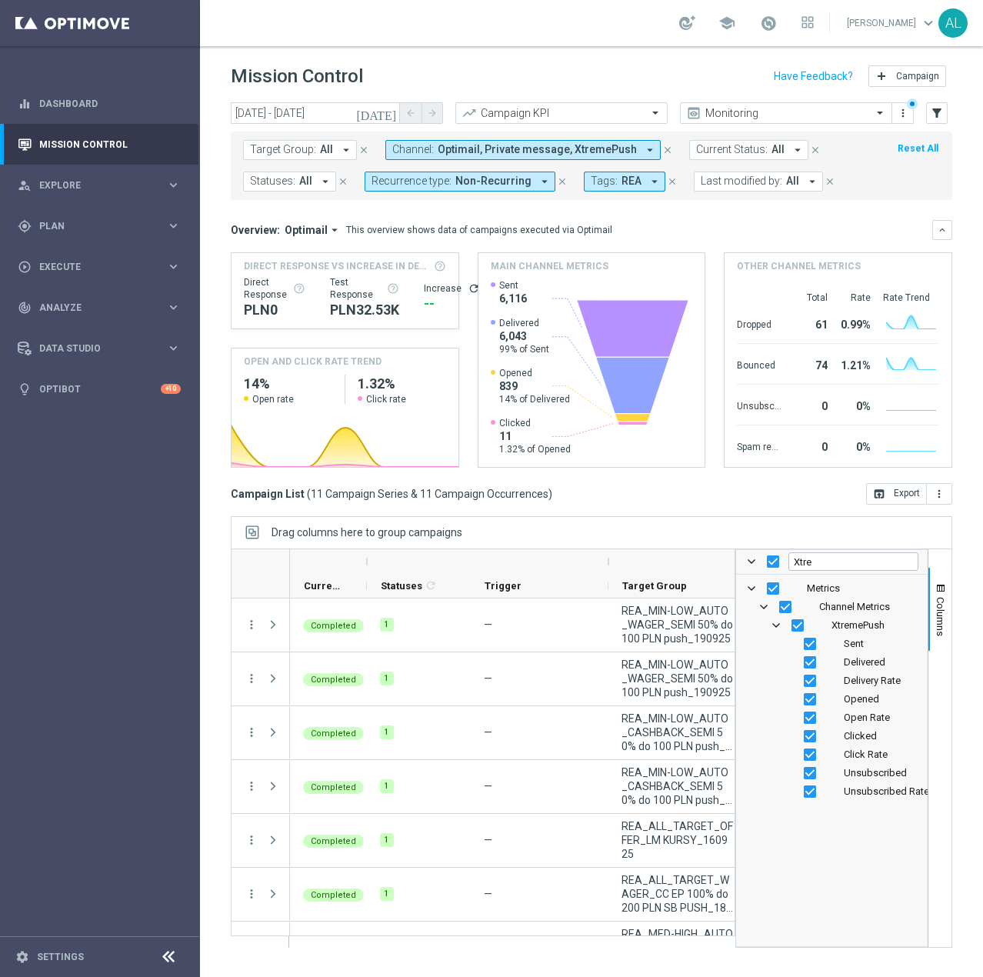
click at [820, 787] on div "Unsubscribed Rate" at bounding box center [843, 791] width 152 height 18
click at [815, 777] on input "Press SPACE to toggle visibility (visible)" at bounding box center [810, 773] width 12 height 12
checkbox input "false"
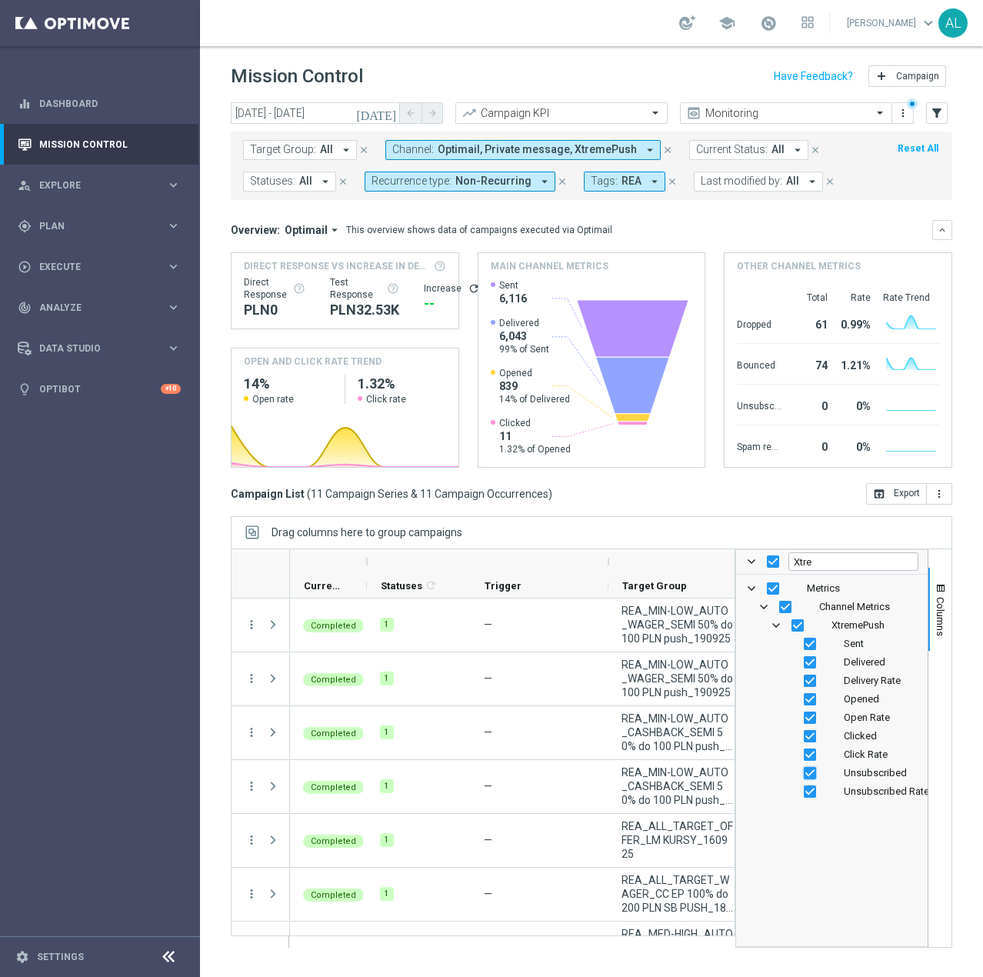
checkbox input "false"
click at [810, 792] on input "Press SPACE to toggle visibility (visible)" at bounding box center [810, 791] width 12 height 12
checkbox input "false"
click at [714, 528] on div "Drag columns here to group campaigns" at bounding box center [592, 532] width 722 height 32
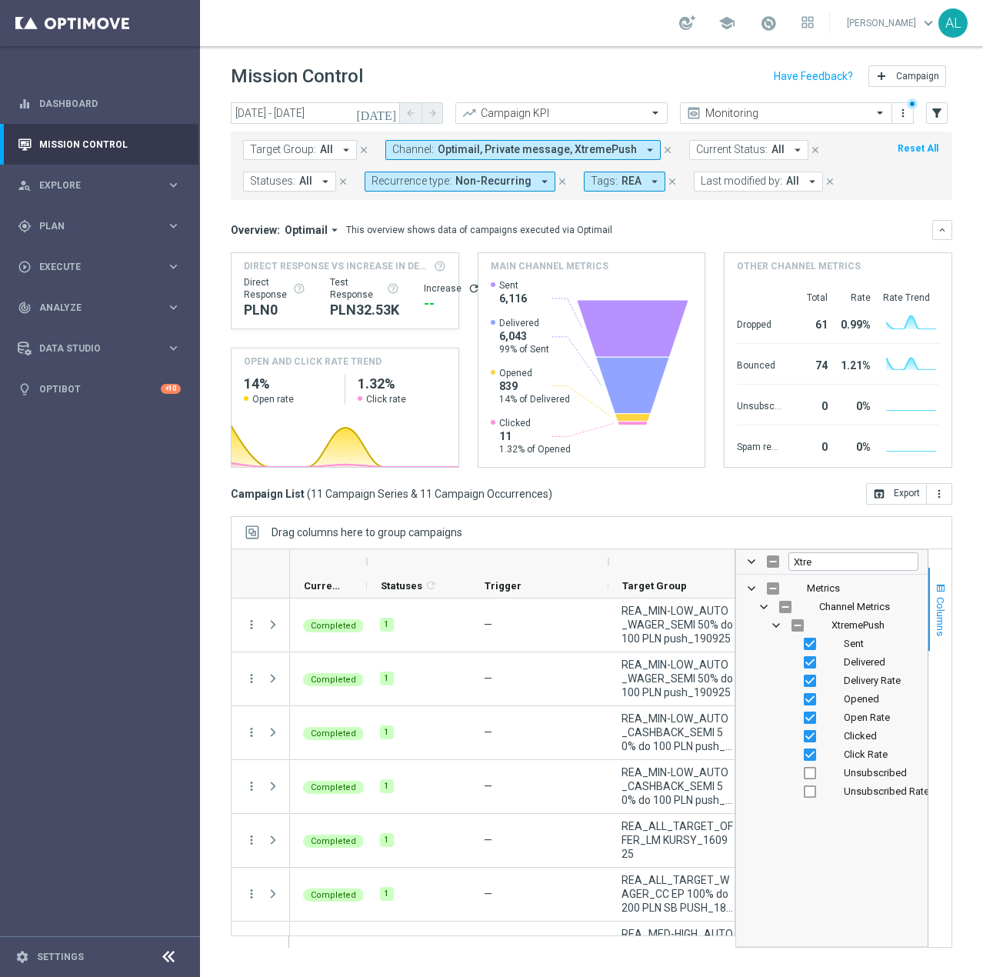
click at [942, 621] on span "Columns" at bounding box center [941, 616] width 12 height 39
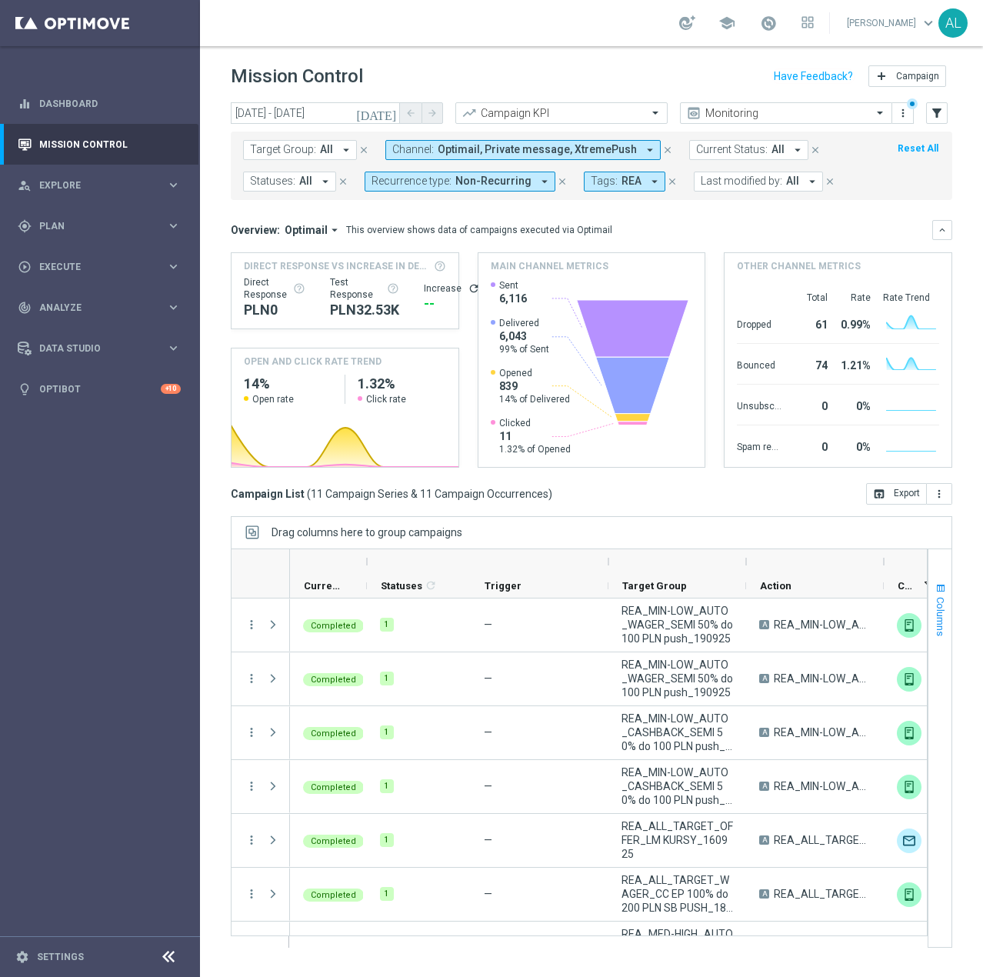
click at [943, 618] on span "Columns" at bounding box center [941, 616] width 12 height 39
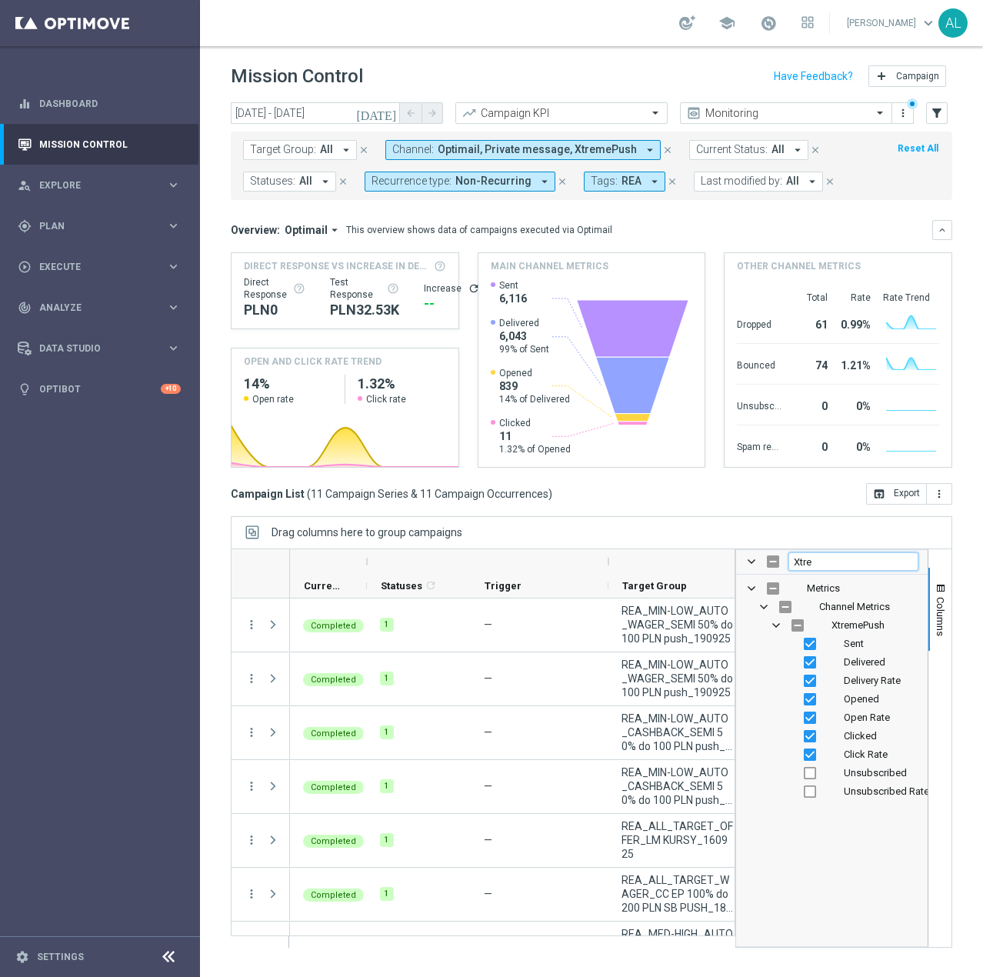
click at [876, 569] on input "Xtre" at bounding box center [854, 561] width 130 height 18
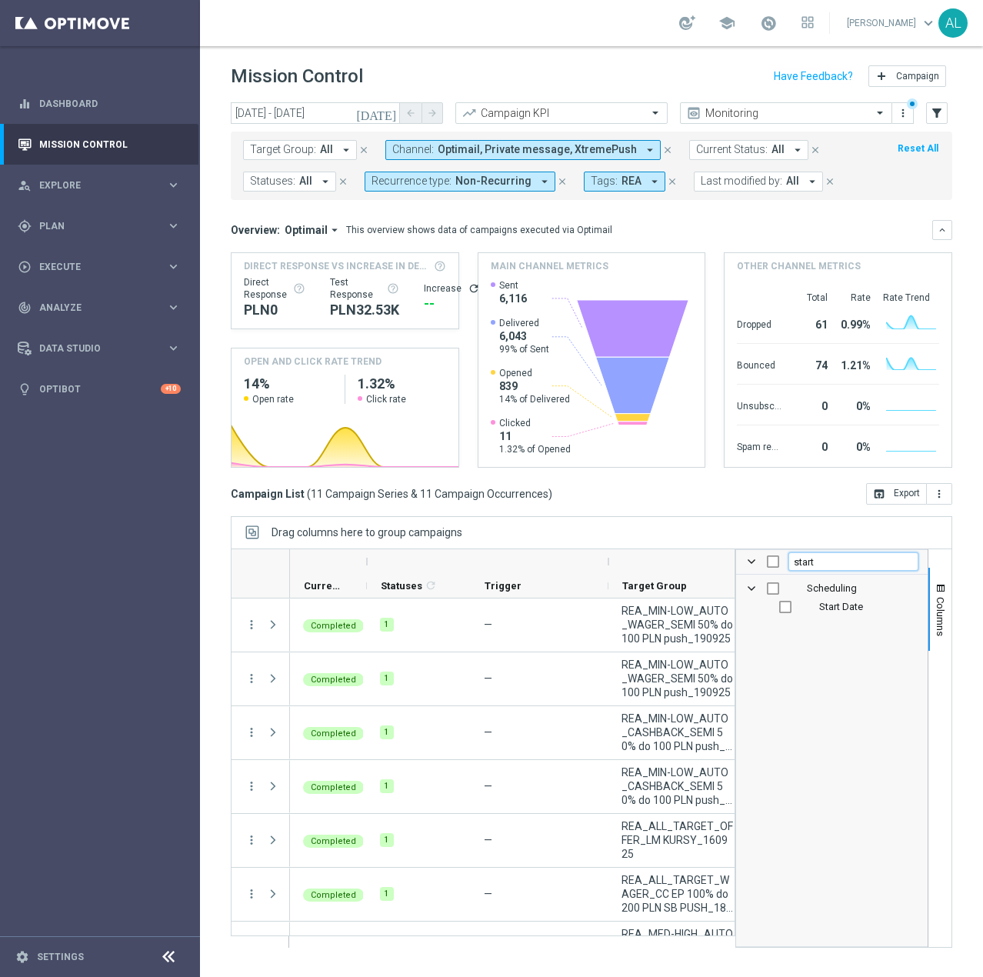
type input "start"
click at [792, 609] on div "Start Date" at bounding box center [843, 607] width 152 height 18
click at [787, 607] on input "Press SPACE to toggle visibility (hidden)" at bounding box center [785, 607] width 12 height 12
checkbox input "true"
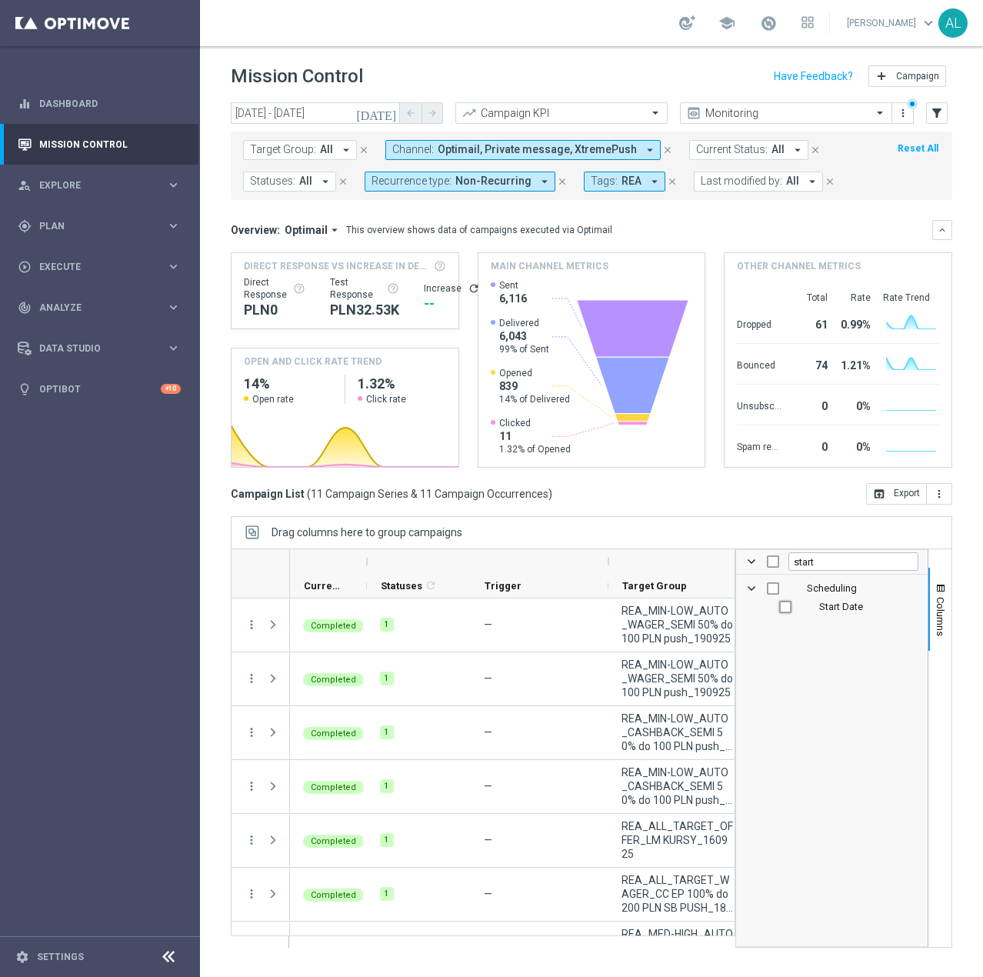
checkbox input "true"
click at [828, 569] on input "start" at bounding box center [854, 561] width 130 height 18
type input "end"
checkbox input "false"
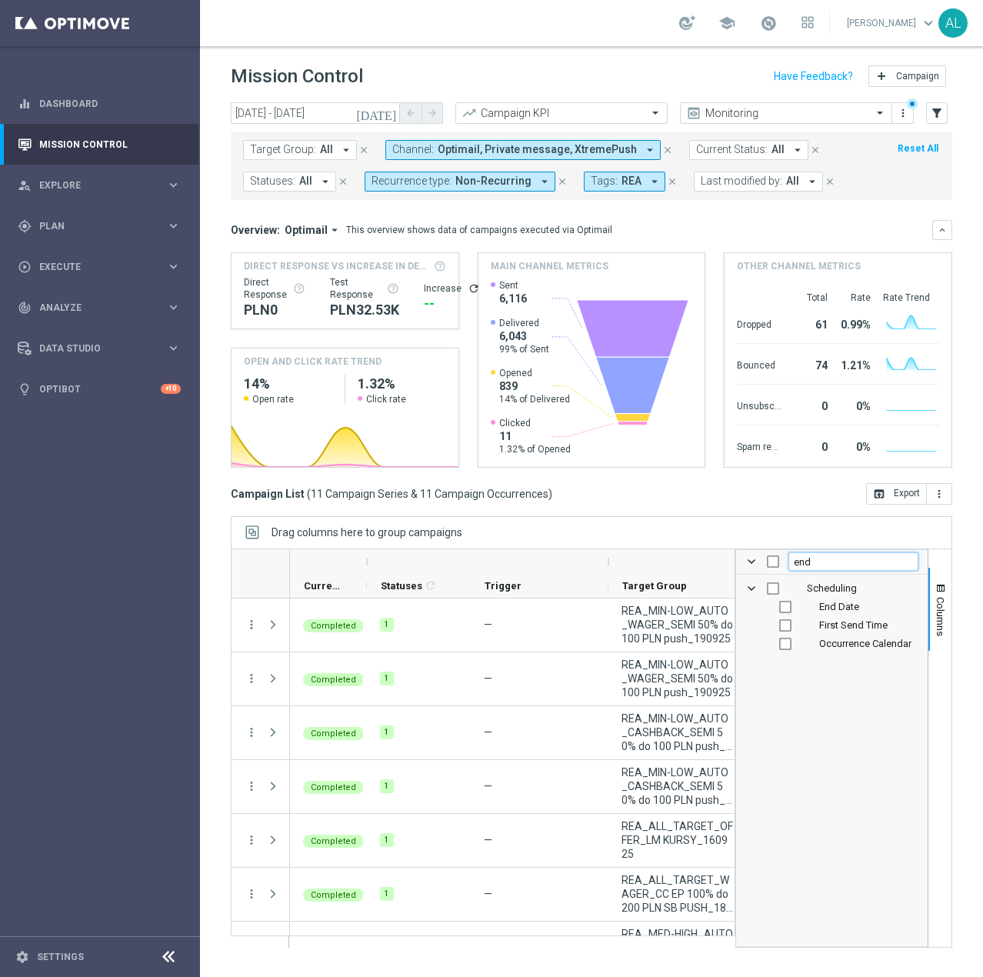
type input "end"
click at [781, 608] on input "Press SPACE to toggle visibility (hidden)" at bounding box center [785, 607] width 12 height 12
checkbox input "true"
checkbox input "false"
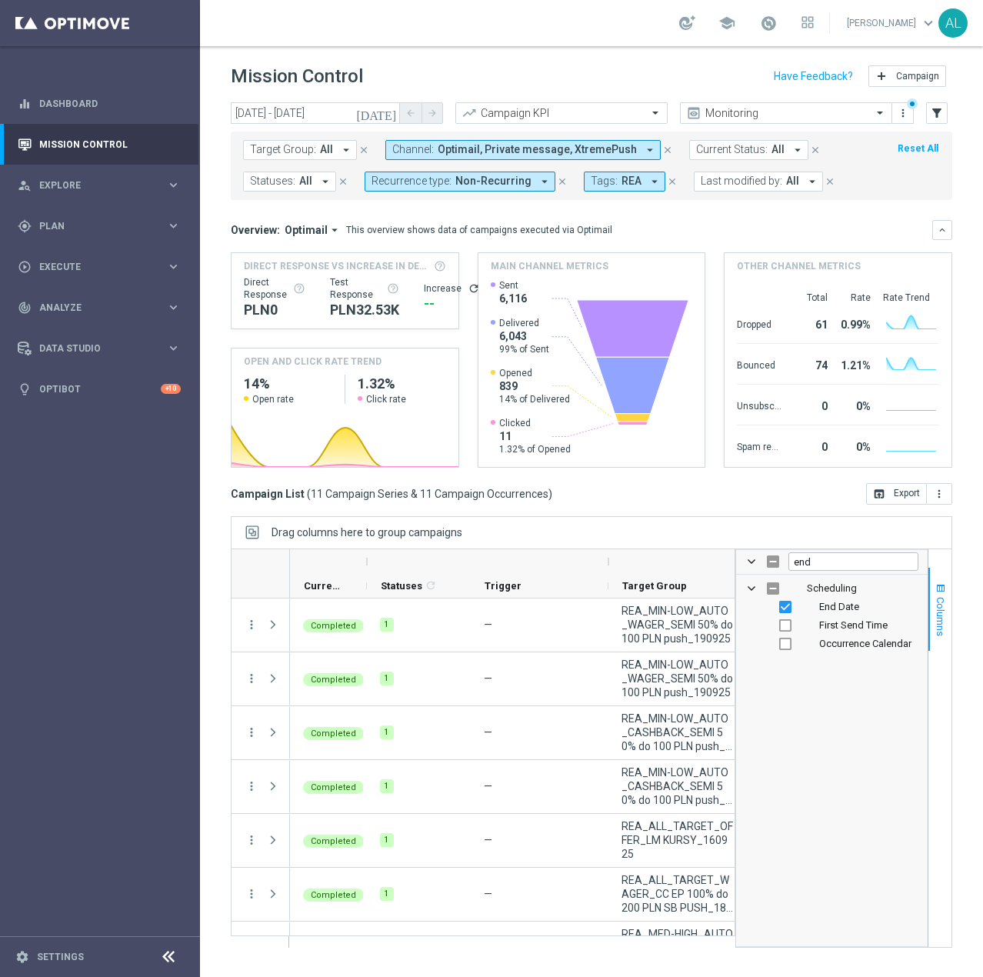
click at [936, 605] on span "Columns" at bounding box center [941, 616] width 12 height 39
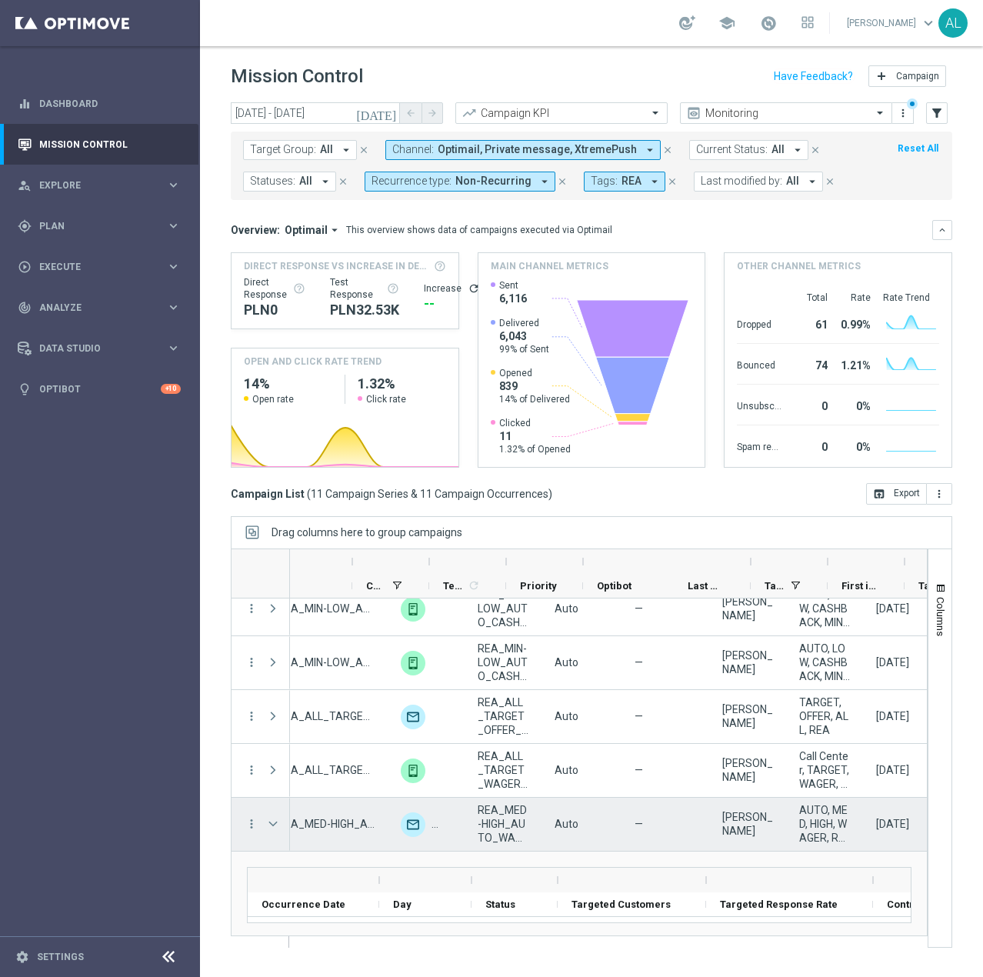
scroll to position [0, 532]
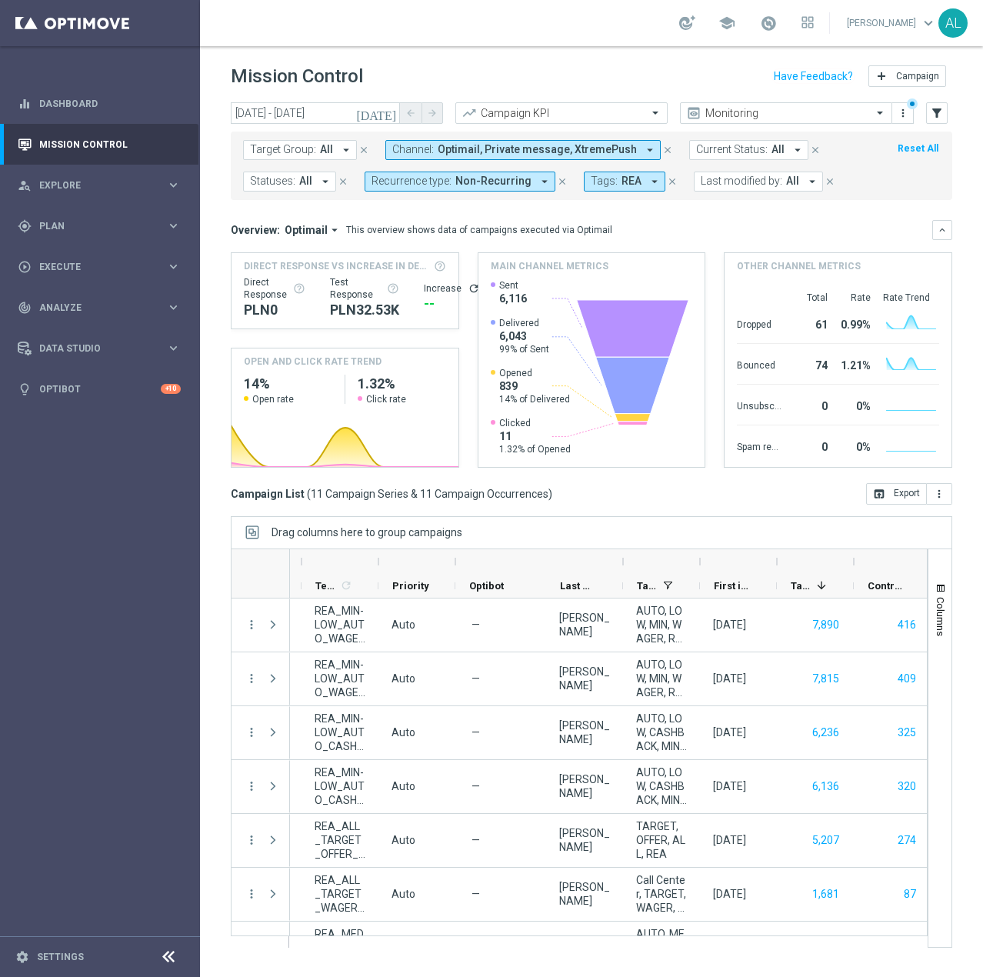
click at [522, 165] on form "Target Group: All arrow_drop_down close Channel: Optimail, Private message, Xtr…" at bounding box center [557, 166] width 628 height 52
click at [538, 184] on icon "arrow_drop_down" at bounding box center [545, 182] width 14 height 14
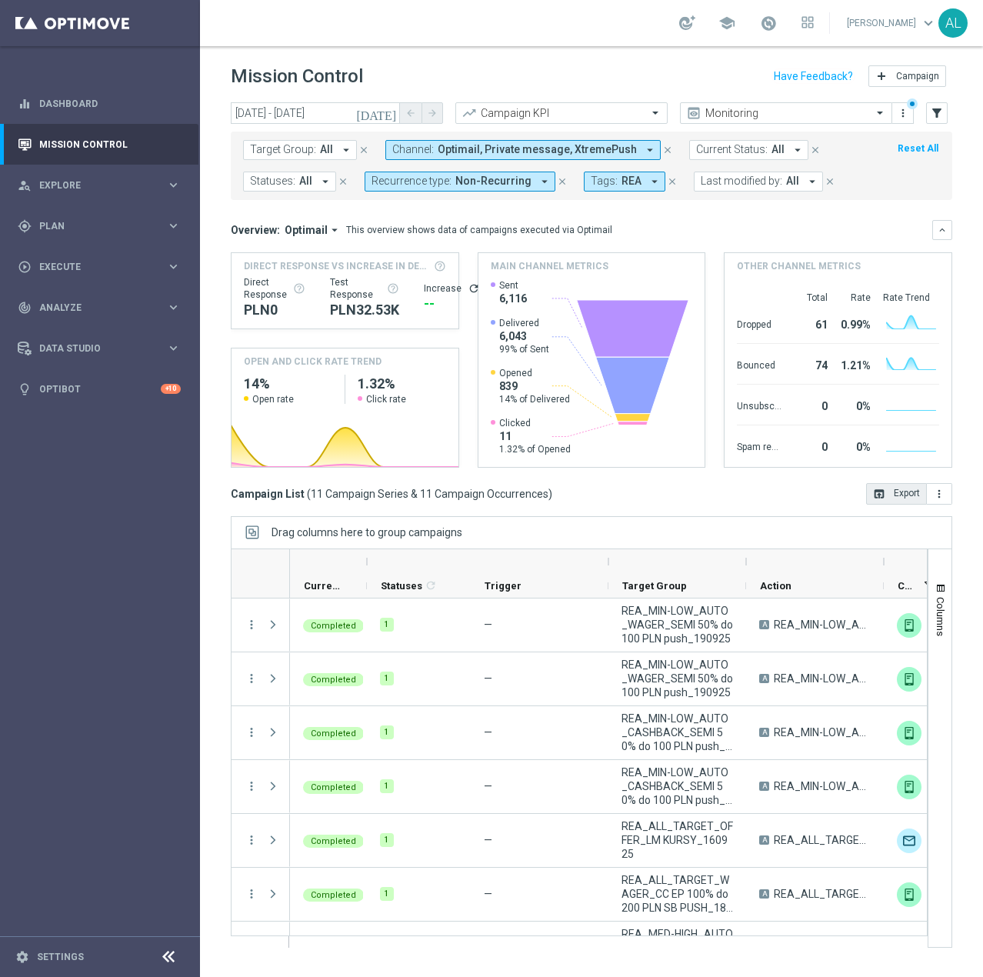
click at [885, 493] on icon "open_in_browser" at bounding box center [879, 494] width 12 height 12
click at [513, 182] on span "Non-Recurring" at bounding box center [493, 181] width 76 height 13
click at [415, 288] on label "Recurring" at bounding box center [407, 291] width 39 height 9
click at [416, 269] on label "Non-Recurring" at bounding box center [417, 266] width 58 height 9
click at [618, 221] on div "Overview: Optimail arrow_drop_down This overview shows data of campaigns execut…" at bounding box center [592, 230] width 722 height 20
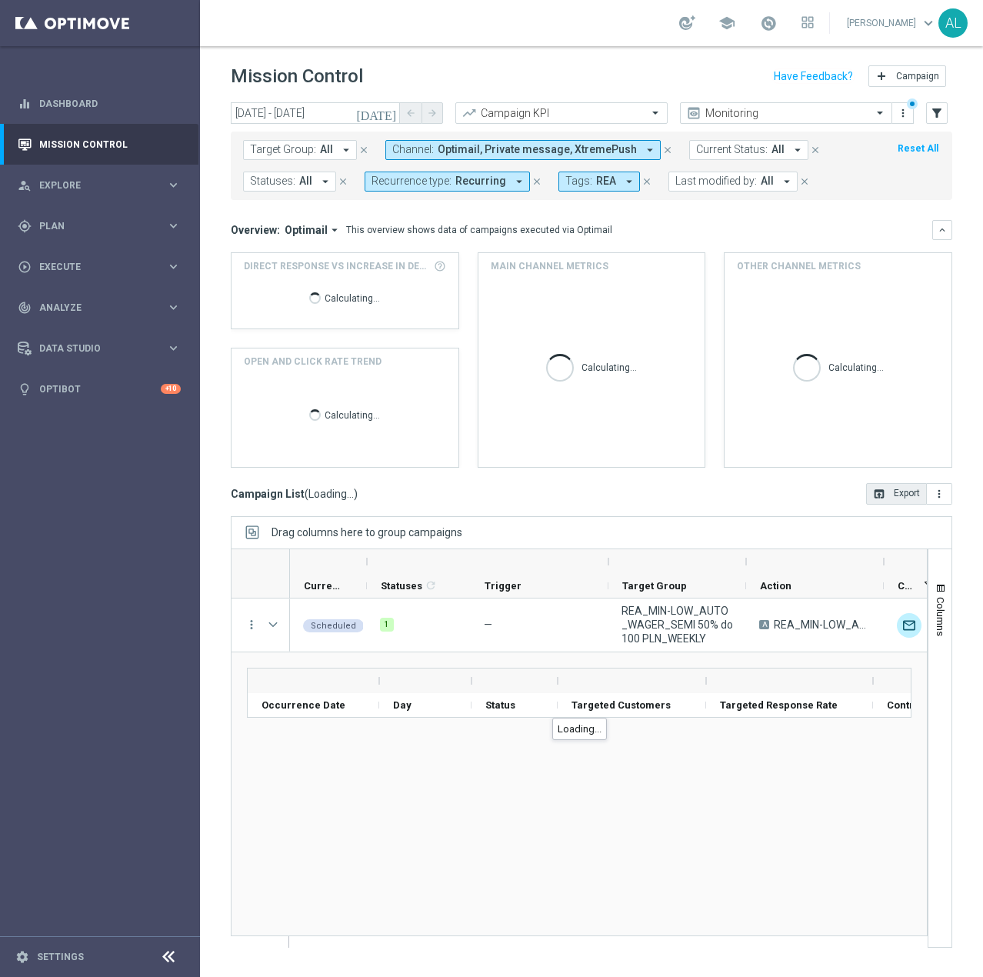
click at [265, 145] on span "Target Group:" at bounding box center [283, 149] width 66 height 13
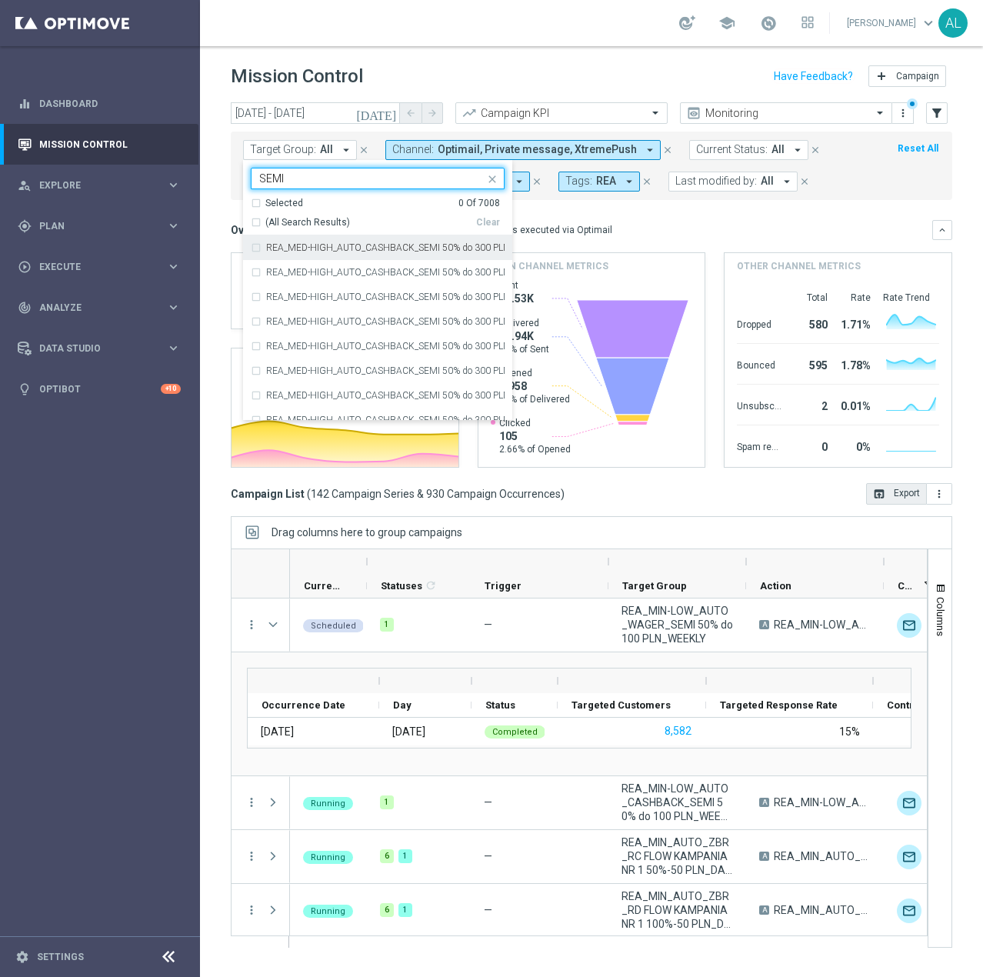
click at [255, 227] on div "(All Search Results)" at bounding box center [363, 222] width 225 height 13
type input "SEMI"
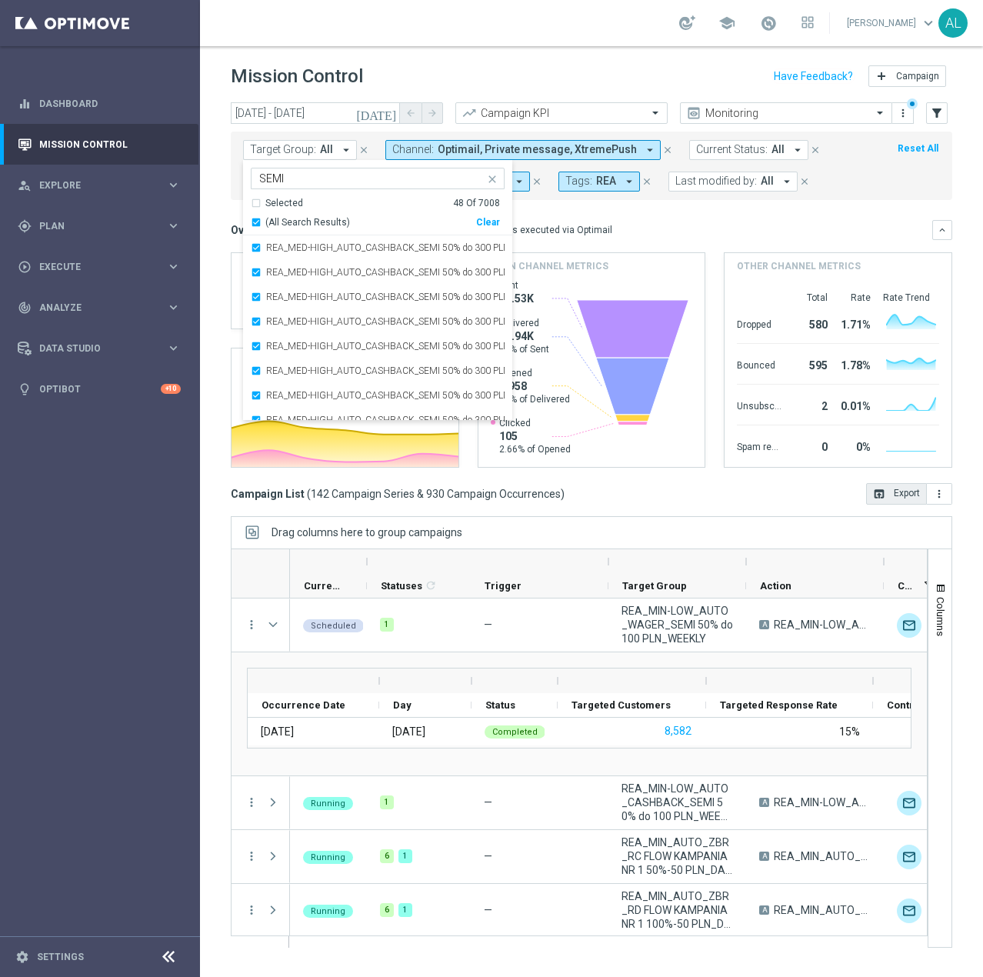
click at [634, 223] on div "Overview: Optimail arrow_drop_down This overview shows data of campaigns execut…" at bounding box center [582, 230] width 702 height 14
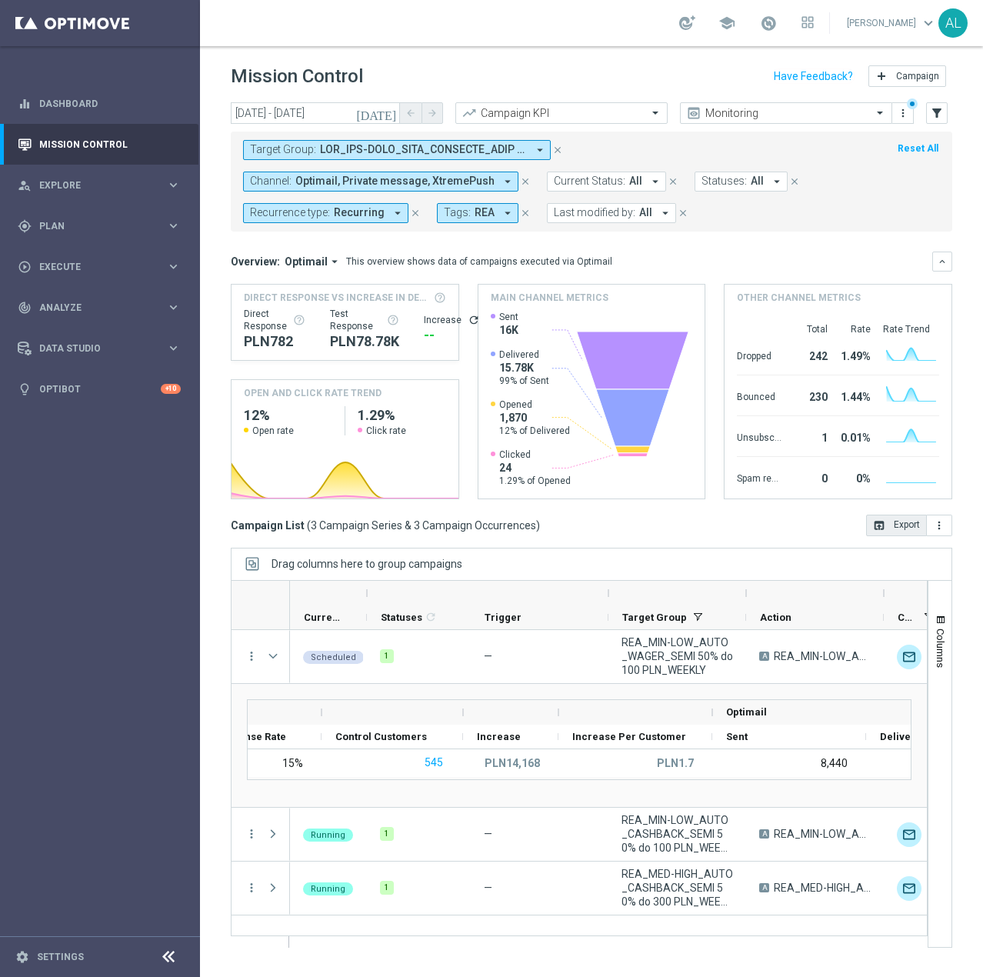
scroll to position [0, 582]
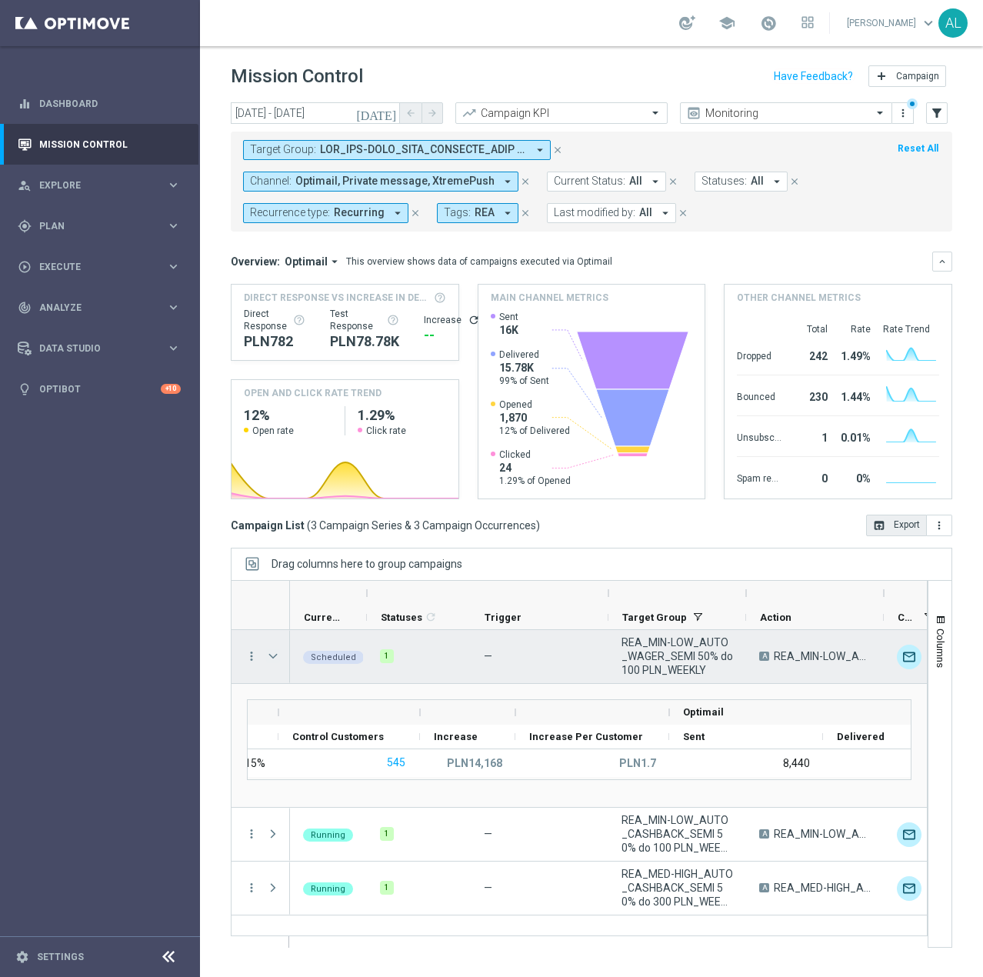
click at [275, 662] on span at bounding box center [273, 656] width 14 height 12
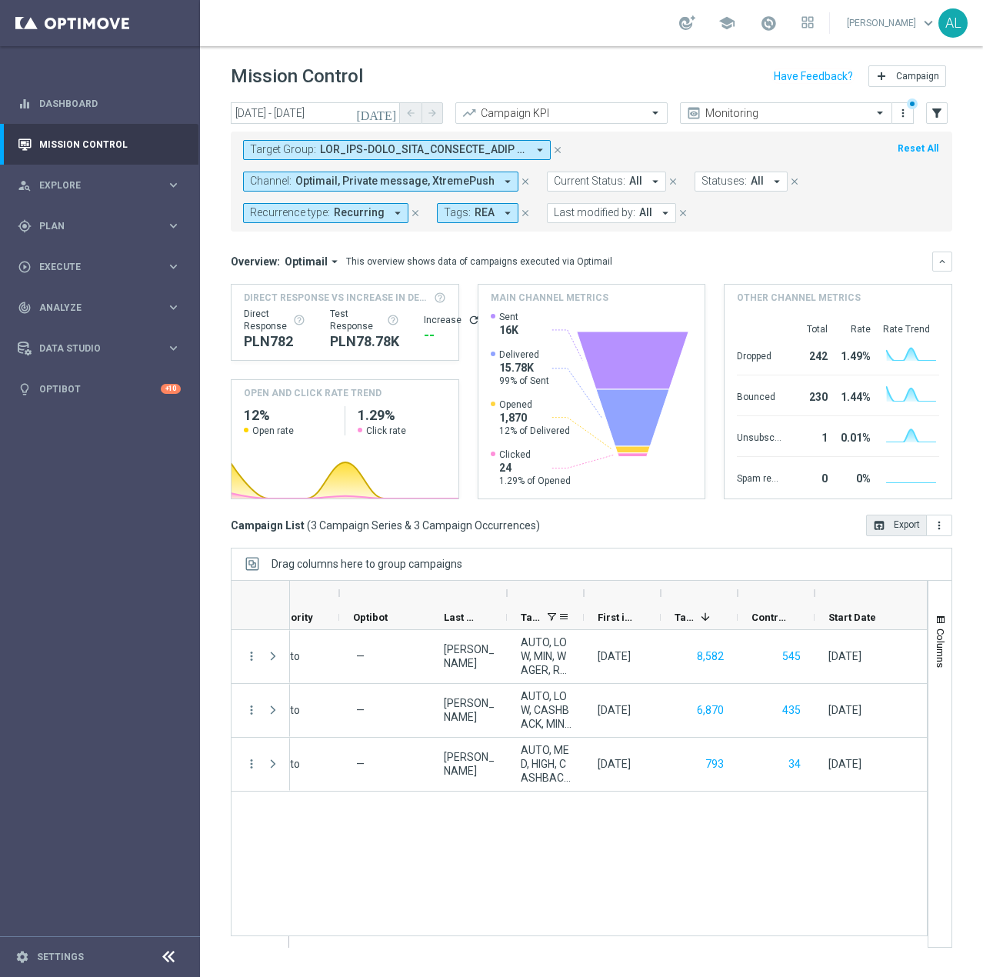
scroll to position [0, 775]
click at [895, 526] on button "open_in_browser Export" at bounding box center [896, 526] width 61 height 22
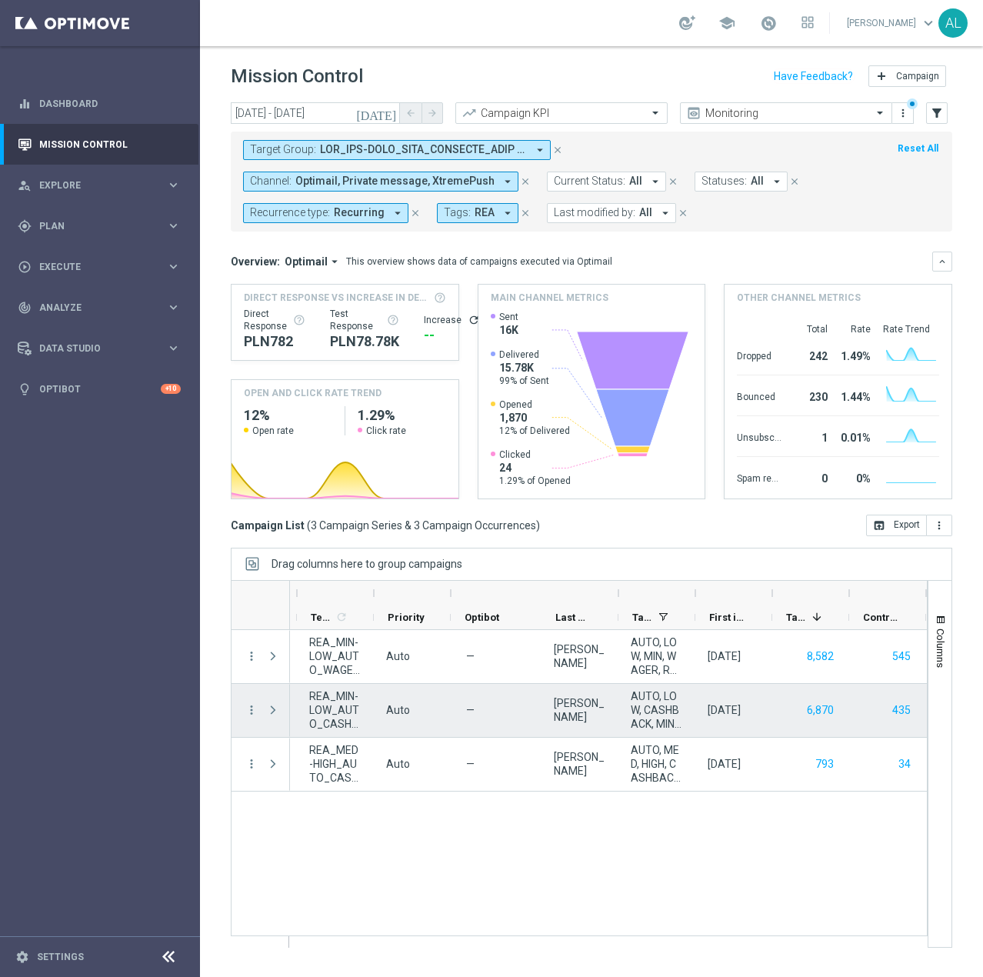
scroll to position [0, 664]
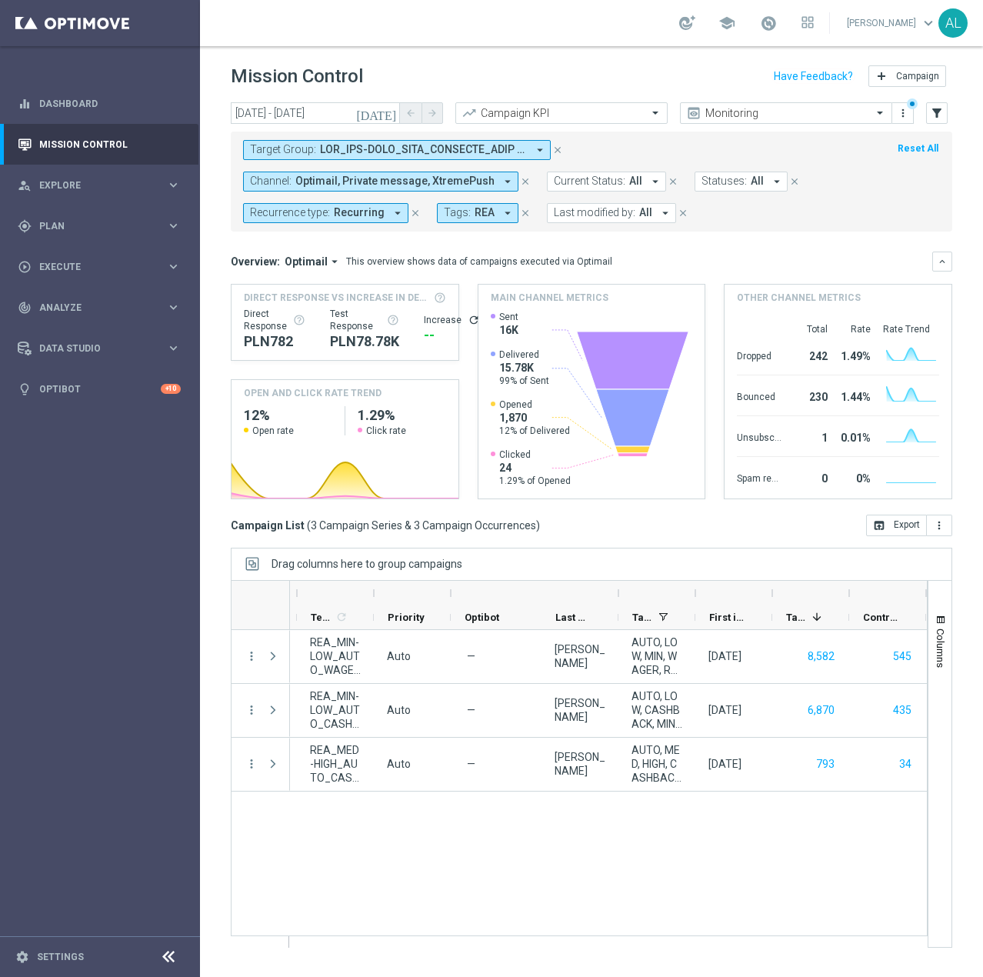
click at [586, 48] on header "Mission Control add Campaign" at bounding box center [591, 74] width 783 height 56
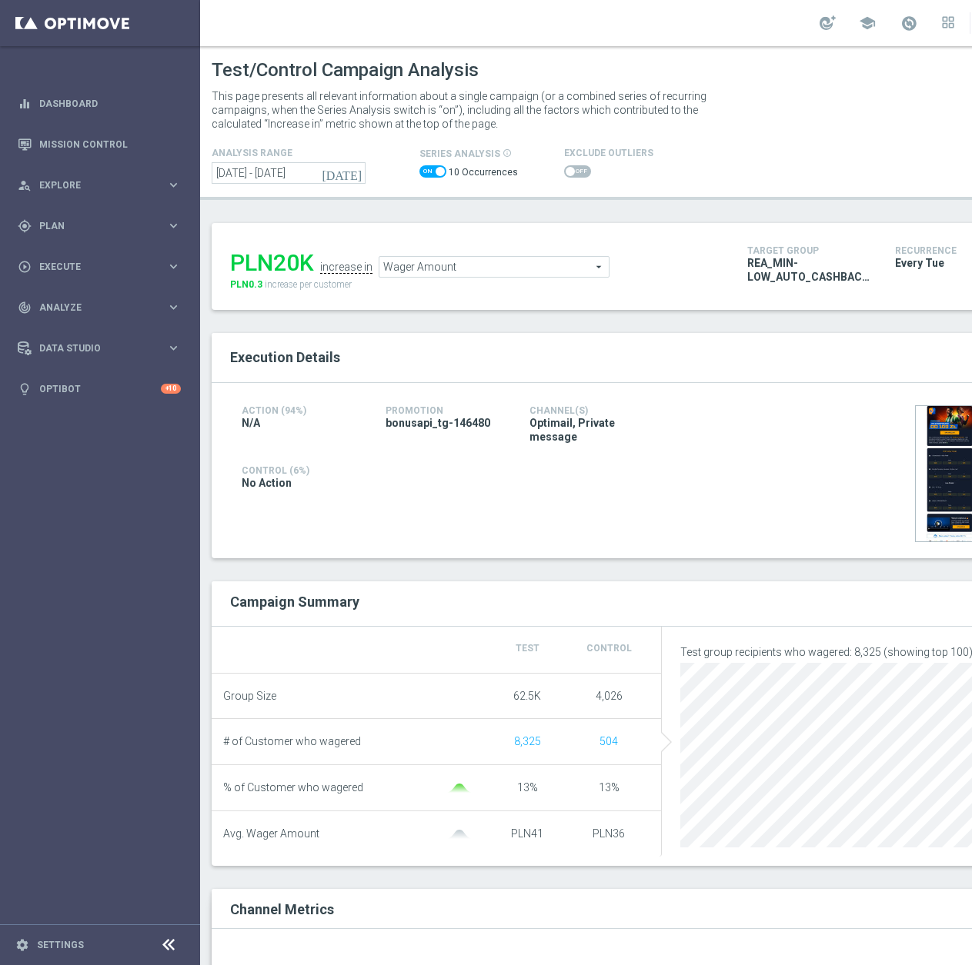
click at [438, 173] on span at bounding box center [439, 171] width 9 height 9
click at [438, 173] on input "checkbox" at bounding box center [432, 171] width 27 height 12
checkbox input "false"
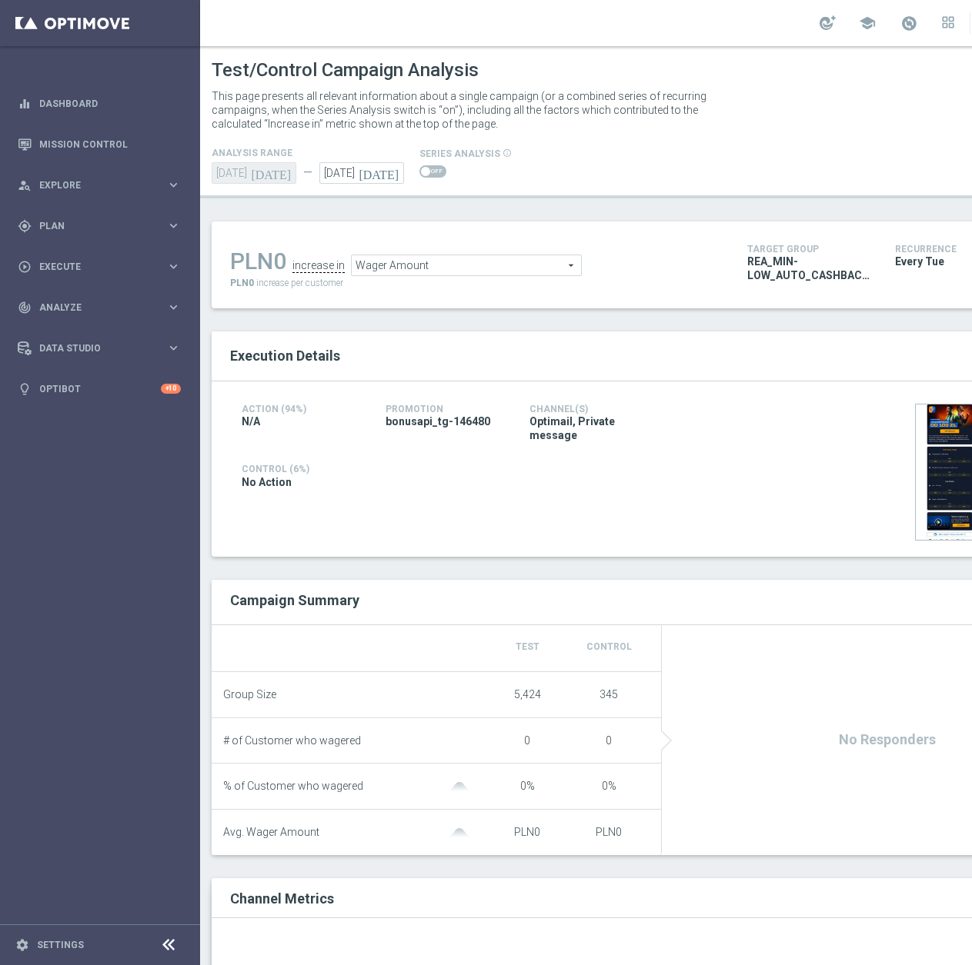
click at [278, 172] on icon "[DATE]" at bounding box center [273, 170] width 45 height 17
click at [385, 162] on input "23 Sep 2025" at bounding box center [361, 173] width 85 height 22
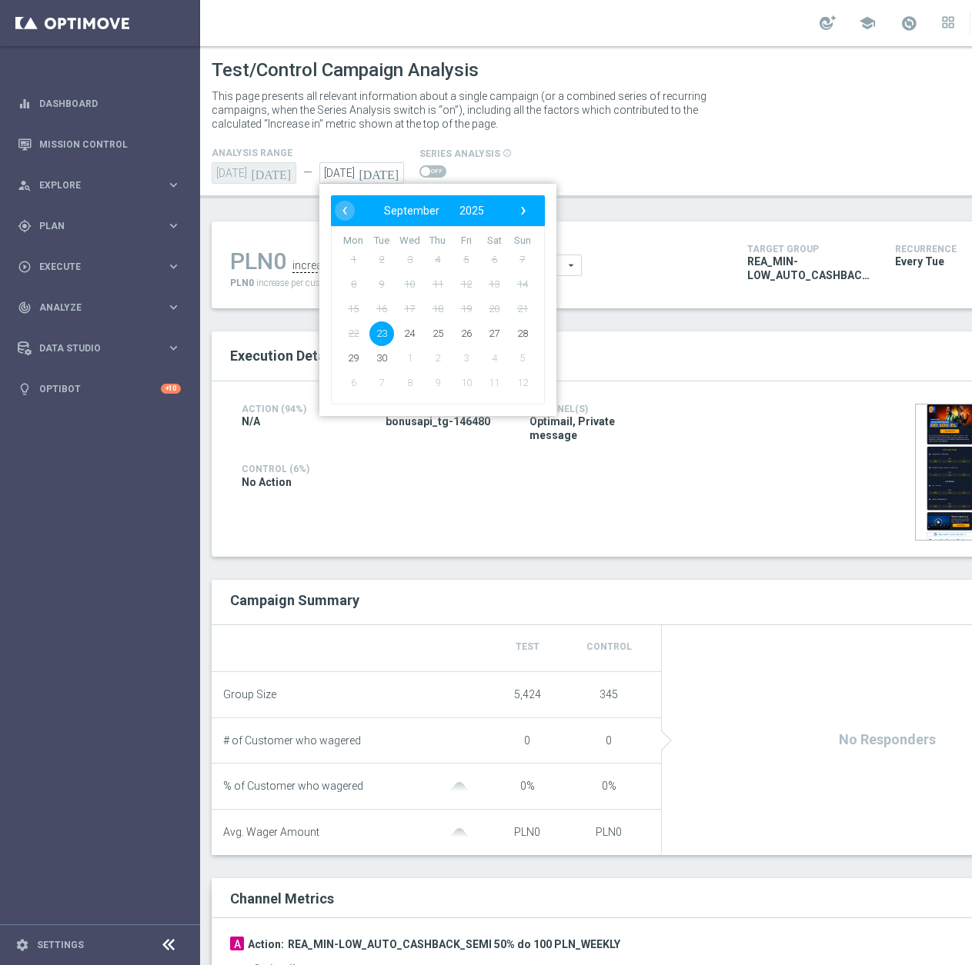
click at [382, 307] on span "16" at bounding box center [381, 309] width 25 height 25
click at [654, 156] on div "analysis range 23 Sep 2025 today — 23 Sep 2025 today series analysis info_outli…" at bounding box center [661, 164] width 923 height 40
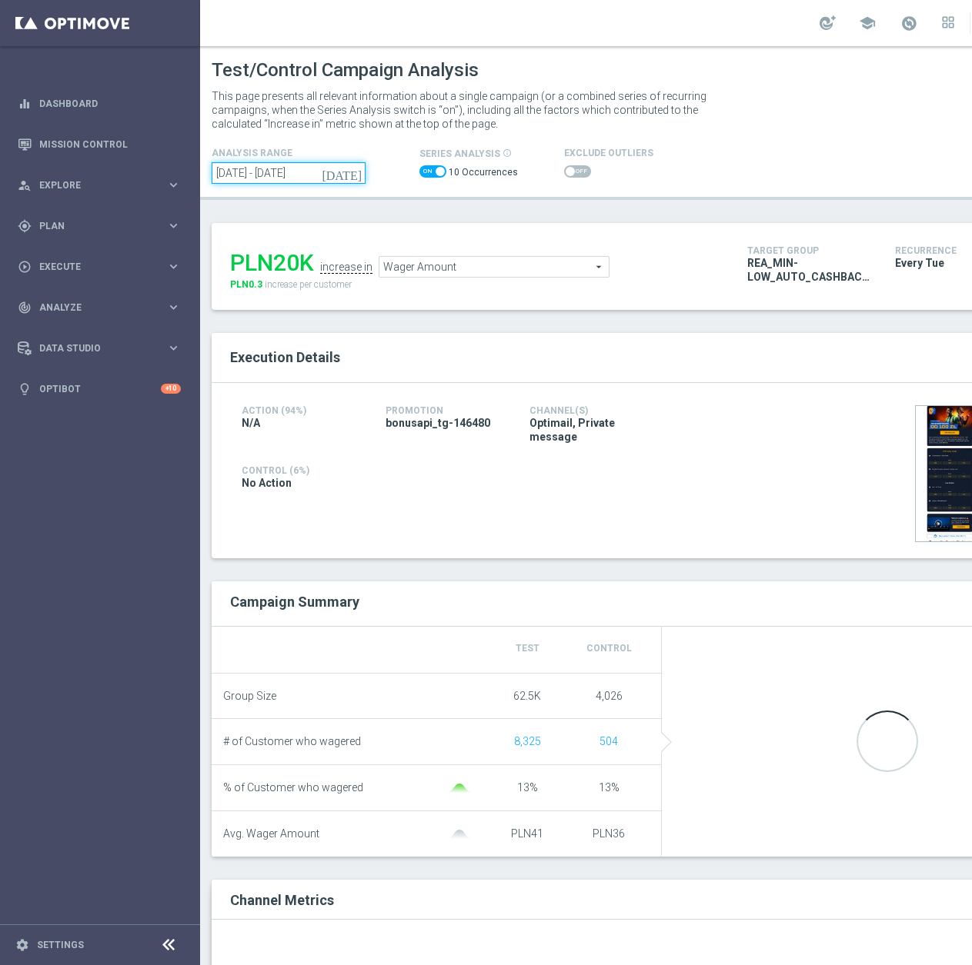
click at [286, 175] on input "[DATE] - [DATE]" at bounding box center [289, 173] width 154 height 22
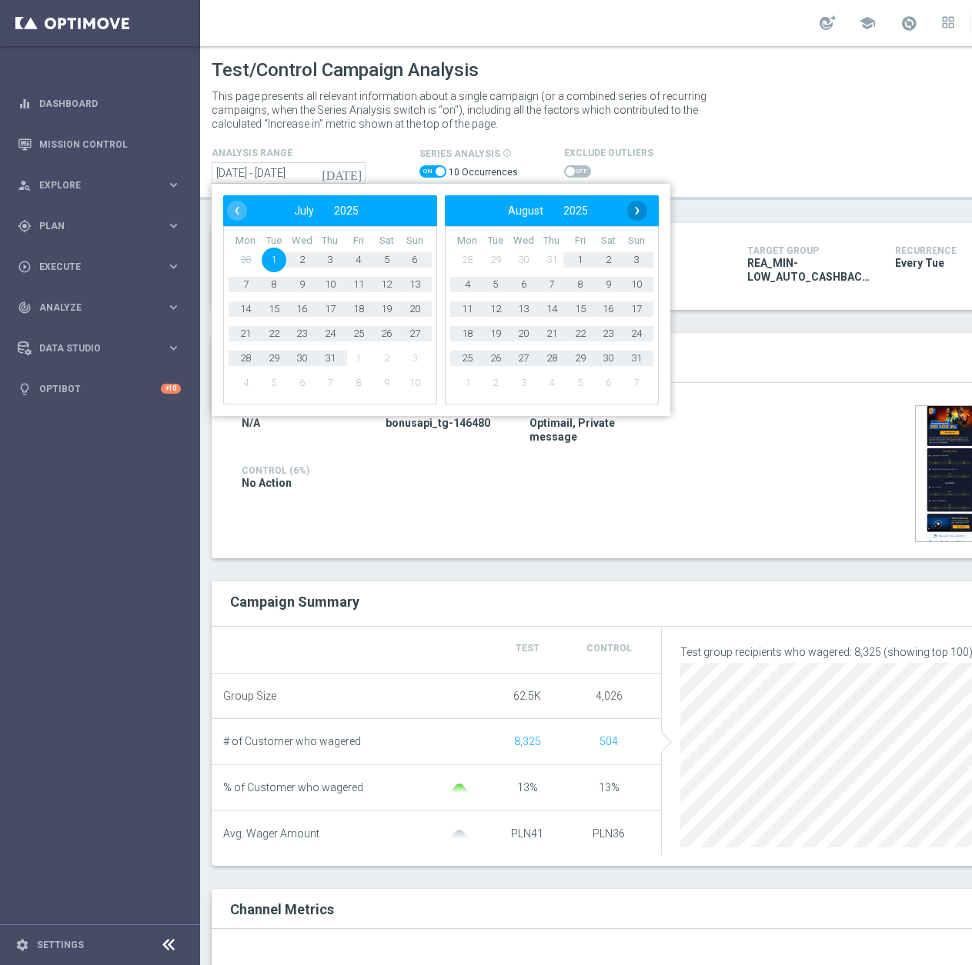
click at [629, 215] on span "›" at bounding box center [637, 211] width 20 height 20
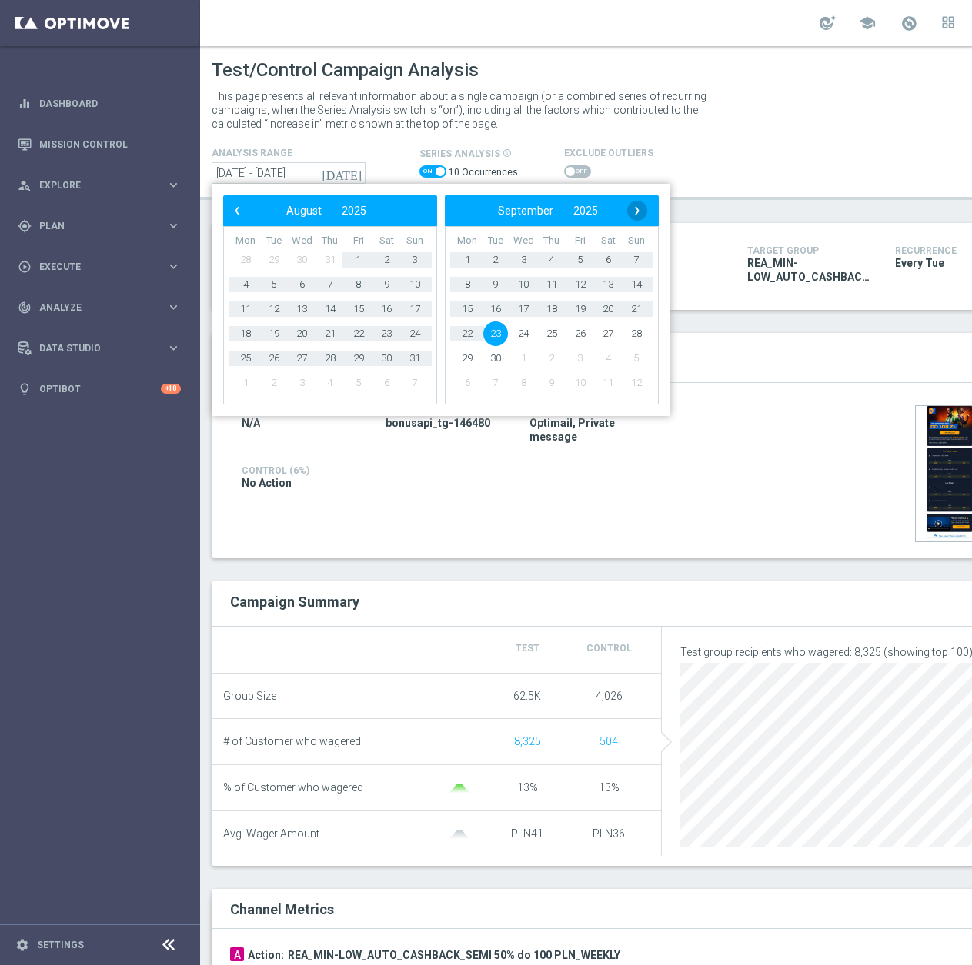
click at [637, 214] on span "›" at bounding box center [637, 211] width 20 height 20
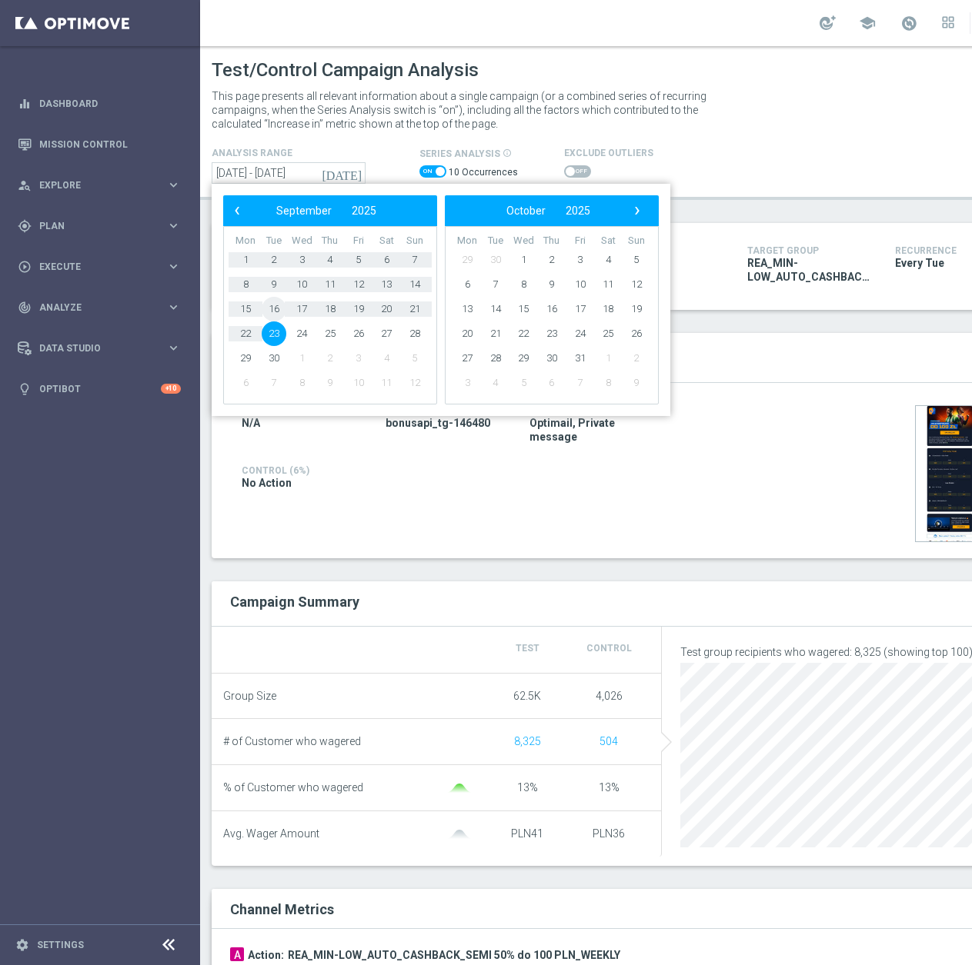
click at [272, 312] on span "16" at bounding box center [274, 309] width 25 height 25
click at [336, 310] on span "18" at bounding box center [330, 309] width 25 height 25
type input "16 Sep 2025 - 18 Sep 2025"
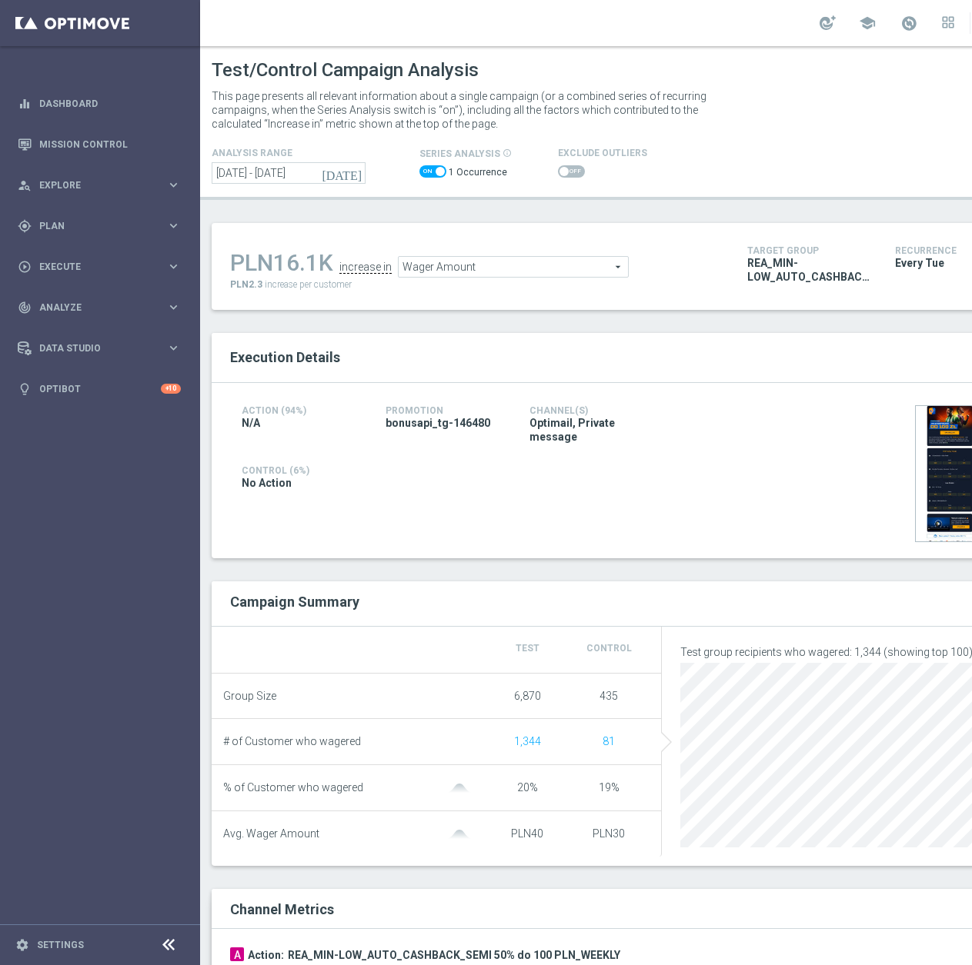
click at [567, 169] on span at bounding box center [571, 171] width 27 height 12
click at [567, 169] on input "checkbox" at bounding box center [571, 171] width 27 height 12
click at [431, 265] on span "Wager Amount" at bounding box center [492, 267] width 229 height 20
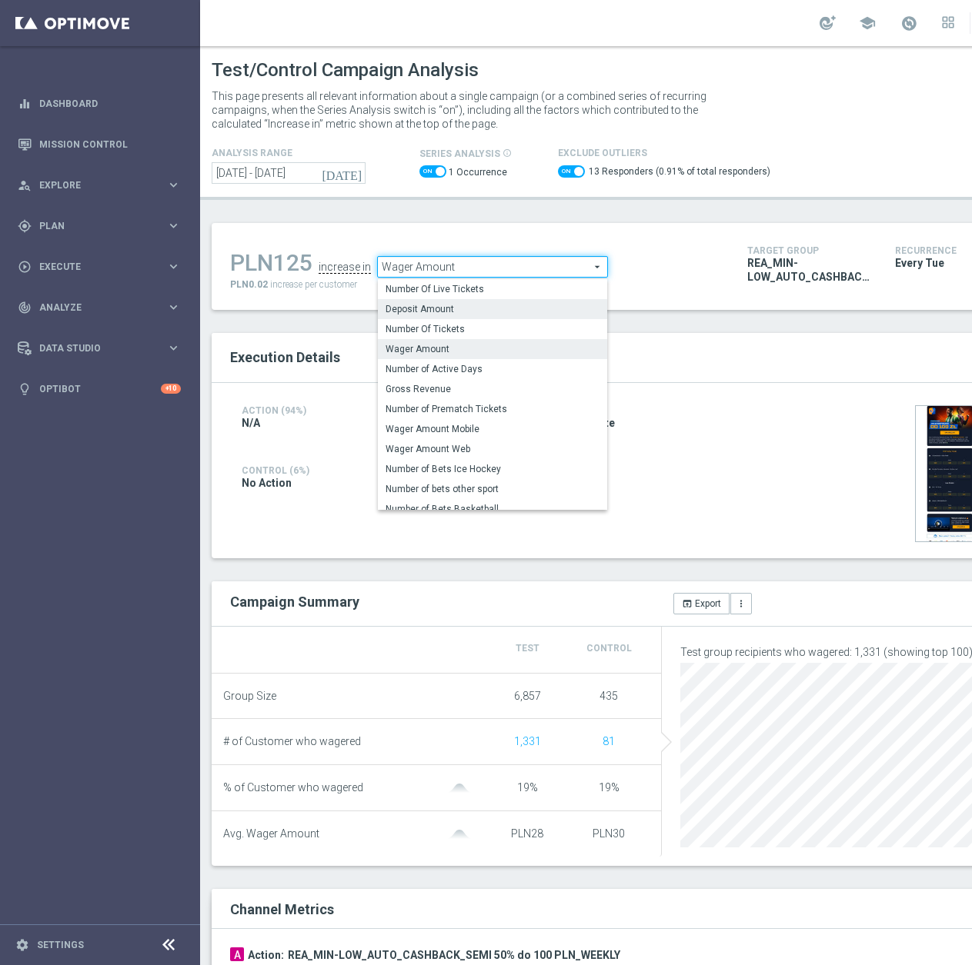
click at [450, 312] on span "Deposit Amount" at bounding box center [492, 309] width 214 height 12
checkbox input "false"
type input "Deposit Amount"
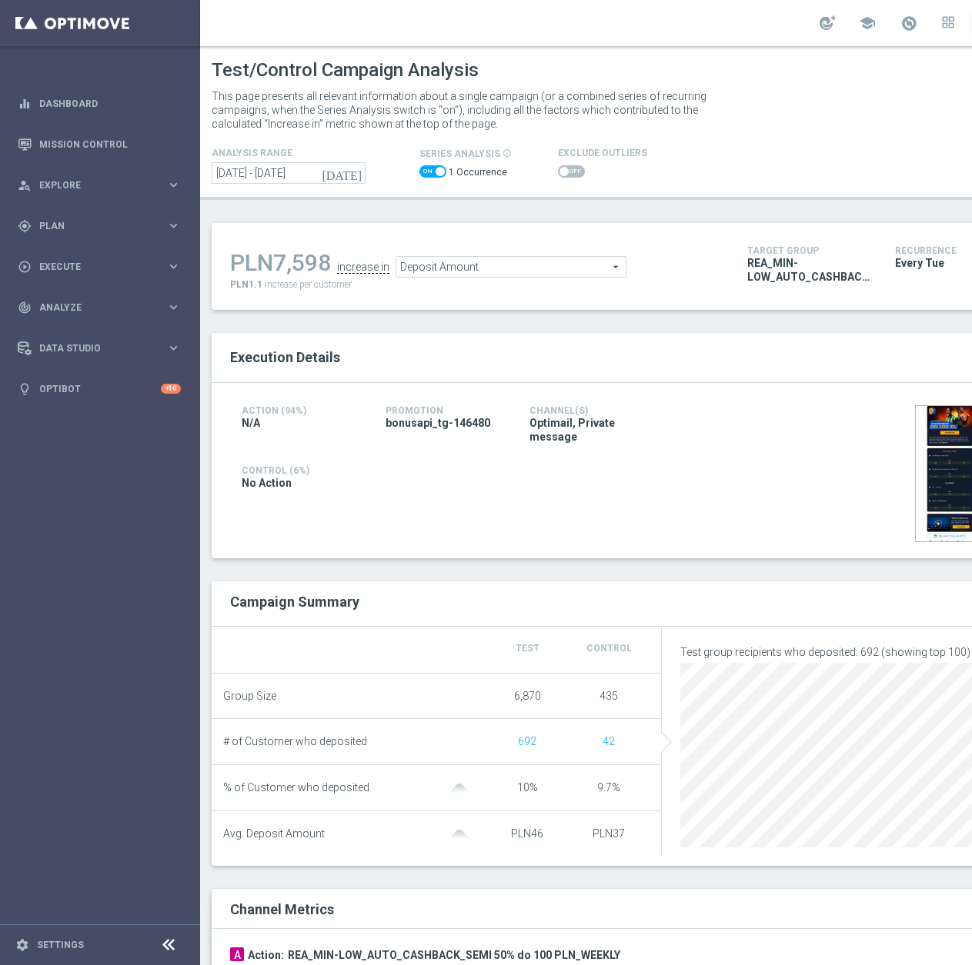
click at [559, 172] on span at bounding box center [563, 171] width 9 height 9
click at [558, 172] on input "checkbox" at bounding box center [571, 171] width 27 height 12
checkbox input "true"
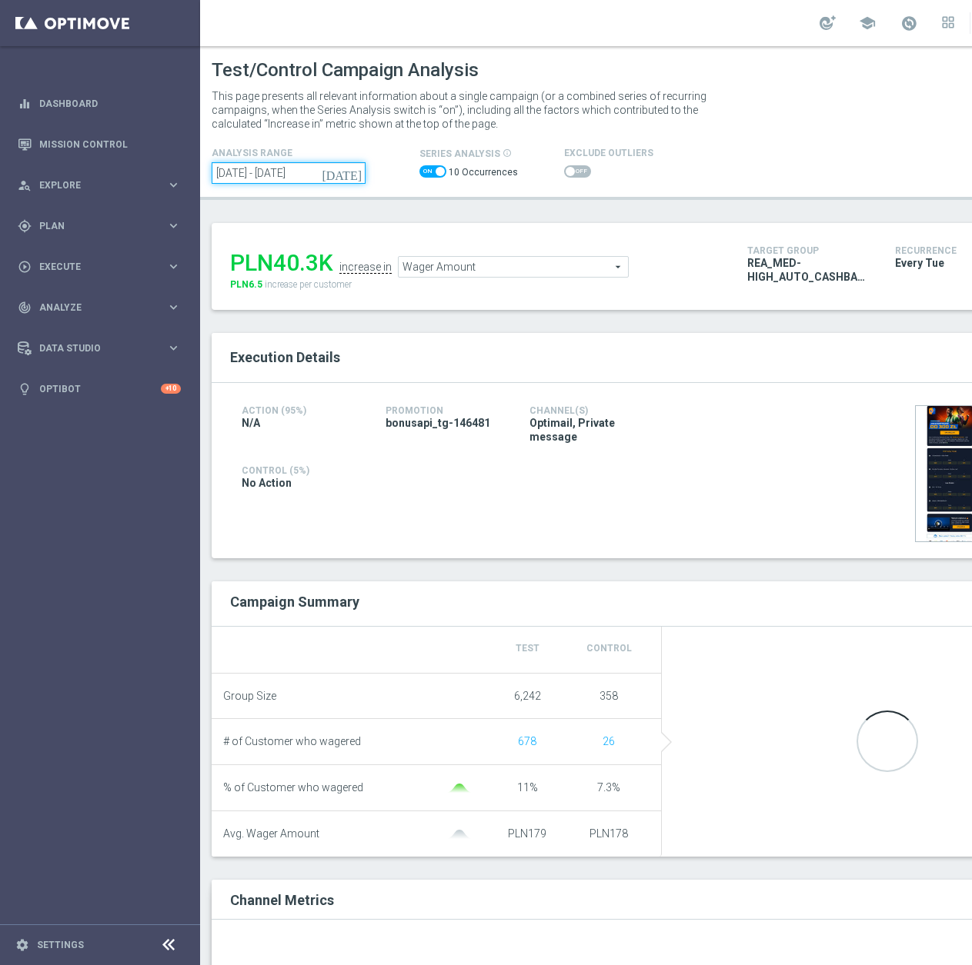
click at [269, 172] on input "[DATE] - [DATE]" at bounding box center [289, 173] width 154 height 22
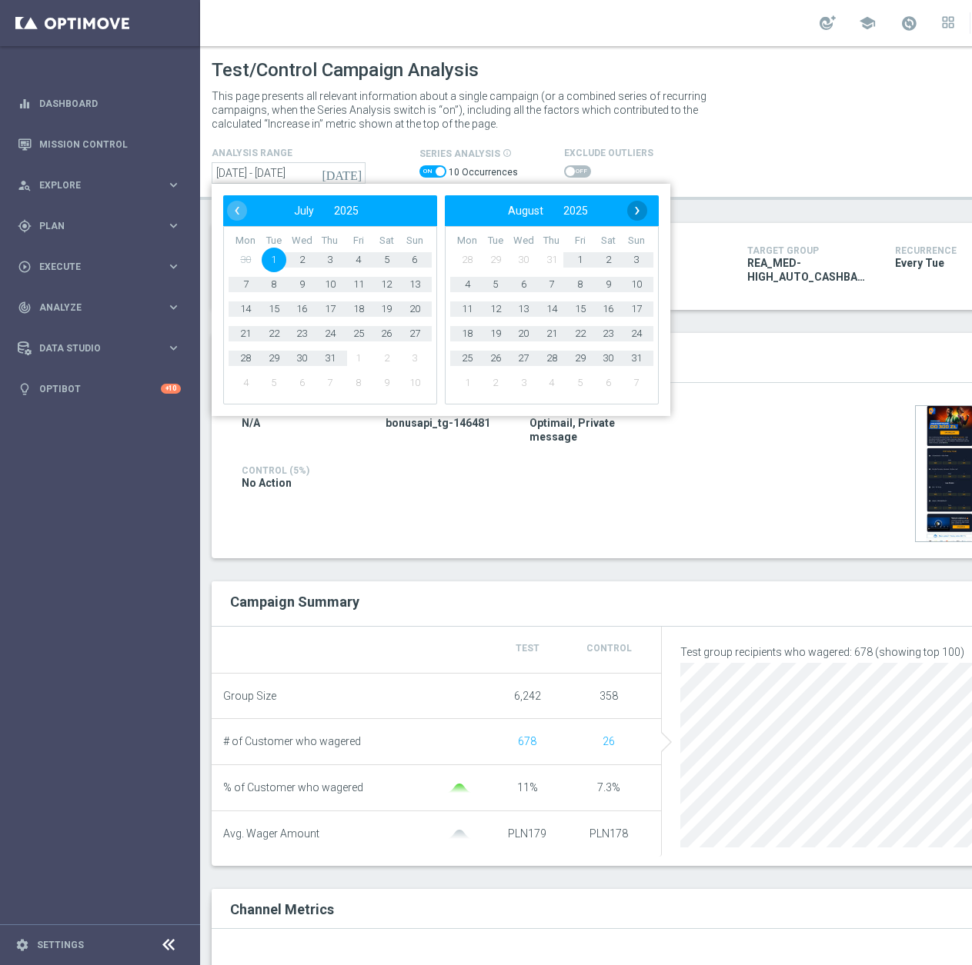
click at [643, 209] on span "›" at bounding box center [637, 211] width 20 height 20
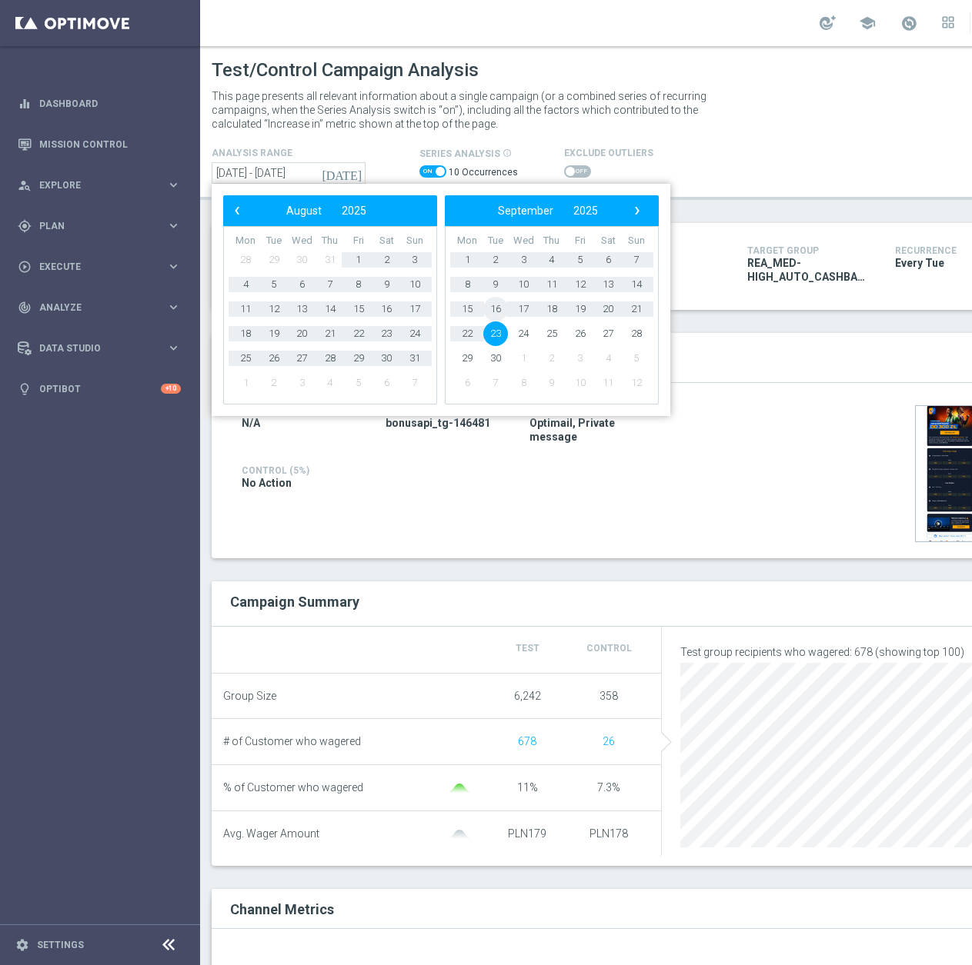
click at [493, 309] on span "16" at bounding box center [495, 309] width 25 height 25
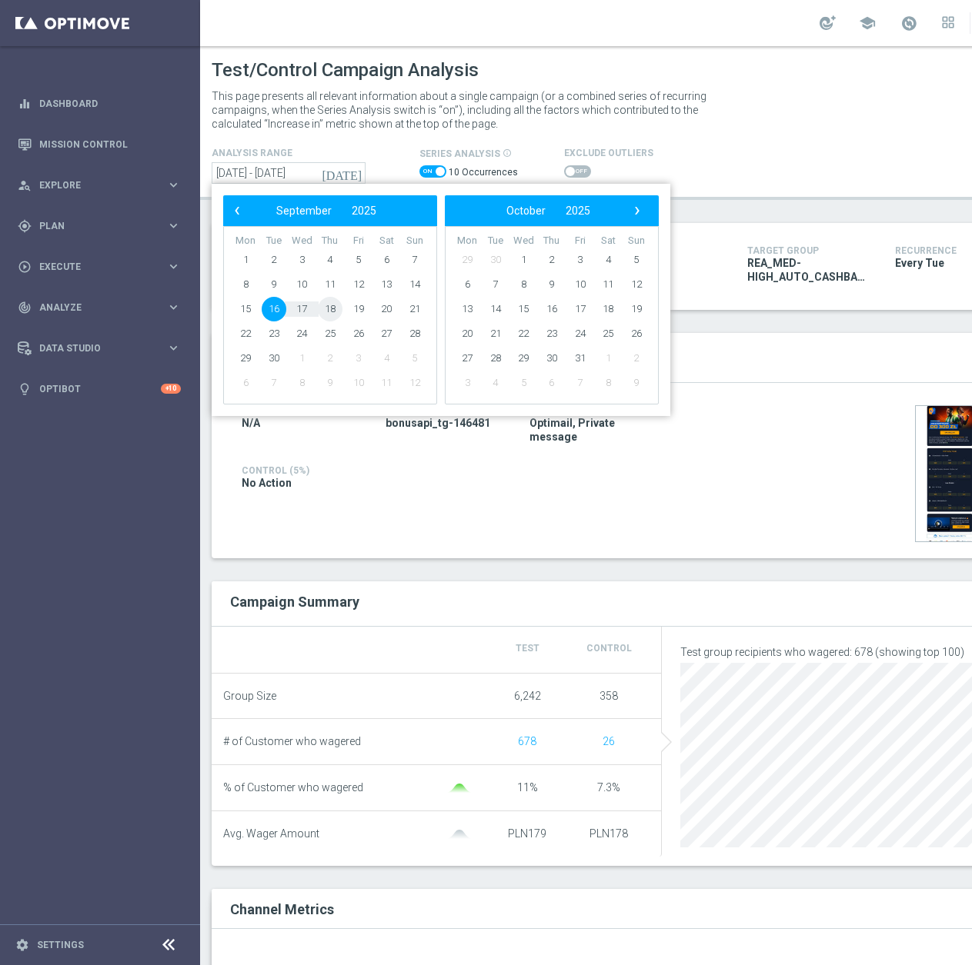
click at [328, 311] on span "18" at bounding box center [330, 309] width 25 height 25
type input "16 Sep 2025 - 18 Sep 2025"
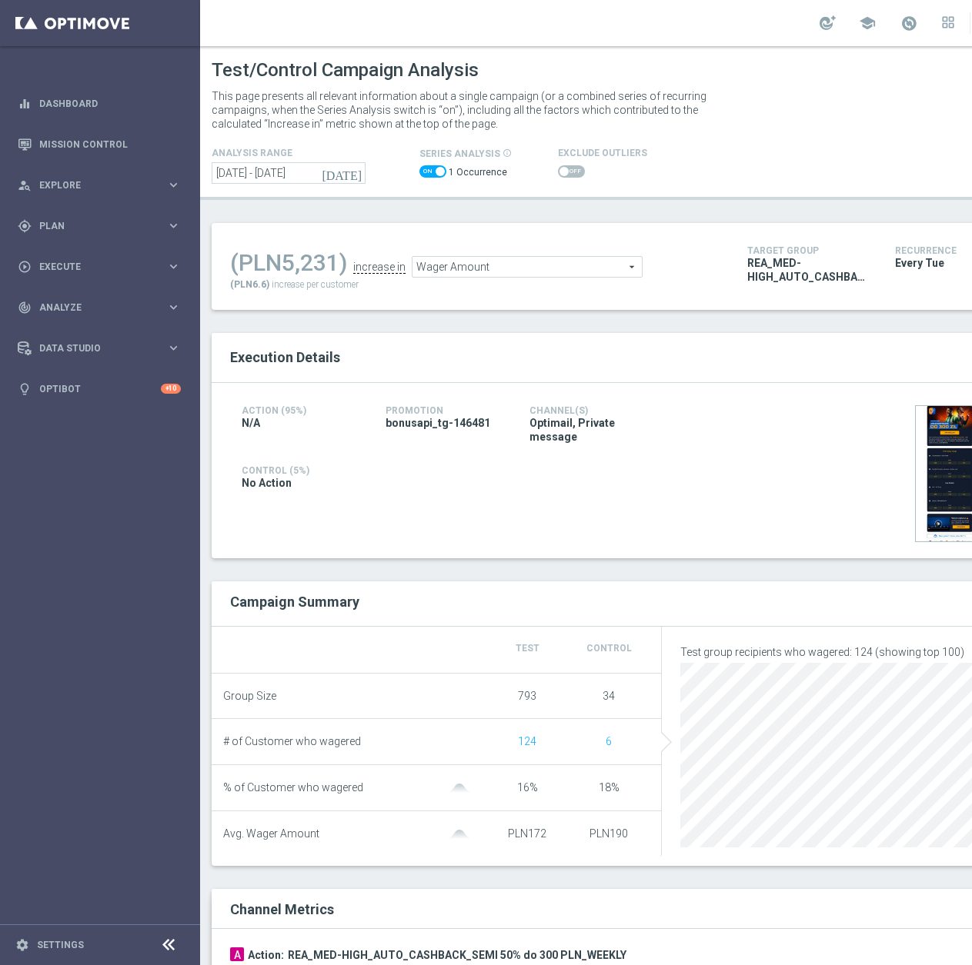
click at [572, 171] on span at bounding box center [571, 171] width 27 height 12
click at [572, 171] on input "checkbox" at bounding box center [571, 171] width 27 height 12
click at [509, 274] on span "Wager Amount" at bounding box center [529, 267] width 229 height 20
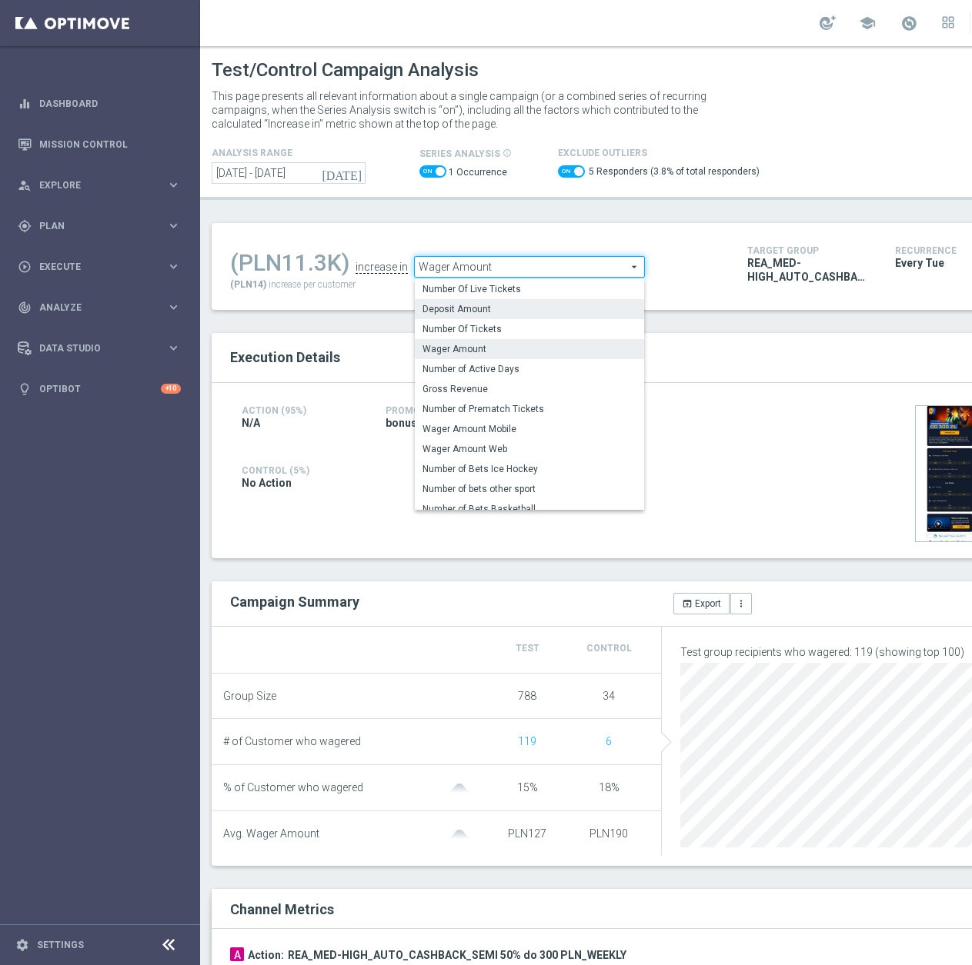
click at [456, 314] on span "Deposit Amount" at bounding box center [529, 309] width 214 height 12
checkbox input "false"
type input "Deposit Amount"
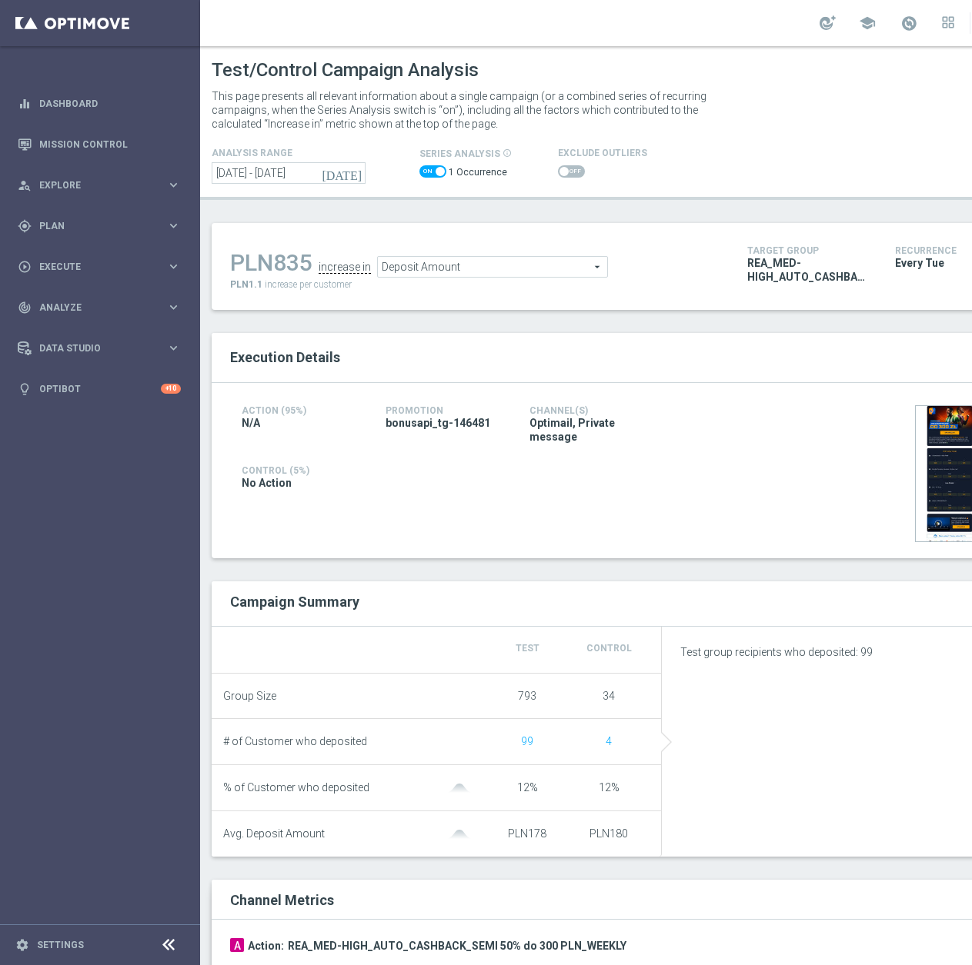
click at [576, 165] on input "checkbox" at bounding box center [571, 171] width 27 height 12
checkbox input "true"
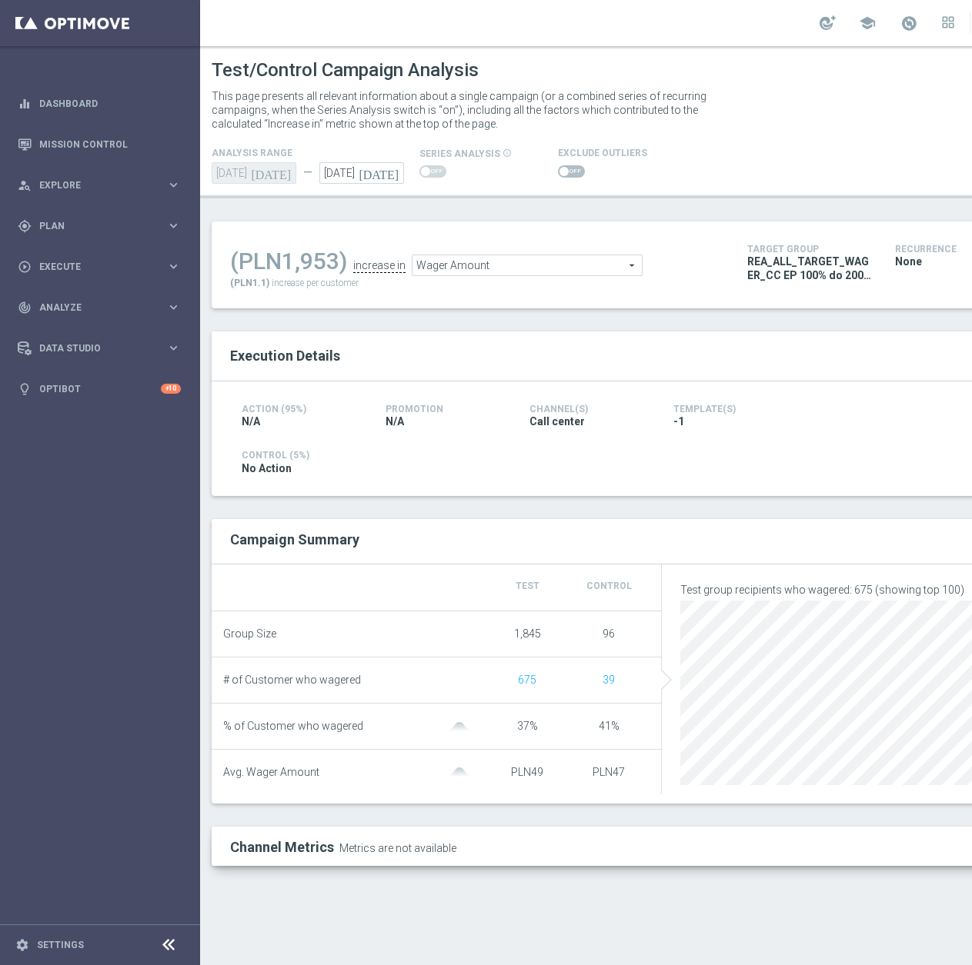
click at [572, 173] on span at bounding box center [571, 171] width 27 height 12
click at [572, 173] on input "checkbox" at bounding box center [571, 171] width 27 height 12
click at [488, 265] on span "Wager Amount" at bounding box center [526, 266] width 229 height 20
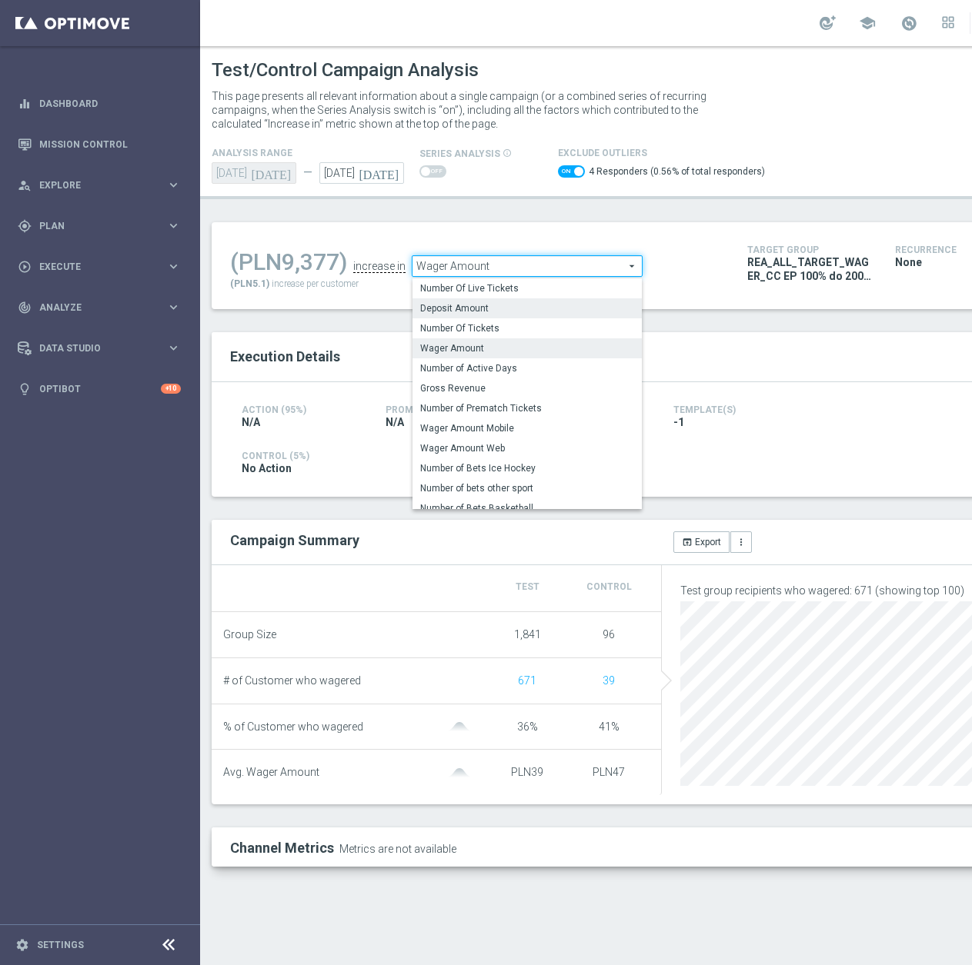
click at [464, 311] on span "Deposit Amount" at bounding box center [527, 308] width 214 height 12
checkbox input "false"
type input "Deposit Amount"
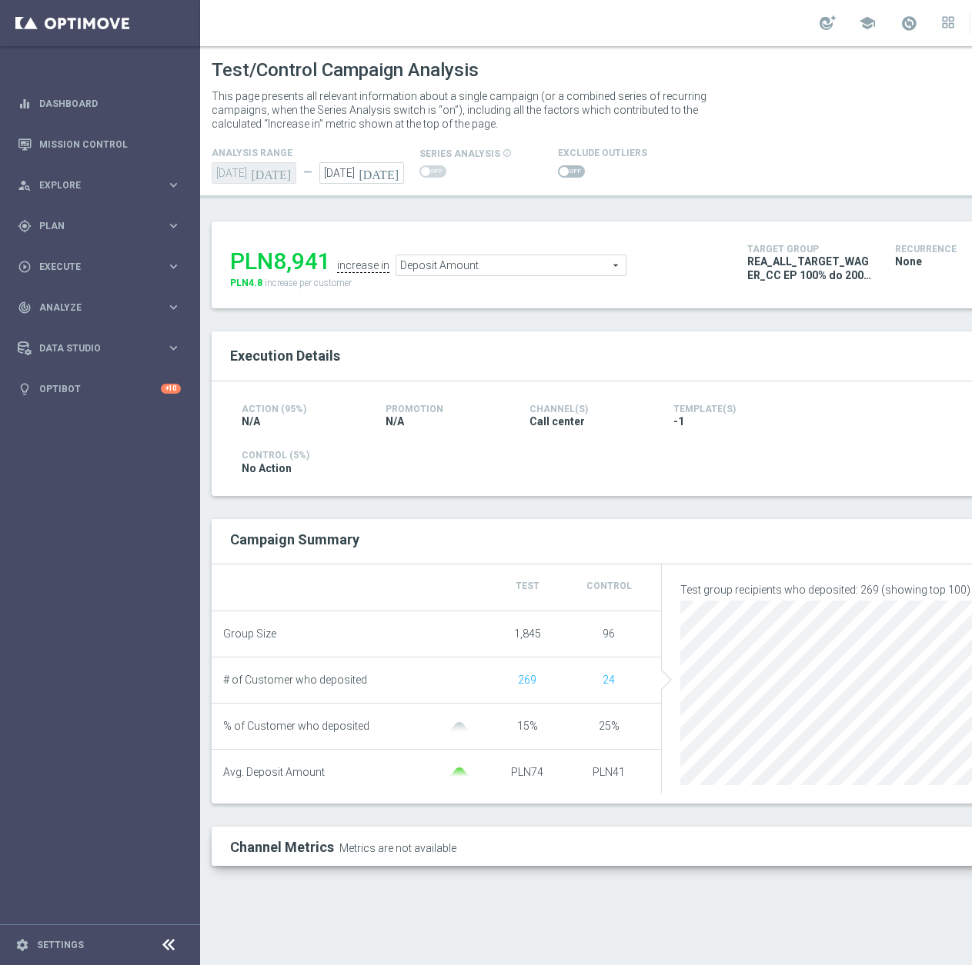
scroll to position [12, 0]
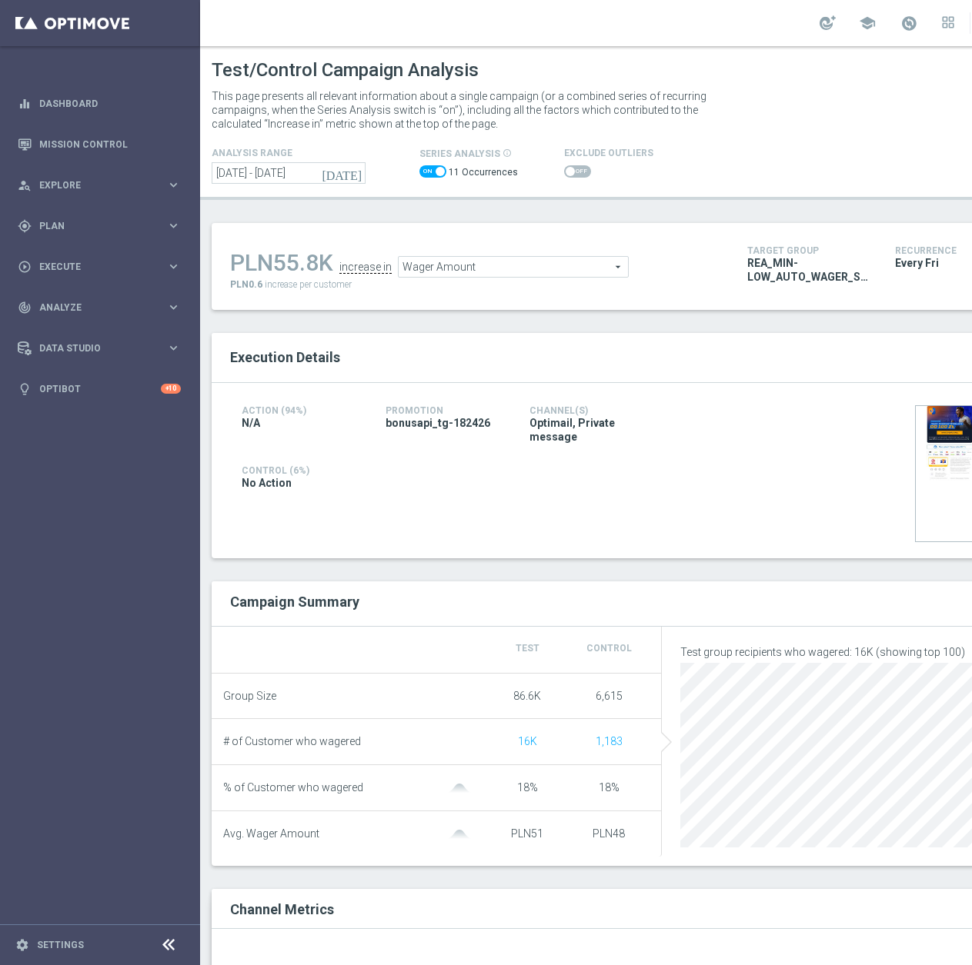
click at [435, 173] on span at bounding box center [439, 171] width 9 height 9
click at [435, 173] on input "checkbox" at bounding box center [432, 171] width 27 height 12
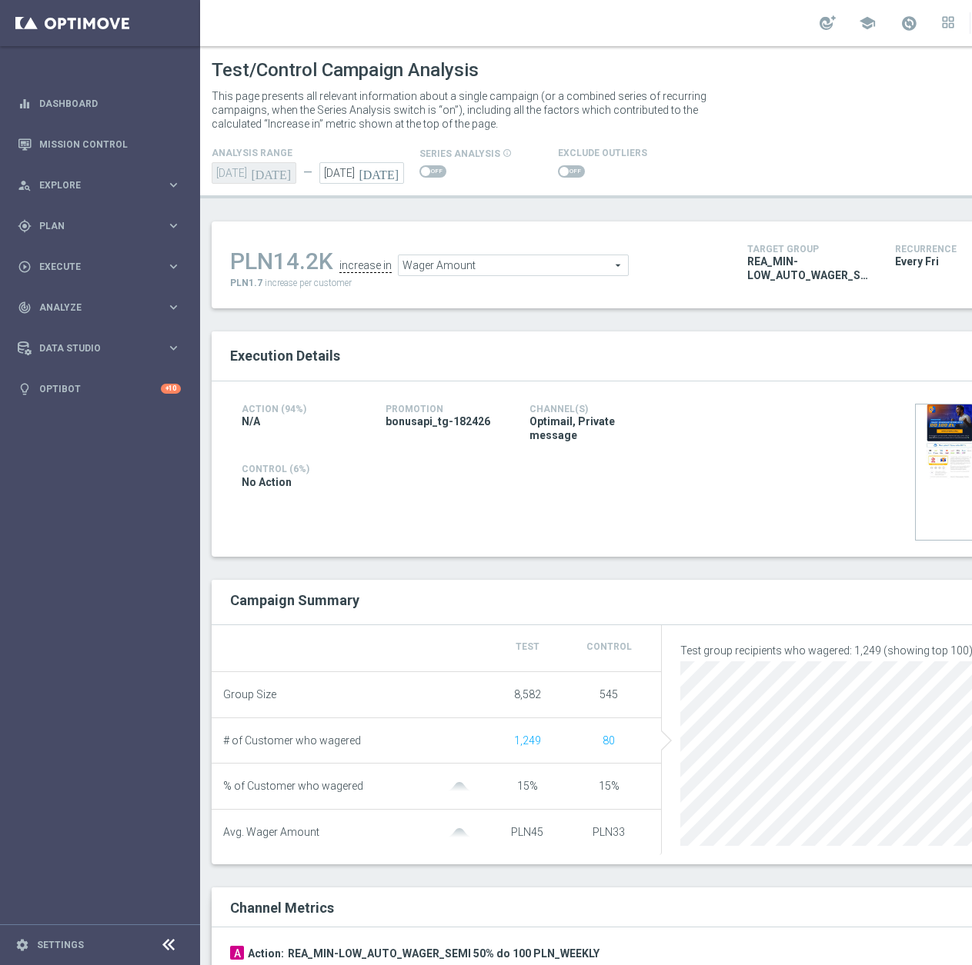
click at [430, 169] on span at bounding box center [432, 171] width 27 height 12
click at [430, 169] on input "checkbox" at bounding box center [432, 171] width 27 height 12
checkbox input "true"
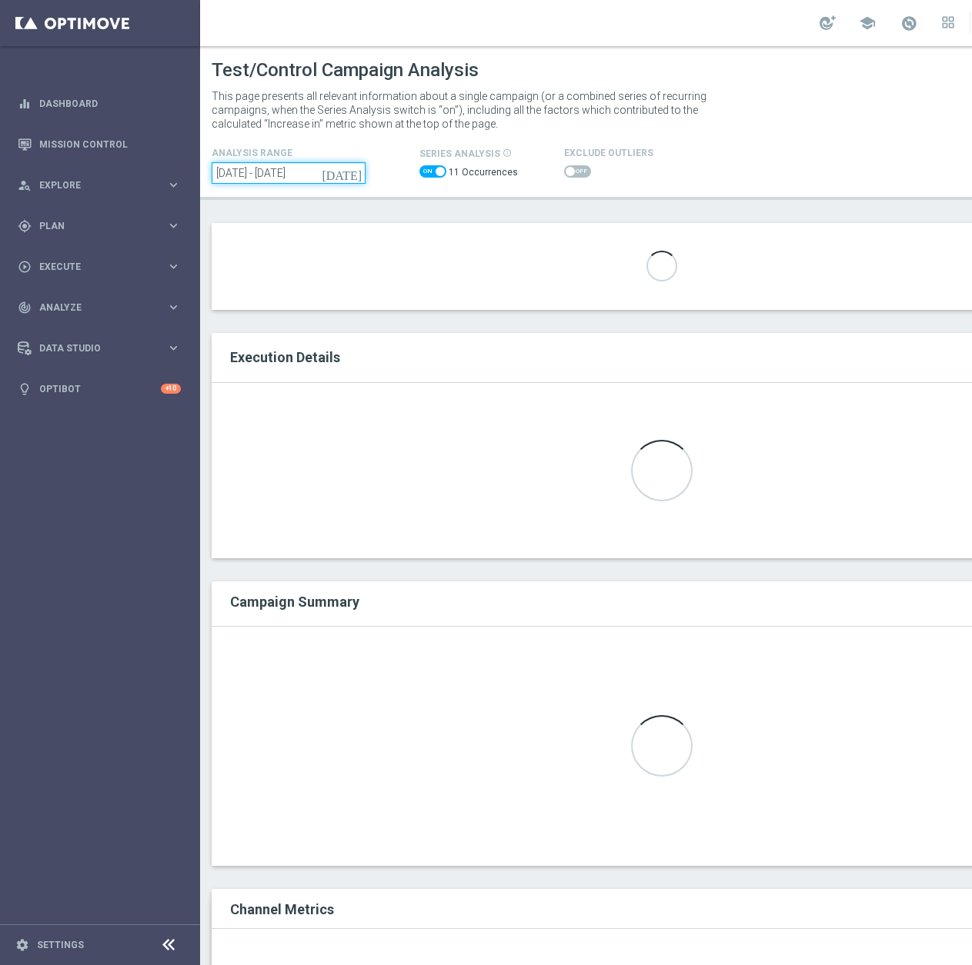
click at [252, 171] on input "[DATE] - [DATE]" at bounding box center [289, 173] width 154 height 22
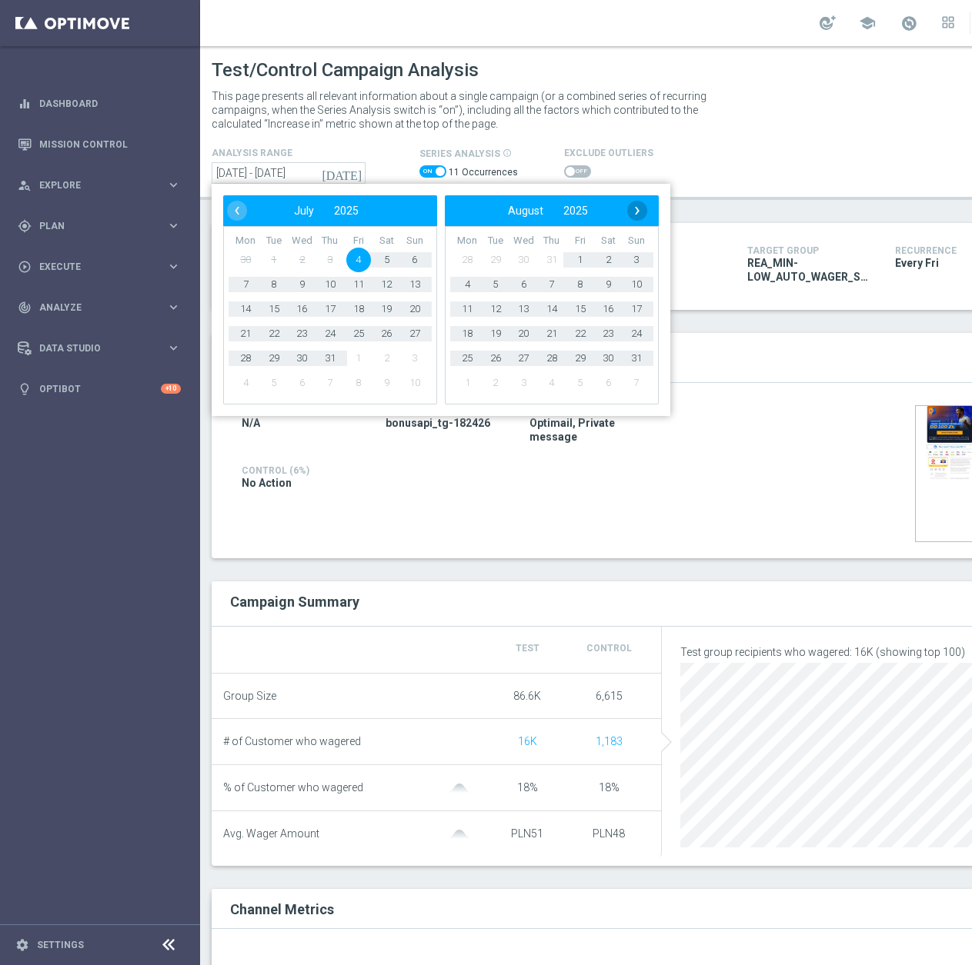
click at [641, 207] on span "›" at bounding box center [637, 211] width 20 height 20
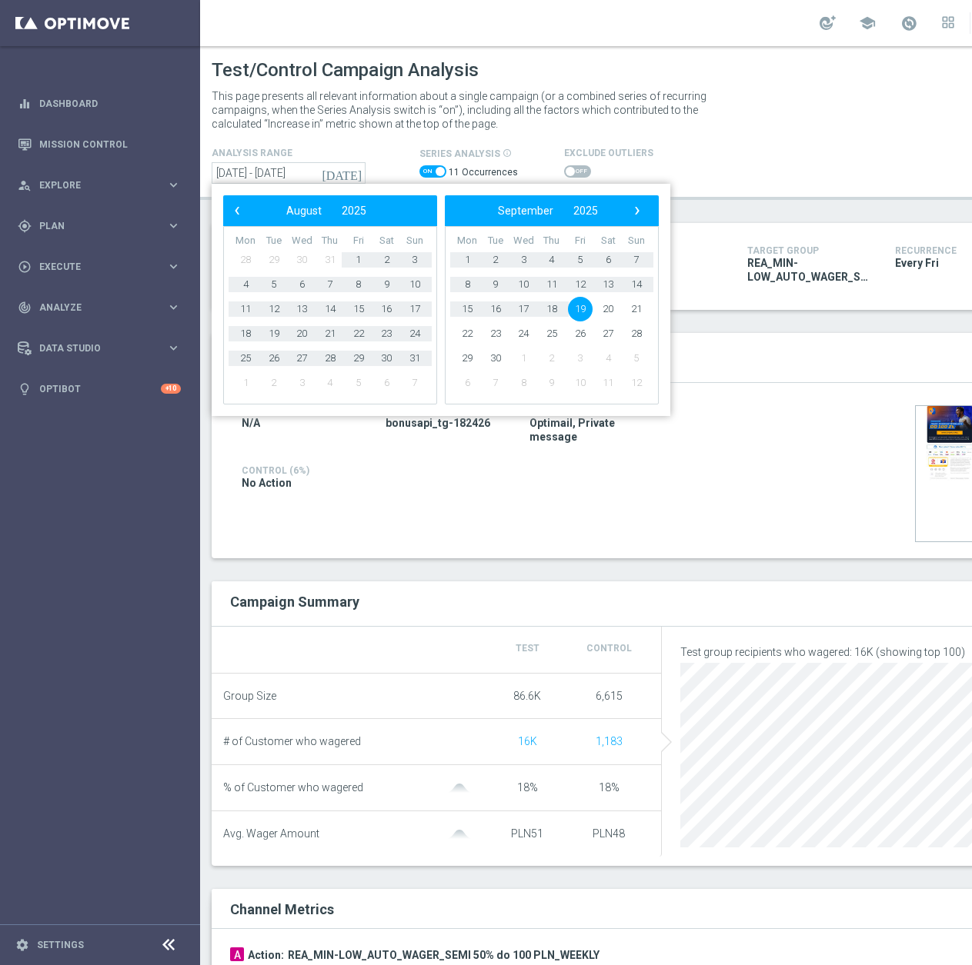
click at [581, 308] on span "19" at bounding box center [580, 309] width 25 height 25
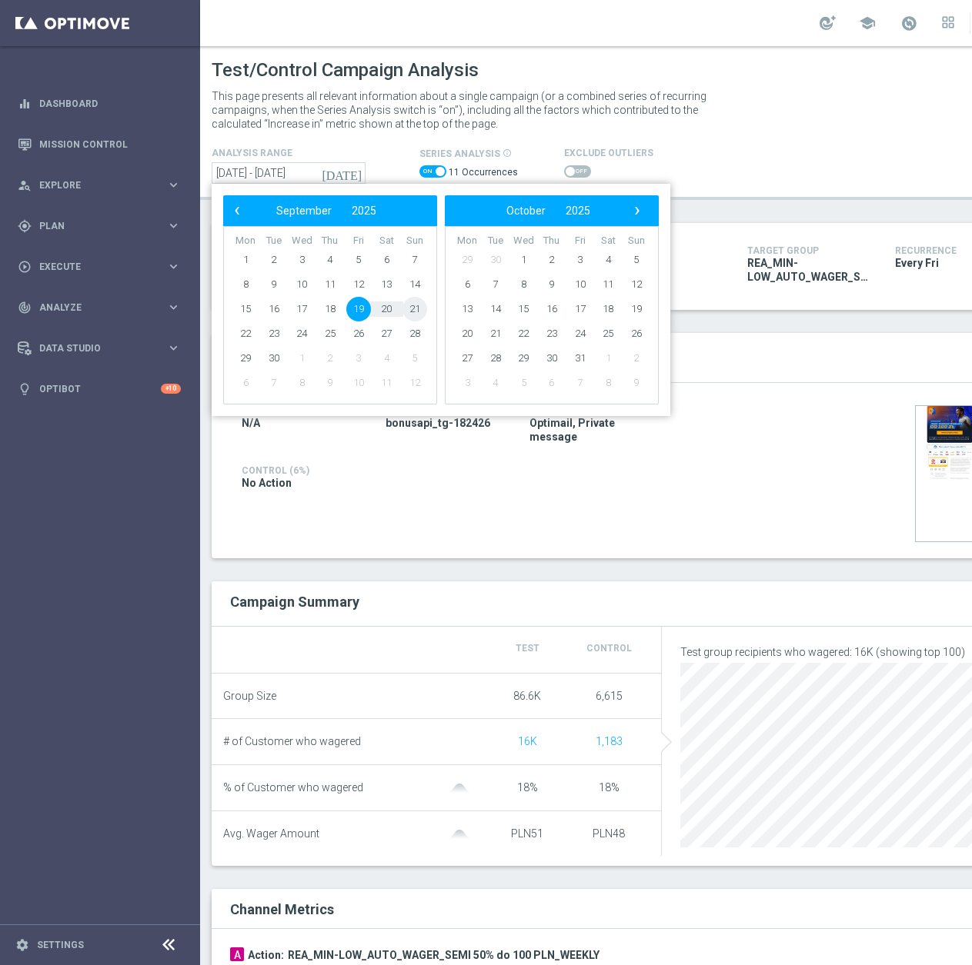
click at [413, 310] on span "21" at bounding box center [414, 309] width 25 height 25
type input "[DATE] - [DATE]"
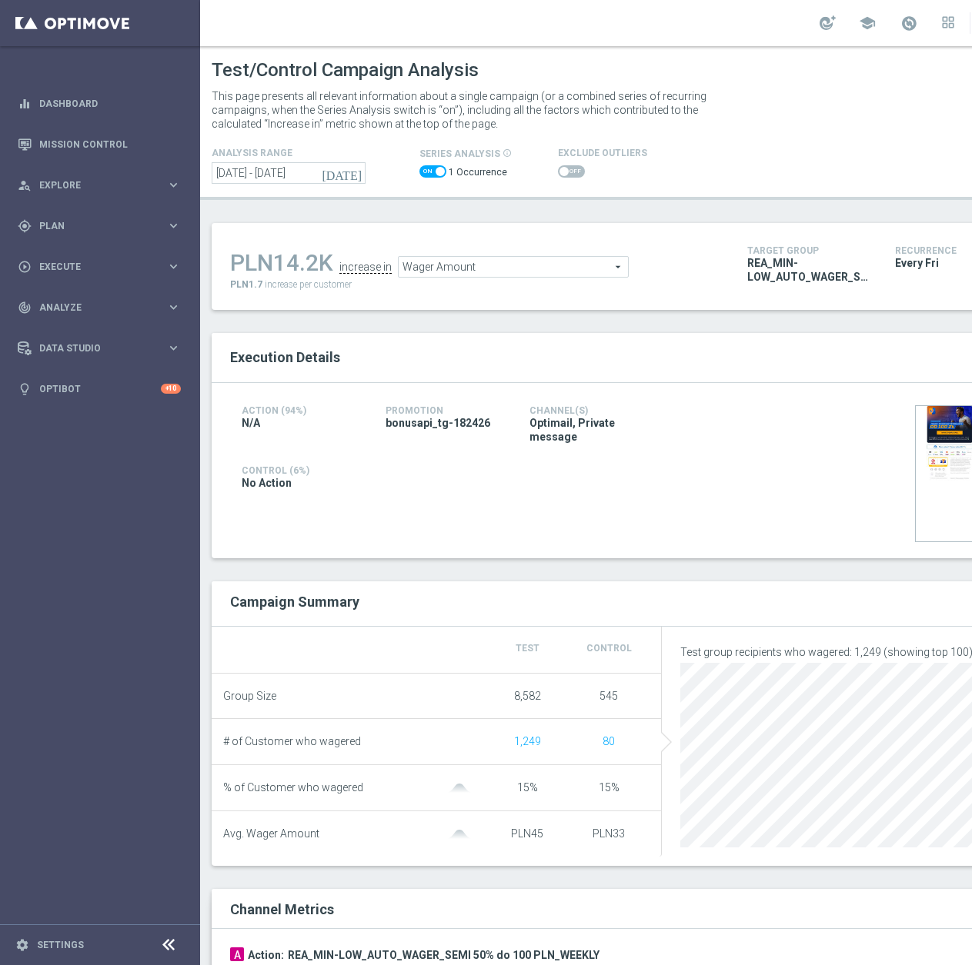
click at [575, 175] on span at bounding box center [571, 171] width 27 height 12
click at [575, 175] on input "checkbox" at bounding box center [571, 171] width 27 height 12
click at [438, 267] on span "Wager Amount" at bounding box center [508, 267] width 229 height 20
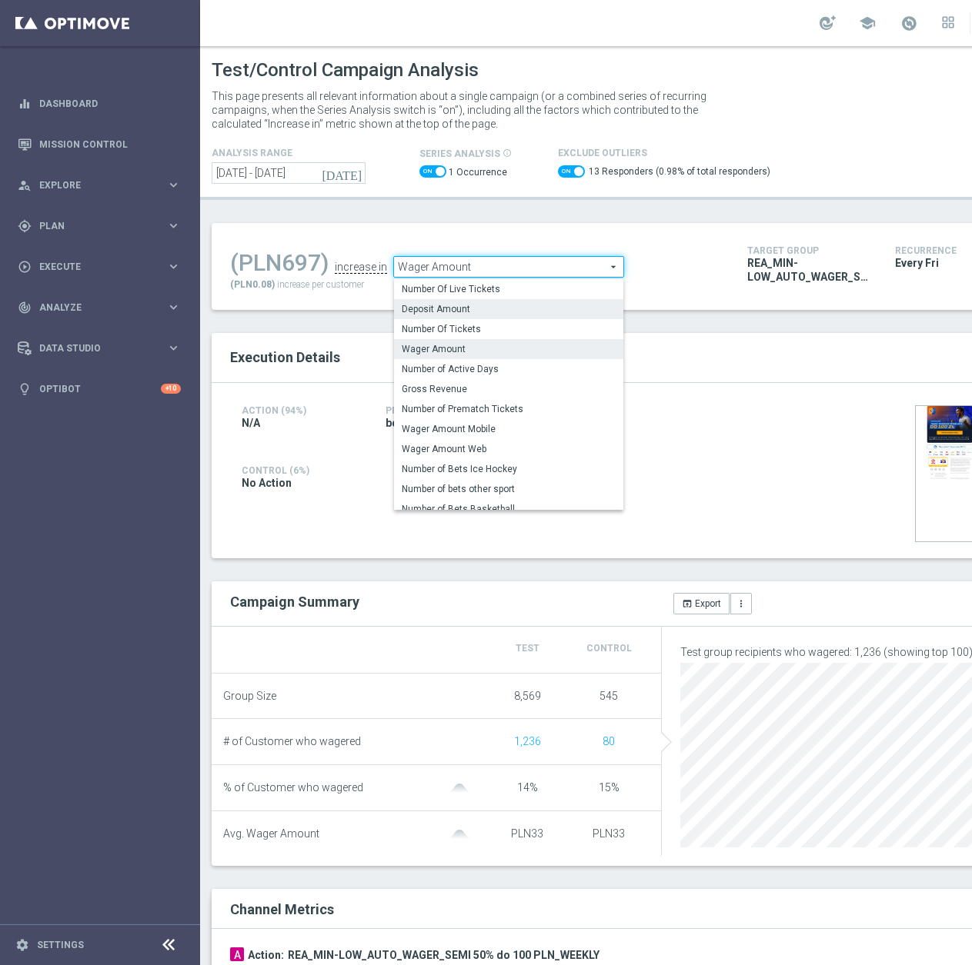
click at [427, 308] on span "Deposit Amount" at bounding box center [509, 309] width 214 height 12
checkbox input "false"
type input "Deposit Amount"
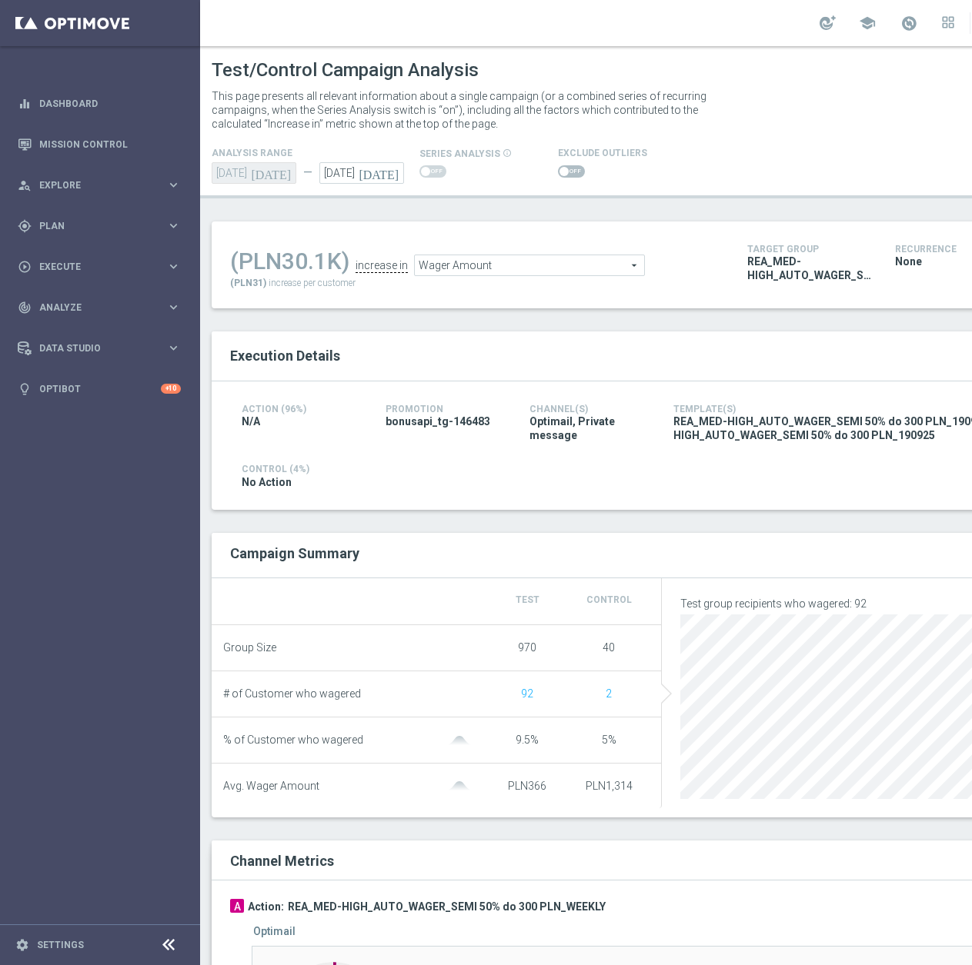
click at [558, 175] on span at bounding box center [571, 171] width 27 height 12
click at [558, 175] on input "checkbox" at bounding box center [571, 171] width 27 height 12
click at [358, 174] on input "[DATE]" at bounding box center [361, 173] width 85 height 22
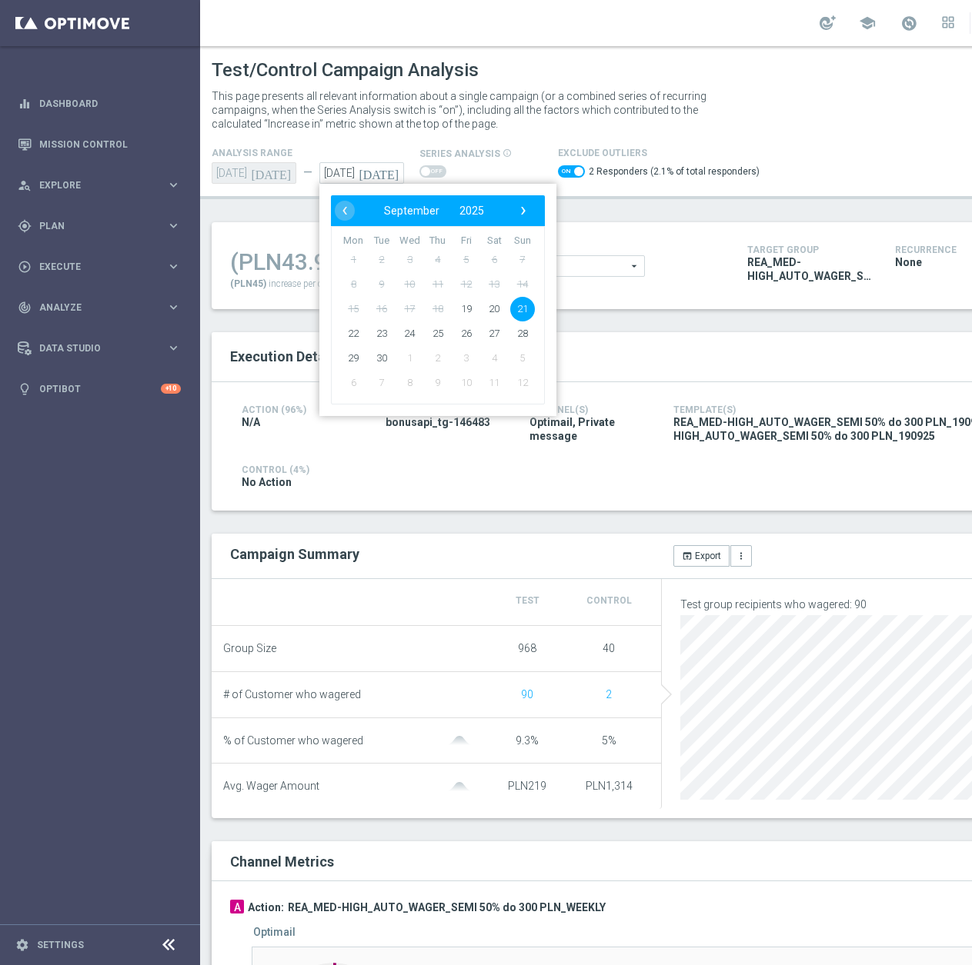
click at [362, 145] on div "analysis range [DATE] [DATE] — [DATE] [DATE] ‹ ​ September ​ 2025 ​ › Mon Tue W…" at bounding box center [315, 164] width 231 height 40
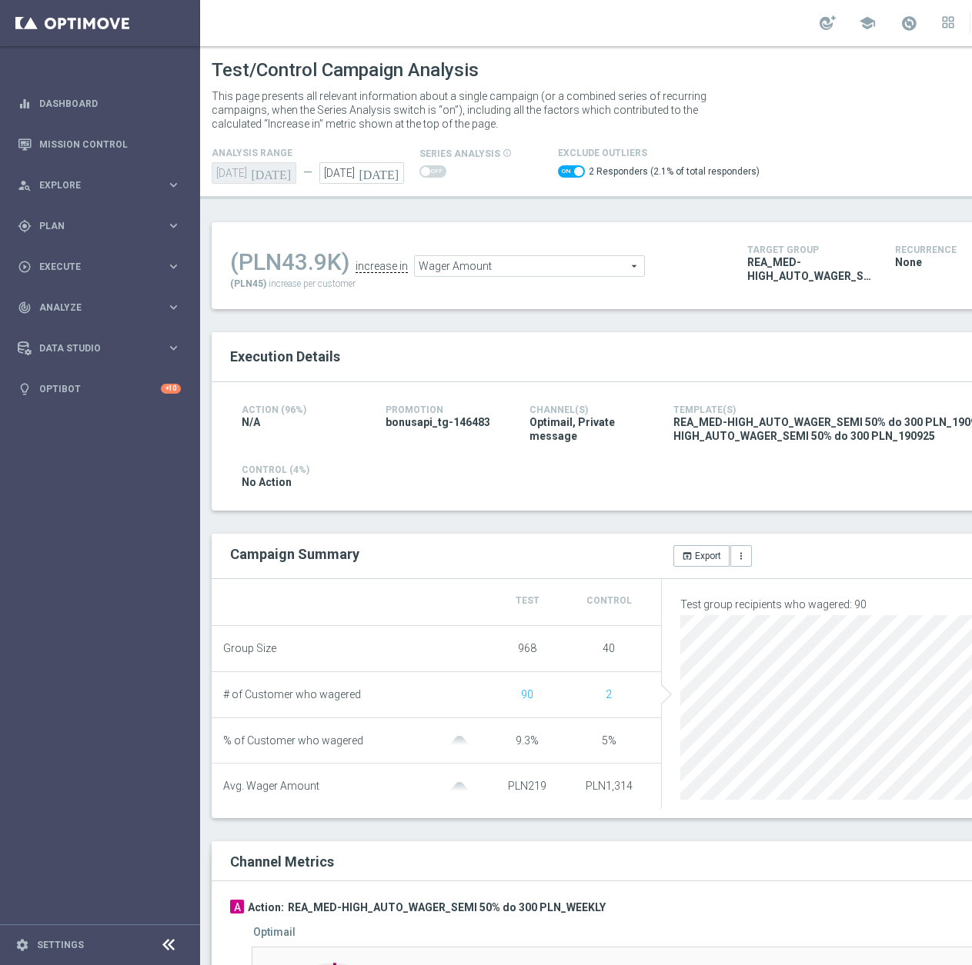
click at [477, 258] on span "Wager Amount" at bounding box center [529, 266] width 229 height 20
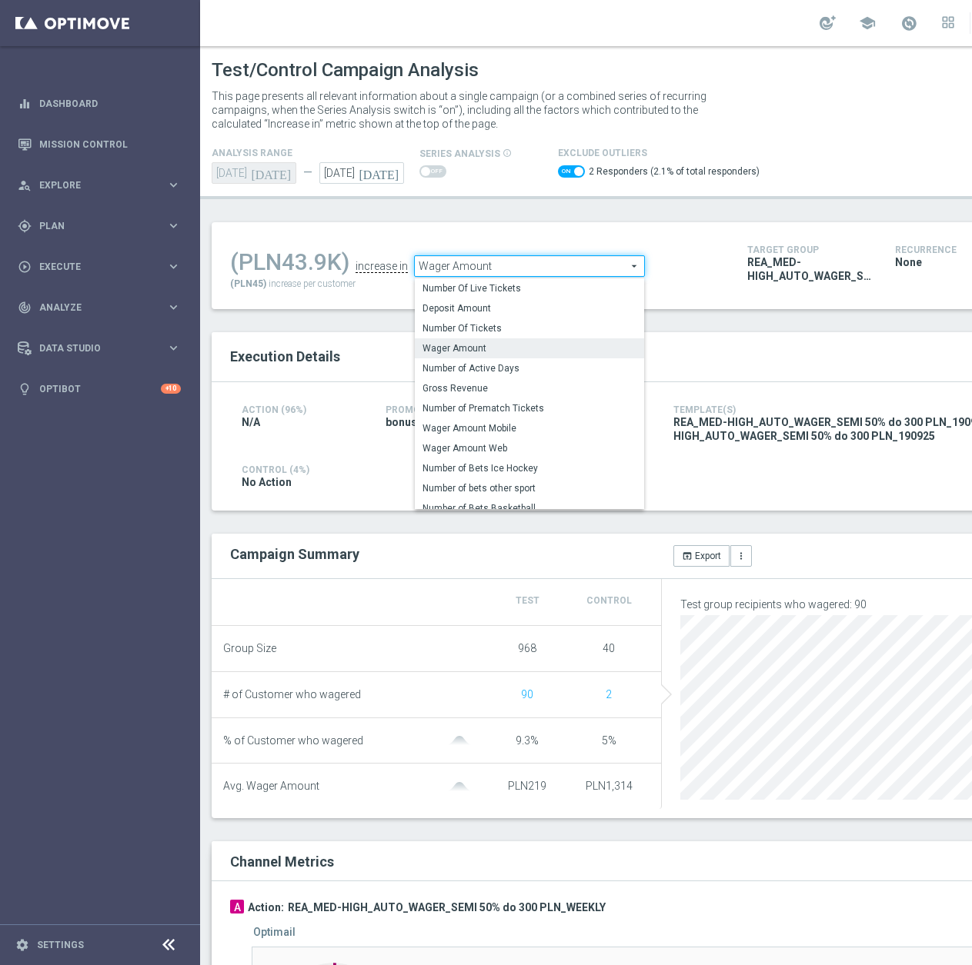
drag, startPoint x: 485, startPoint y: 314, endPoint x: 407, endPoint y: 346, distance: 84.1
click at [485, 313] on span "Deposit Amount" at bounding box center [529, 308] width 214 height 12
checkbox input "false"
type input "Deposit Amount"
